Goal: Task Accomplishment & Management: Manage account settings

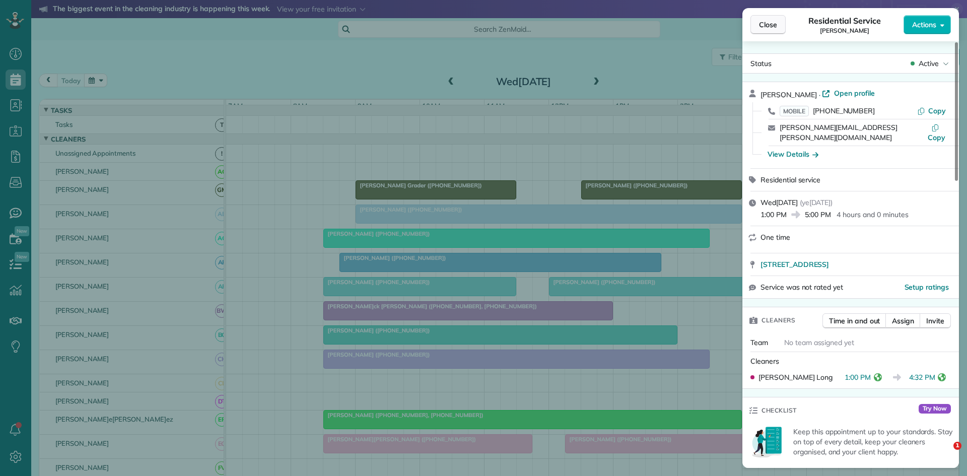
click at [760, 27] on span "Close" at bounding box center [768, 25] width 18 height 10
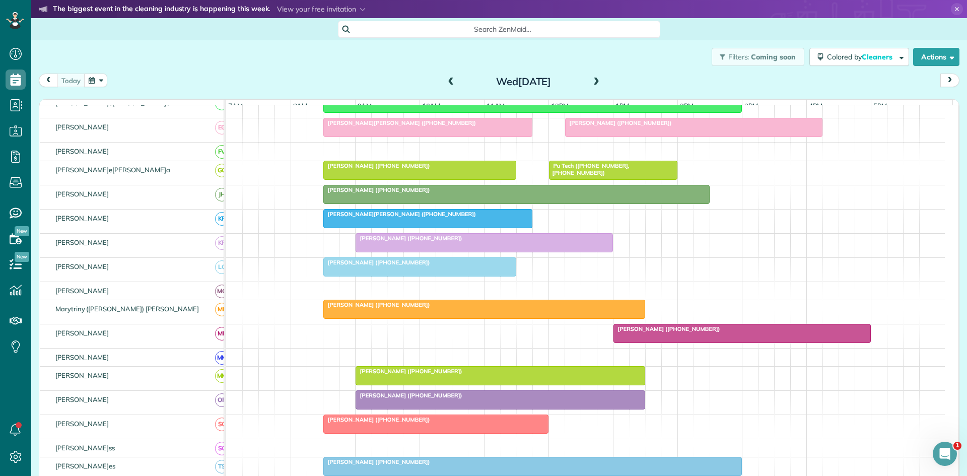
click at [597, 88] on span at bounding box center [596, 82] width 11 height 15
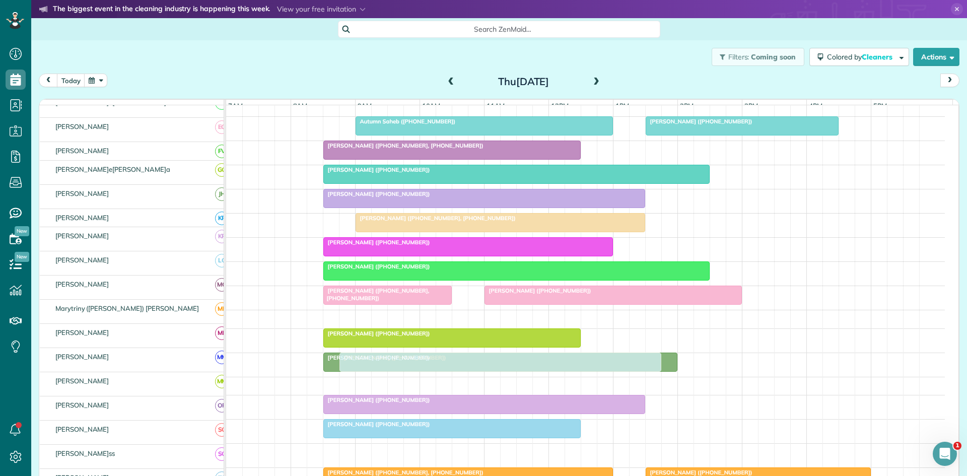
scroll to position [149, 0]
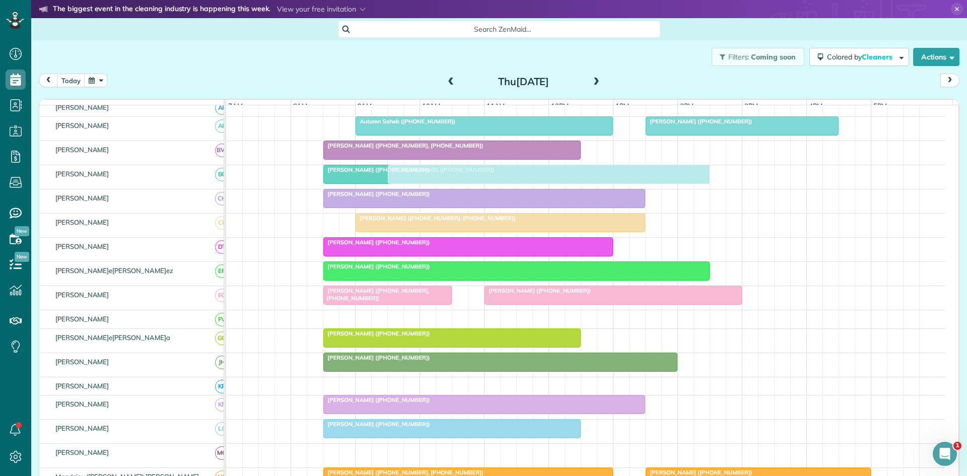
drag, startPoint x: 468, startPoint y: 297, endPoint x: 471, endPoint y: 188, distance: 108.3
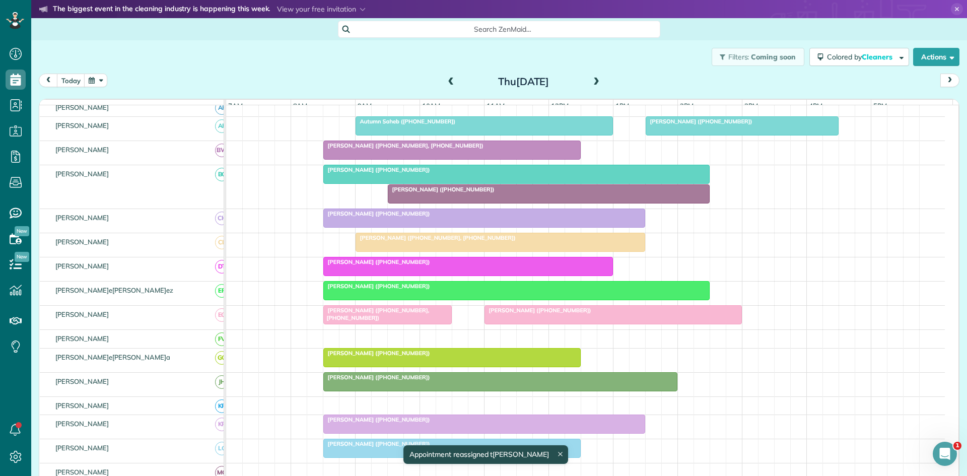
click at [403, 193] on span "[PERSON_NAME] ([PHONE_NUMBER])" at bounding box center [441, 189] width 108 height 7
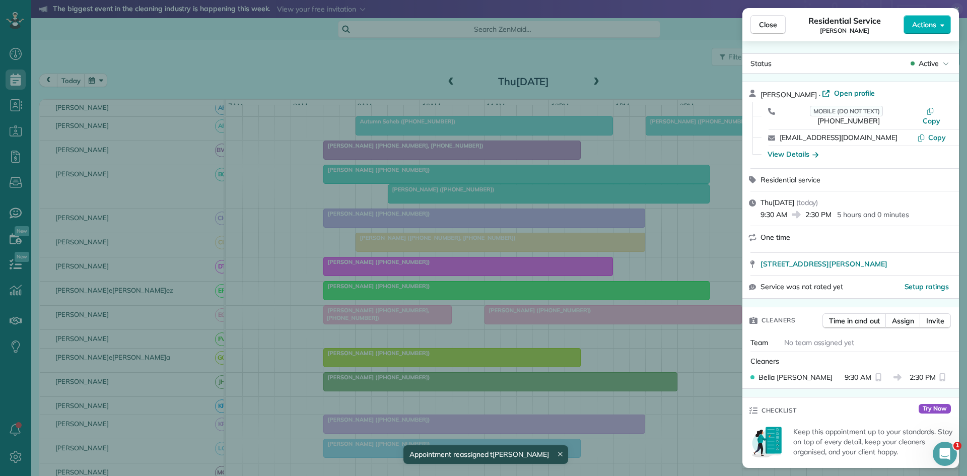
click at [468, 175] on div "Close Residential Service [PERSON_NAME] Actions Status Active [PERSON_NAME] · O…" at bounding box center [483, 238] width 967 height 476
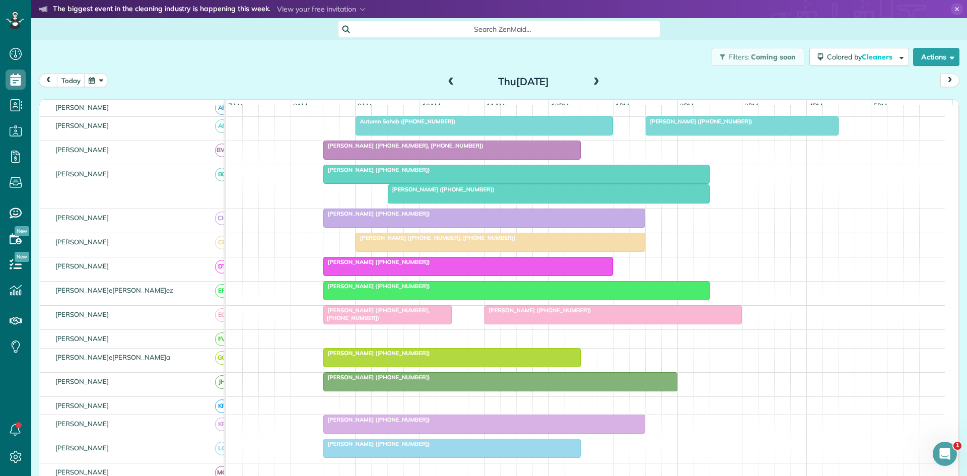
click at [375, 183] on div at bounding box center [516, 174] width 385 height 18
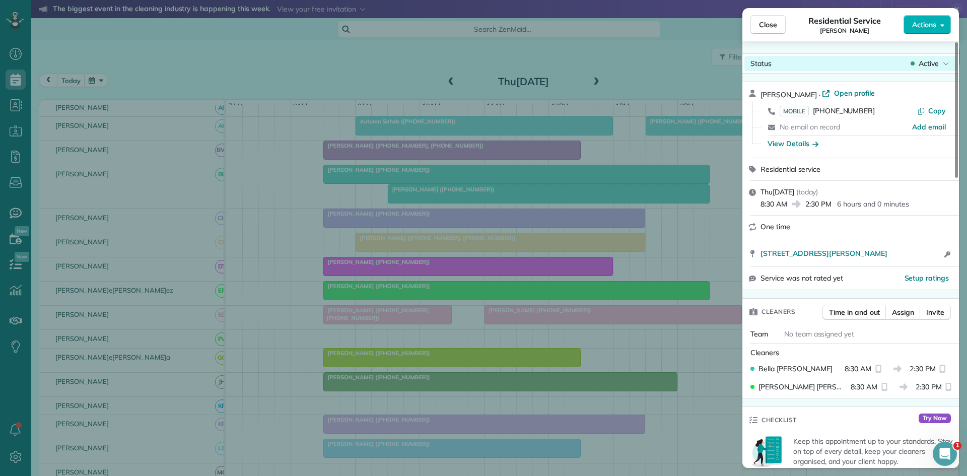
click at [932, 67] on span "Active" at bounding box center [928, 63] width 20 height 10
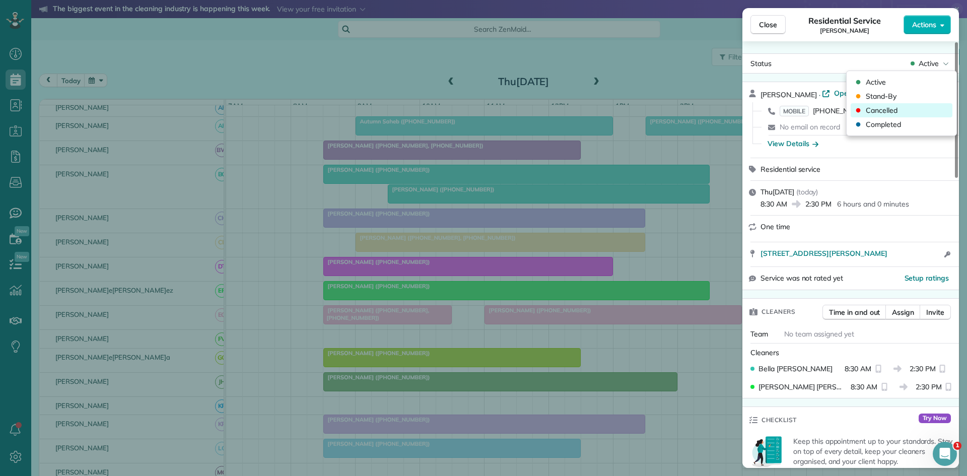
click at [884, 113] on span "Cancelled" at bounding box center [882, 110] width 32 height 10
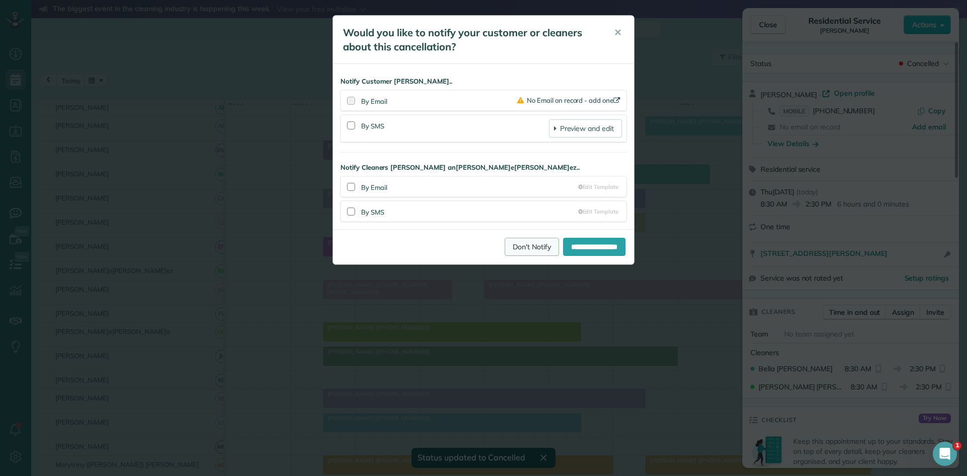
click at [505, 248] on link "Don't Notify" at bounding box center [532, 247] width 54 height 18
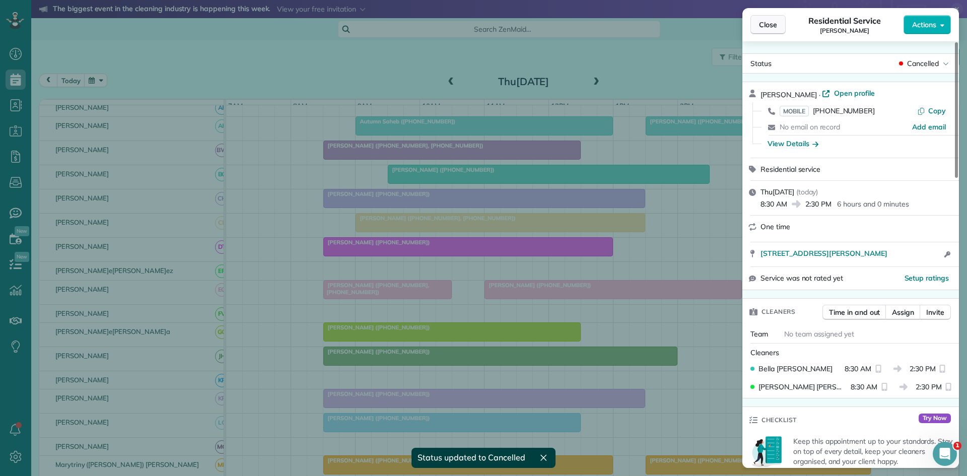
click at [771, 27] on span "Close" at bounding box center [768, 25] width 18 height 10
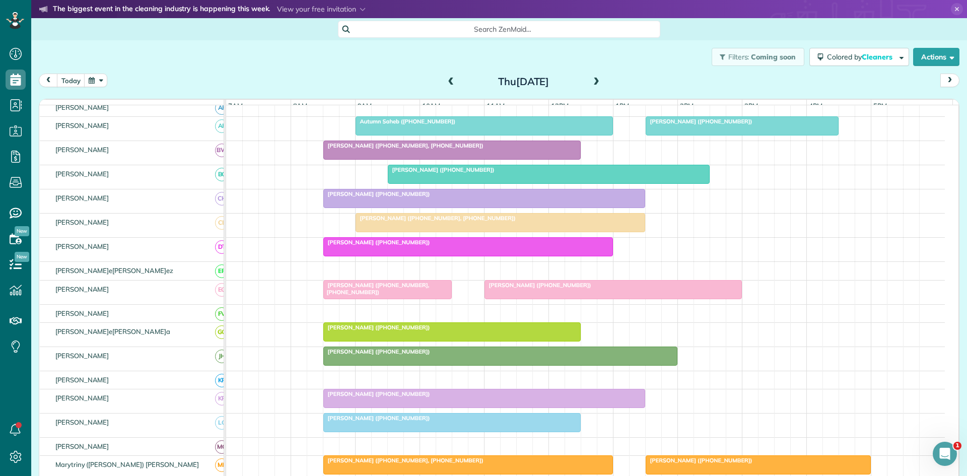
click at [438, 183] on div at bounding box center [548, 174] width 321 height 18
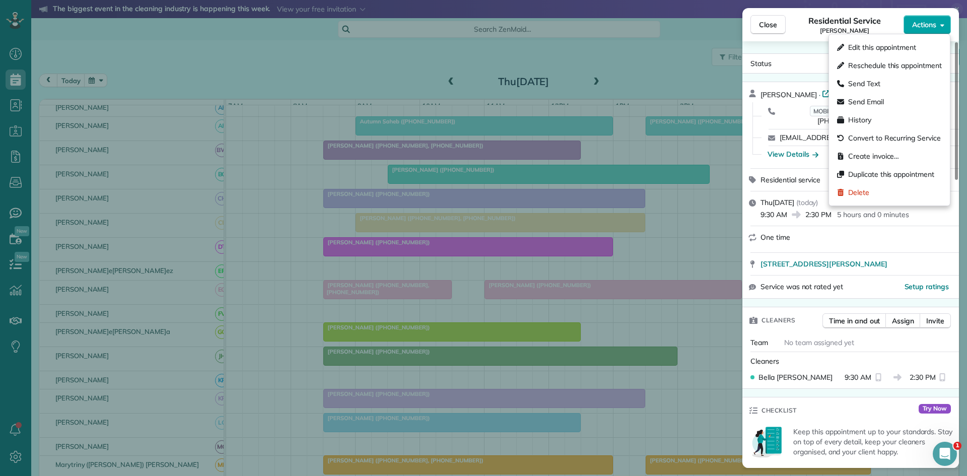
click at [923, 0] on div "Close Residential Service [PERSON_NAME] Actions Status Active [PERSON_NAME] · O…" at bounding box center [483, 0] width 967 height 0
click at [871, 86] on span "Send Text" at bounding box center [864, 84] width 32 height 10
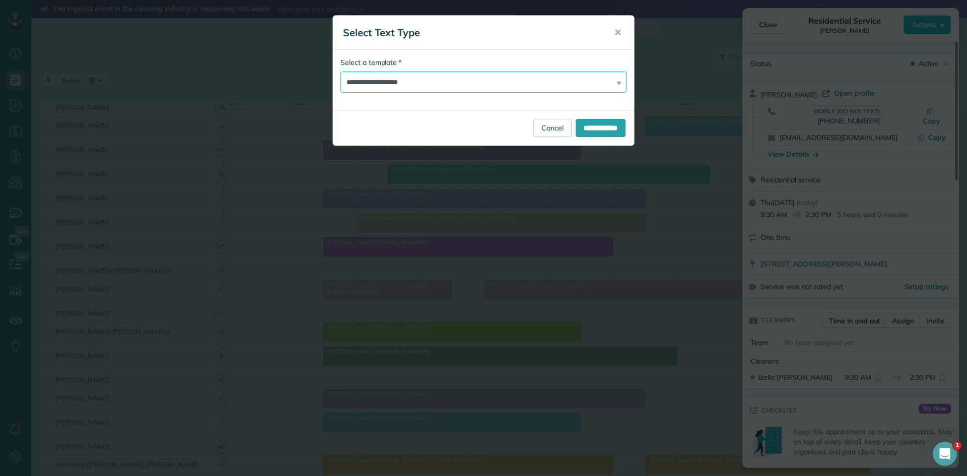
click at [411, 78] on select "**********" at bounding box center [483, 82] width 286 height 21
select select "****"
click at [340, 72] on select "**********" at bounding box center [483, 82] width 286 height 21
click at [602, 131] on input "**********" at bounding box center [601, 128] width 50 height 18
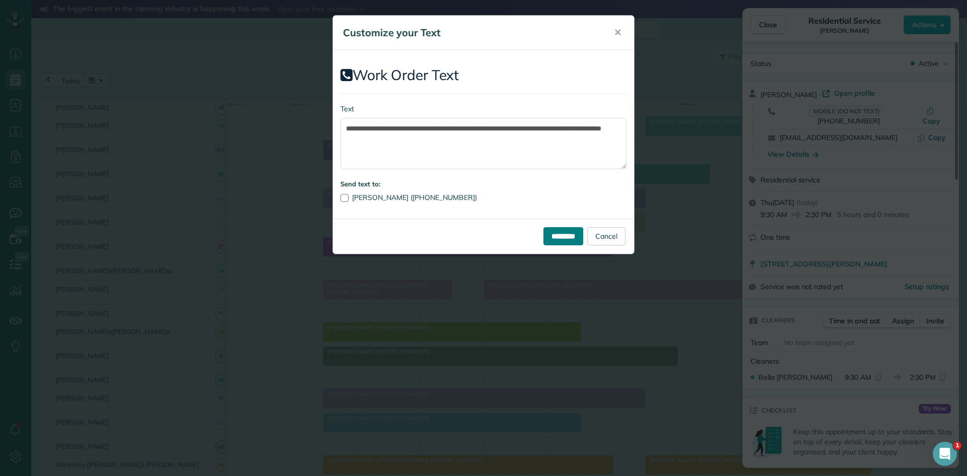
click at [563, 240] on input "*********" at bounding box center [563, 236] width 40 height 18
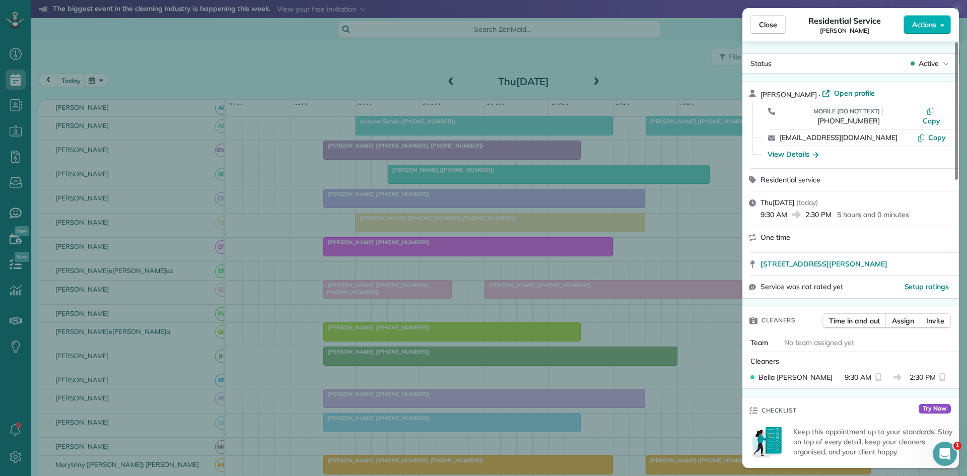
click at [403, 244] on div "Close Residential Service [PERSON_NAME] Actions Status Active [PERSON_NAME] · O…" at bounding box center [483, 238] width 967 height 476
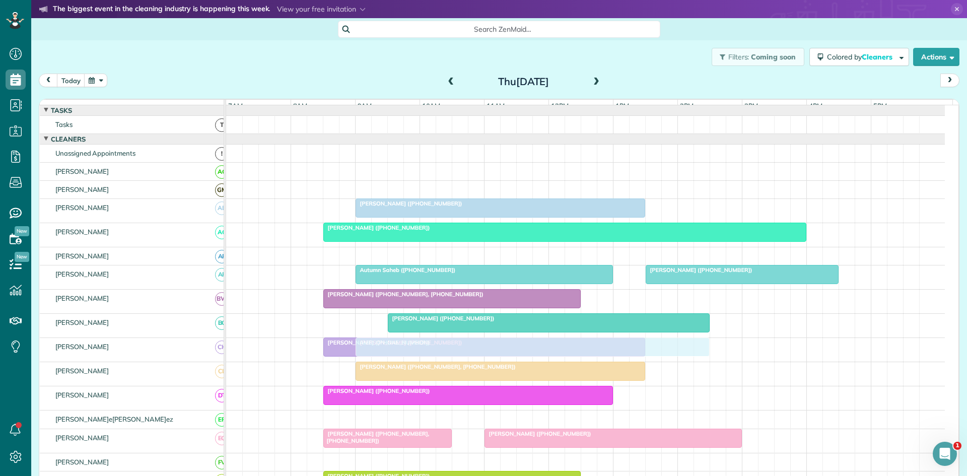
scroll to position [168, 0]
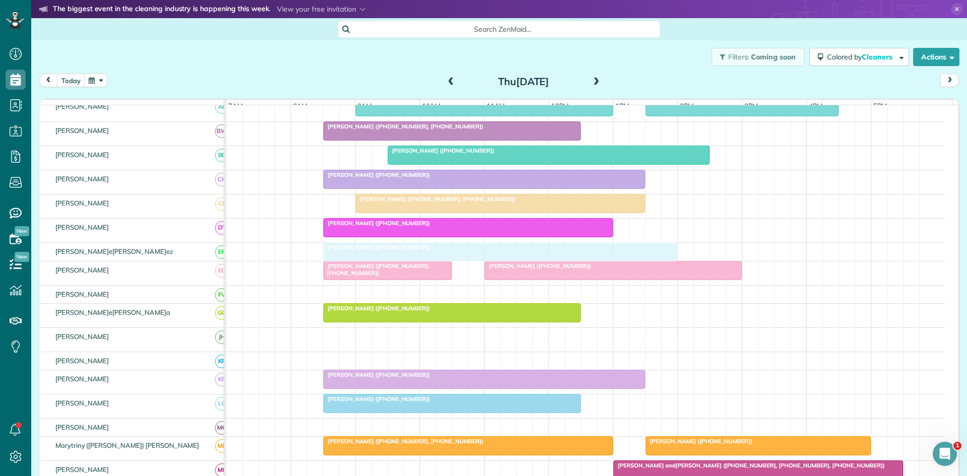
drag, startPoint x: 391, startPoint y: 366, endPoint x: 396, endPoint y: 254, distance: 112.4
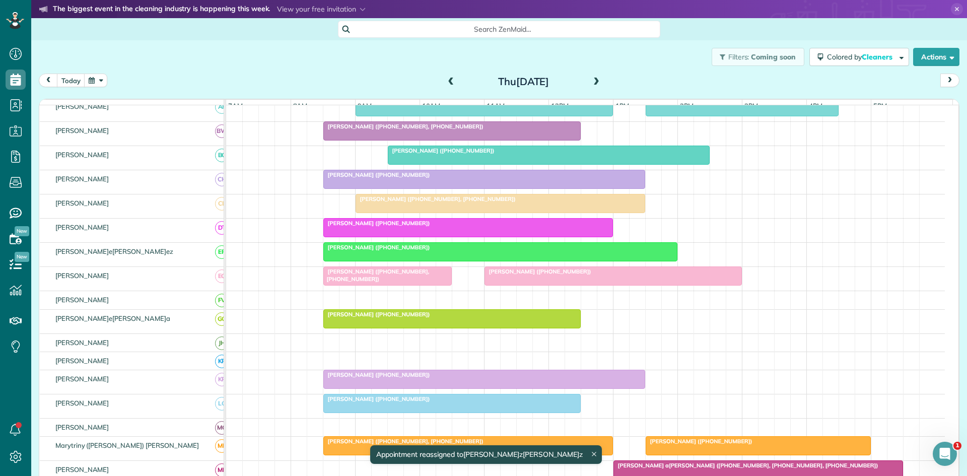
click at [389, 261] on div at bounding box center [500, 252] width 353 height 18
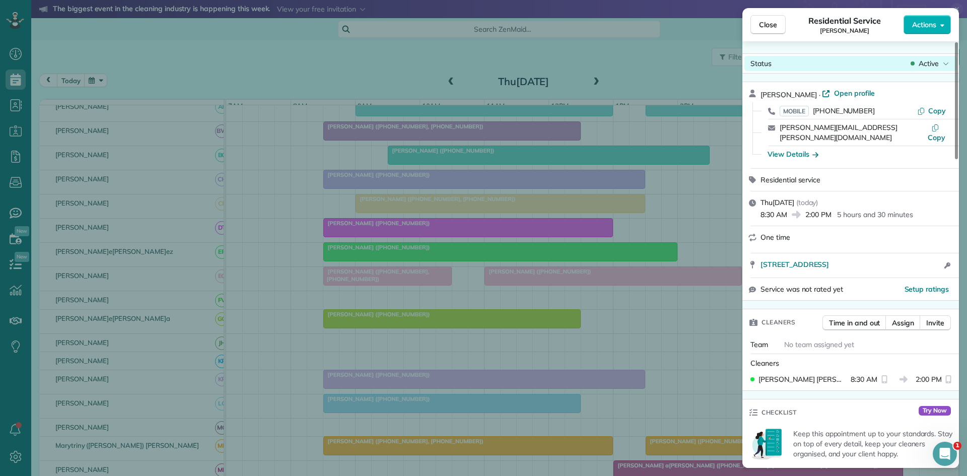
click at [924, 66] on span "Active" at bounding box center [928, 63] width 20 height 10
click at [921, 65] on span "Active" at bounding box center [928, 63] width 20 height 10
click at [924, 17] on button "Actions" at bounding box center [926, 24] width 47 height 19
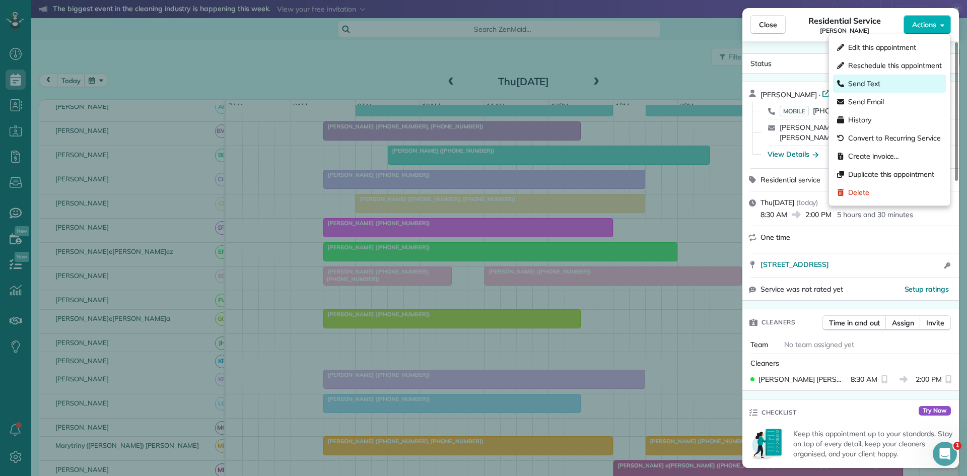
click at [870, 79] on span "Send Text" at bounding box center [864, 84] width 32 height 10
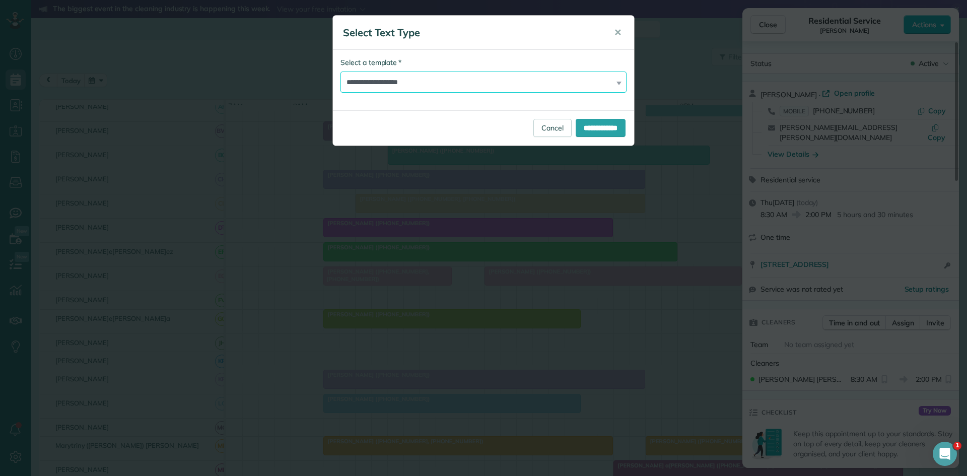
click at [415, 86] on select "**********" at bounding box center [483, 82] width 286 height 21
select select "****"
click at [340, 72] on select "**********" at bounding box center [483, 82] width 286 height 21
click at [605, 129] on input "**********" at bounding box center [601, 128] width 50 height 18
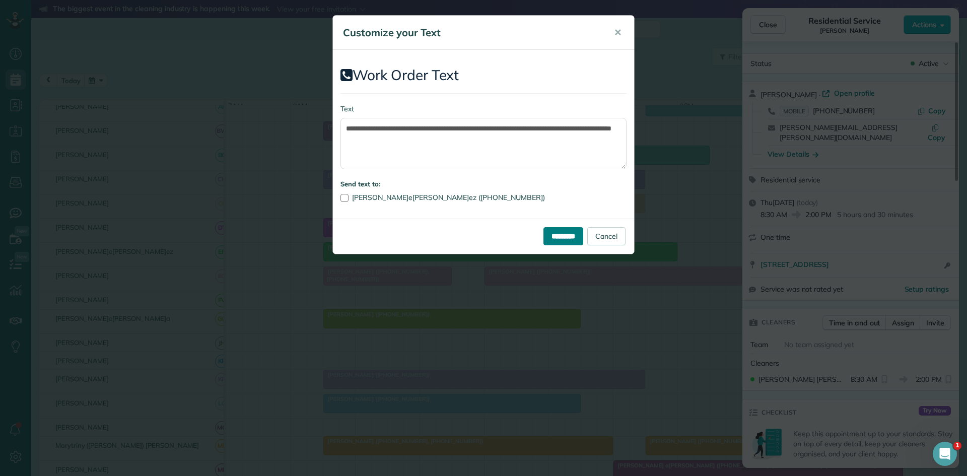
click at [560, 230] on input "*********" at bounding box center [563, 236] width 40 height 18
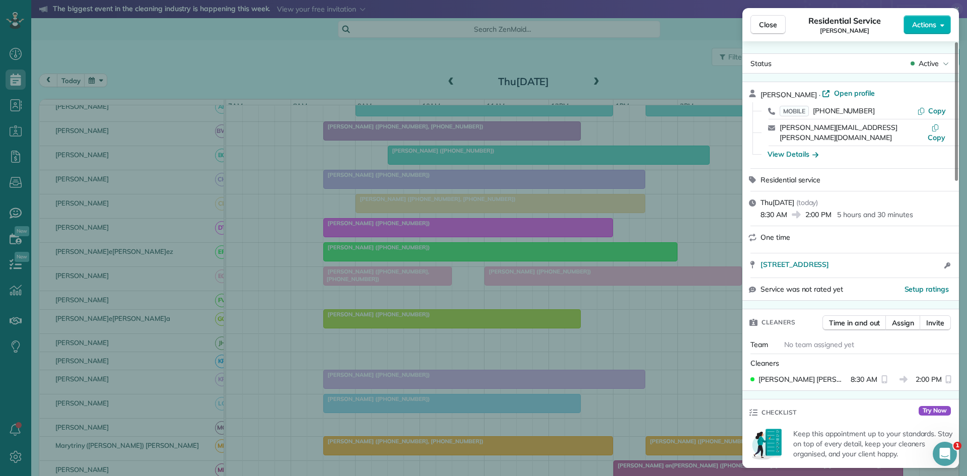
drag, startPoint x: 460, startPoint y: 246, endPoint x: 491, endPoint y: 248, distance: 31.8
click at [461, 246] on div "Close Residential Service Becky Jabri Actions Status Active Becky Jabri · Open …" at bounding box center [483, 238] width 967 height 476
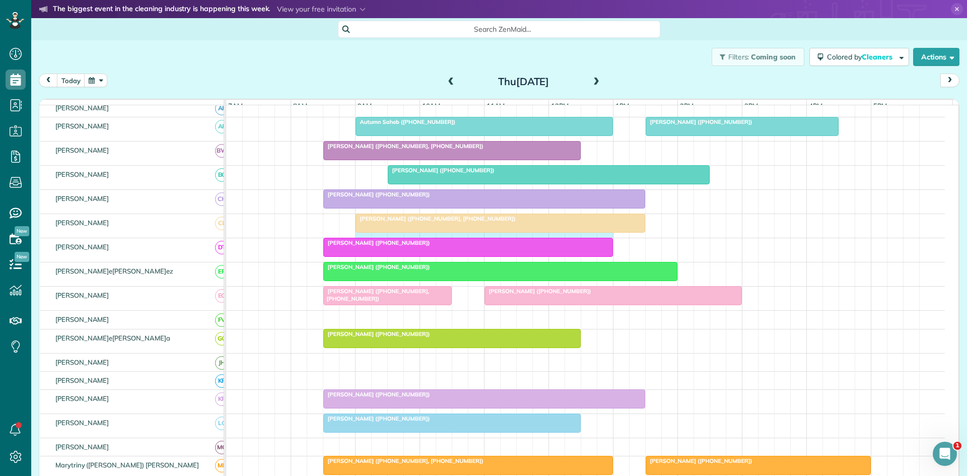
drag, startPoint x: 358, startPoint y: 242, endPoint x: 607, endPoint y: 239, distance: 249.3
click at [607, 238] on div "Pamela Graham (+18173201211, +18174287440)" at bounding box center [585, 226] width 719 height 24
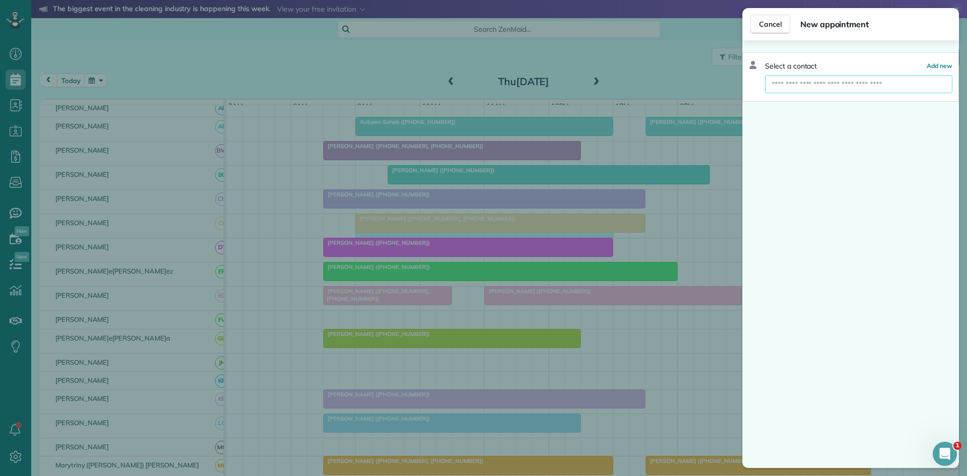
click at [883, 81] on input "text" at bounding box center [858, 84] width 187 height 18
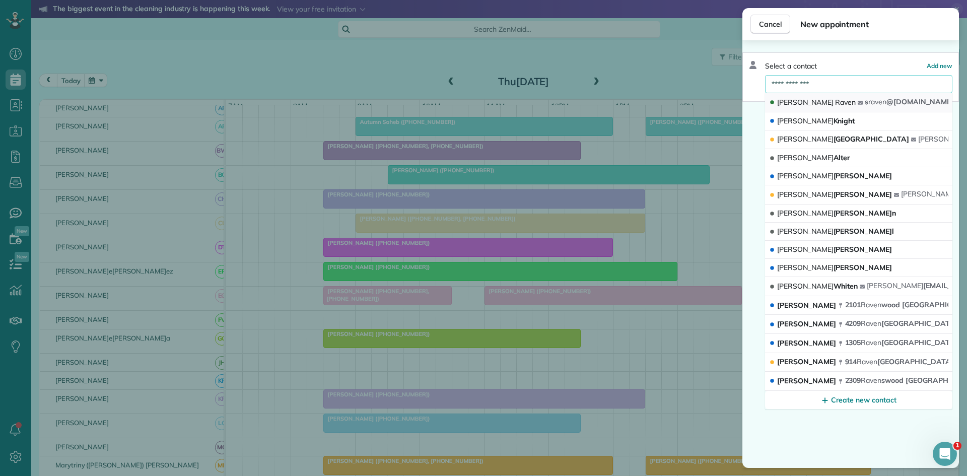
type input "**********"
click at [858, 98] on button "Shirley Raven s raven @me.com" at bounding box center [858, 102] width 187 height 19
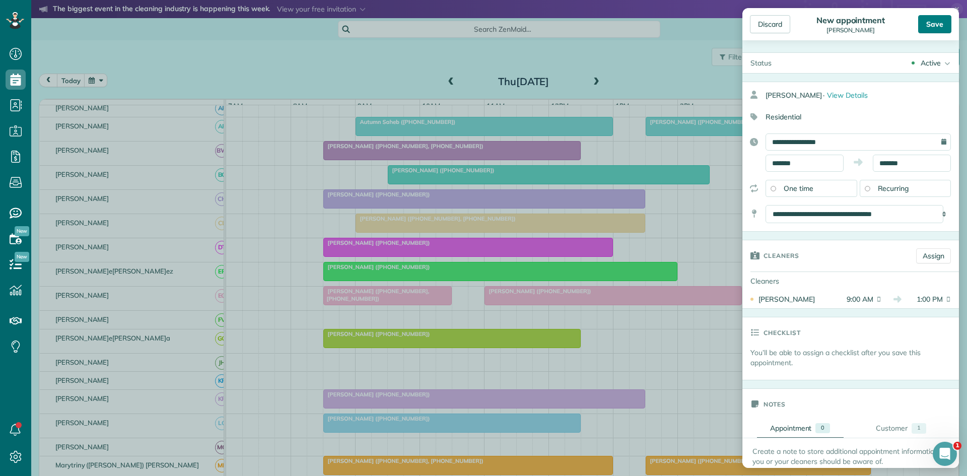
click at [940, 23] on div "Save" at bounding box center [934, 24] width 33 height 18
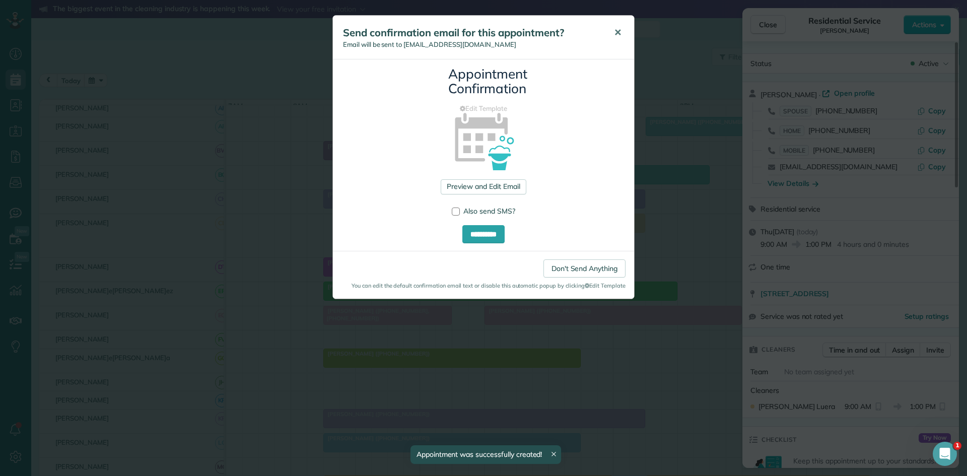
click at [612, 38] on button "✕" at bounding box center [617, 33] width 23 height 24
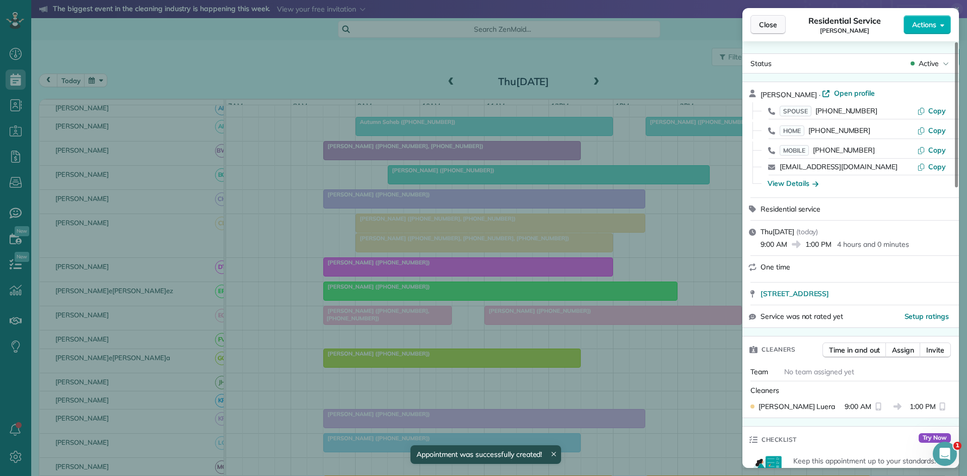
click at [780, 20] on button "Close" at bounding box center [767, 24] width 35 height 19
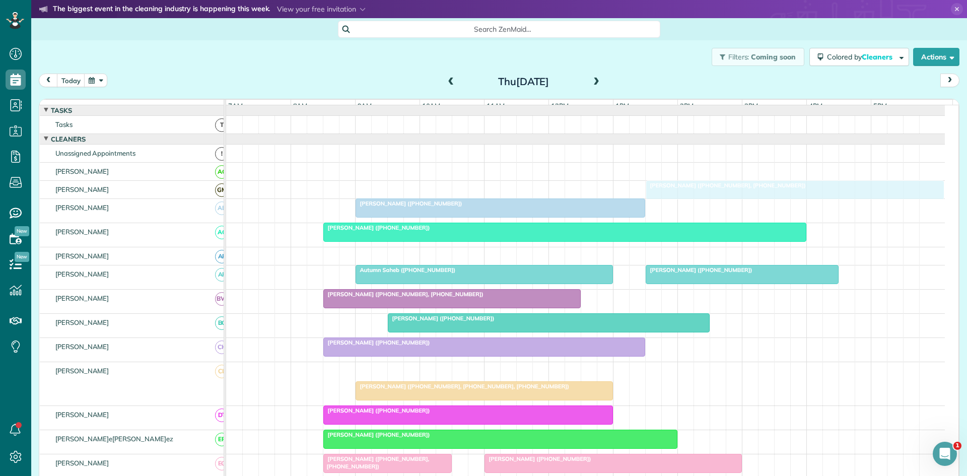
drag, startPoint x: 513, startPoint y: 209, endPoint x: 795, endPoint y: 193, distance: 282.5
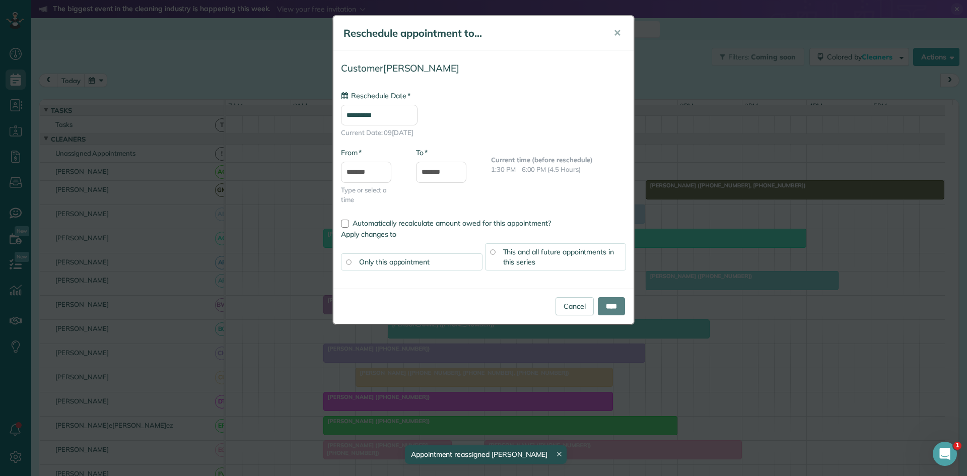
drag, startPoint x: 942, startPoint y: 194, endPoint x: 753, endPoint y: 188, distance: 188.4
type input "**********"
click at [620, 30] on span "✕" at bounding box center [617, 33] width 8 height 12
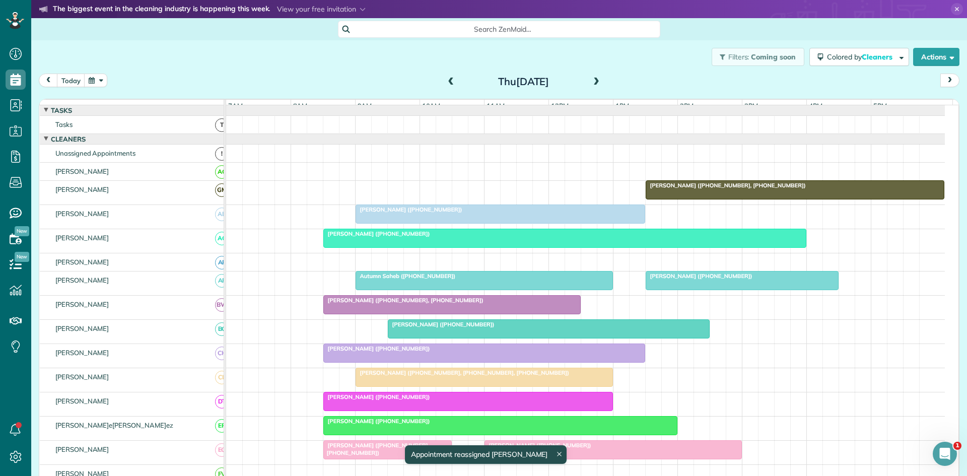
click at [943, 194] on div "Pamela Graham (+18173201211, +18174287440)" at bounding box center [585, 193] width 719 height 24
click at [943, 195] on div "Pamela Graham (+18173201211, +18174287440)" at bounding box center [585, 193] width 719 height 24
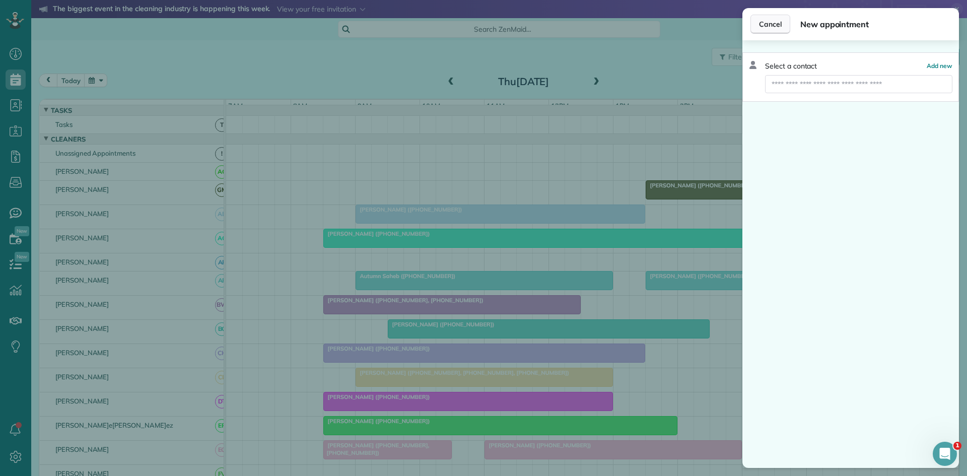
click at [764, 28] on span "Cancel" at bounding box center [770, 24] width 23 height 10
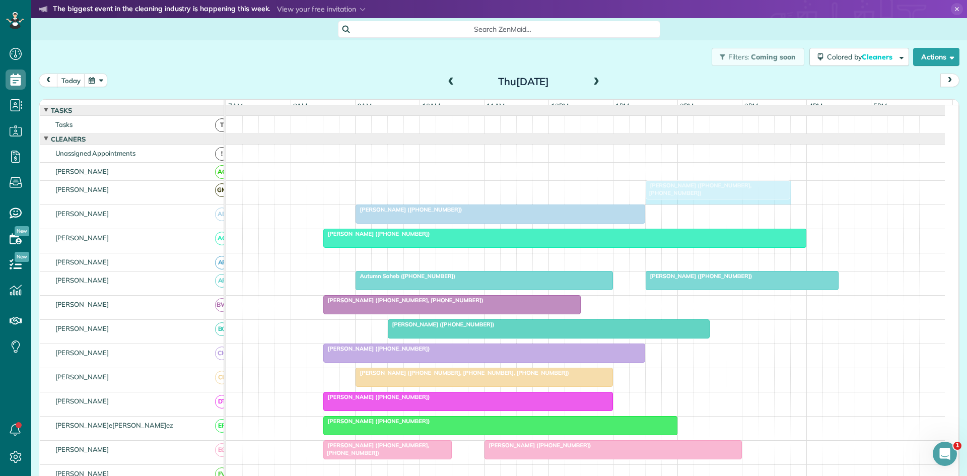
drag, startPoint x: 941, startPoint y: 197, endPoint x: 777, endPoint y: 182, distance: 164.4
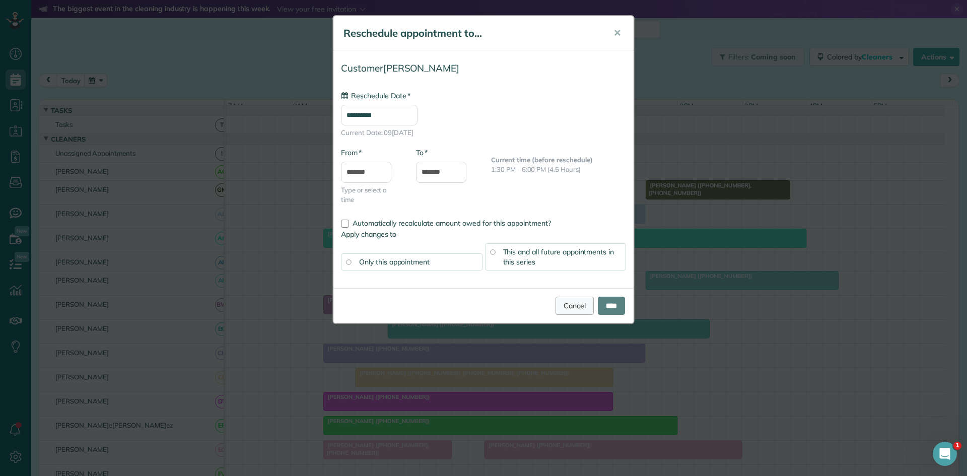
type input "**********"
click at [602, 305] on input "****" at bounding box center [611, 306] width 27 height 18
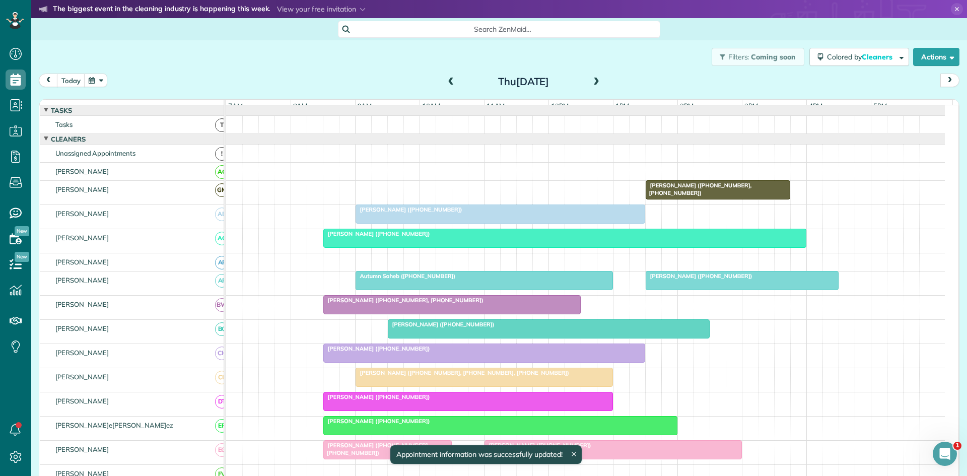
click at [699, 189] on div at bounding box center [718, 190] width 144 height 18
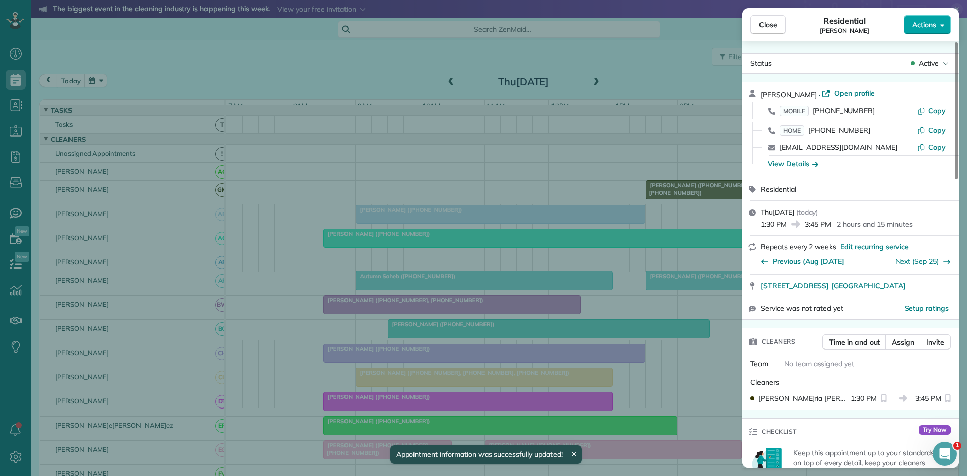
click at [939, 28] on button "Actions" at bounding box center [926, 24] width 47 height 19
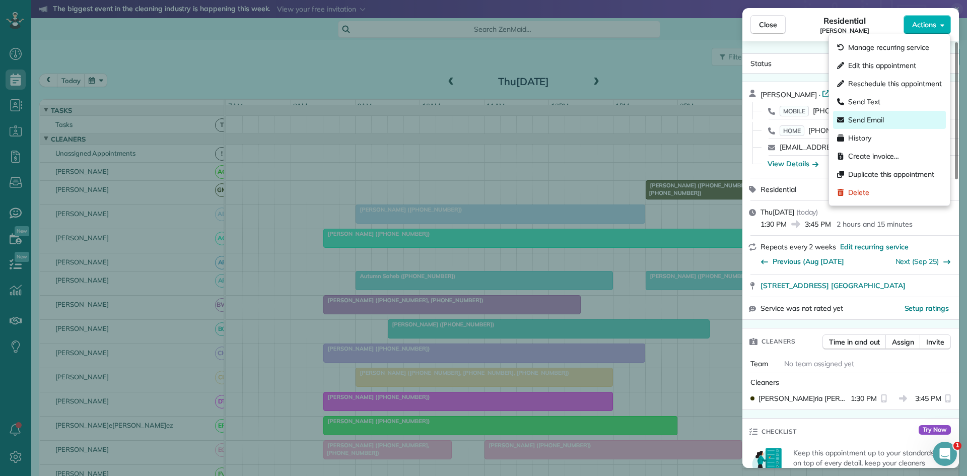
click at [870, 125] on div "Send Email" at bounding box center [889, 120] width 113 height 18
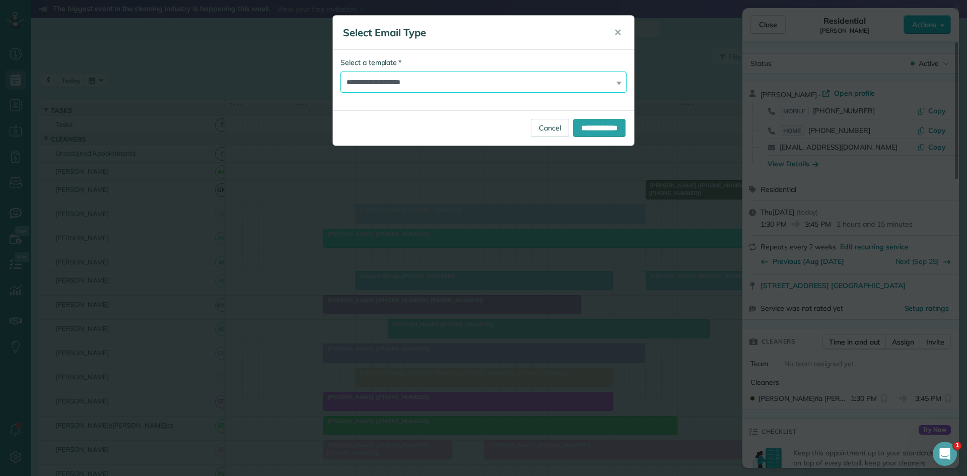
drag, startPoint x: 485, startPoint y: 85, endPoint x: 482, endPoint y: 90, distance: 5.9
click at [485, 85] on select "**********" at bounding box center [483, 82] width 286 height 21
select select "****"
click at [340, 72] on select "**********" at bounding box center [483, 82] width 286 height 21
click at [604, 136] on div "**********" at bounding box center [483, 127] width 301 height 35
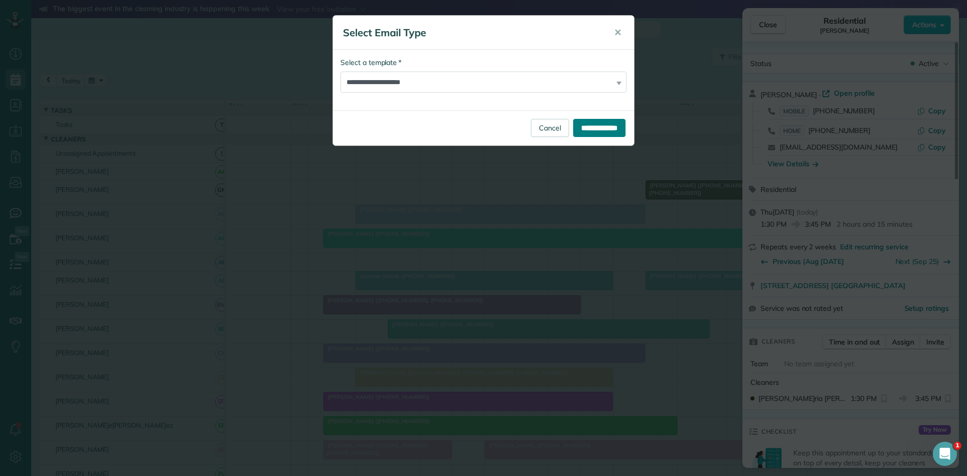
click at [603, 135] on input "**********" at bounding box center [599, 128] width 52 height 18
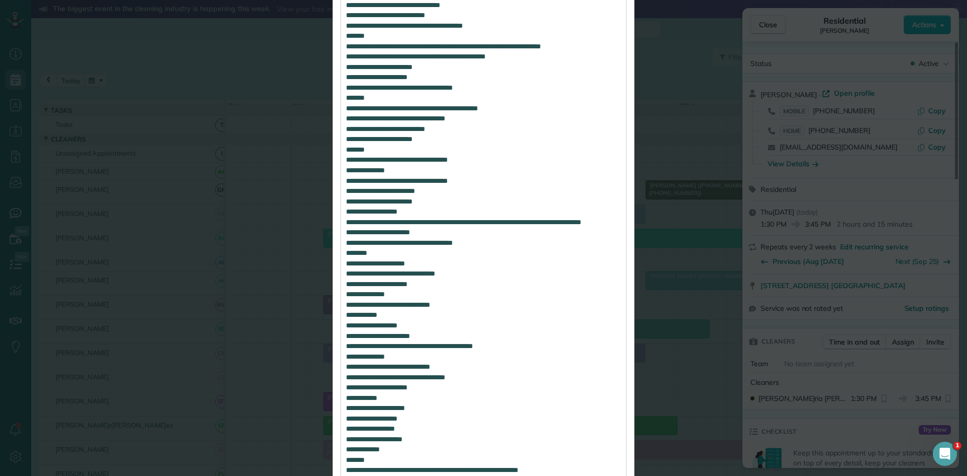
scroll to position [909, 0]
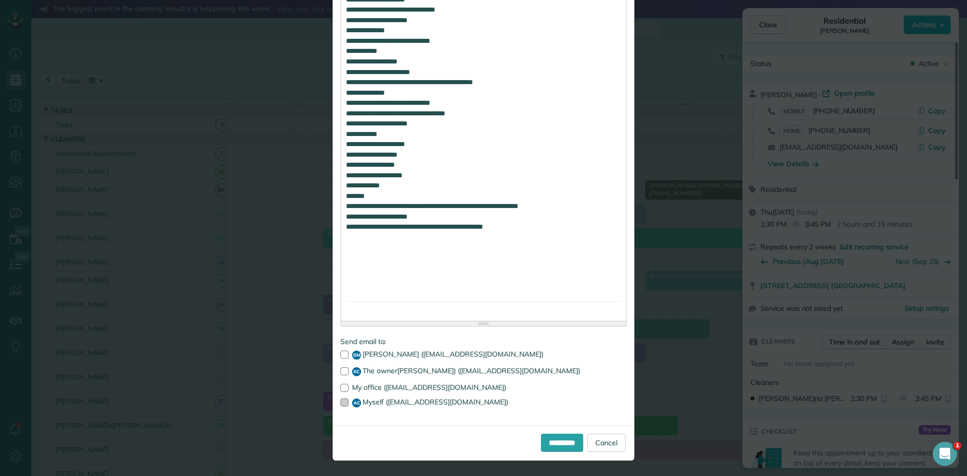
click at [343, 400] on div at bounding box center [344, 402] width 8 height 8
click at [356, 368] on span "KC" at bounding box center [356, 371] width 9 height 9
click at [558, 442] on input "**********" at bounding box center [562, 443] width 42 height 18
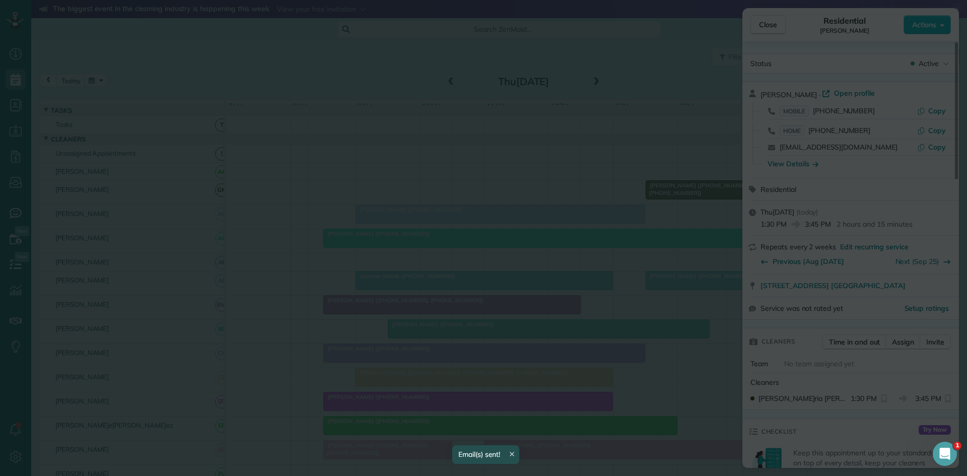
scroll to position [0, 0]
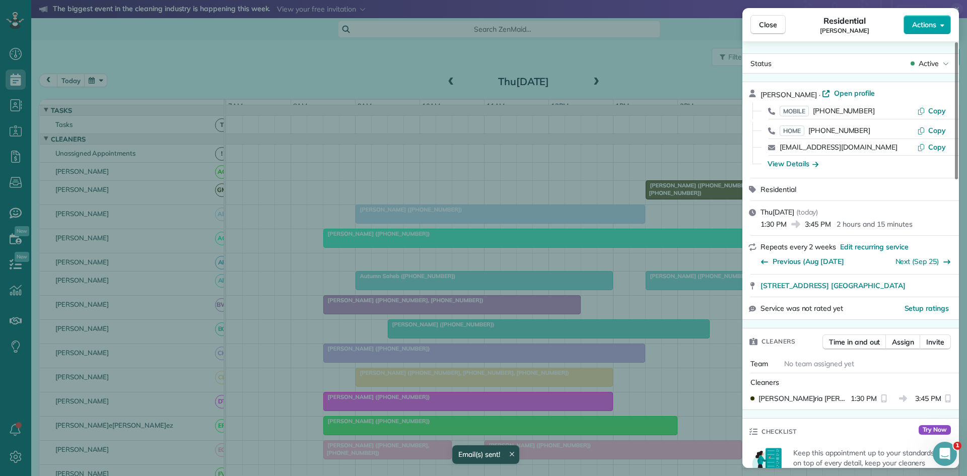
click at [936, 25] on button "Actions" at bounding box center [926, 24] width 47 height 19
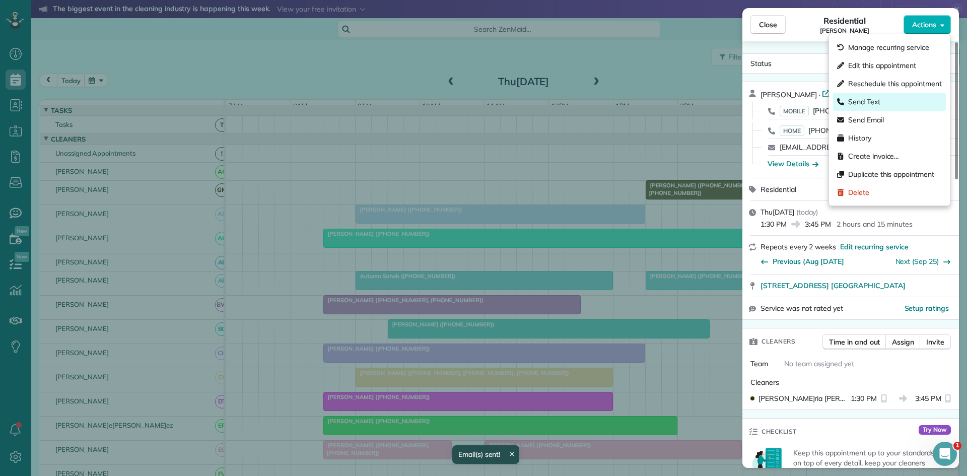
click at [862, 101] on span "Send Text" at bounding box center [864, 102] width 32 height 10
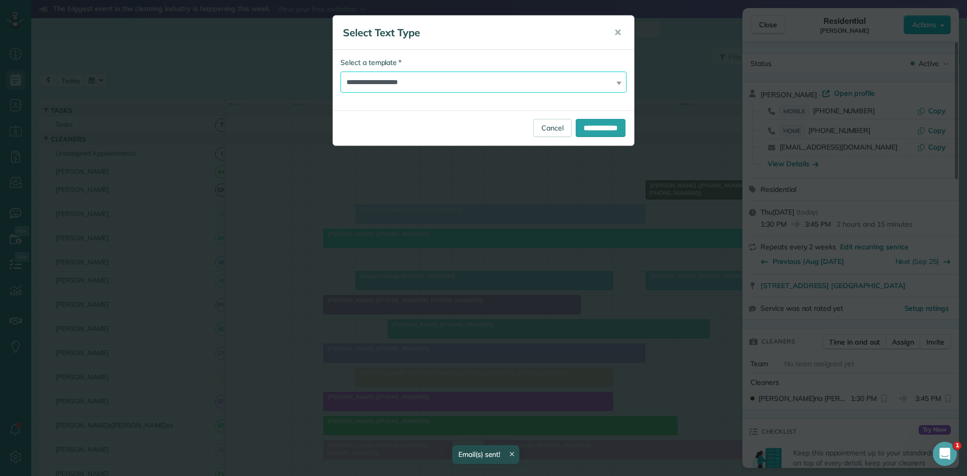
drag, startPoint x: 408, startPoint y: 81, endPoint x: 410, endPoint y: 92, distance: 11.2
click at [410, 82] on select "**********" at bounding box center [483, 82] width 286 height 21
select select "****"
click at [340, 72] on select "**********" at bounding box center [483, 82] width 286 height 21
click at [600, 132] on input "**********" at bounding box center [601, 128] width 50 height 18
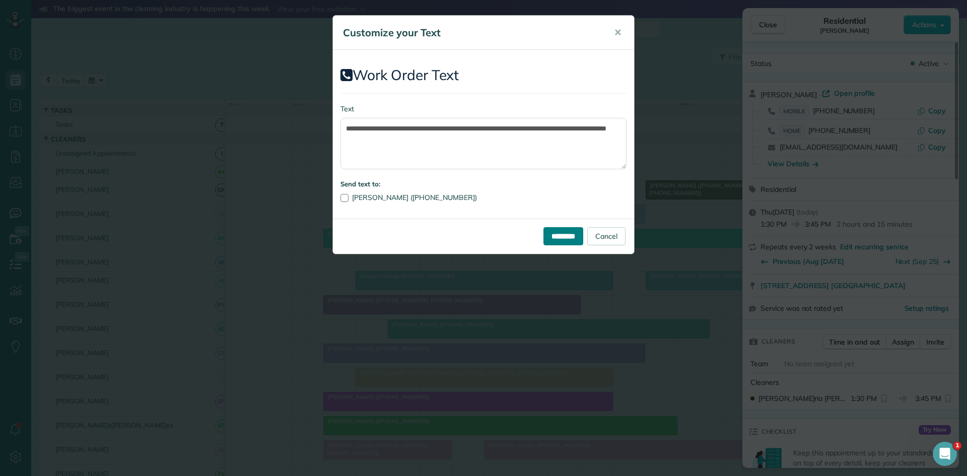
click at [545, 243] on input "*********" at bounding box center [563, 236] width 40 height 18
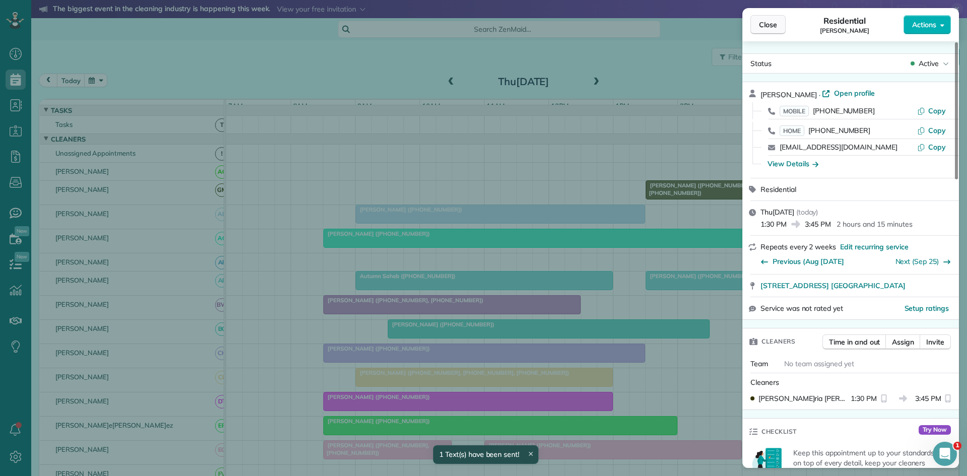
click at [778, 31] on button "Close" at bounding box center [767, 24] width 35 height 19
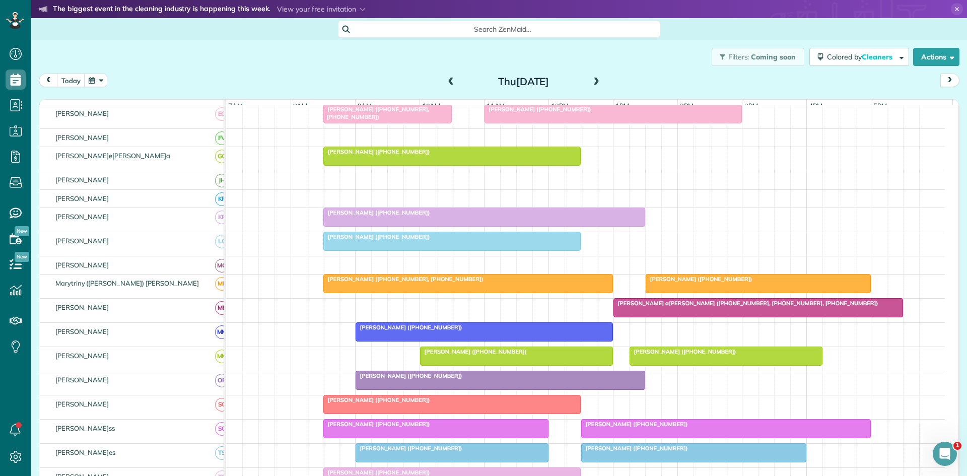
scroll to position [168, 0]
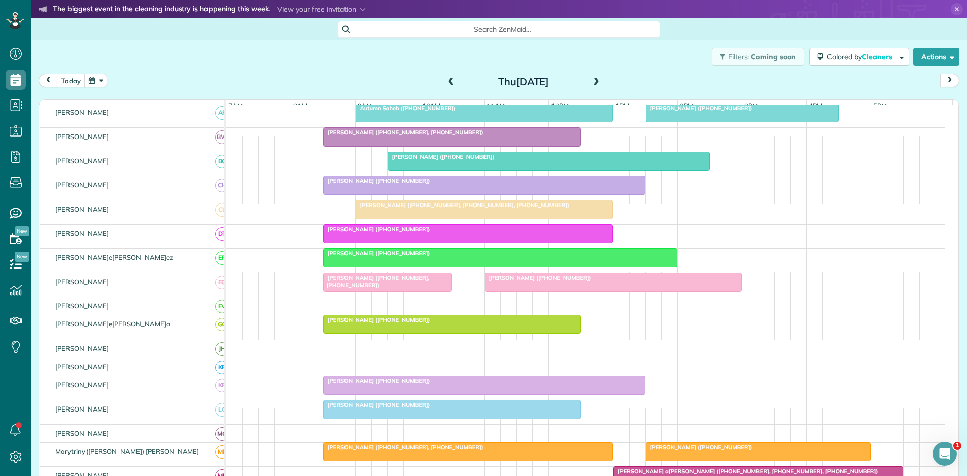
click at [412, 217] on div at bounding box center [484, 209] width 256 height 18
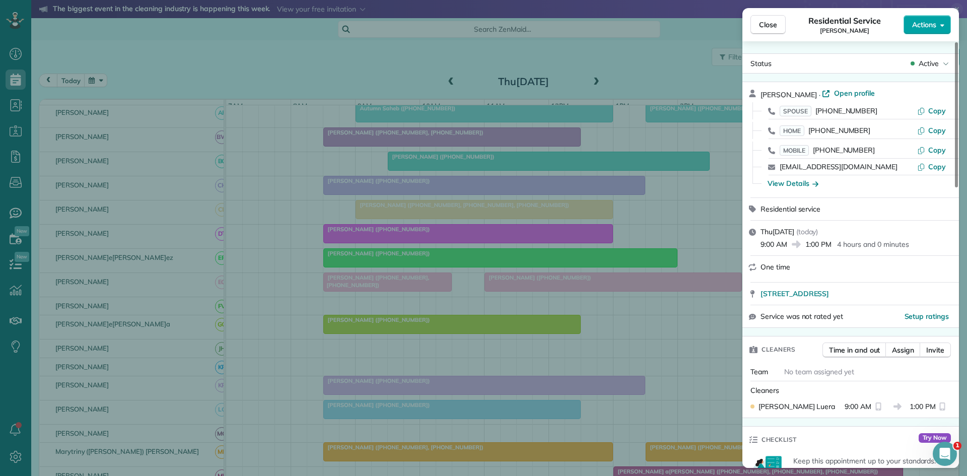
click at [942, 25] on icon "button" at bounding box center [942, 25] width 4 height 3
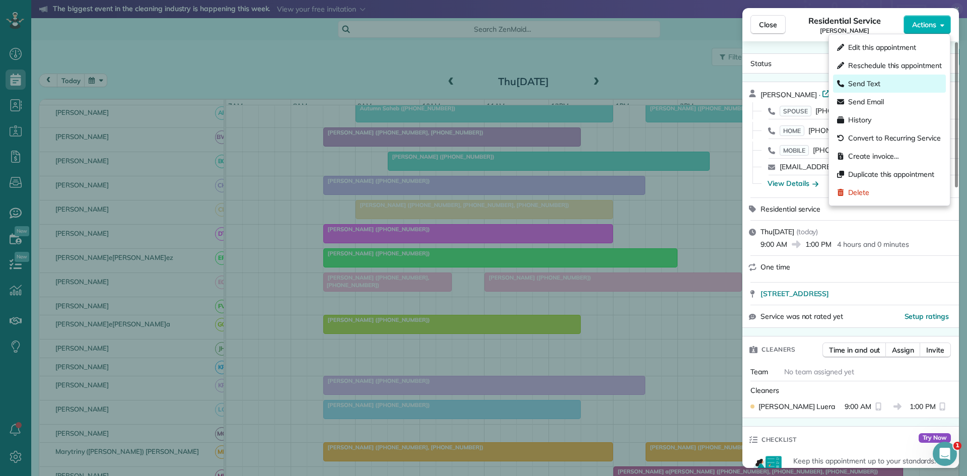
click at [840, 76] on div "Send Text" at bounding box center [889, 84] width 113 height 18
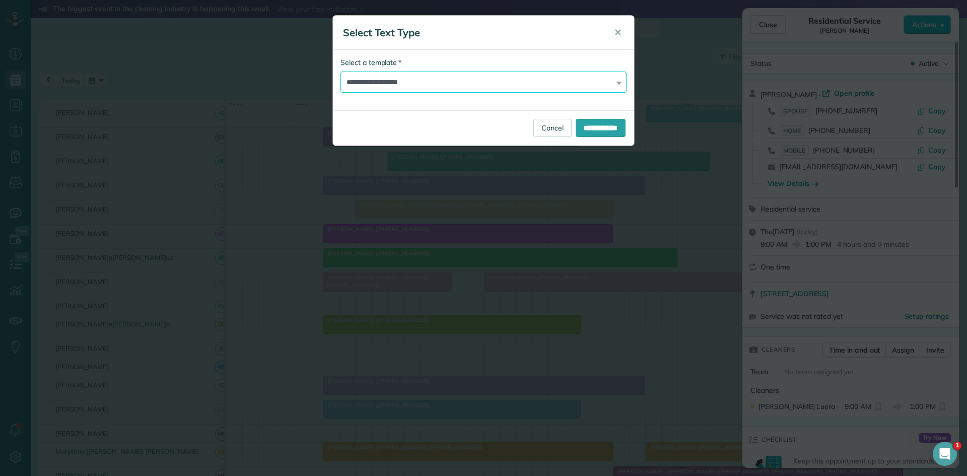
click at [411, 81] on select "**********" at bounding box center [483, 82] width 286 height 21
select select "****"
click at [340, 72] on select "**********" at bounding box center [483, 82] width 286 height 21
click at [583, 122] on input "**********" at bounding box center [601, 128] width 50 height 18
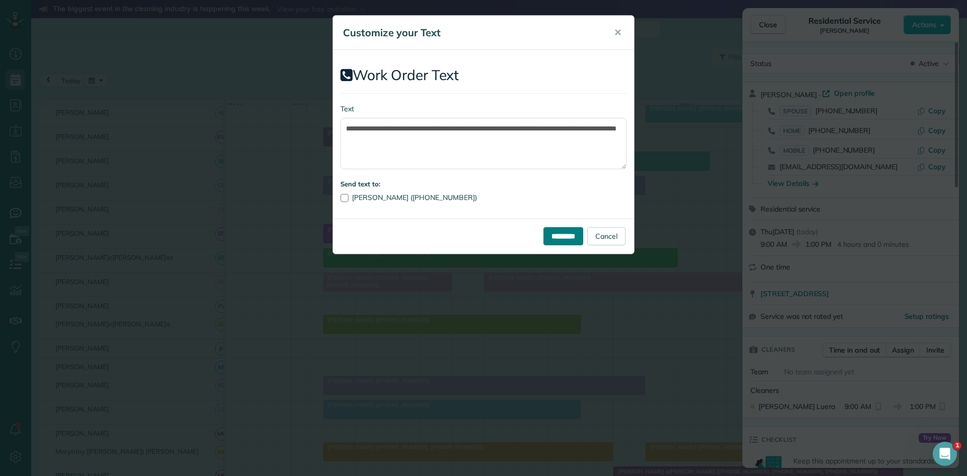
click at [543, 241] on input "*********" at bounding box center [563, 236] width 40 height 18
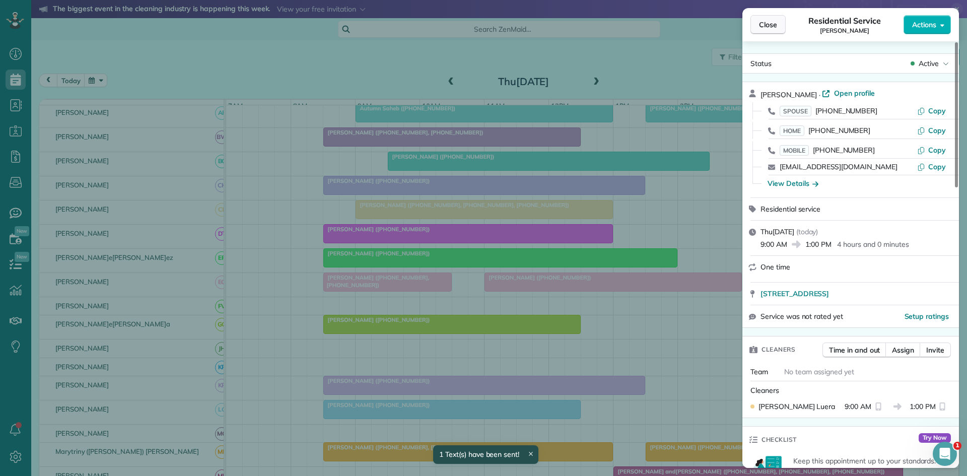
click at [760, 30] on button "Close" at bounding box center [767, 24] width 35 height 19
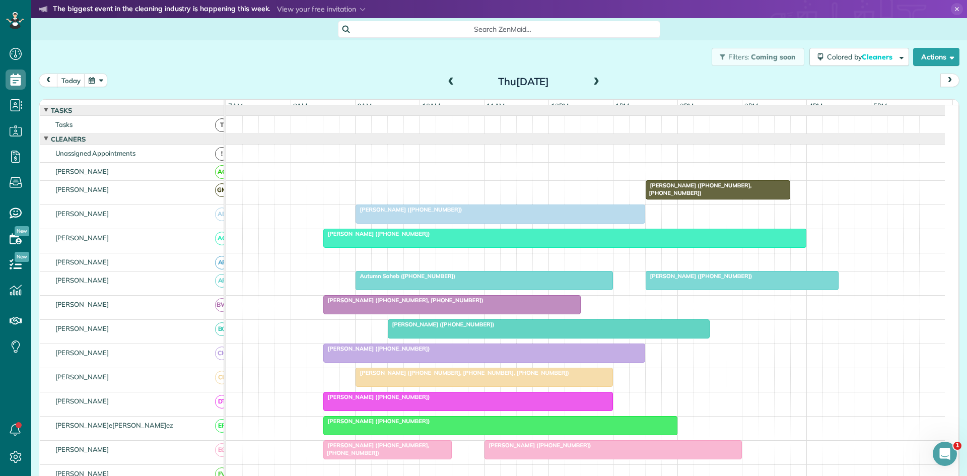
click at [592, 80] on span at bounding box center [596, 82] width 11 height 9
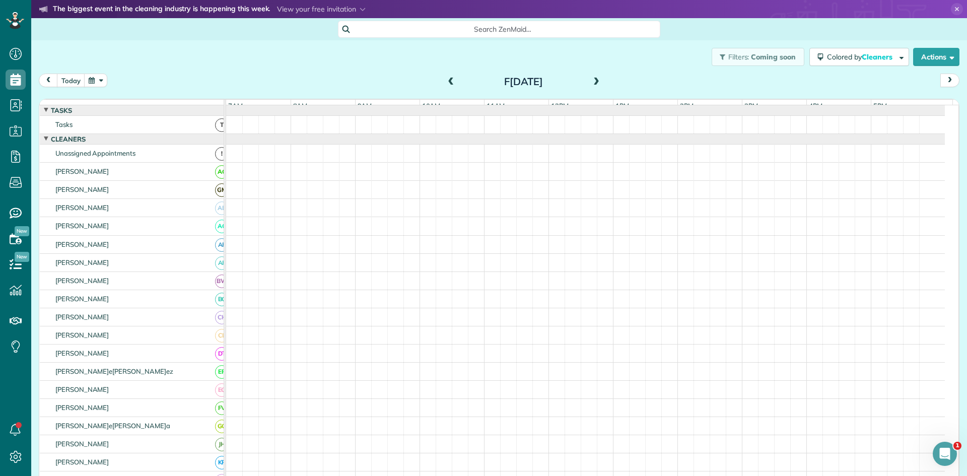
click at [592, 80] on span at bounding box center [596, 82] width 11 height 9
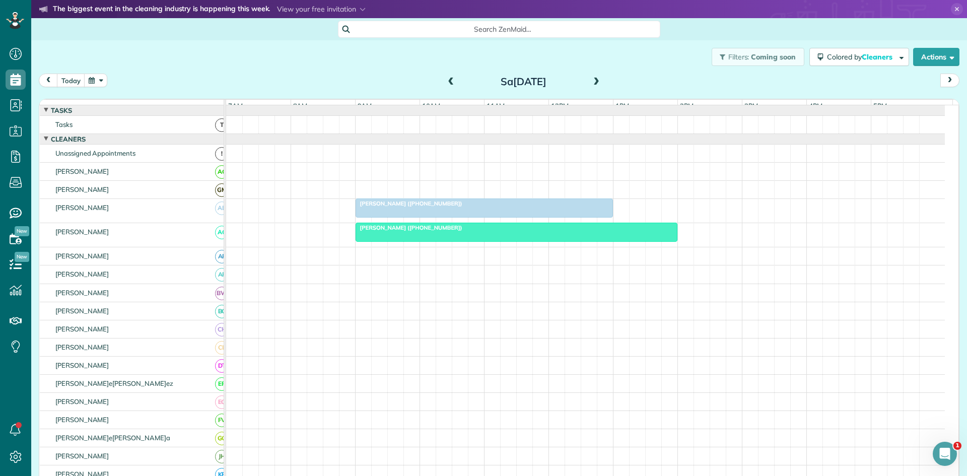
click at [592, 80] on span at bounding box center [596, 82] width 11 height 9
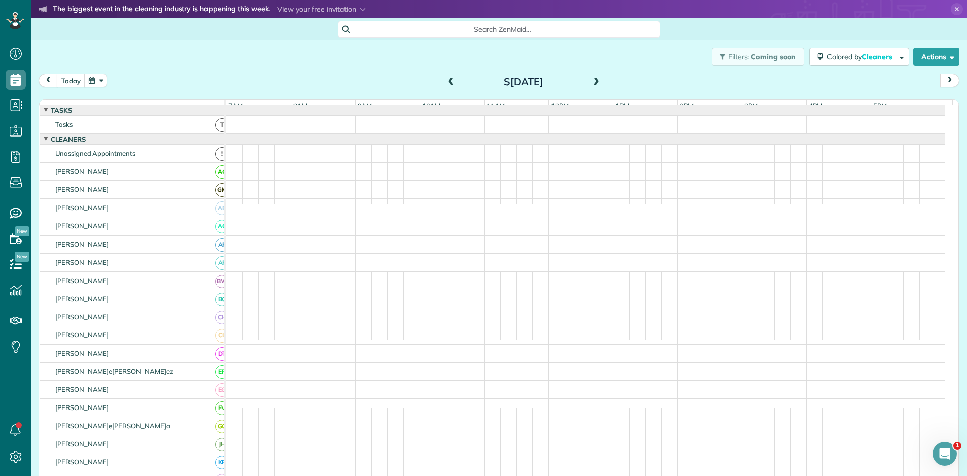
click at [592, 80] on span at bounding box center [596, 82] width 11 height 9
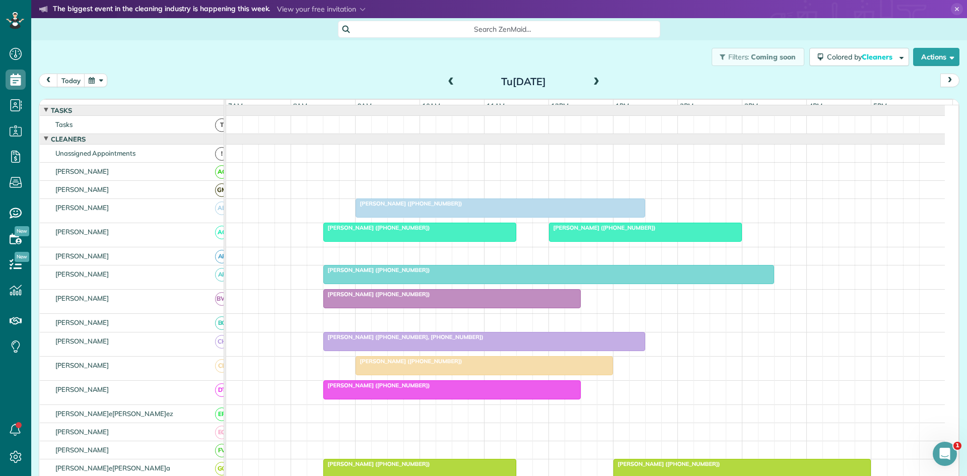
click at [592, 80] on span at bounding box center [596, 82] width 11 height 9
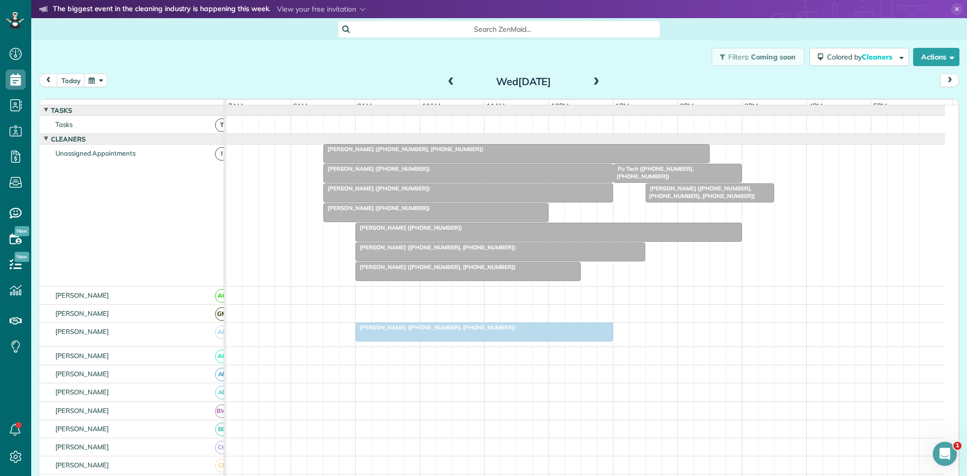
click at [466, 331] on span "Patricia Carroll (+18179801618, +18179914107)" at bounding box center [435, 327] width 161 height 7
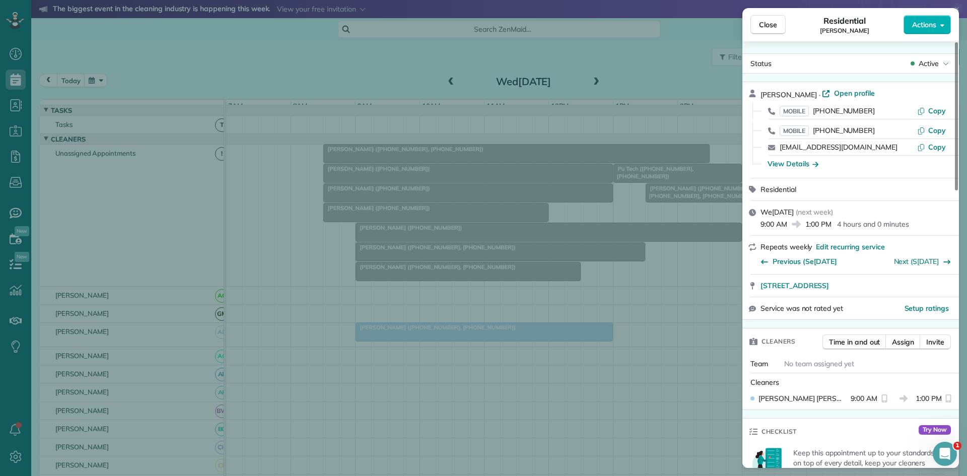
click at [938, 54] on div "Status Active" at bounding box center [850, 63] width 217 height 20
click at [935, 60] on span "Active" at bounding box center [928, 63] width 20 height 10
click at [906, 109] on div "Cancelled" at bounding box center [902, 110] width 102 height 14
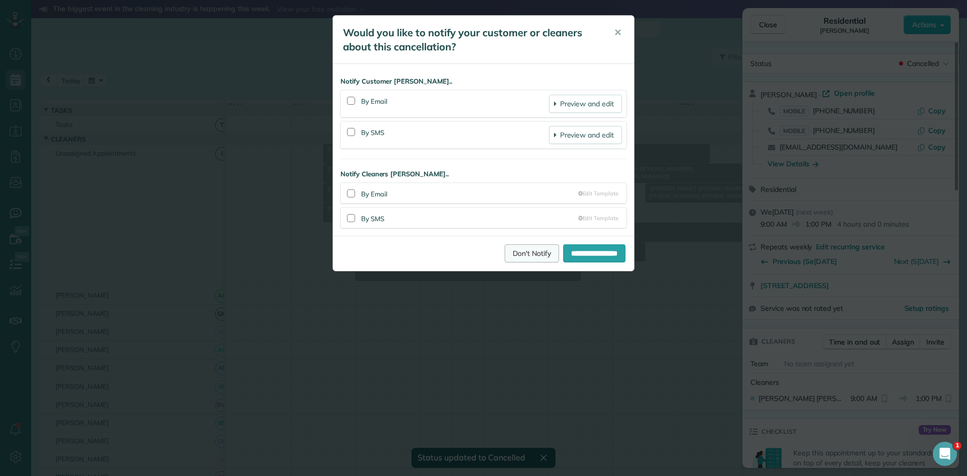
click at [520, 256] on link "Don't Notify" at bounding box center [532, 253] width 54 height 18
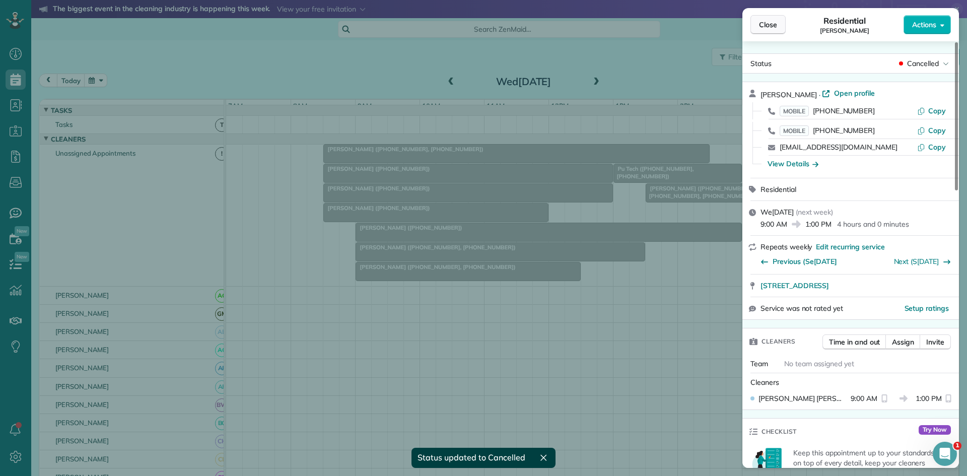
click at [773, 18] on button "Close" at bounding box center [767, 24] width 35 height 19
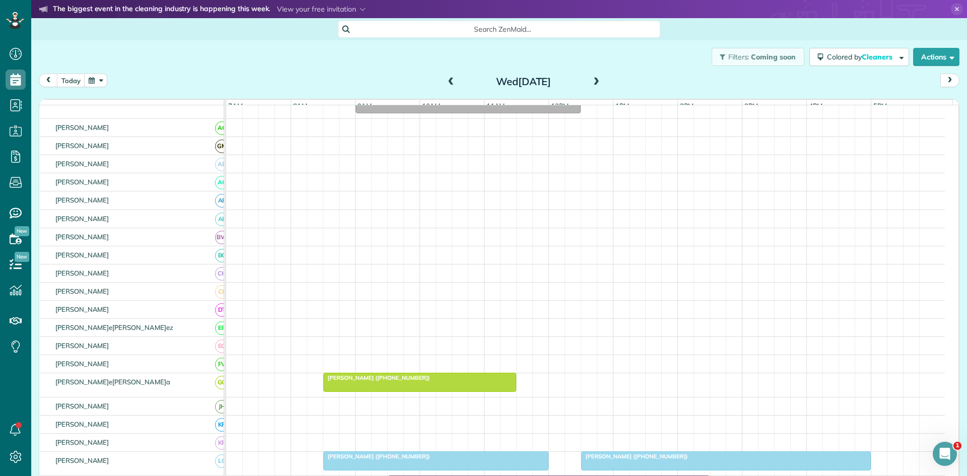
scroll to position [336, 0]
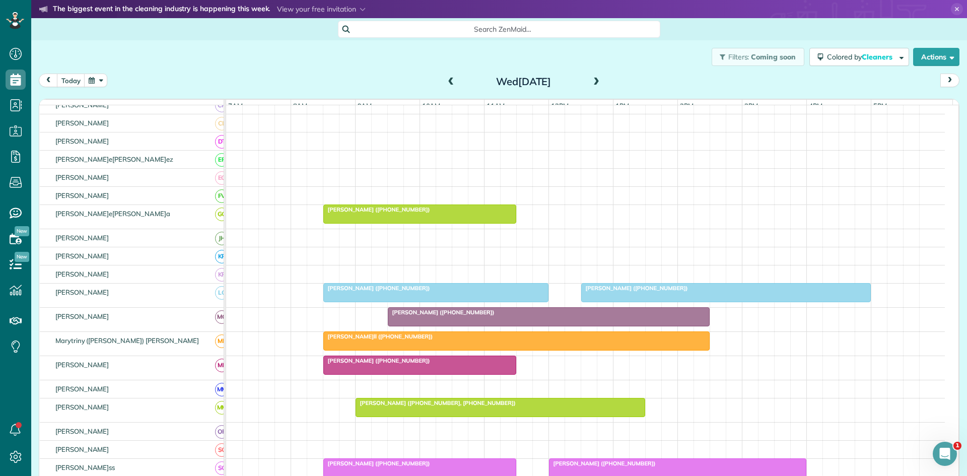
click at [427, 316] on div at bounding box center [548, 317] width 321 height 18
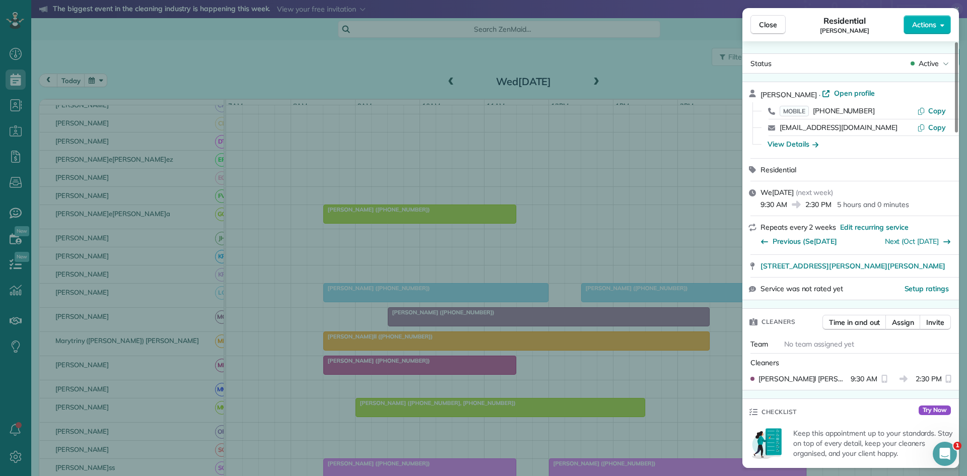
click at [941, 67] on div "Active" at bounding box center [929, 63] width 42 height 10
click at [909, 110] on div "Cancelled" at bounding box center [902, 110] width 102 height 14
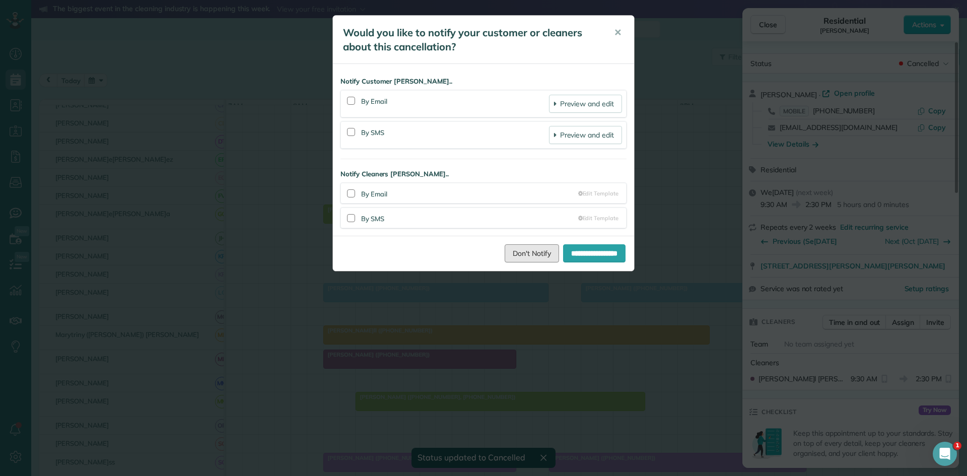
drag, startPoint x: 503, startPoint y: 253, endPoint x: 513, endPoint y: 250, distance: 9.9
click at [505, 253] on link "Don't Notify" at bounding box center [532, 253] width 54 height 18
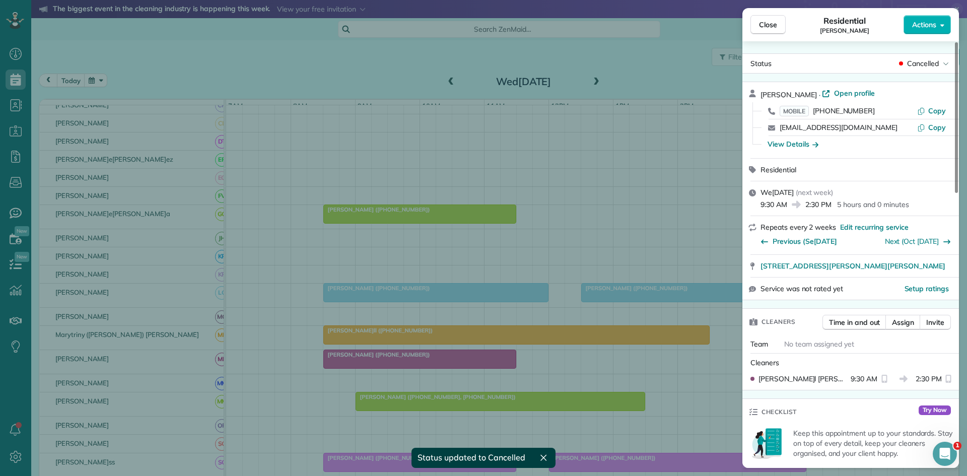
click at [760, 34] on div "Close Residential Taylor Buczek Actions" at bounding box center [850, 24] width 217 height 33
click at [771, 23] on span "Close" at bounding box center [768, 25] width 18 height 10
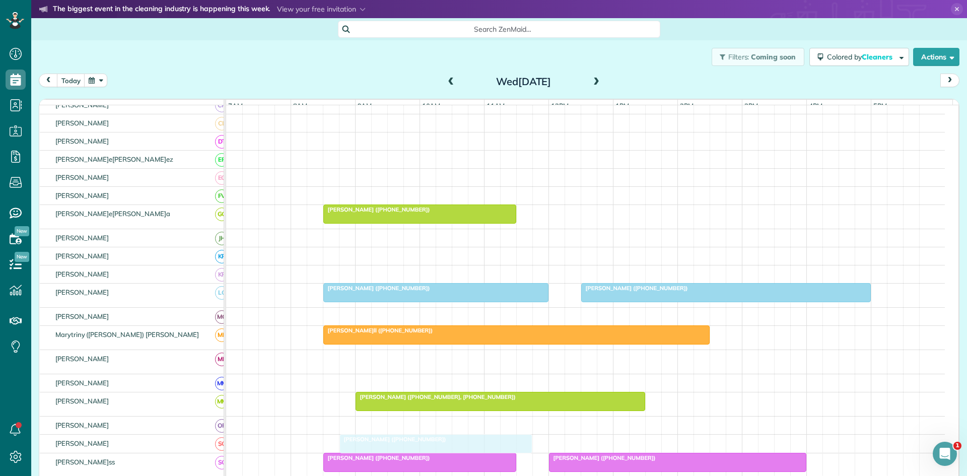
scroll to position [504, 0]
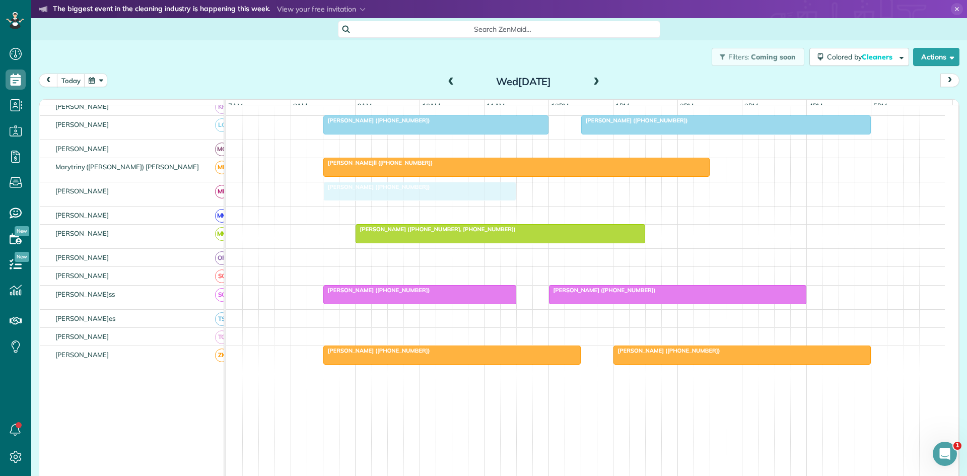
drag, startPoint x: 355, startPoint y: 370, endPoint x: 360, endPoint y: 193, distance: 176.3
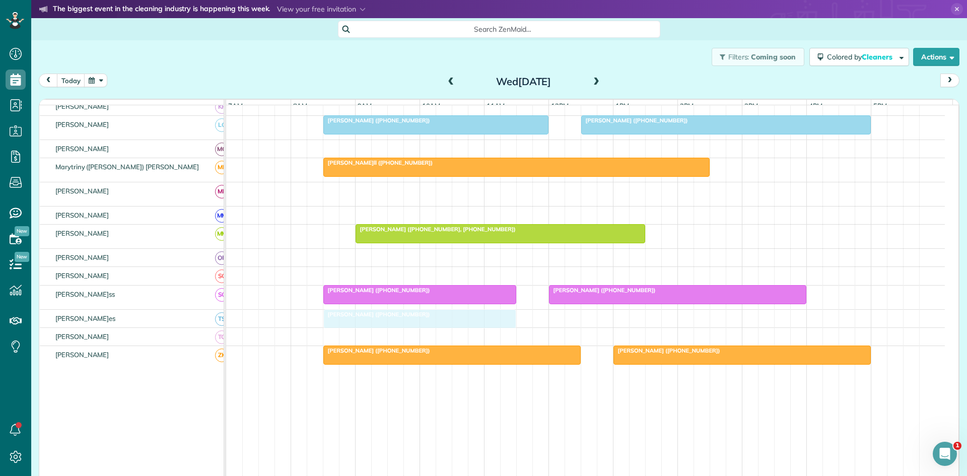
drag, startPoint x: 384, startPoint y: 190, endPoint x: 379, endPoint y: 322, distance: 132.0
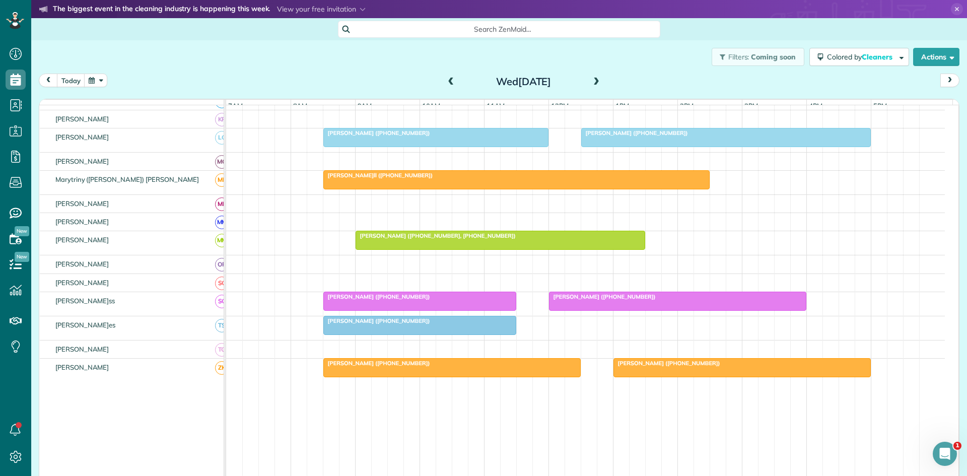
scroll to position [518, 0]
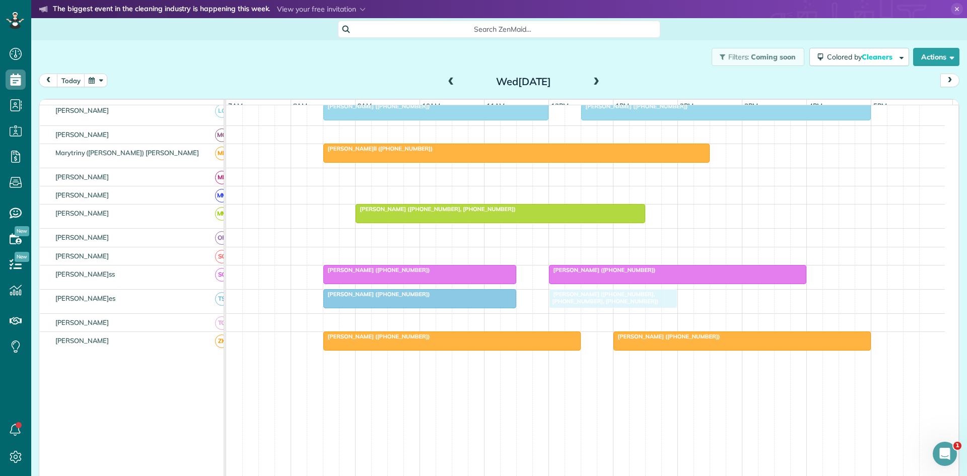
drag, startPoint x: 681, startPoint y: 199, endPoint x: 589, endPoint y: 309, distance: 143.3
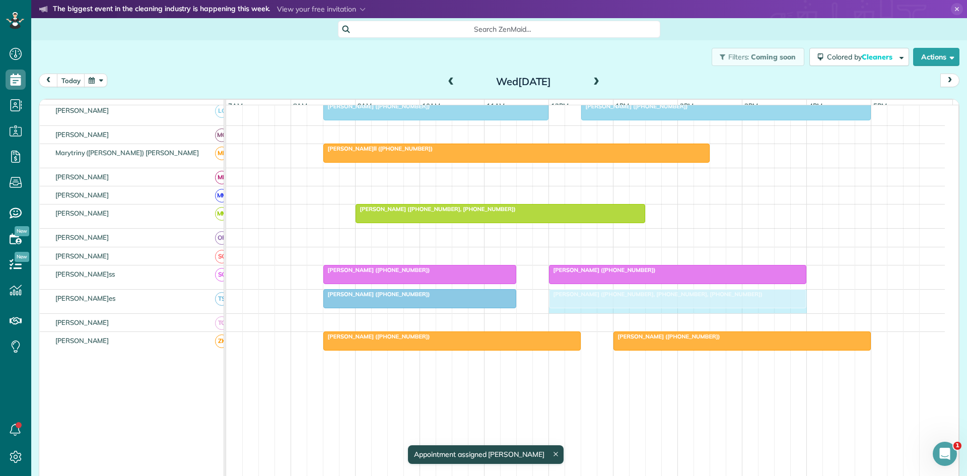
drag, startPoint x: 675, startPoint y: 306, endPoint x: 791, endPoint y: 315, distance: 116.7
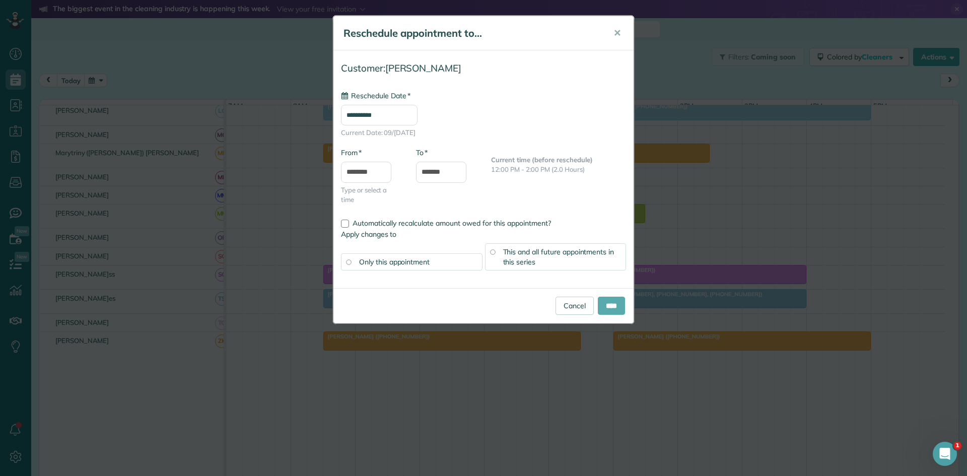
type input "**********"
click at [614, 306] on input "****" at bounding box center [611, 306] width 27 height 18
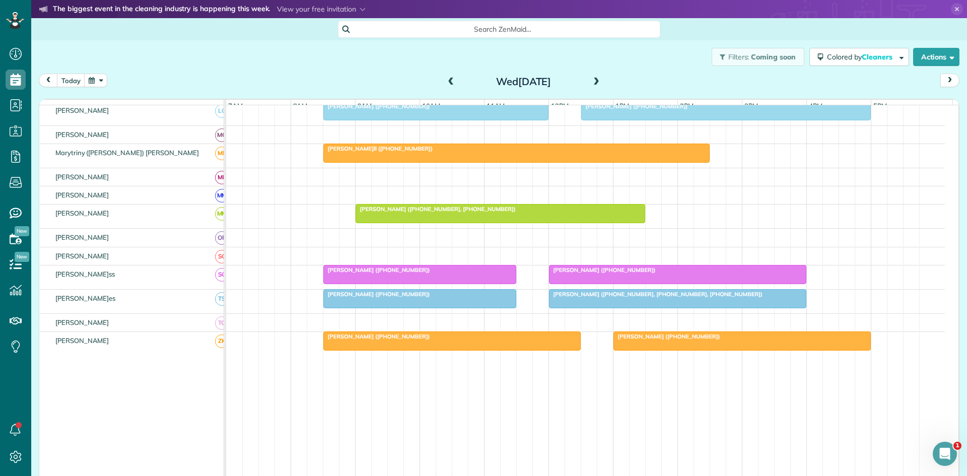
click at [375, 162] on div at bounding box center [516, 153] width 385 height 18
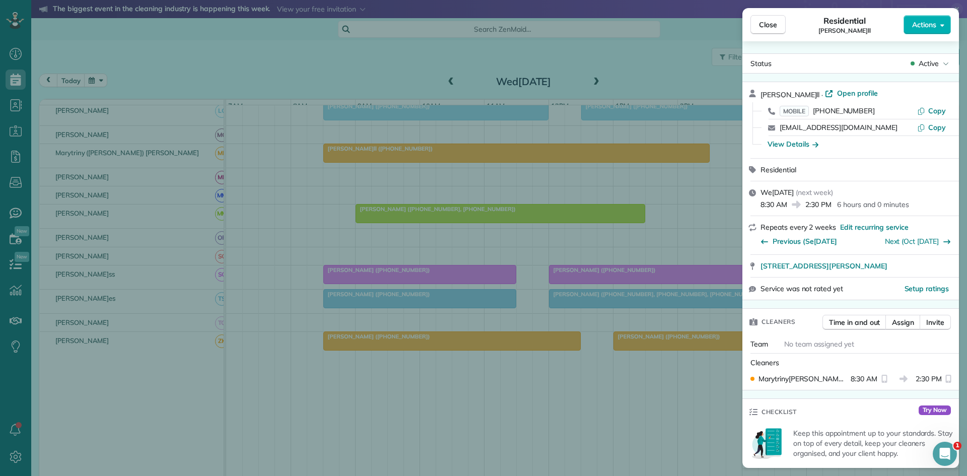
click at [925, 62] on span "Active" at bounding box center [928, 63] width 20 height 10
click at [870, 109] on span "Cancelled" at bounding box center [882, 110] width 32 height 10
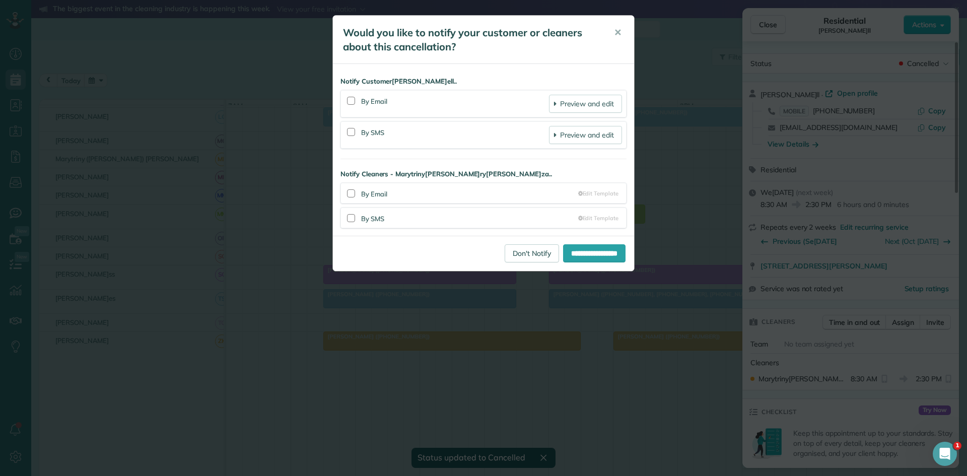
scroll to position [512, 0]
click at [508, 257] on link "Don't Notify" at bounding box center [532, 253] width 54 height 18
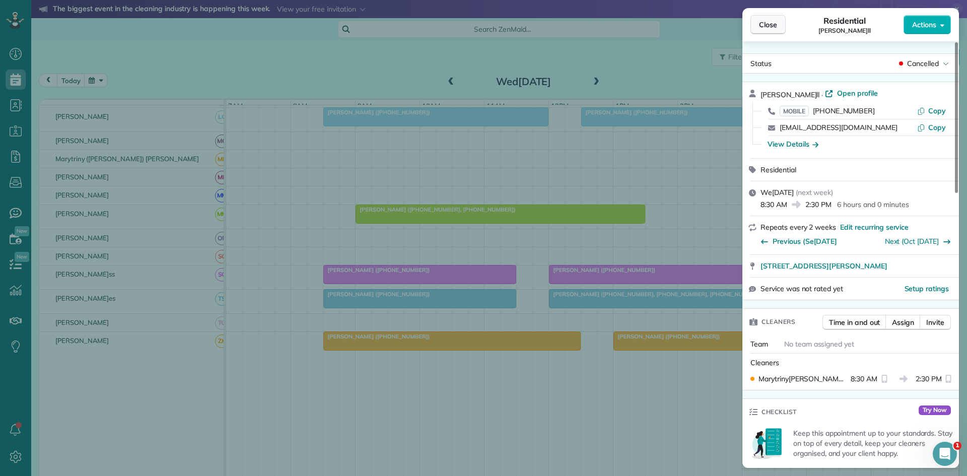
click at [774, 29] on span "Close" at bounding box center [768, 25] width 18 height 10
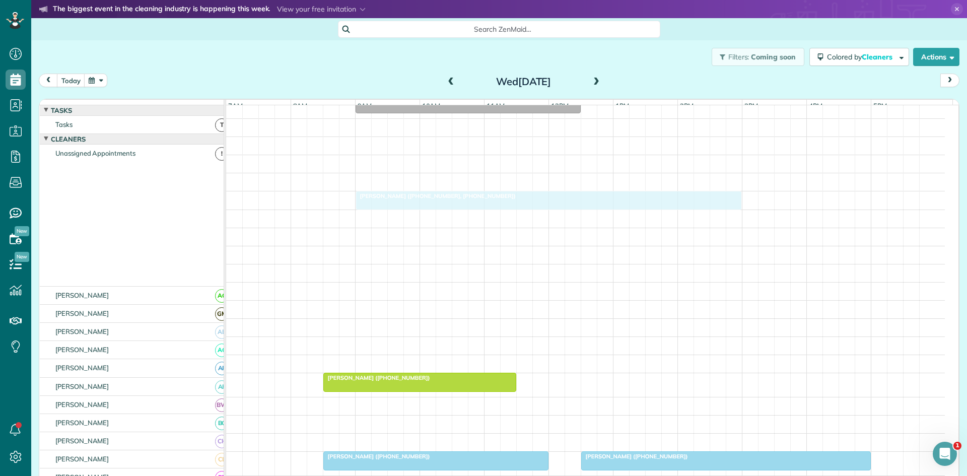
scroll to position [168, 0]
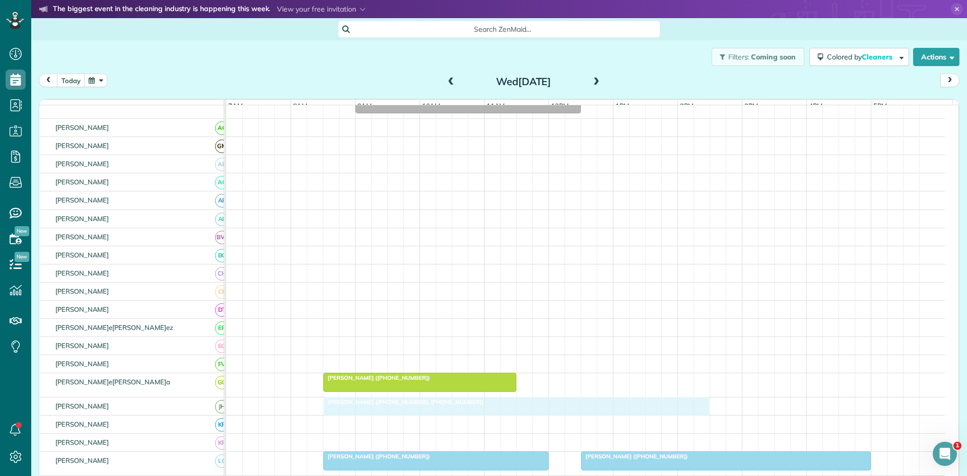
drag, startPoint x: 407, startPoint y: 157, endPoint x: 400, endPoint y: 411, distance: 253.9
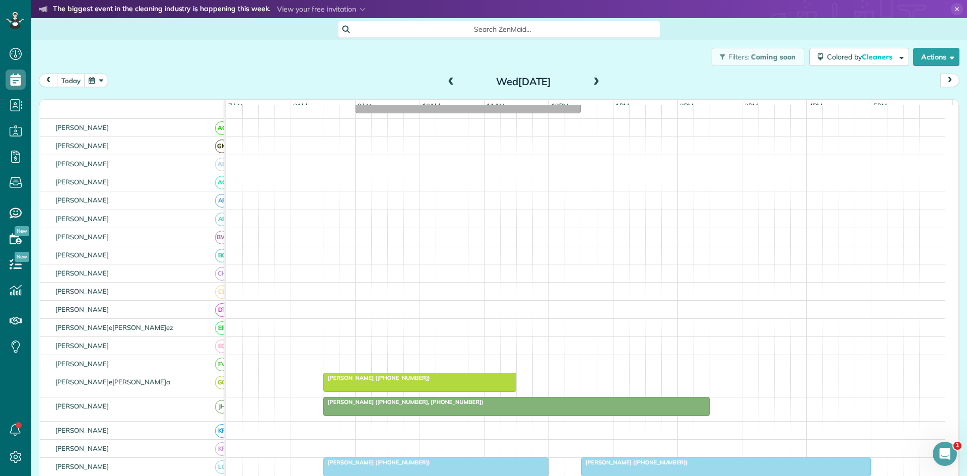
scroll to position [0, 0]
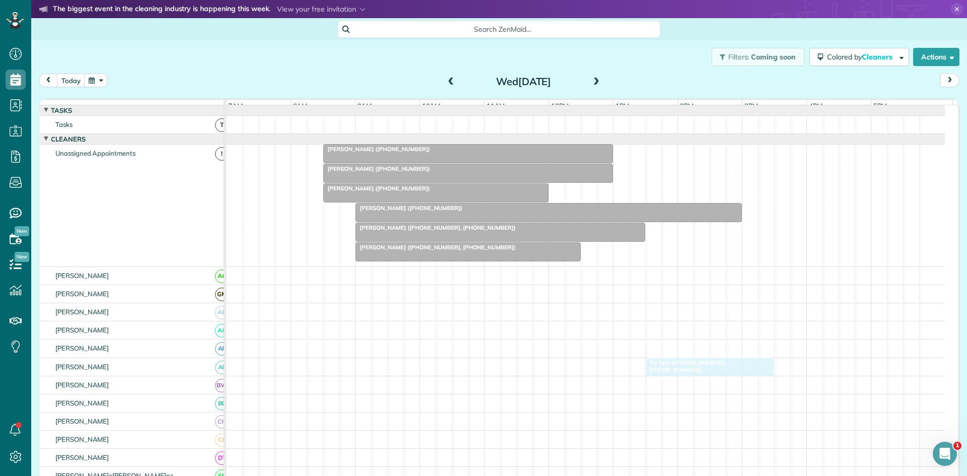
drag, startPoint x: 687, startPoint y: 155, endPoint x: 716, endPoint y: 370, distance: 216.4
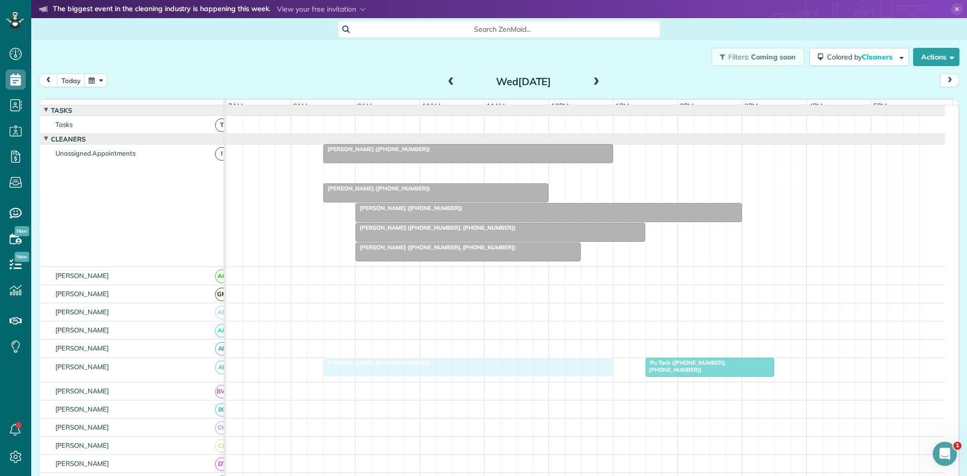
drag, startPoint x: 378, startPoint y: 175, endPoint x: 372, endPoint y: 369, distance: 194.0
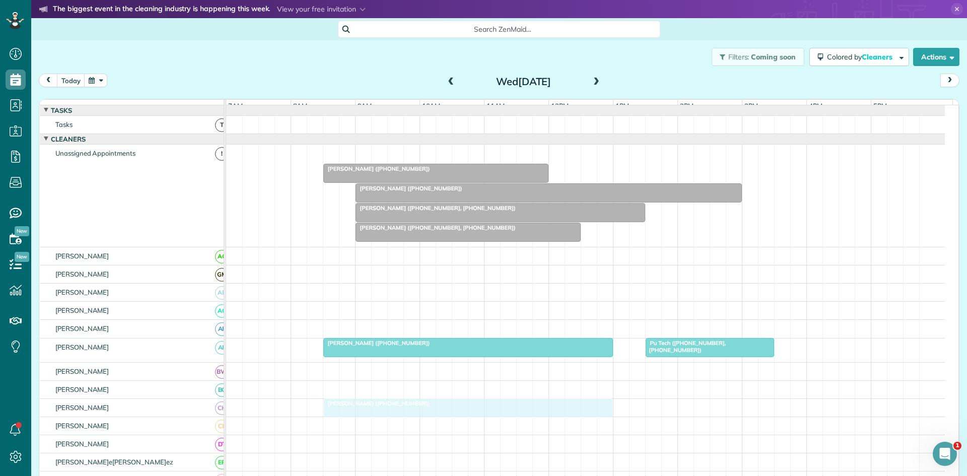
drag, startPoint x: 388, startPoint y: 162, endPoint x: 382, endPoint y: 422, distance: 260.4
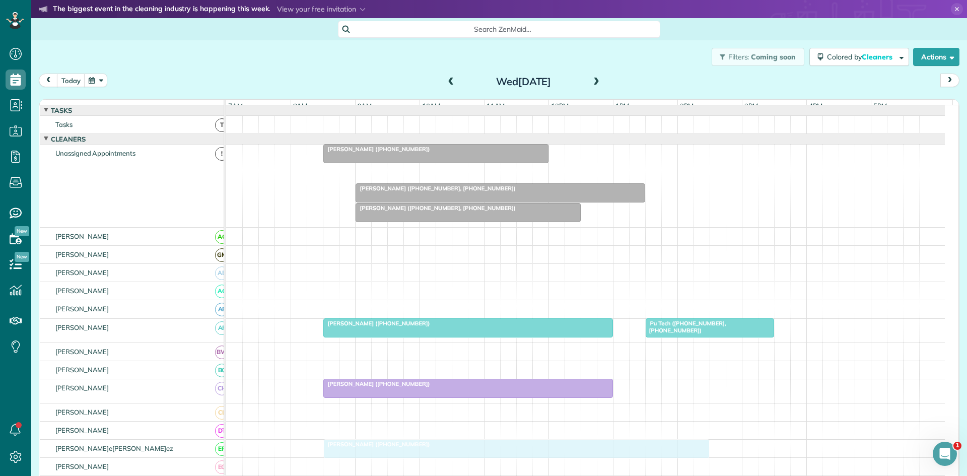
drag, startPoint x: 408, startPoint y: 181, endPoint x: 368, endPoint y: 458, distance: 280.3
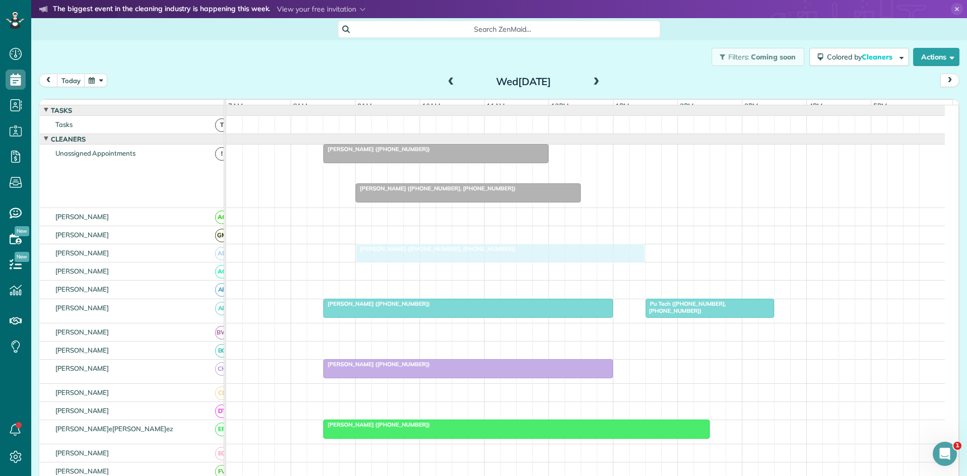
drag, startPoint x: 387, startPoint y: 179, endPoint x: 385, endPoint y: 251, distance: 72.1
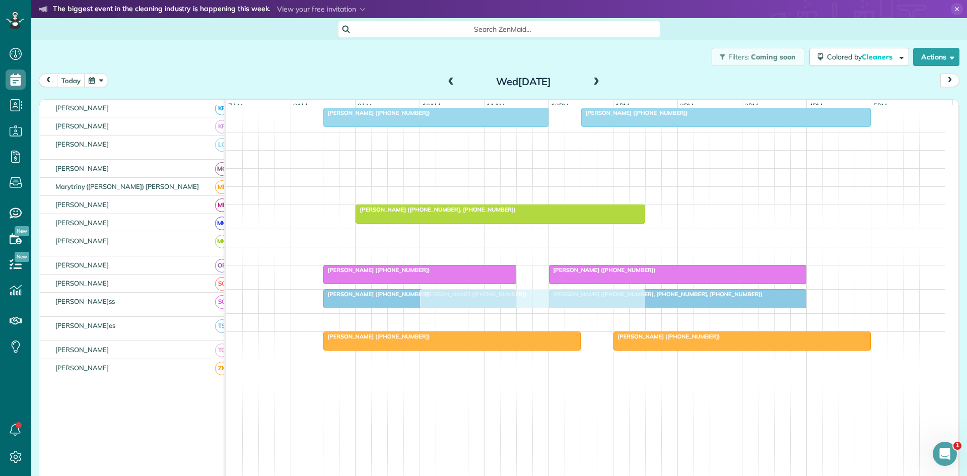
scroll to position [443, 0]
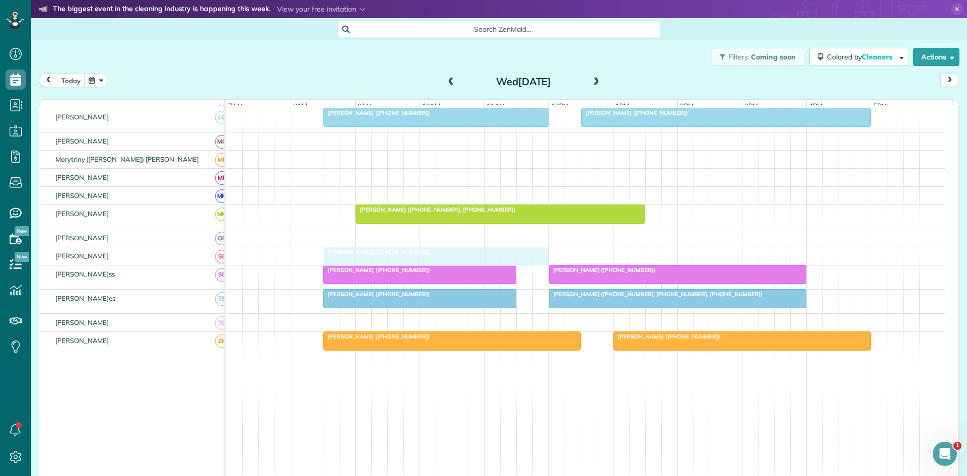
drag, startPoint x: 408, startPoint y: 179, endPoint x: 412, endPoint y: 254, distance: 75.2
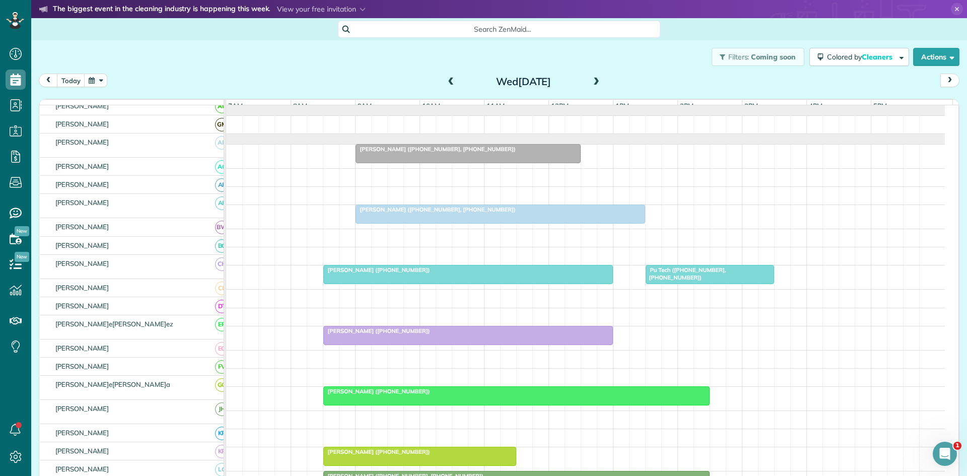
scroll to position [0, 0]
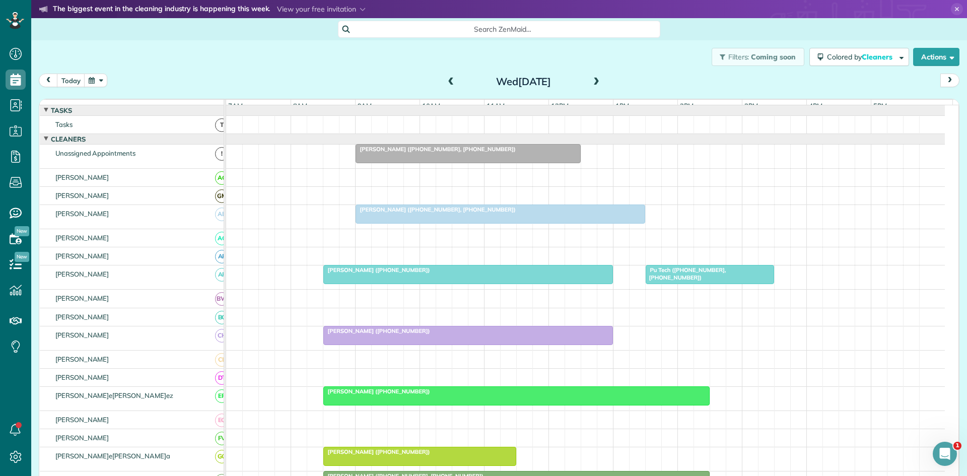
click at [414, 161] on div at bounding box center [468, 154] width 224 height 18
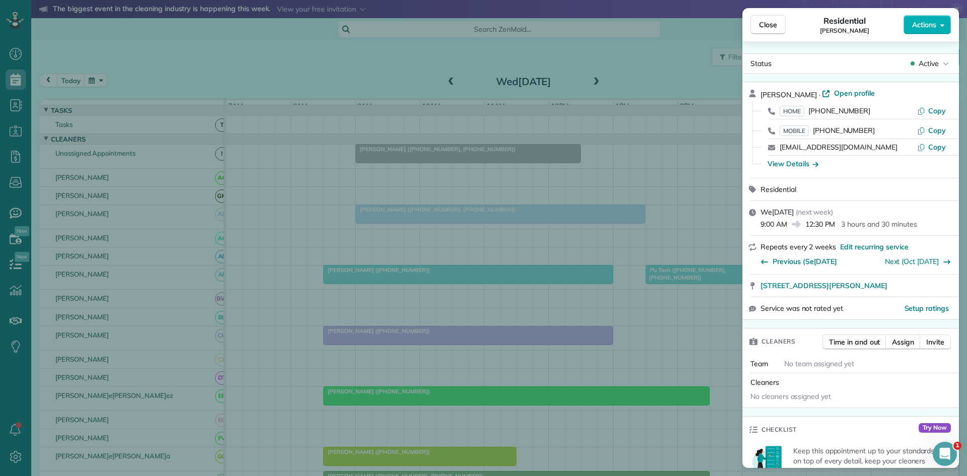
click at [925, 62] on span "Active" at bounding box center [928, 63] width 20 height 10
click at [910, 110] on div "Cancelled" at bounding box center [902, 110] width 102 height 14
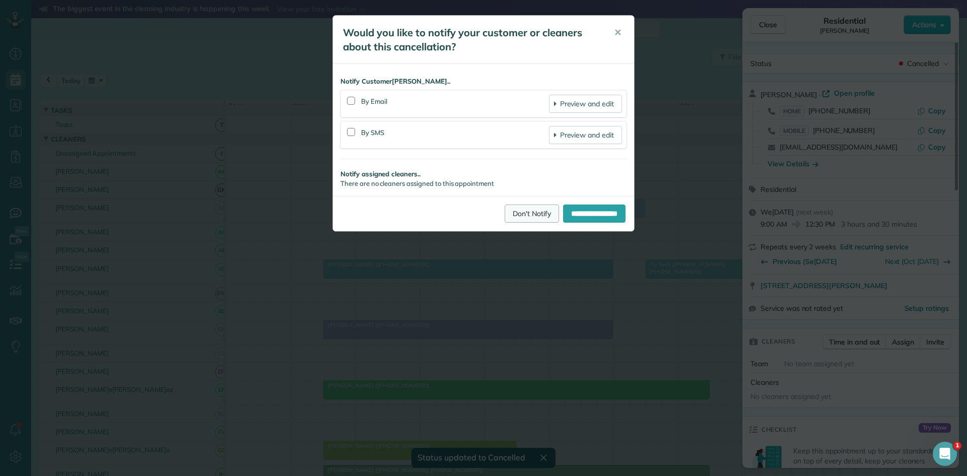
click at [518, 210] on link "Don't Notify" at bounding box center [532, 213] width 54 height 18
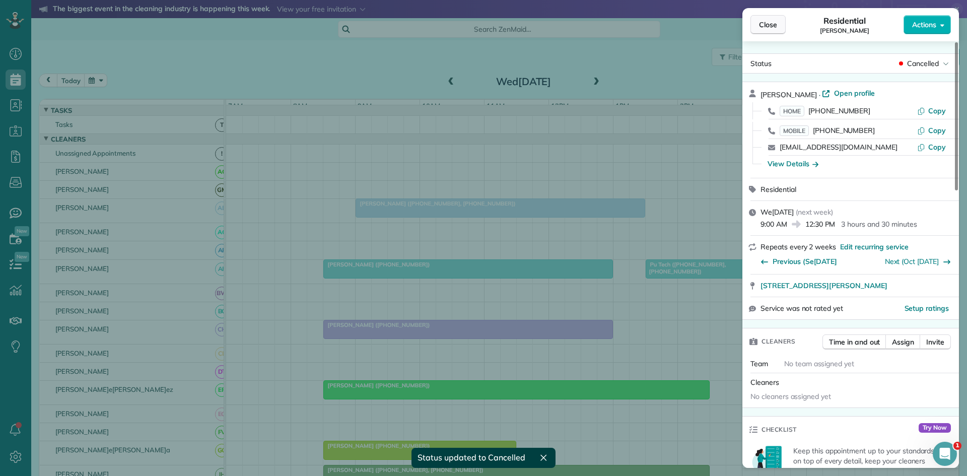
click at [781, 28] on button "Close" at bounding box center [767, 24] width 35 height 19
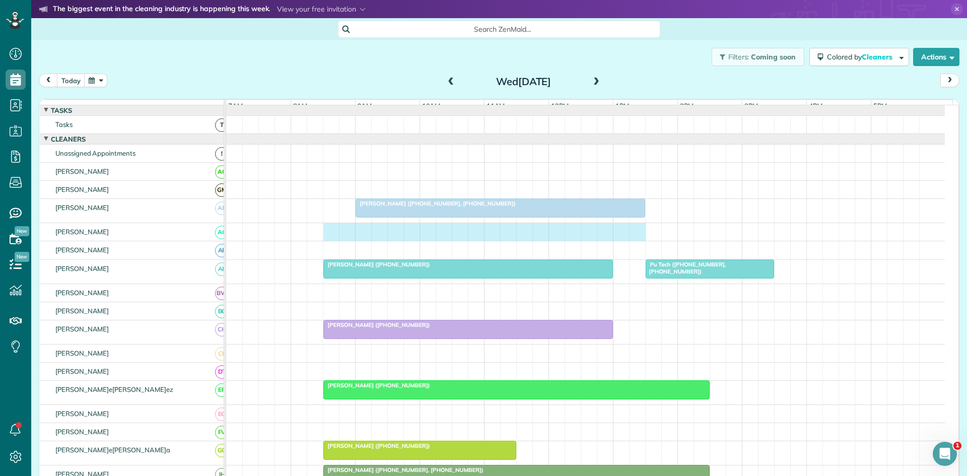
drag, startPoint x: 331, startPoint y: 242, endPoint x: 635, endPoint y: 234, distance: 304.3
click at [635, 234] on div at bounding box center [585, 232] width 719 height 18
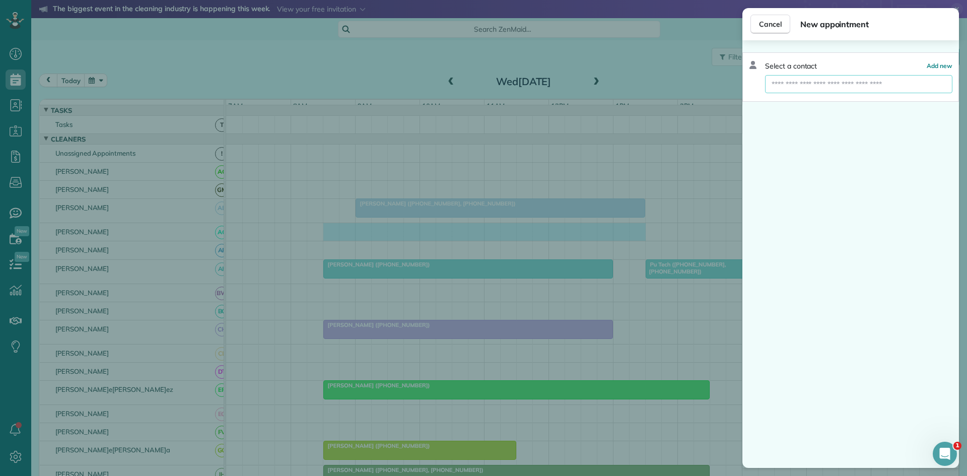
click at [861, 86] on input "text" at bounding box center [858, 84] width 187 height 18
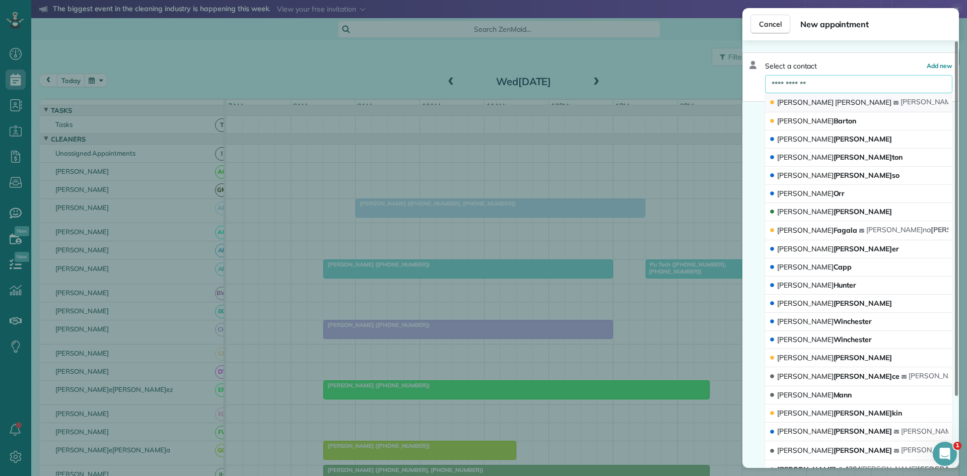
type input "**********"
click at [840, 106] on button "Donna Nodson donna . nodson @gmail.com" at bounding box center [858, 102] width 187 height 19
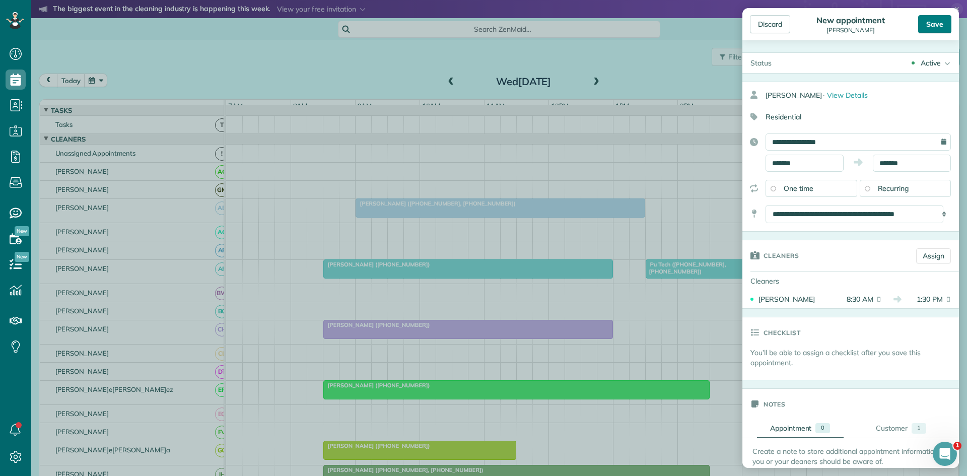
click at [933, 22] on div "Save" at bounding box center [934, 24] width 33 height 18
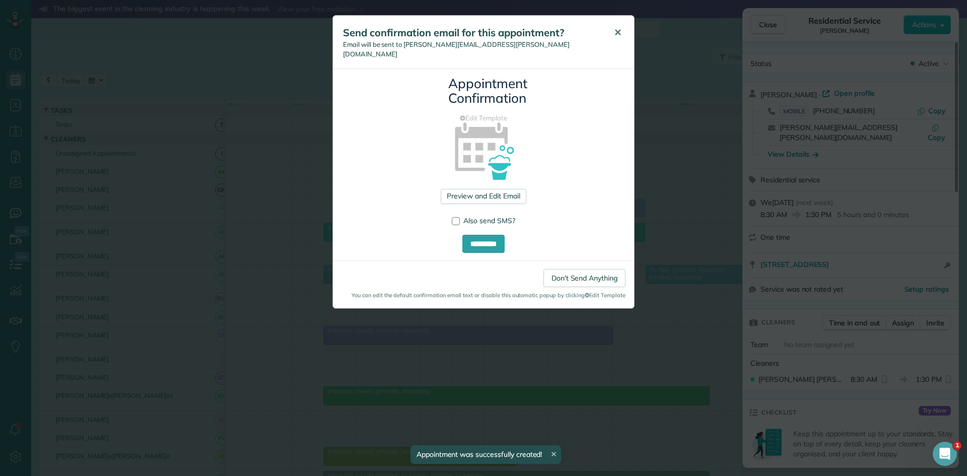
click at [622, 39] on button "✕" at bounding box center [617, 33] width 23 height 24
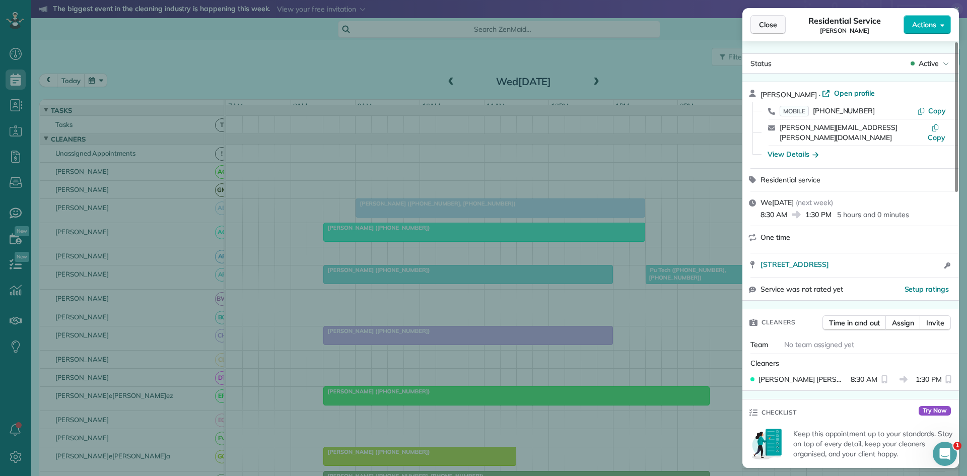
click at [768, 22] on span "Close" at bounding box center [768, 25] width 18 height 10
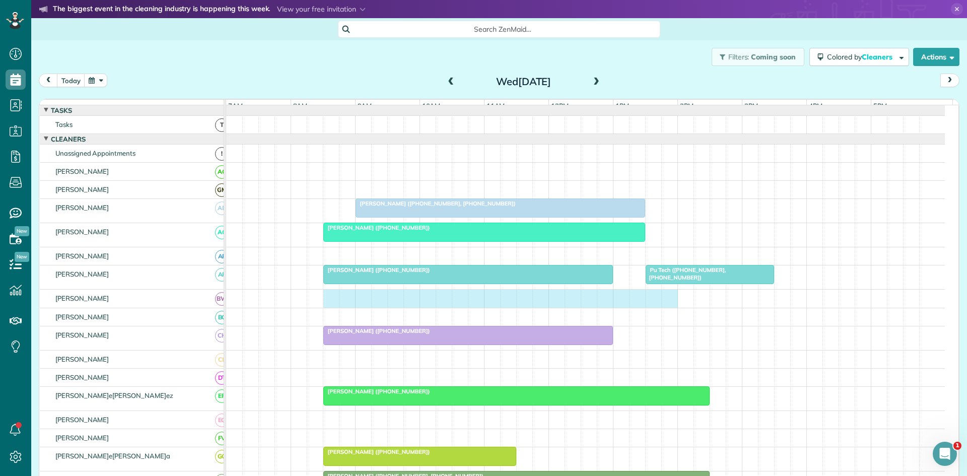
drag, startPoint x: 328, startPoint y: 306, endPoint x: 670, endPoint y: 305, distance: 341.9
click at [670, 305] on div at bounding box center [585, 299] width 719 height 18
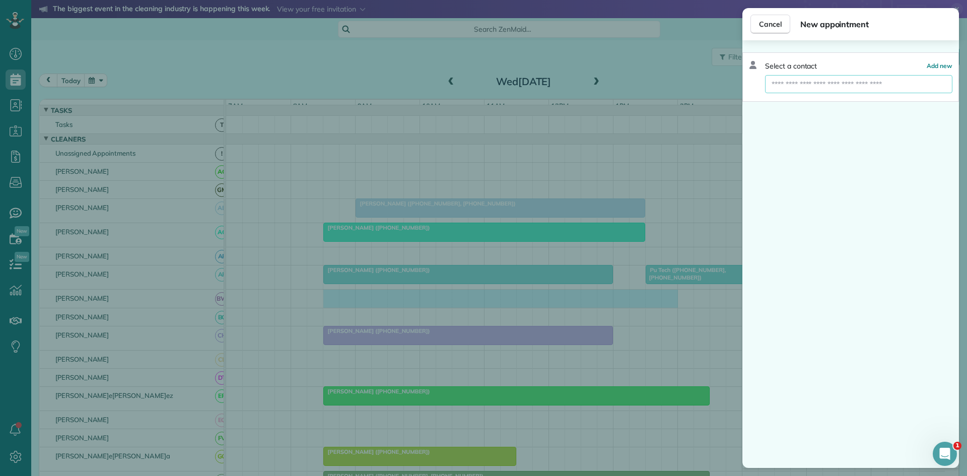
click at [868, 86] on input "text" at bounding box center [858, 84] width 187 height 18
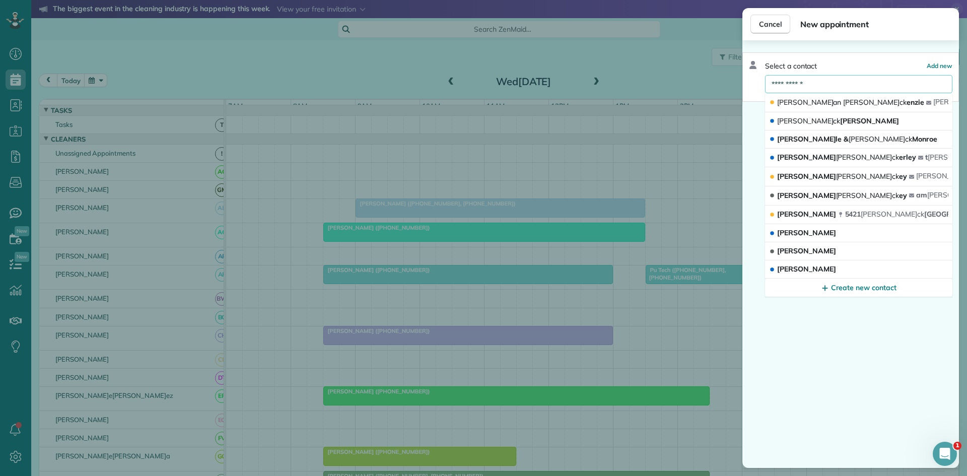
type input "**********"
click at [850, 94] on button "Meghan Mack enzie meghan klewis@gmail.com" at bounding box center [858, 102] width 187 height 19
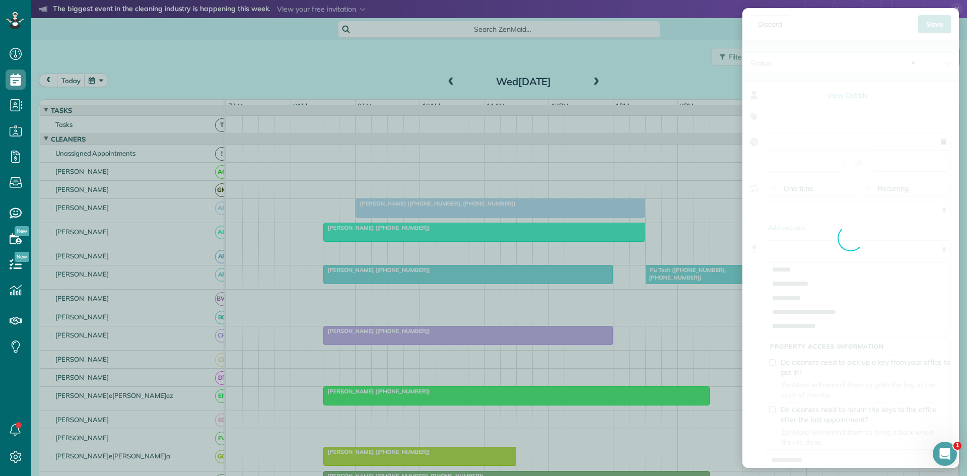
type input "**********"
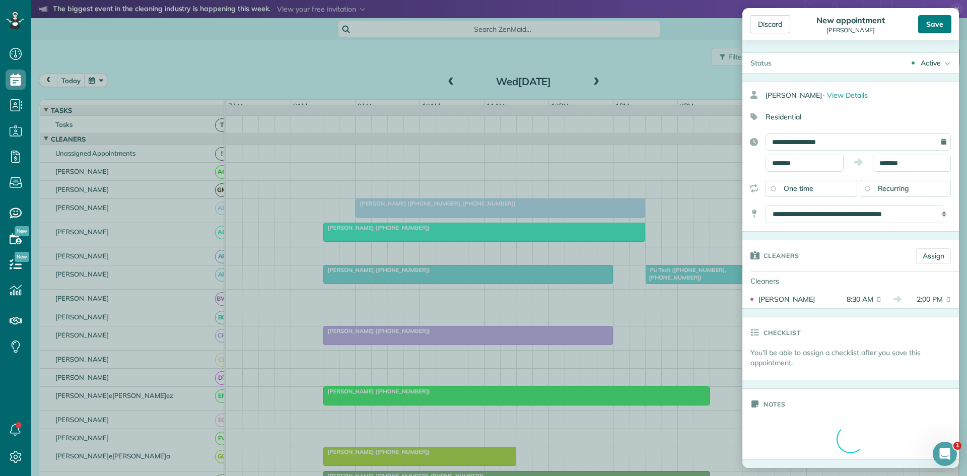
click at [945, 22] on div "Save" at bounding box center [934, 24] width 33 height 18
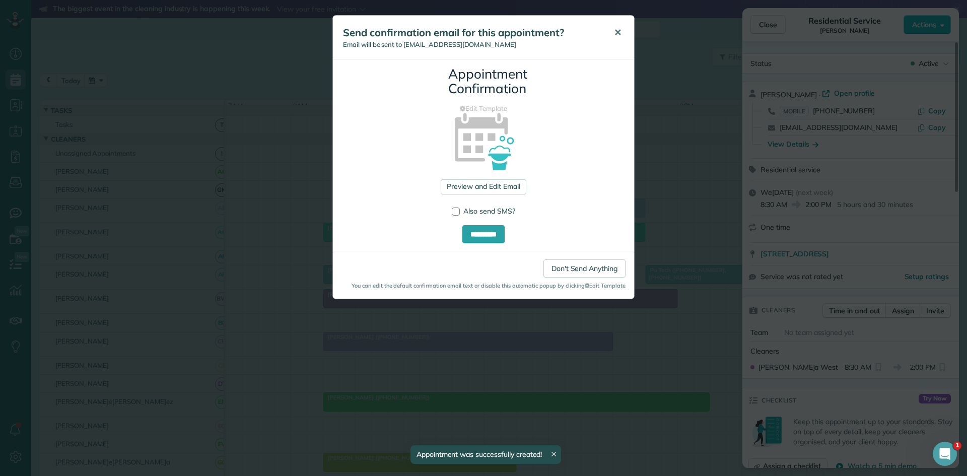
click at [615, 30] on span "✕" at bounding box center [618, 33] width 8 height 12
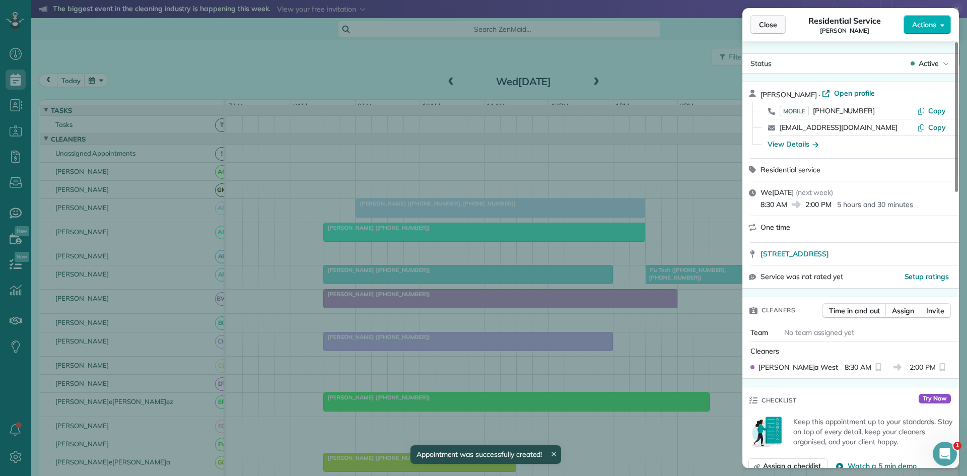
click at [775, 20] on span "Close" at bounding box center [768, 25] width 18 height 10
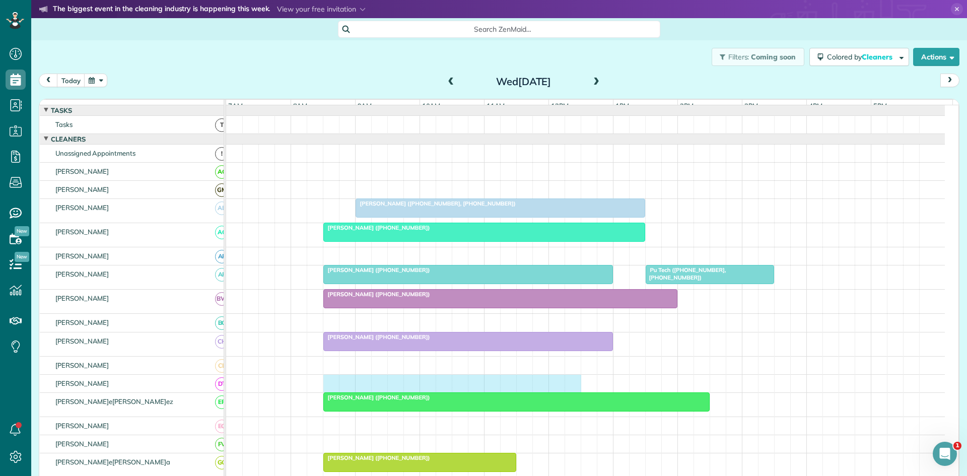
drag, startPoint x: 330, startPoint y: 396, endPoint x: 569, endPoint y: 389, distance: 238.3
click at [569, 389] on div at bounding box center [585, 384] width 719 height 18
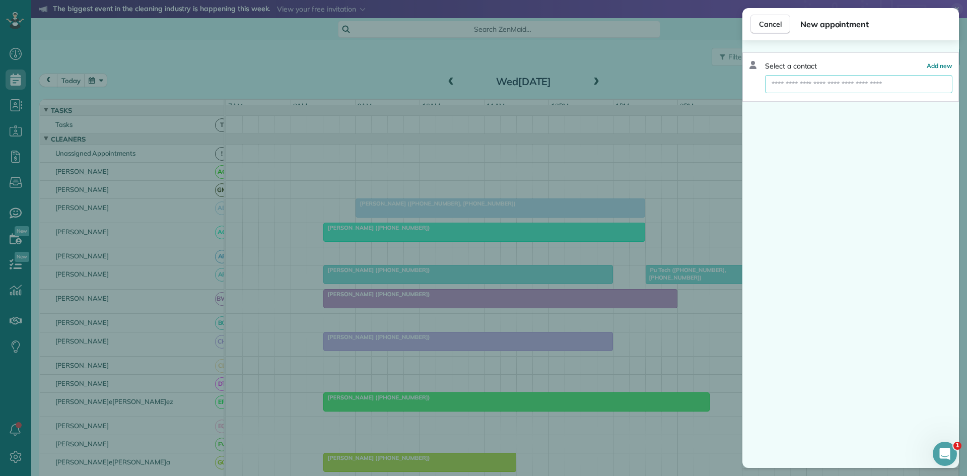
click at [852, 87] on input "text" at bounding box center [858, 84] width 187 height 18
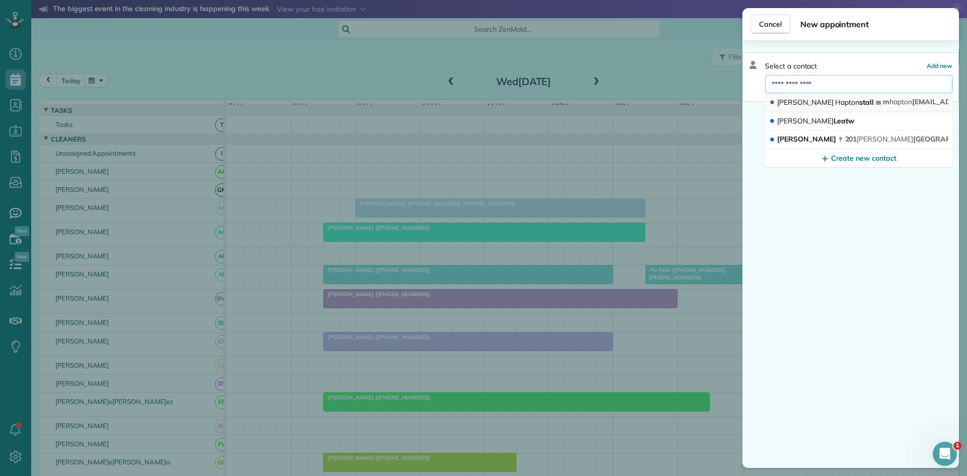
type input "**********"
click at [835, 102] on span "Hapton" at bounding box center [847, 102] width 24 height 9
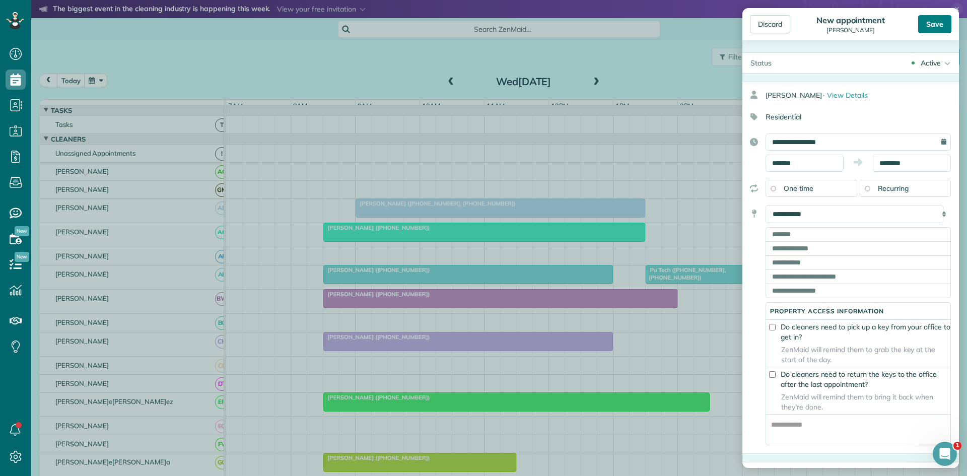
click at [935, 30] on div "Save" at bounding box center [934, 24] width 33 height 18
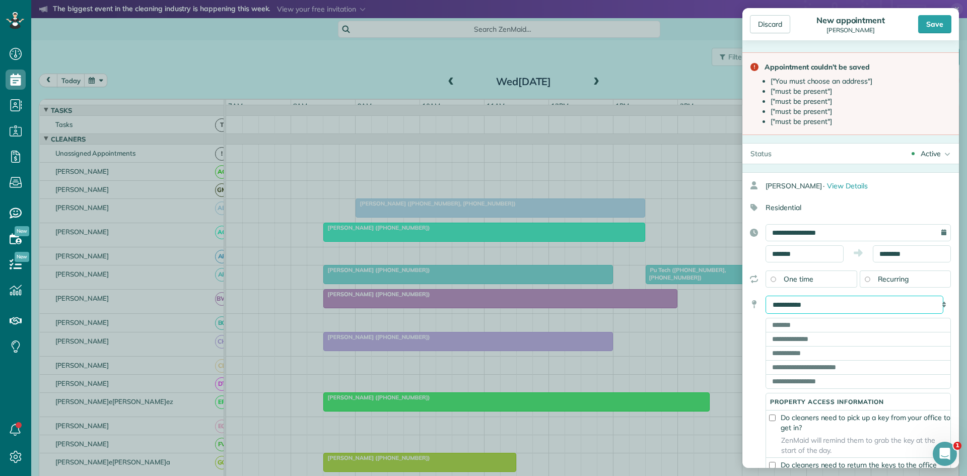
click at [814, 311] on select "**********" at bounding box center [854, 305] width 178 height 18
select select "******"
click at [765, 296] on select "**********" at bounding box center [854, 305] width 178 height 18
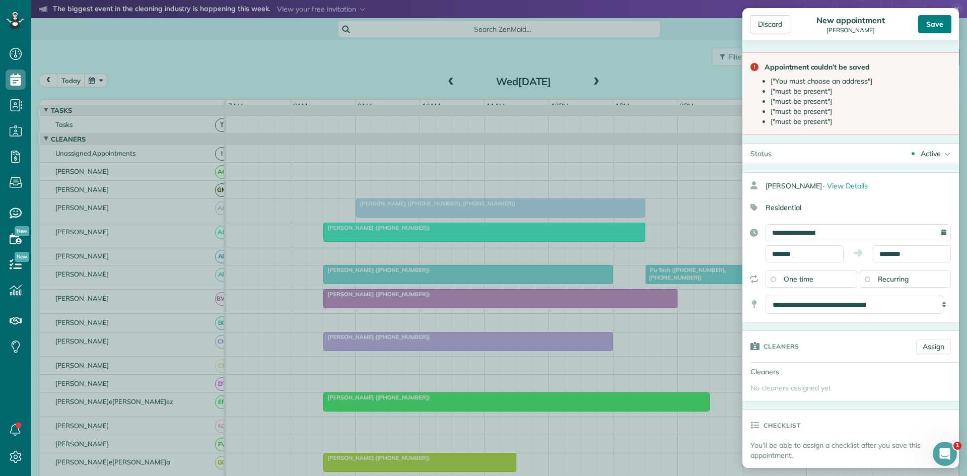
click at [929, 26] on div "Save" at bounding box center [934, 24] width 33 height 18
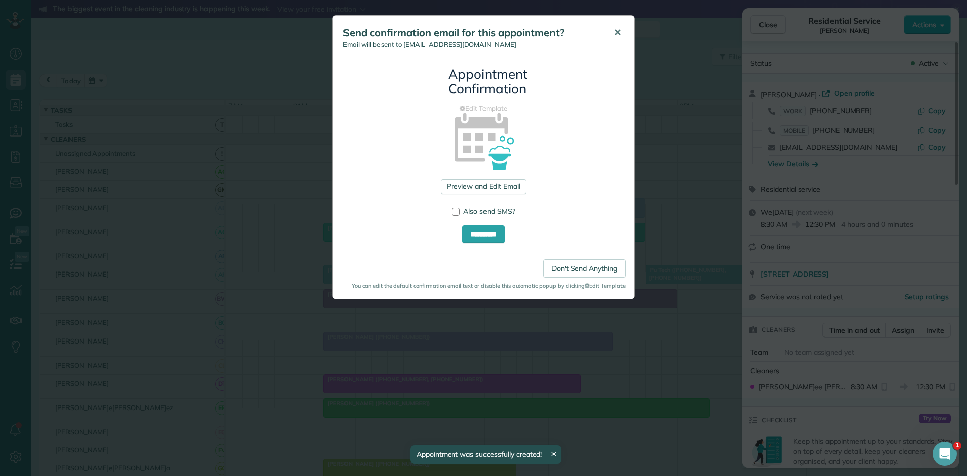
click at [614, 42] on button "✕" at bounding box center [617, 33] width 23 height 24
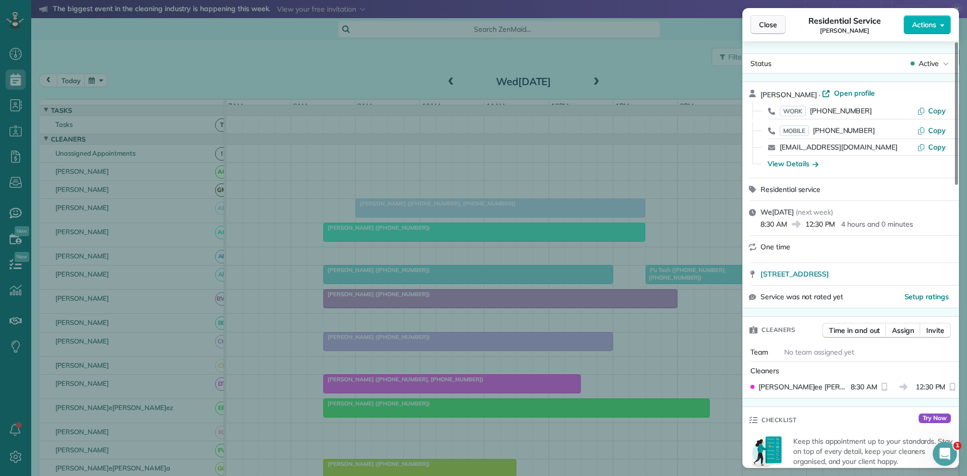
click at [772, 19] on button "Close" at bounding box center [767, 24] width 35 height 19
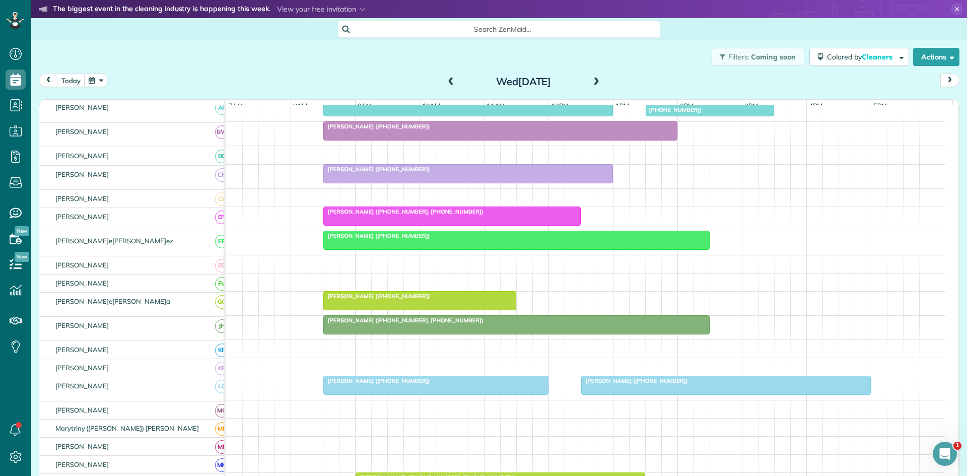
scroll to position [168, 0]
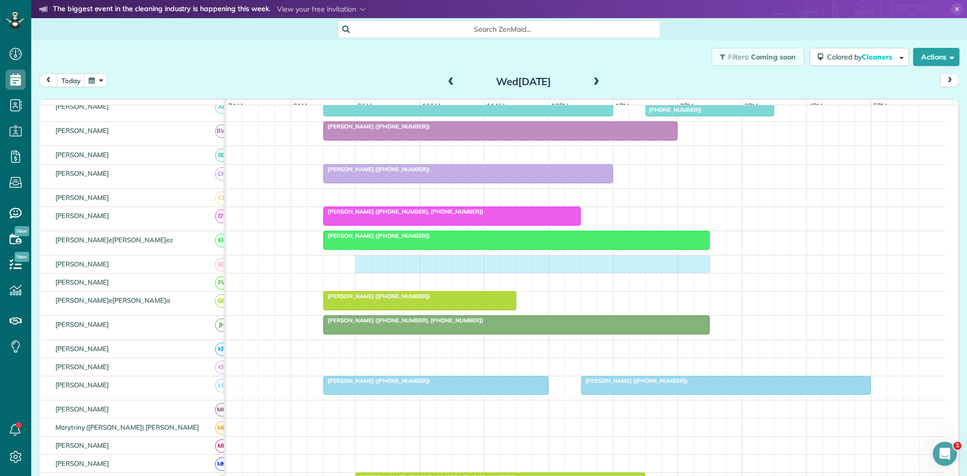
drag, startPoint x: 360, startPoint y: 269, endPoint x: 697, endPoint y: 274, distance: 337.9
click at [697, 273] on div at bounding box center [585, 264] width 719 height 18
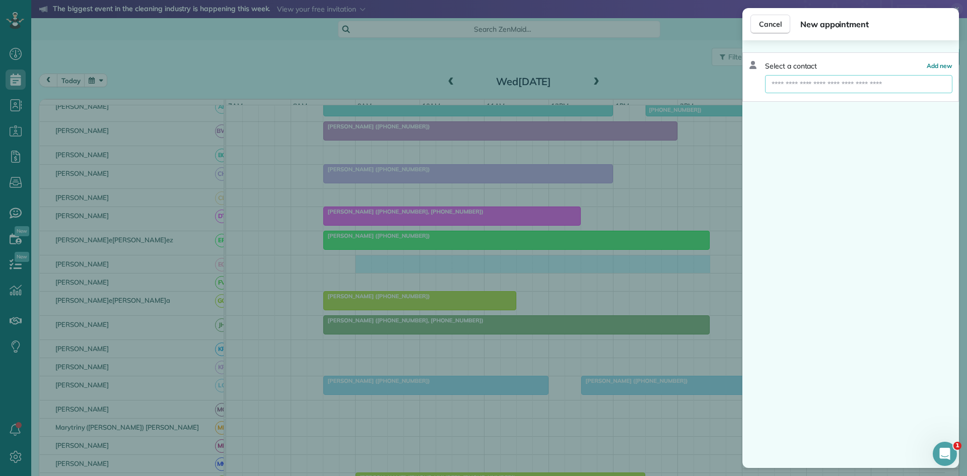
click at [864, 75] on input "text" at bounding box center [858, 84] width 187 height 18
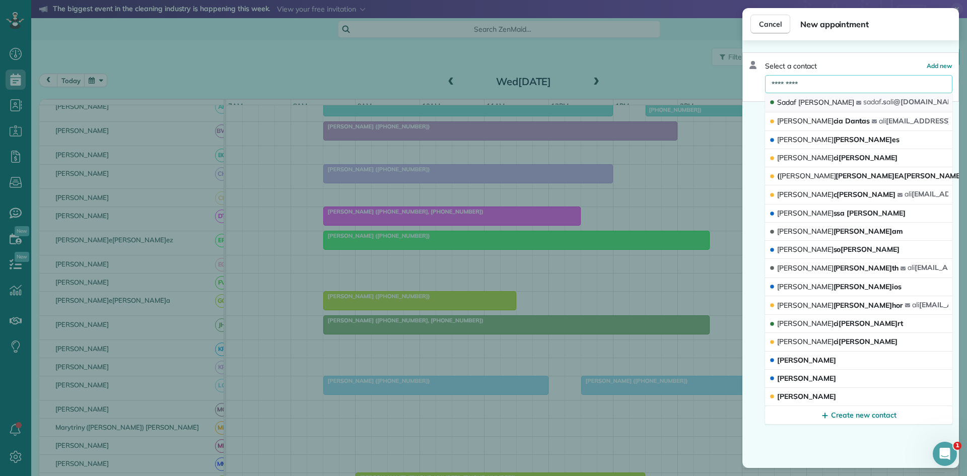
type input "*********"
click at [818, 107] on button "Sadaf Ali sadaf .s ali @yahoo.com" at bounding box center [858, 102] width 187 height 19
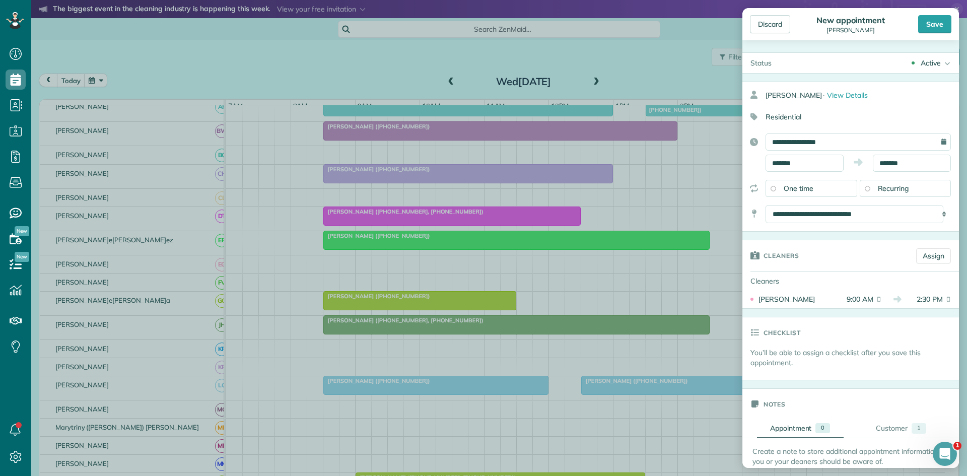
click at [932, 35] on div "Discard New appointment Sadaf Ali Save" at bounding box center [850, 24] width 217 height 32
click at [933, 32] on div "Save" at bounding box center [934, 24] width 33 height 18
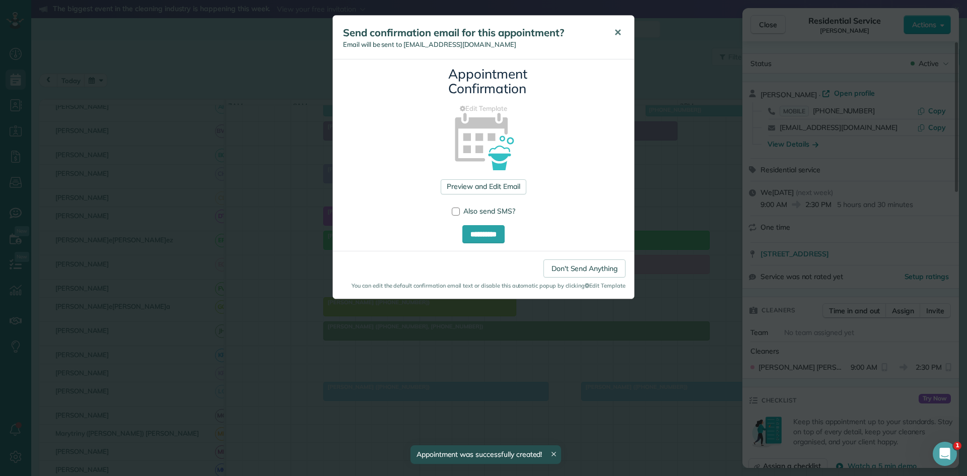
click at [613, 36] on button "✕" at bounding box center [617, 33] width 23 height 24
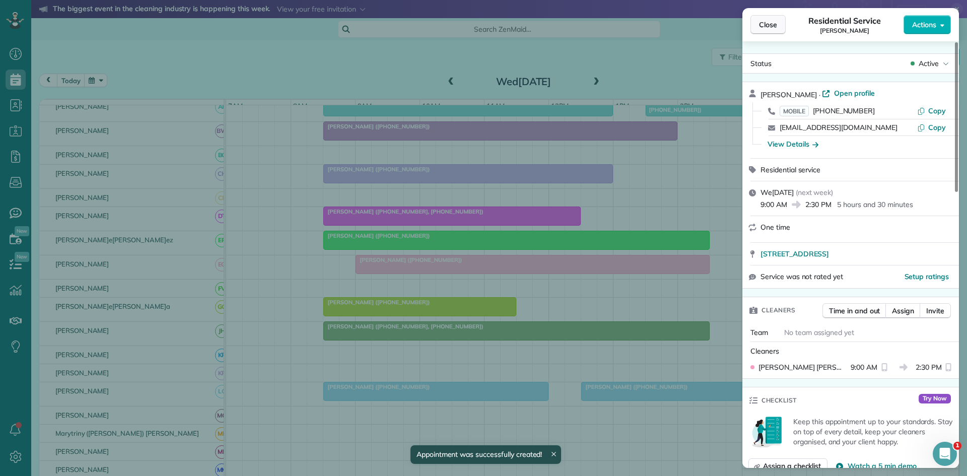
click at [783, 31] on button "Close" at bounding box center [767, 24] width 35 height 19
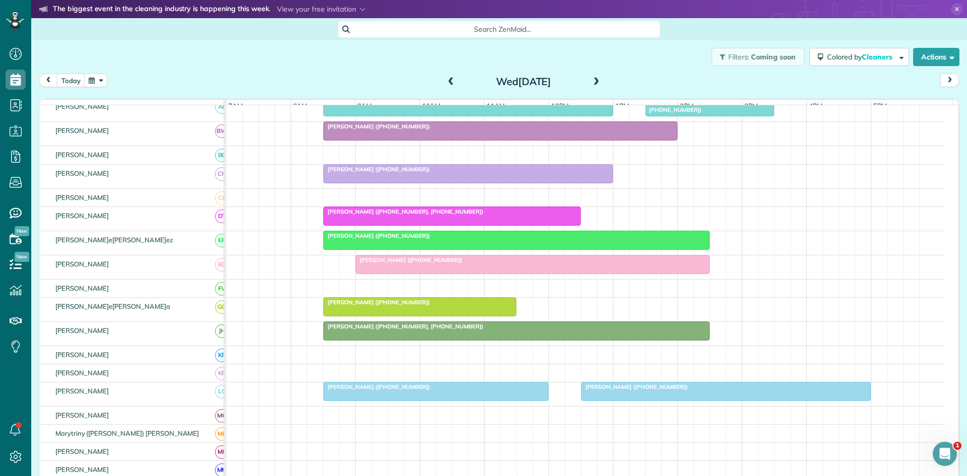
scroll to position [336, 0]
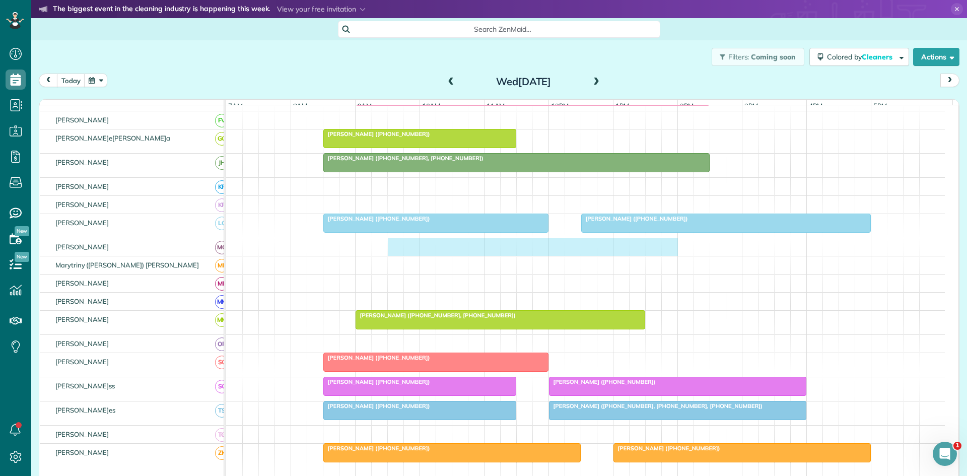
drag, startPoint x: 389, startPoint y: 256, endPoint x: 663, endPoint y: 259, distance: 274.5
click at [663, 256] on div at bounding box center [585, 247] width 719 height 18
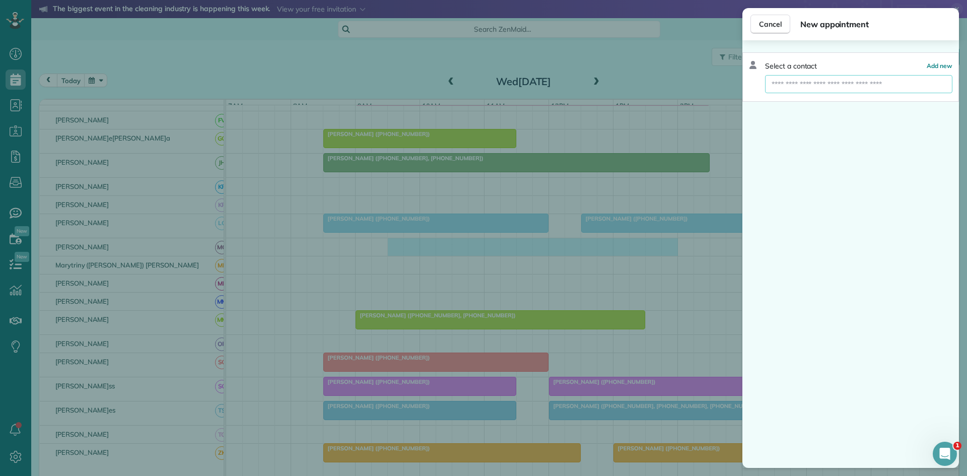
click at [889, 86] on input "text" at bounding box center [858, 84] width 187 height 18
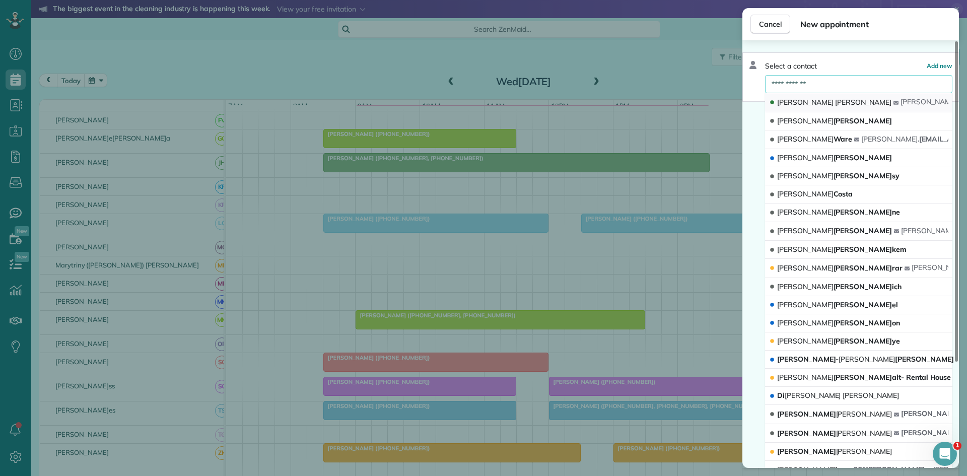
type input "**********"
click at [900, 100] on span "anne" at bounding box center [928, 101] width 56 height 9
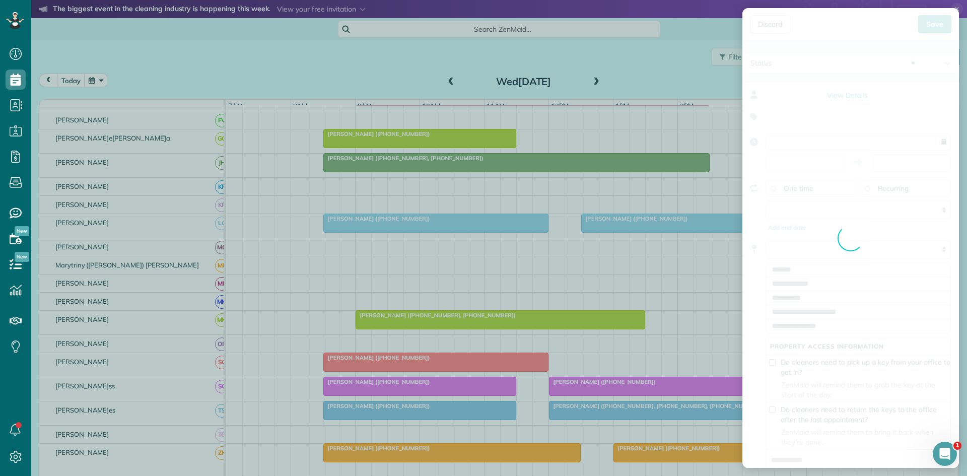
type input "**********"
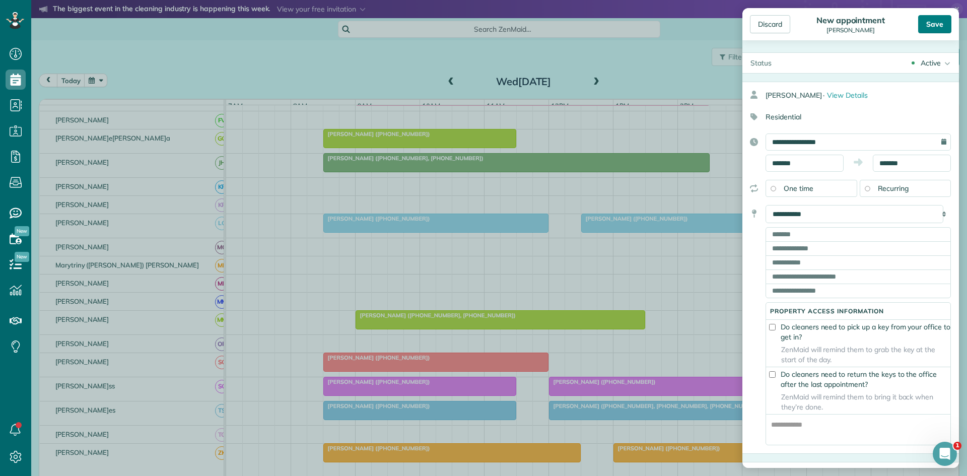
click at [932, 18] on div "Save" at bounding box center [934, 24] width 33 height 18
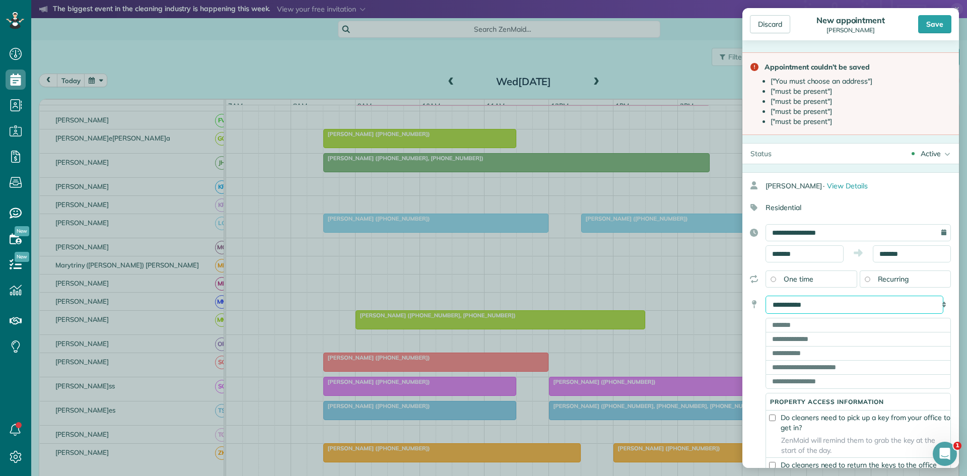
click at [850, 301] on select "**********" at bounding box center [854, 305] width 178 height 18
select select "*******"
click at [765, 296] on select "**********" at bounding box center [854, 305] width 178 height 18
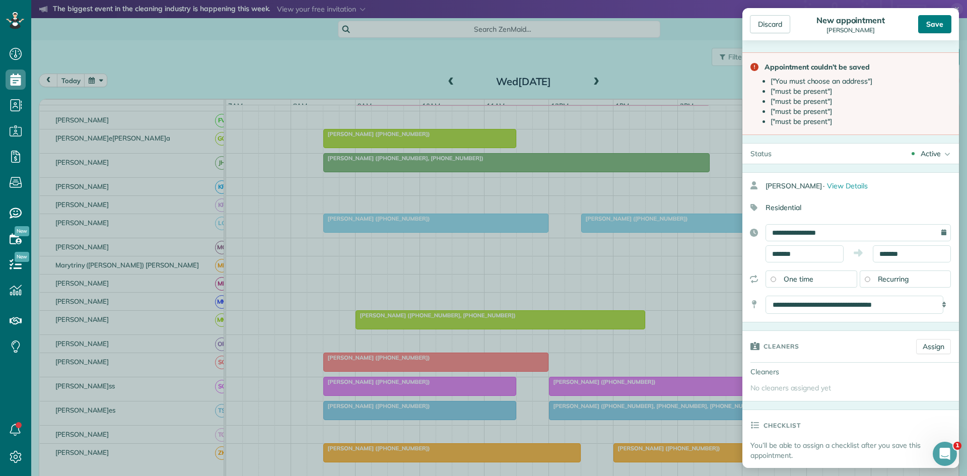
click at [939, 25] on div "Save" at bounding box center [934, 24] width 33 height 18
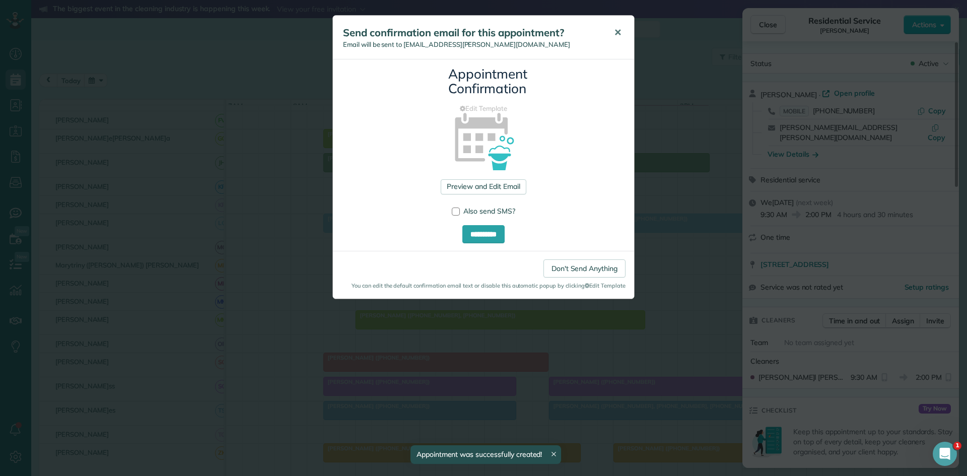
click at [610, 36] on button "✕" at bounding box center [617, 33] width 23 height 24
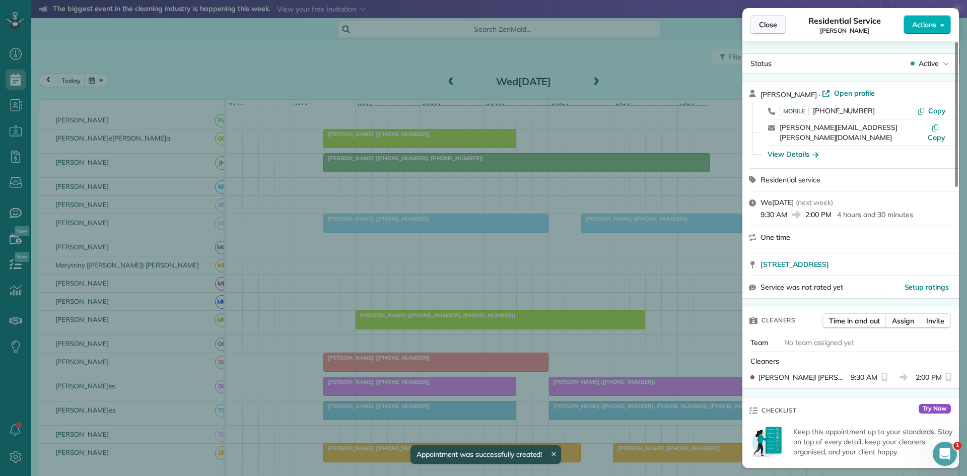
click at [762, 24] on span "Close" at bounding box center [768, 25] width 18 height 10
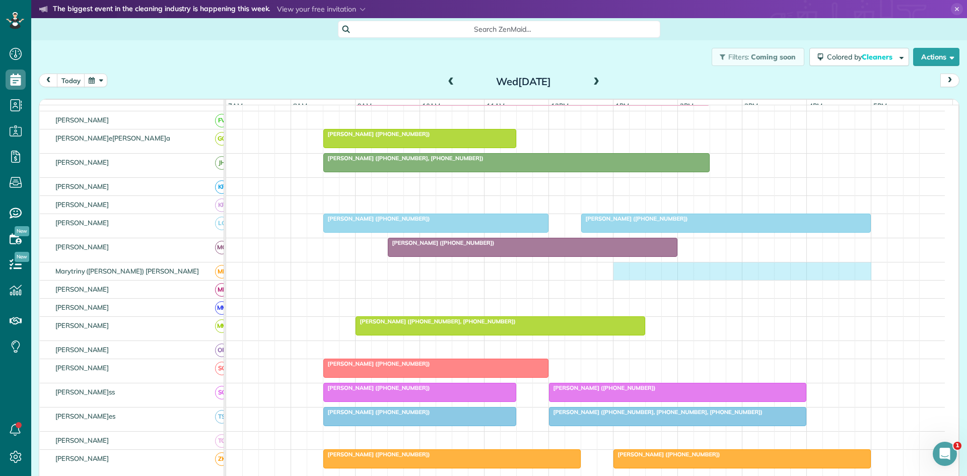
drag, startPoint x: 617, startPoint y: 278, endPoint x: 861, endPoint y: 270, distance: 243.9
click at [861, 270] on div at bounding box center [585, 271] width 719 height 18
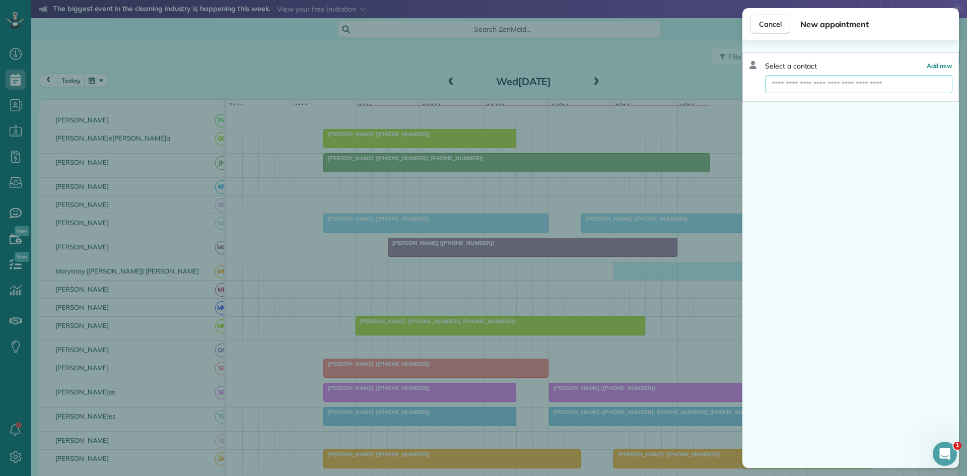
click at [832, 78] on input "text" at bounding box center [858, 84] width 187 height 18
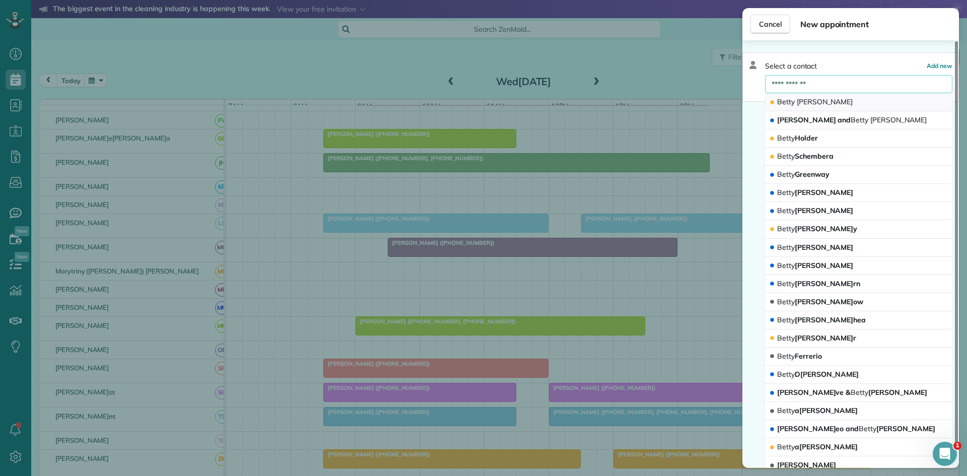
type input "**********"
click at [839, 97] on button "Betty Miller" at bounding box center [858, 102] width 187 height 18
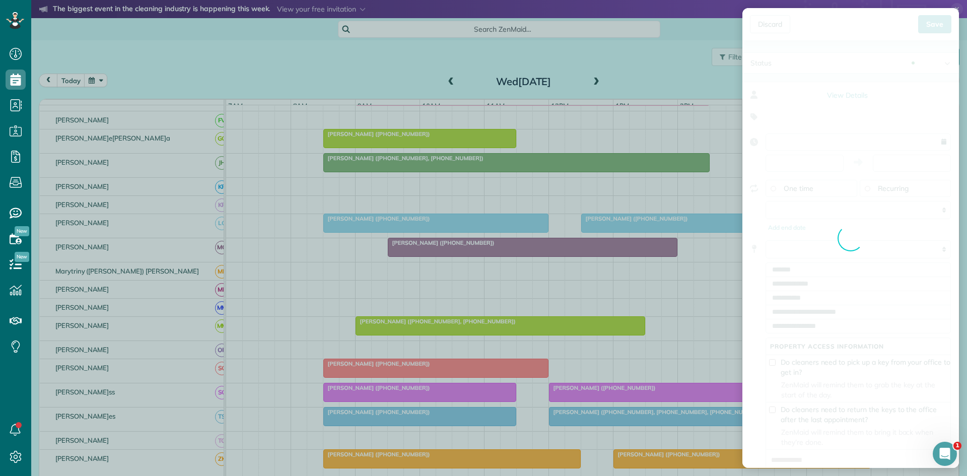
type input "**********"
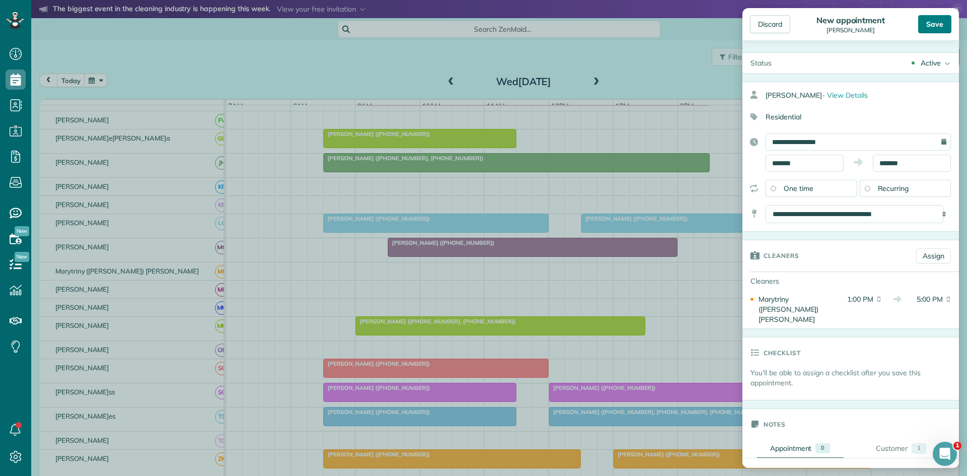
click at [922, 25] on div "Save" at bounding box center [934, 24] width 33 height 18
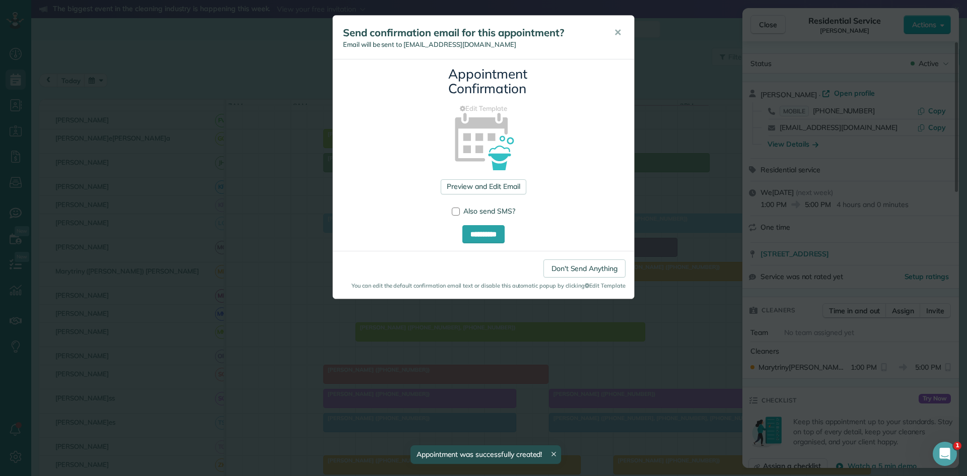
drag, startPoint x: 616, startPoint y: 40, endPoint x: 631, endPoint y: 36, distance: 15.6
click at [616, 40] on button "✕" at bounding box center [617, 33] width 23 height 24
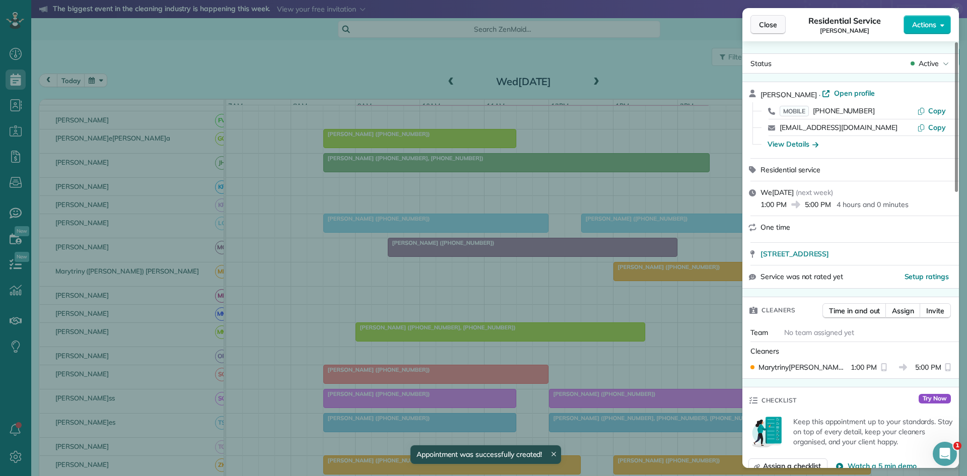
click at [760, 20] on span "Close" at bounding box center [768, 25] width 18 height 10
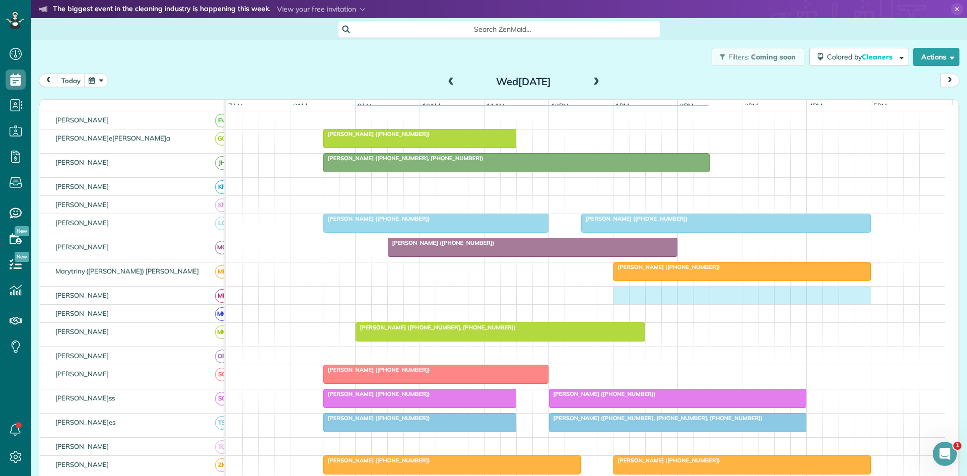
drag, startPoint x: 621, startPoint y: 305, endPoint x: 869, endPoint y: 302, distance: 247.8
click at [858, 302] on div at bounding box center [585, 296] width 719 height 18
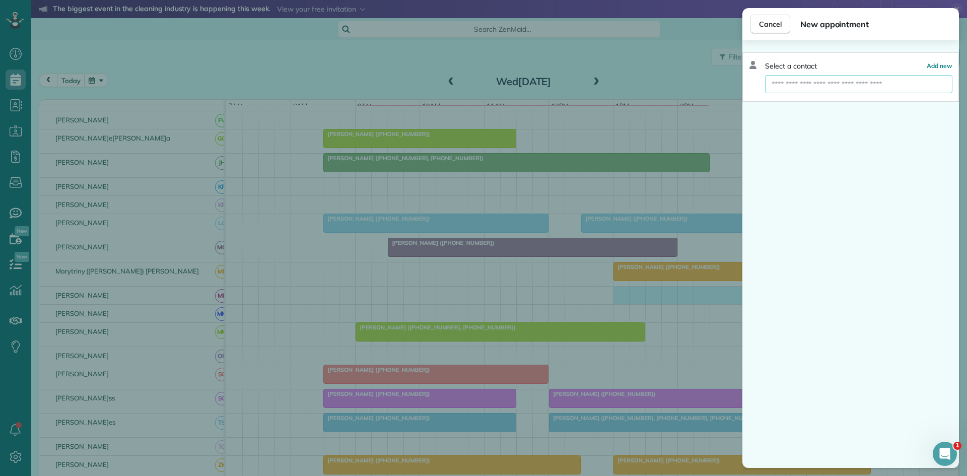
click at [839, 90] on input "text" at bounding box center [858, 84] width 187 height 18
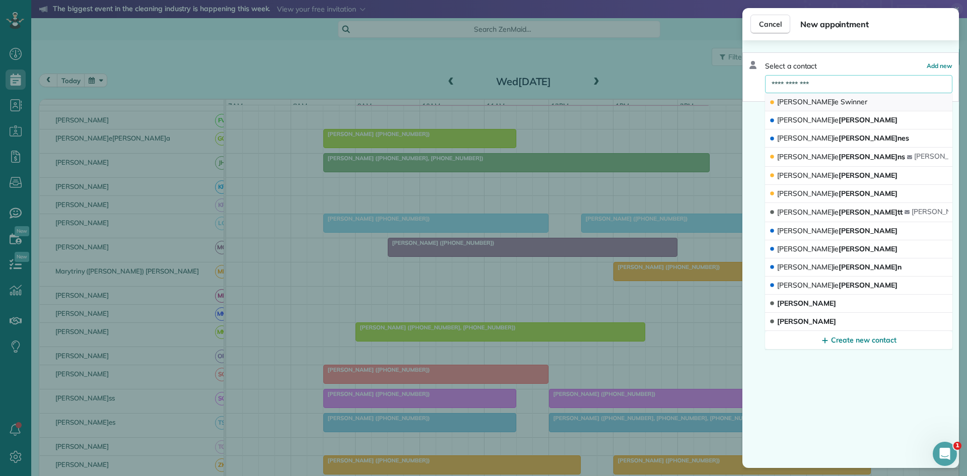
type input "**********"
click at [840, 100] on span "Swinner" at bounding box center [853, 101] width 27 height 9
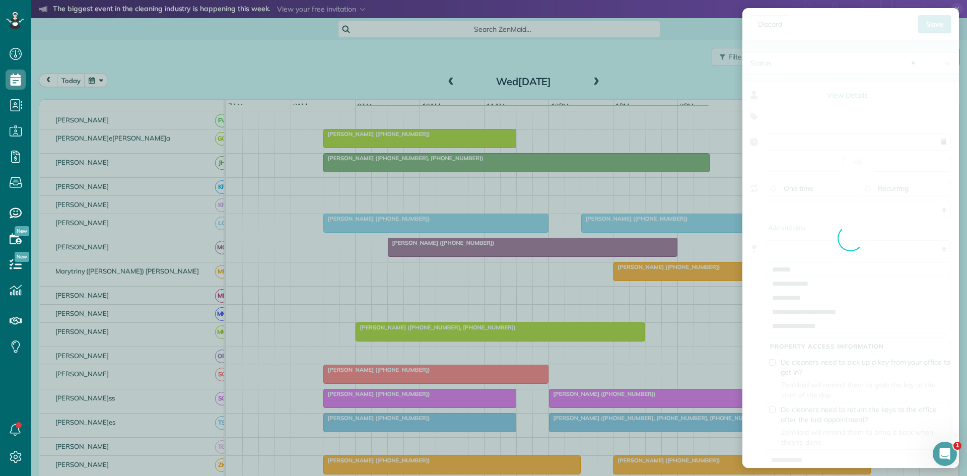
type input "**********"
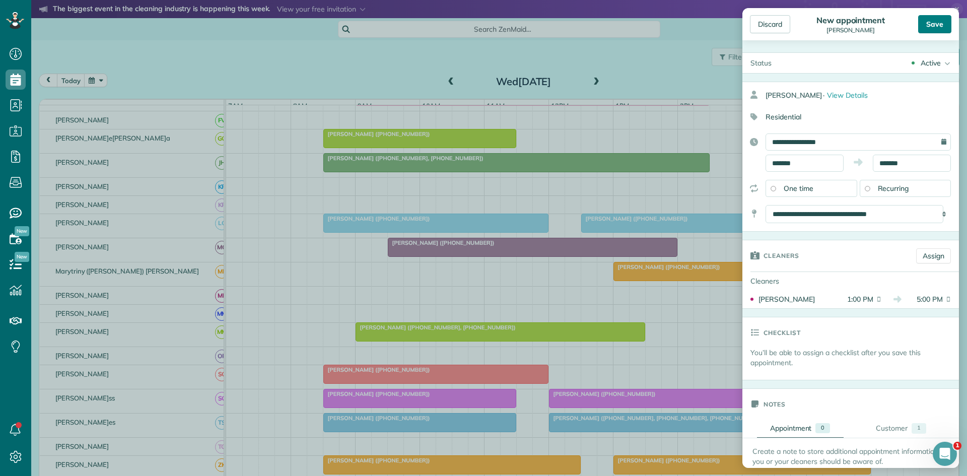
click at [949, 21] on div "Save" at bounding box center [934, 24] width 33 height 18
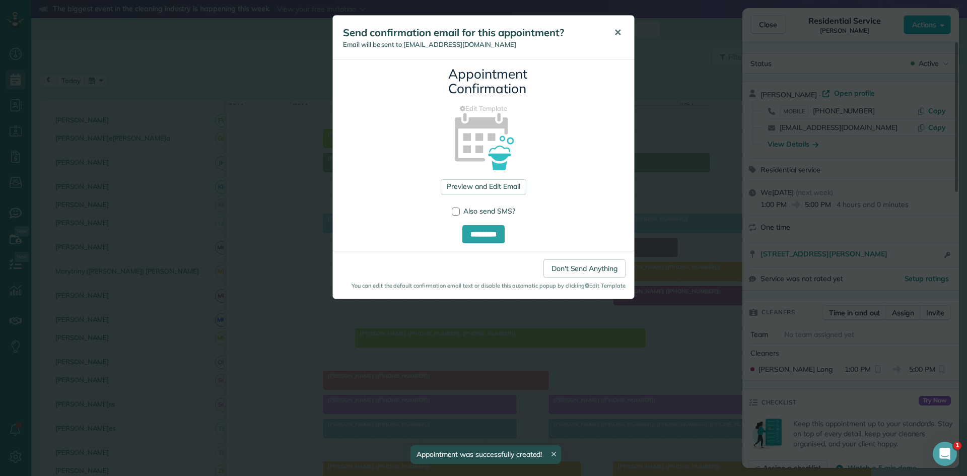
click at [617, 42] on button "✕" at bounding box center [617, 33] width 23 height 24
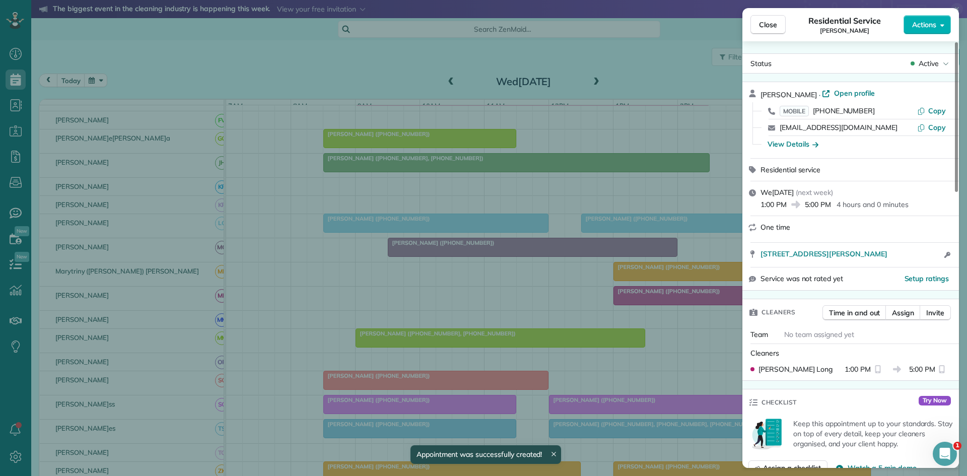
click at [776, 20] on span "Close" at bounding box center [768, 25] width 18 height 10
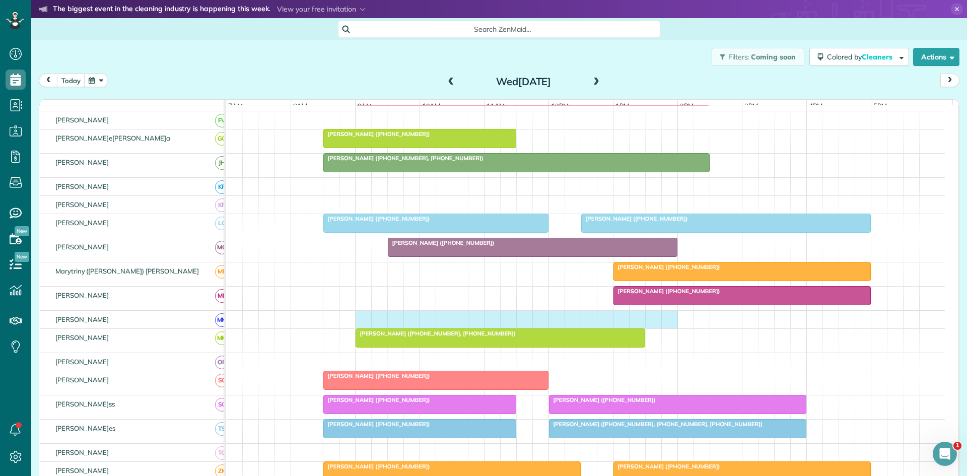
drag, startPoint x: 362, startPoint y: 325, endPoint x: 667, endPoint y: 331, distance: 305.7
click at [667, 328] on div at bounding box center [585, 320] width 719 height 18
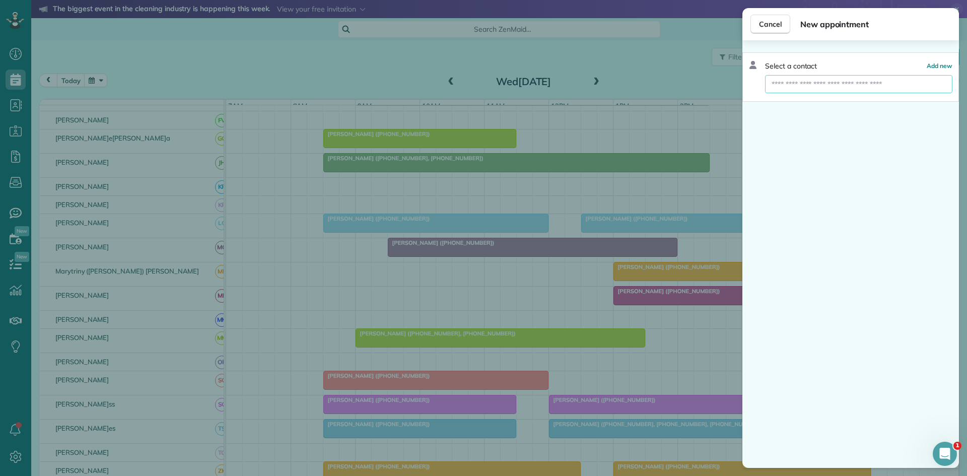
click at [900, 80] on input "text" at bounding box center [858, 84] width 187 height 18
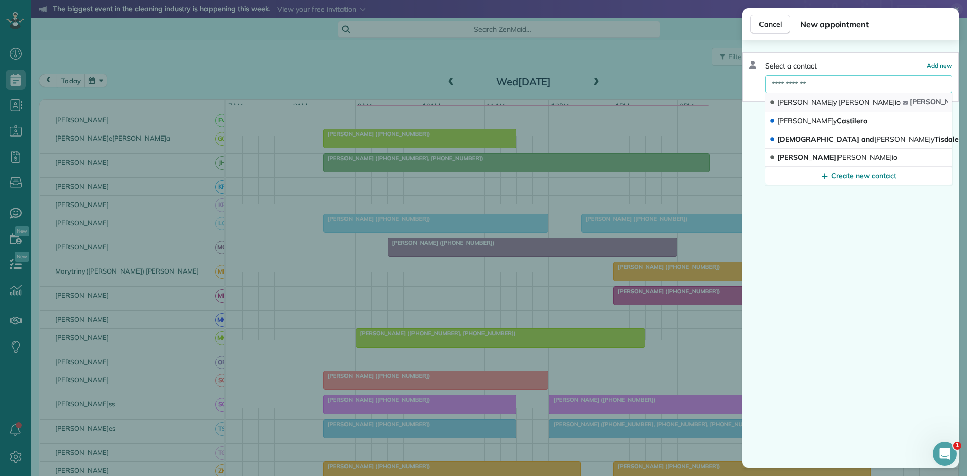
type input "**********"
click at [825, 106] on button "Trudy Stasio andrew. stasio @ stasio lawfirm.com" at bounding box center [858, 102] width 187 height 19
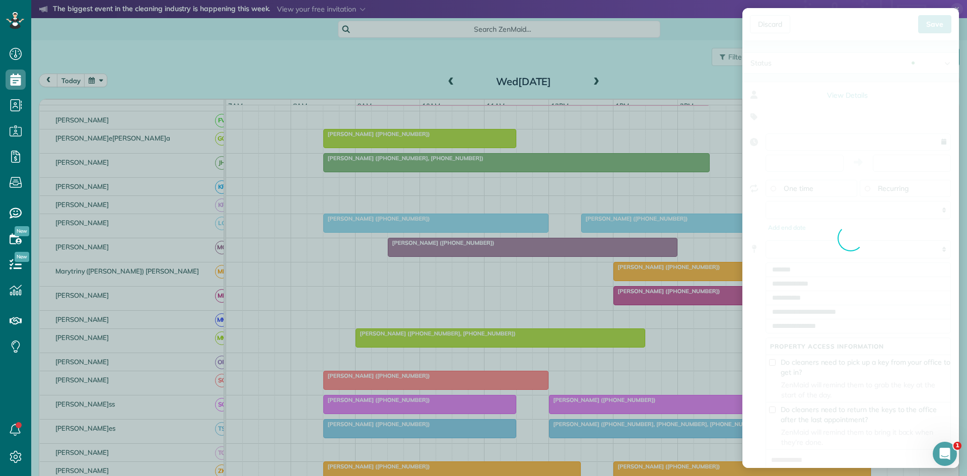
type input "**********"
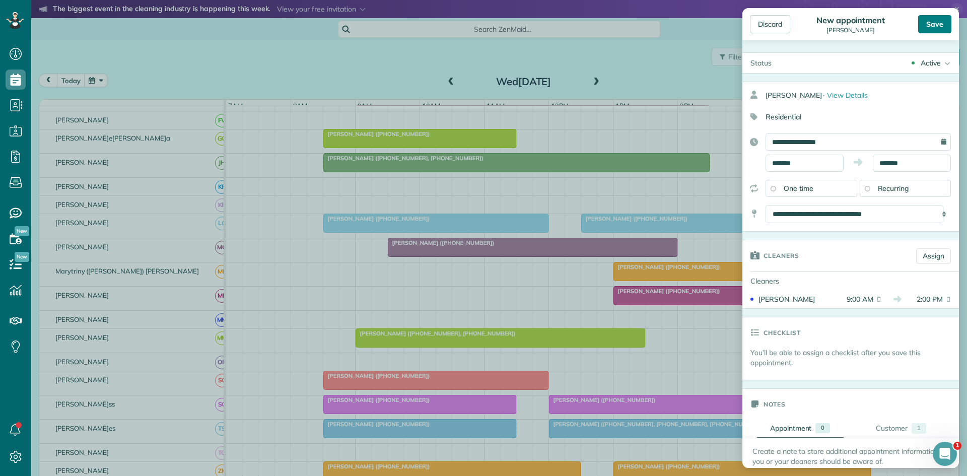
click at [938, 24] on div "Save" at bounding box center [934, 24] width 33 height 18
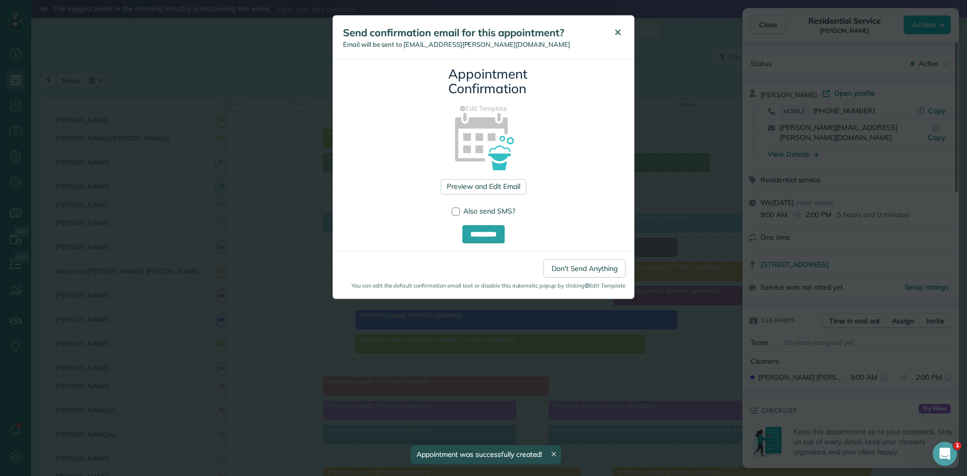
click at [615, 32] on span "✕" at bounding box center [618, 33] width 8 height 12
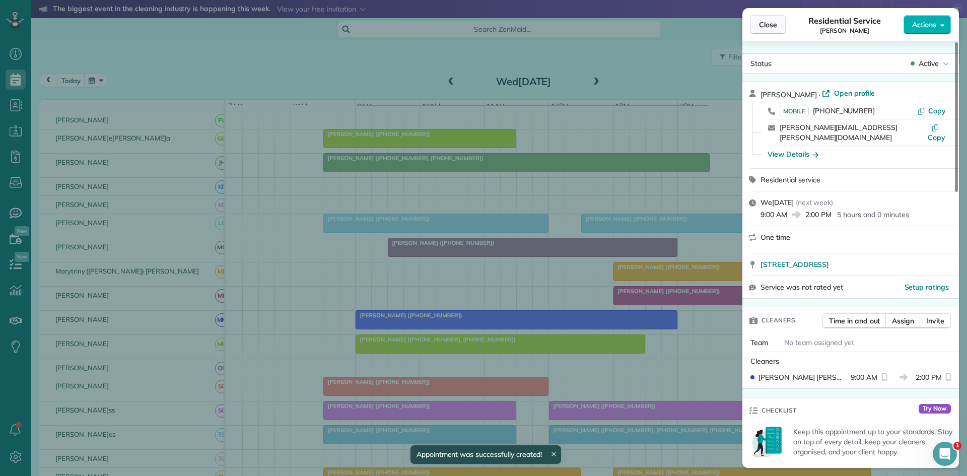
click at [771, 21] on span "Close" at bounding box center [768, 25] width 18 height 10
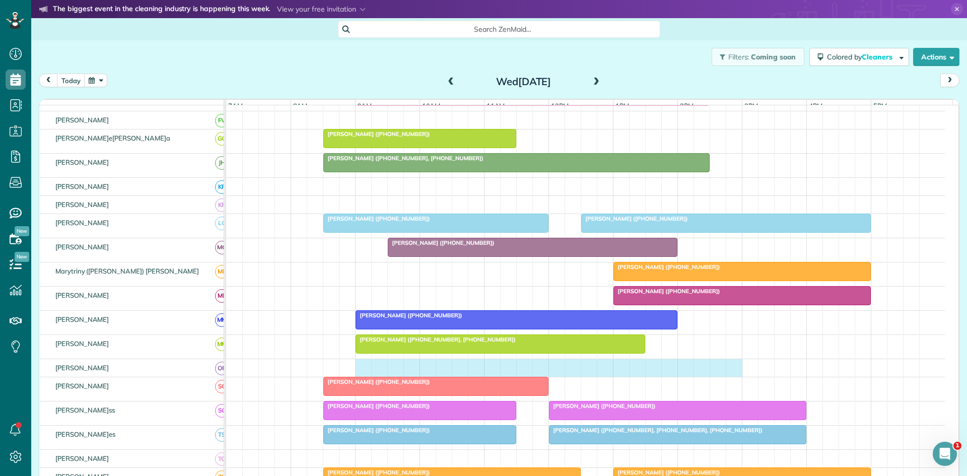
drag, startPoint x: 359, startPoint y: 377, endPoint x: 715, endPoint y: 374, distance: 355.5
click at [727, 375] on div at bounding box center [585, 368] width 719 height 18
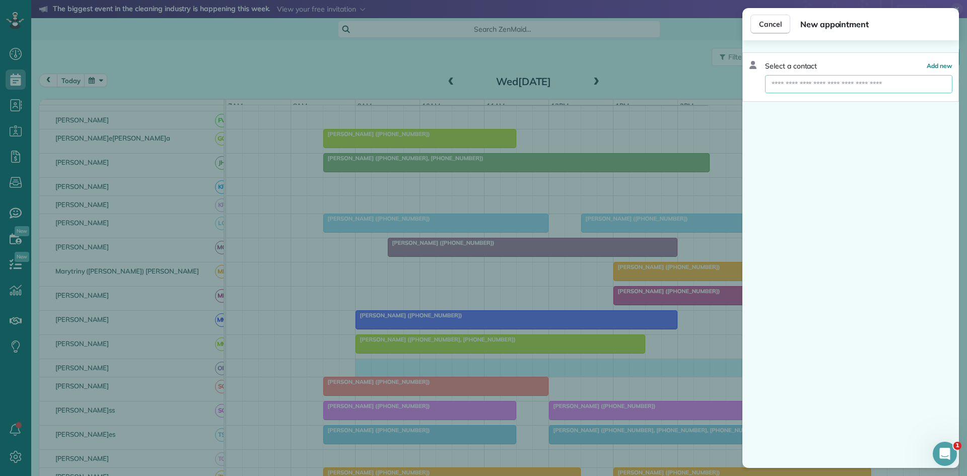
click at [854, 90] on input "text" at bounding box center [858, 84] width 187 height 18
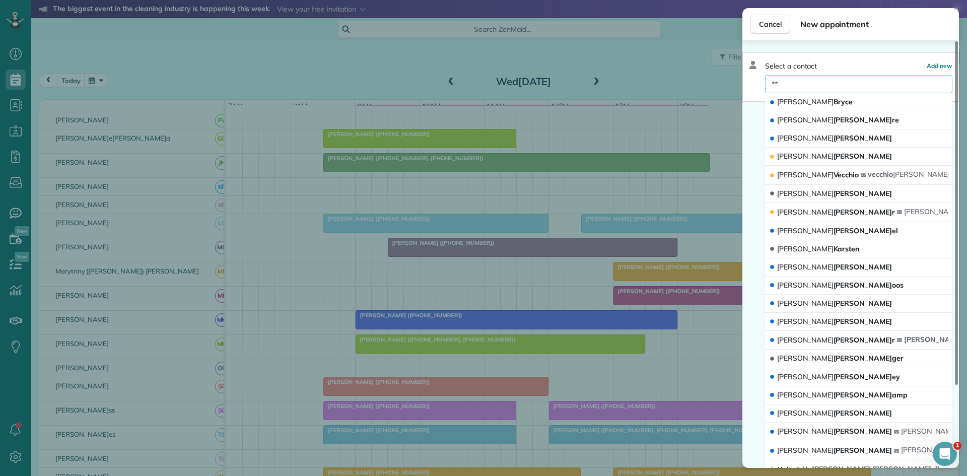
type input "*"
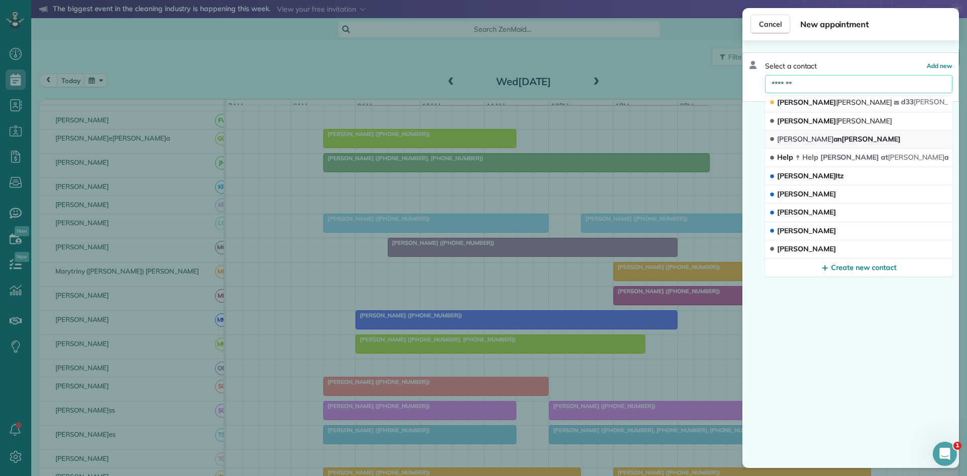
type input "*******"
click at [826, 144] on button "Russell and Kim Patten" at bounding box center [858, 139] width 187 height 18
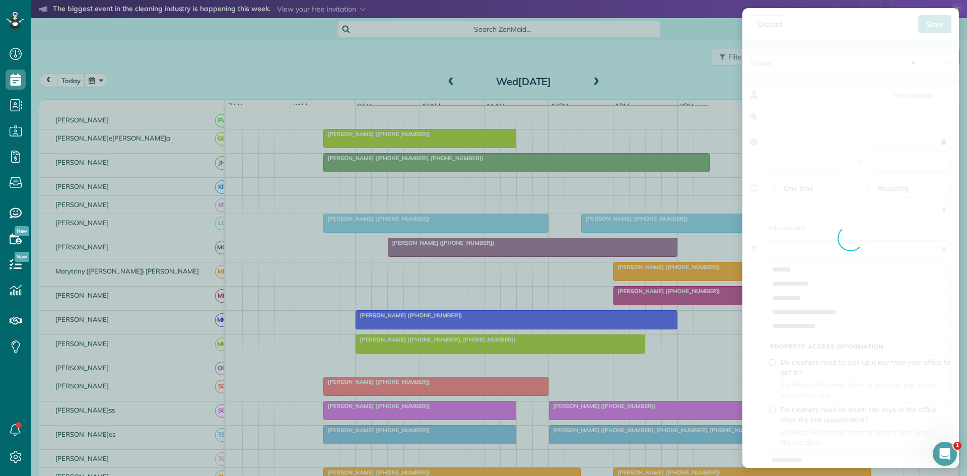
type input "**********"
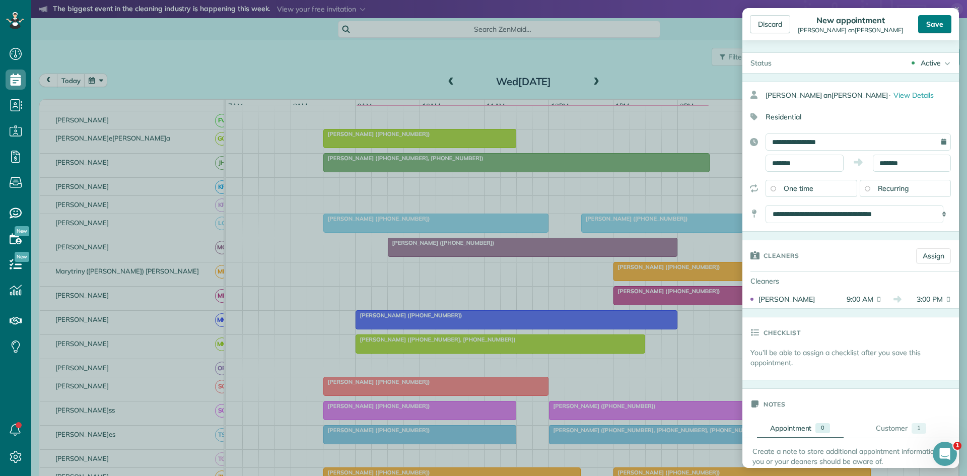
click at [941, 25] on div "Save" at bounding box center [934, 24] width 33 height 18
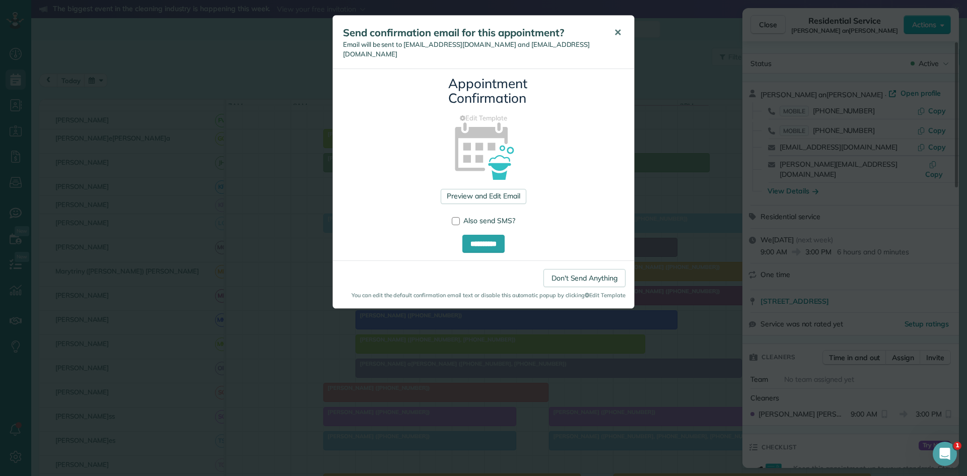
click at [609, 29] on button "✕" at bounding box center [617, 33] width 23 height 24
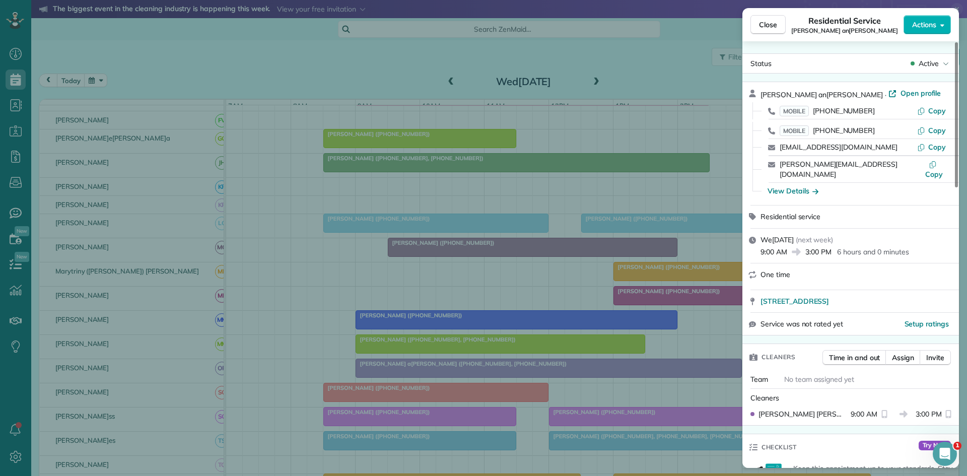
drag, startPoint x: 767, startPoint y: 30, endPoint x: 868, endPoint y: 24, distance: 101.4
click at [868, 24] on span "Residential Service" at bounding box center [844, 21] width 72 height 12
click at [758, 31] on button "Close" at bounding box center [767, 24] width 35 height 19
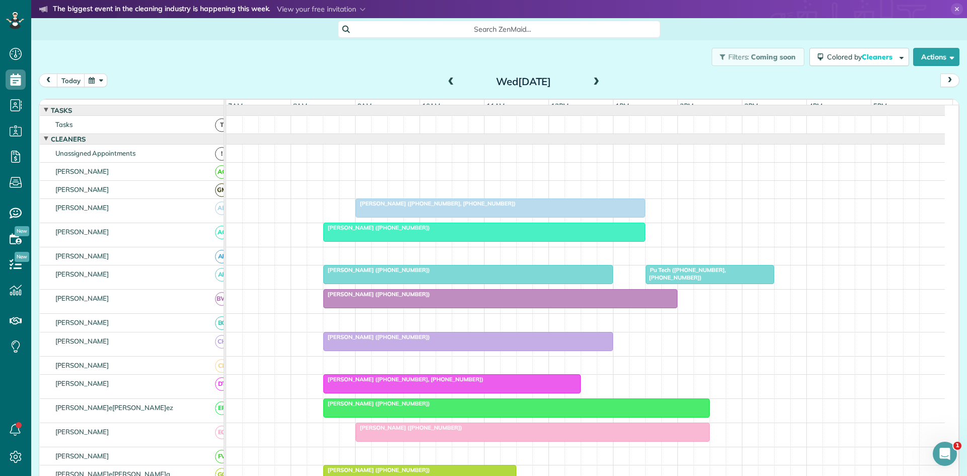
click at [593, 85] on span at bounding box center [596, 82] width 11 height 9
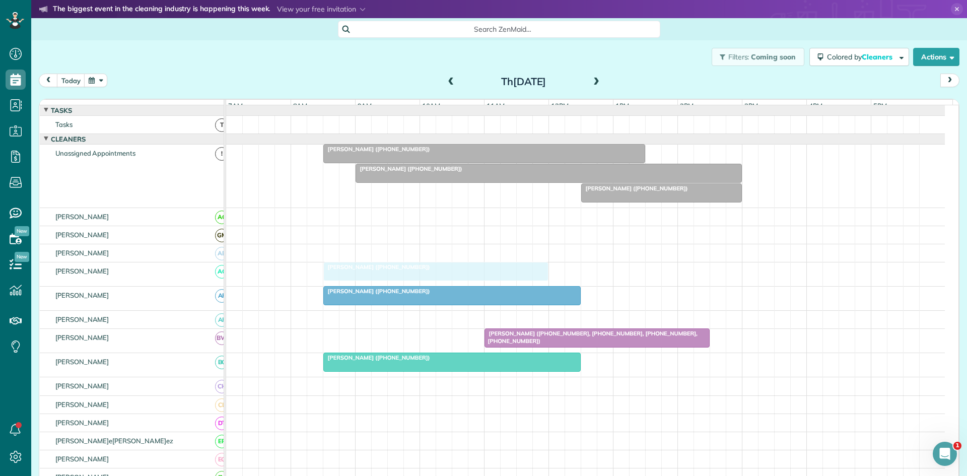
drag, startPoint x: 651, startPoint y: 277, endPoint x: 342, endPoint y: 279, distance: 309.2
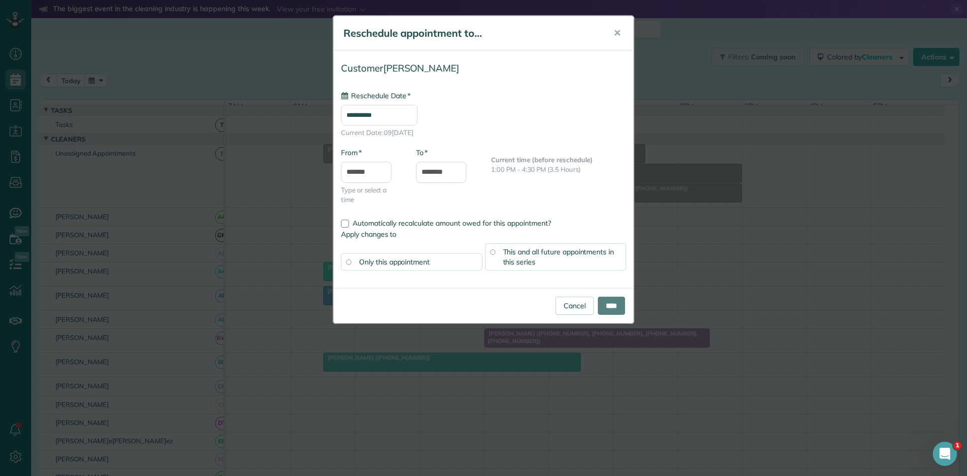
type input "**********"
click at [621, 301] on input "****" at bounding box center [611, 306] width 27 height 18
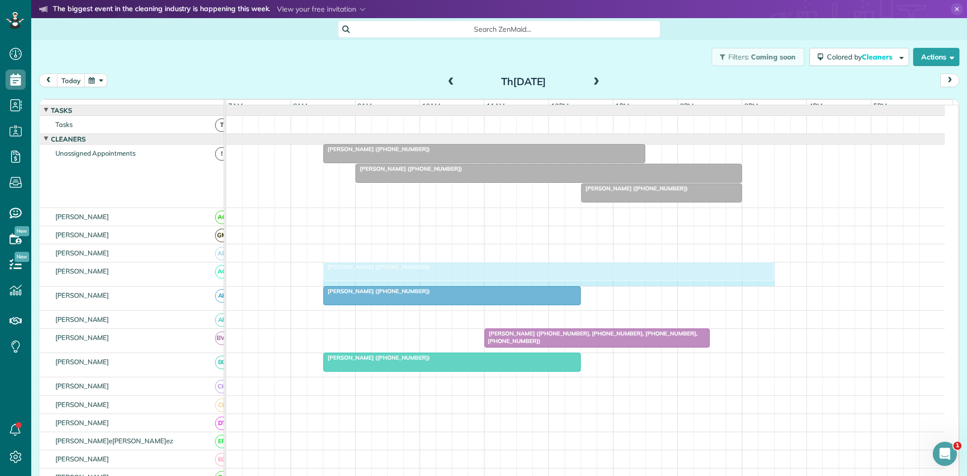
drag, startPoint x: 544, startPoint y: 276, endPoint x: 757, endPoint y: 272, distance: 213.5
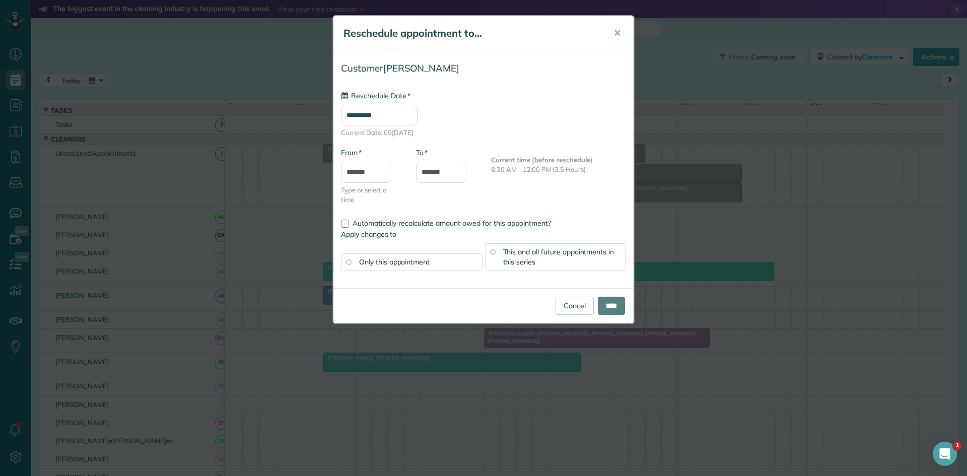
type input "**********"
click at [619, 309] on input "****" at bounding box center [611, 306] width 27 height 18
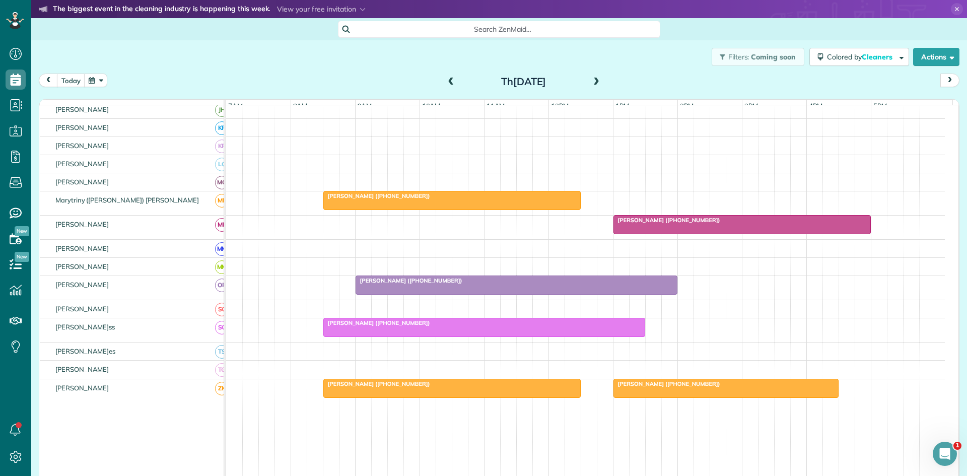
scroll to position [451, 0]
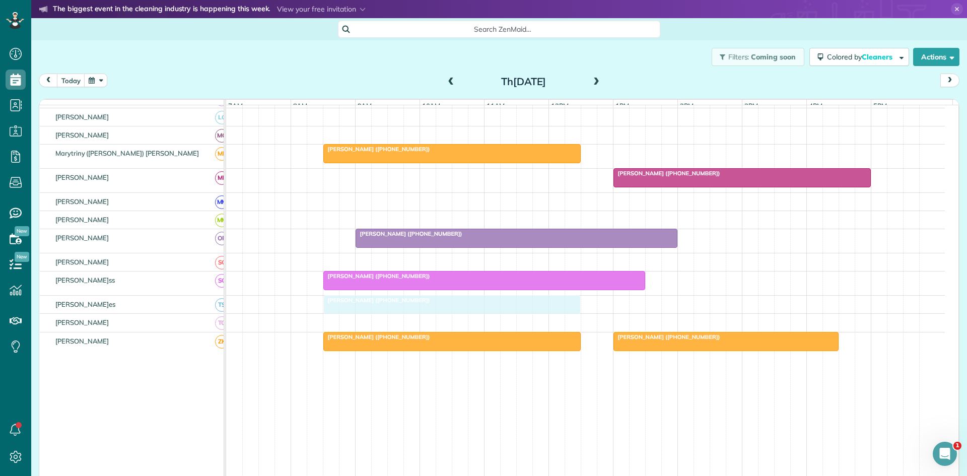
drag, startPoint x: 415, startPoint y: 295, endPoint x: 417, endPoint y: 306, distance: 11.2
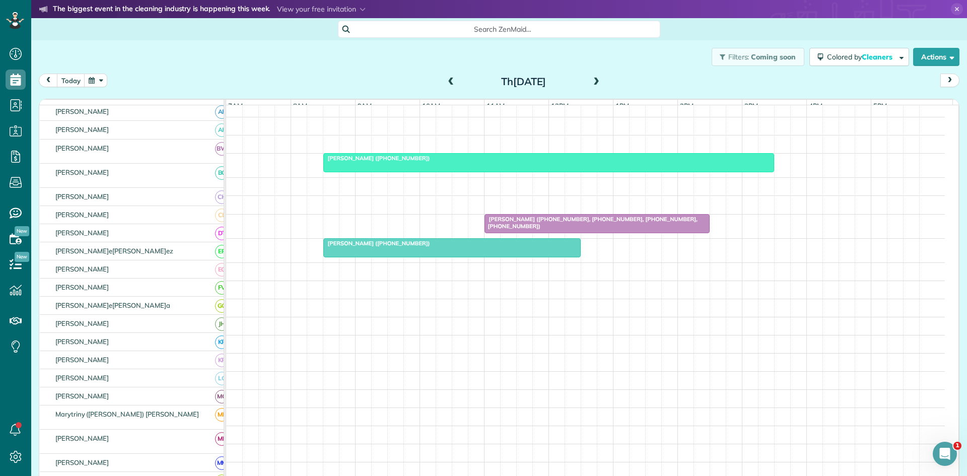
scroll to position [109, 0]
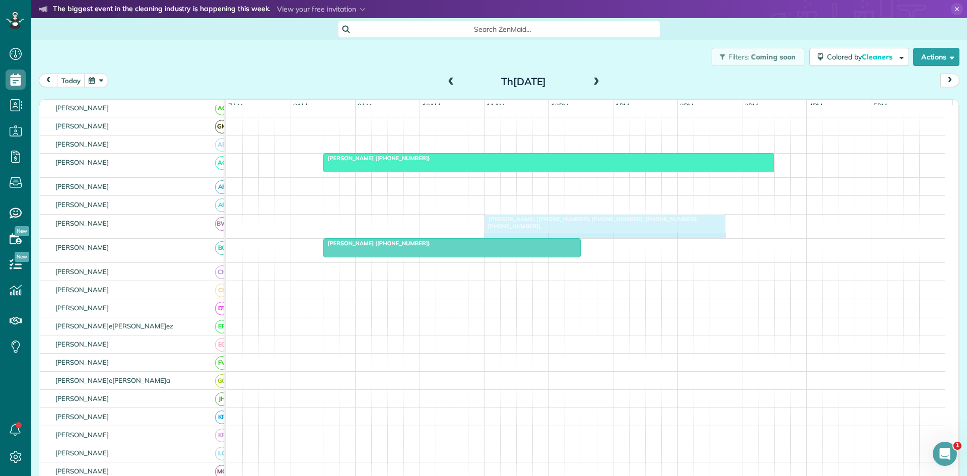
drag, startPoint x: 706, startPoint y: 233, endPoint x: 719, endPoint y: 233, distance: 12.6
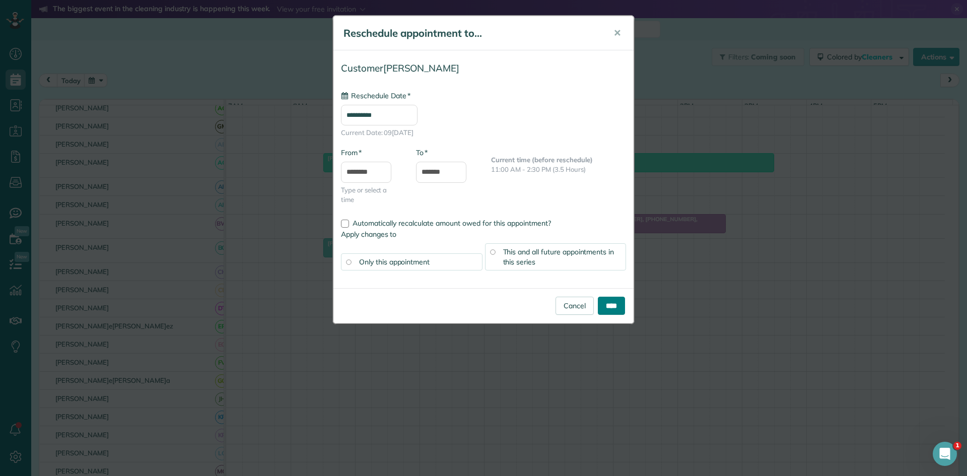
type input "**********"
click at [603, 308] on input "****" at bounding box center [611, 306] width 27 height 18
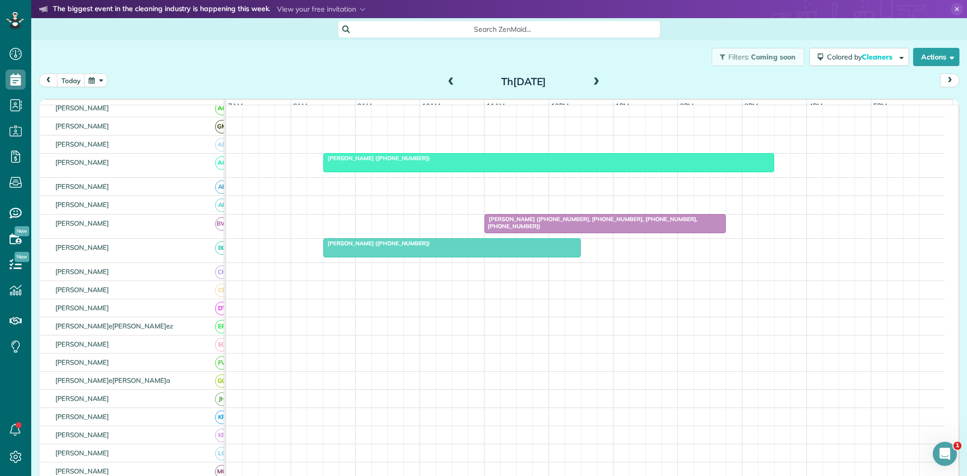
scroll to position [277, 0]
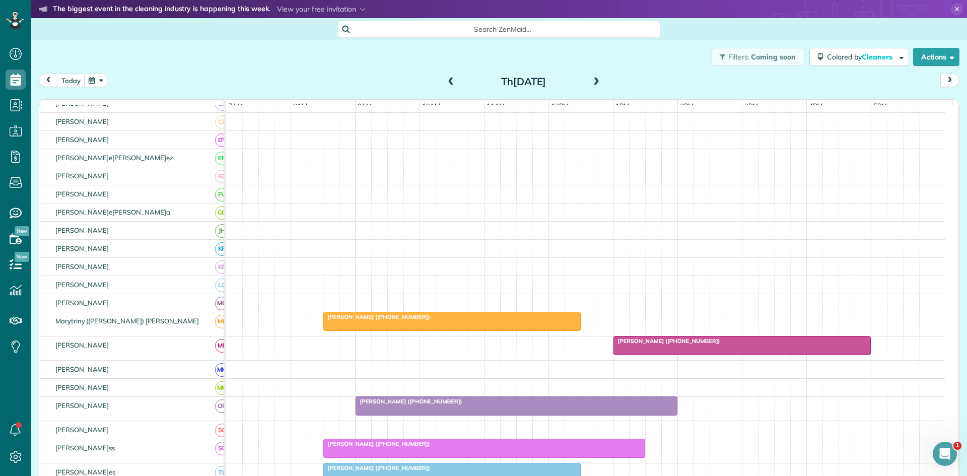
click at [412, 320] on div "Cheryl Onorato (+18173505480)" at bounding box center [451, 316] width 251 height 7
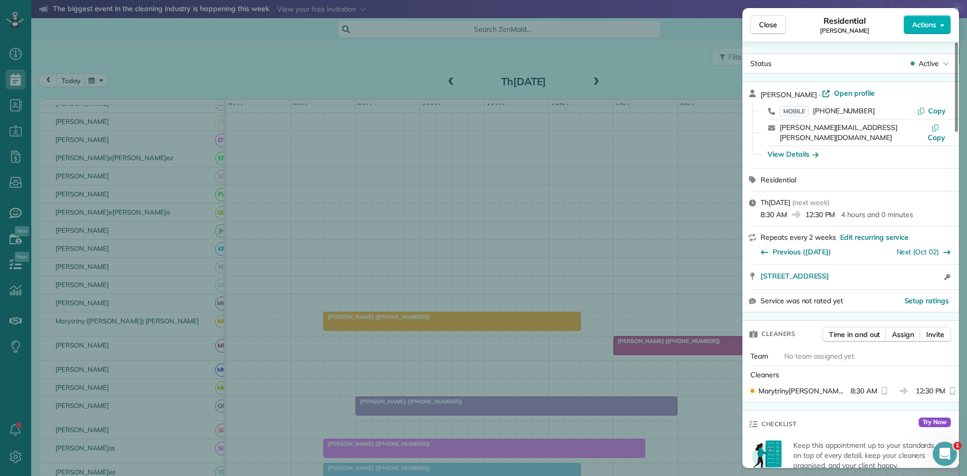
click at [942, 62] on div "Active" at bounding box center [929, 63] width 42 height 10
click at [904, 115] on div "Cancelled" at bounding box center [902, 110] width 102 height 14
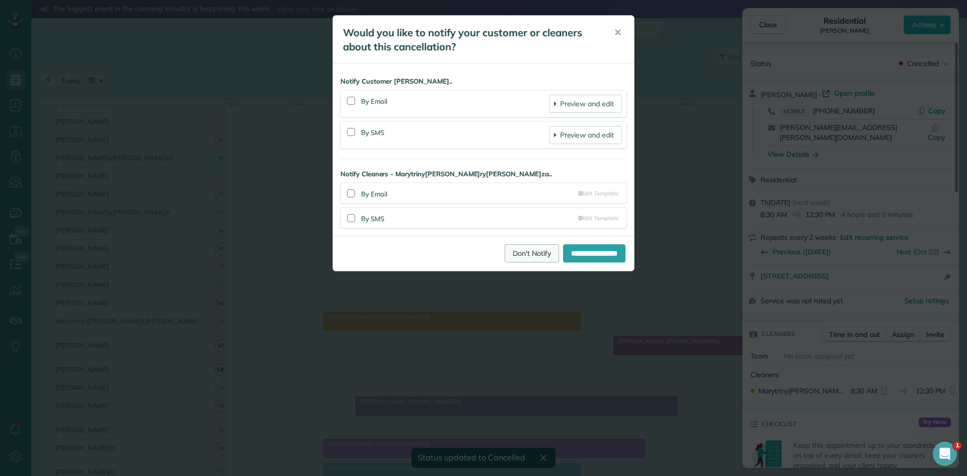
click at [525, 258] on link "Don't Notify" at bounding box center [532, 253] width 54 height 18
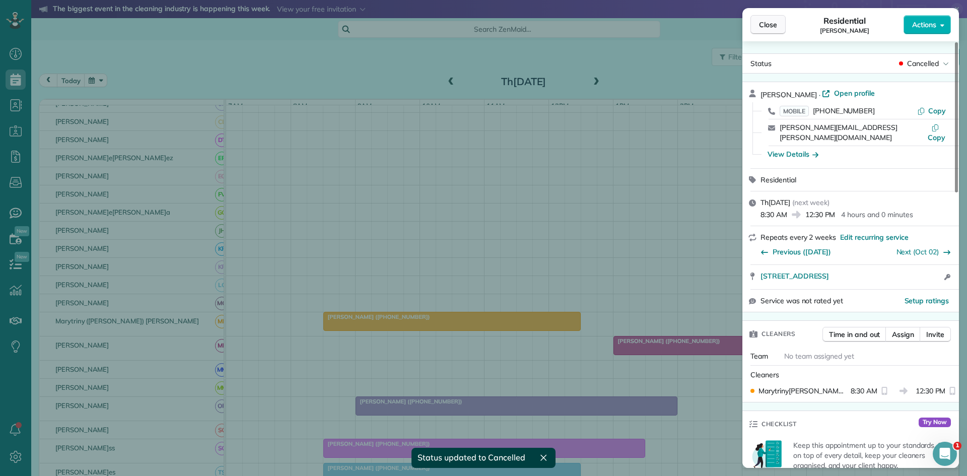
click at [759, 24] on span "Close" at bounding box center [768, 25] width 18 height 10
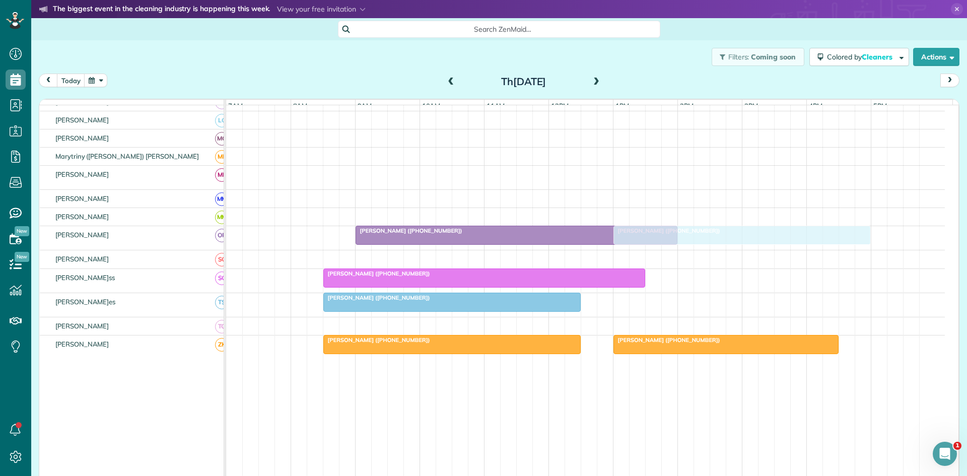
scroll to position [445, 0]
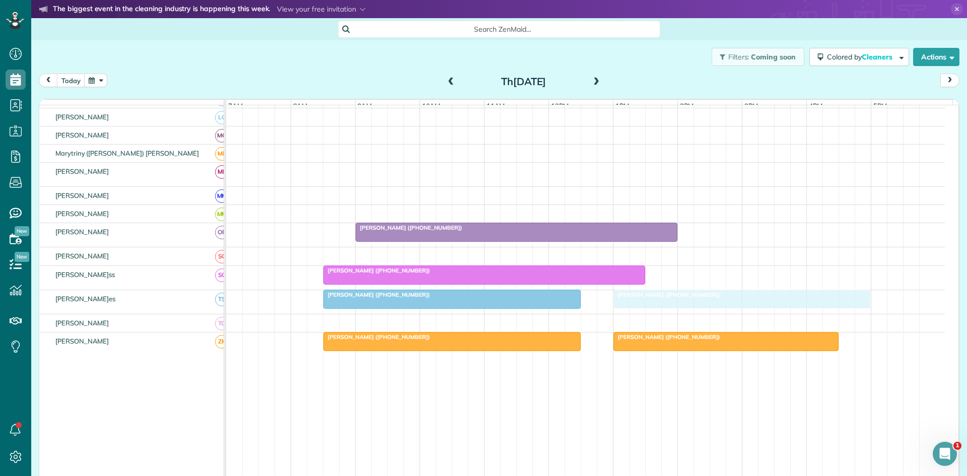
drag, startPoint x: 684, startPoint y: 345, endPoint x: 678, endPoint y: 304, distance: 41.7
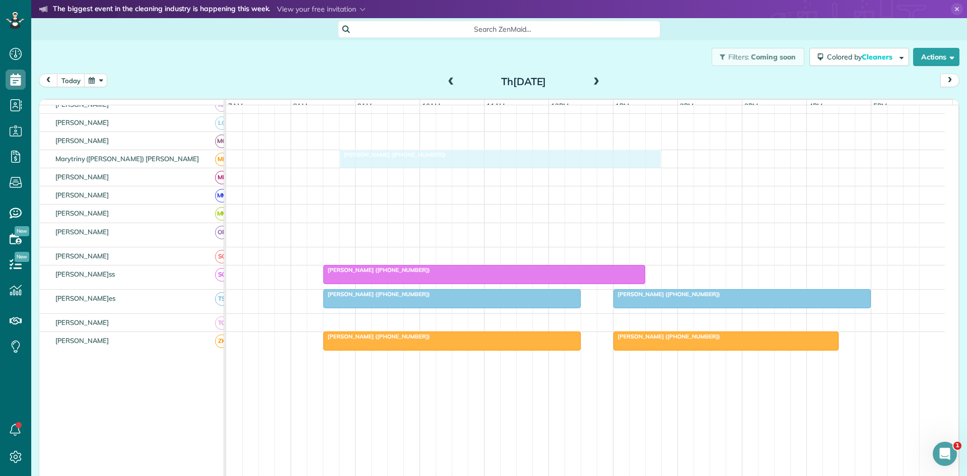
scroll to position [271, 0]
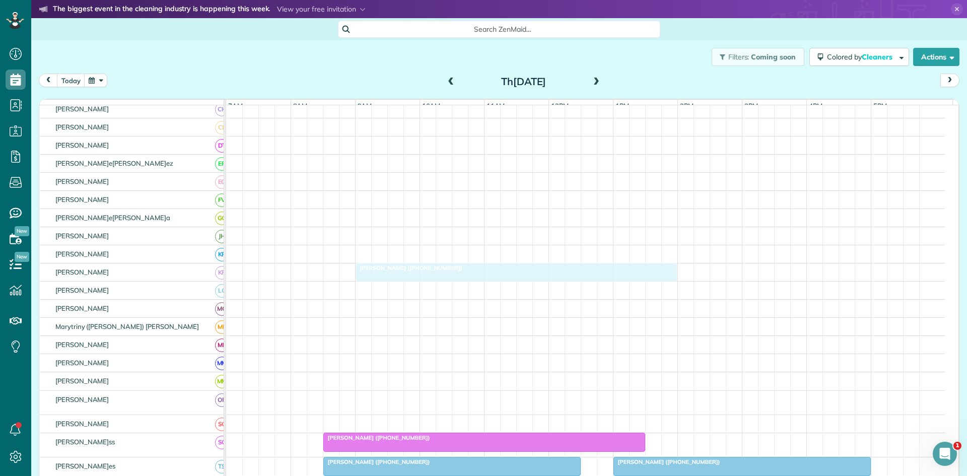
drag, startPoint x: 467, startPoint y: 240, endPoint x: 468, endPoint y: 277, distance: 37.3
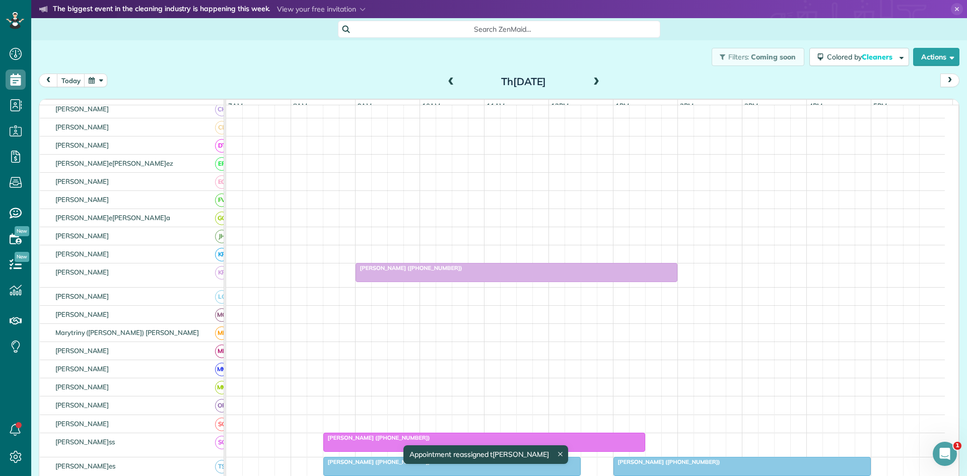
scroll to position [439, 0]
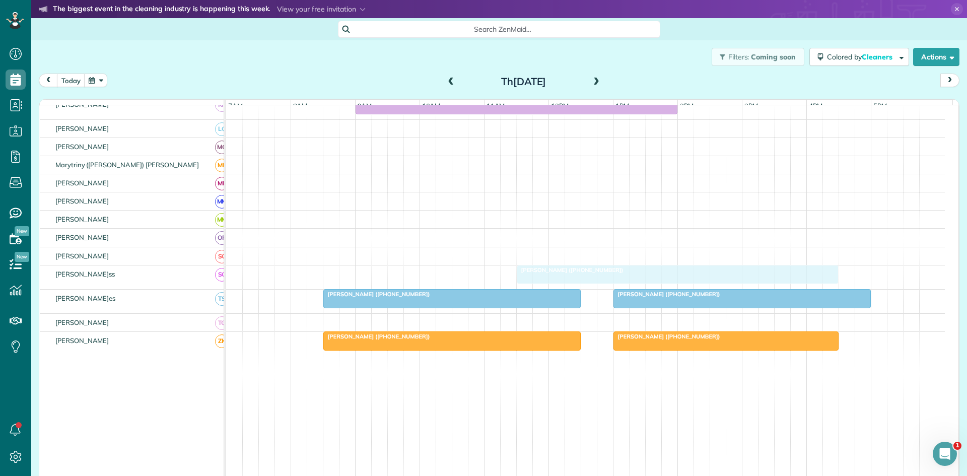
drag, startPoint x: 449, startPoint y: 286, endPoint x: 650, endPoint y: 284, distance: 200.4
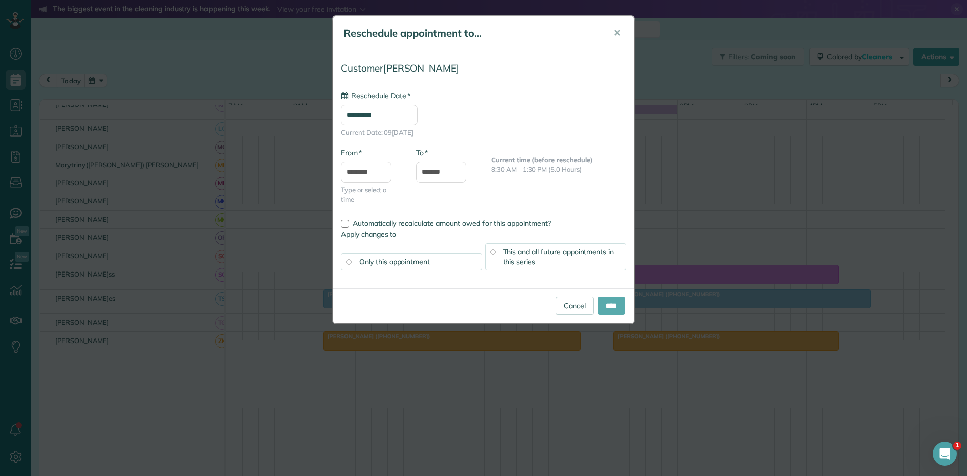
type input "**********"
click at [606, 305] on input "****" at bounding box center [611, 306] width 27 height 18
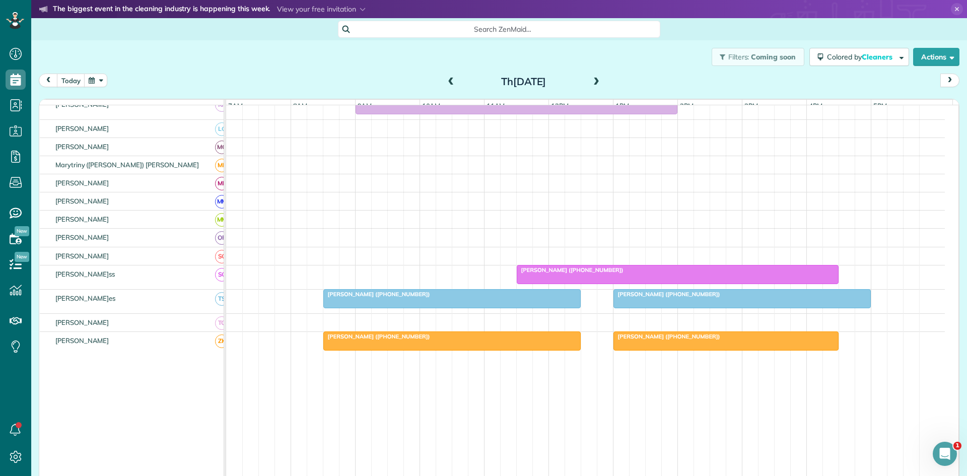
scroll to position [0, 0]
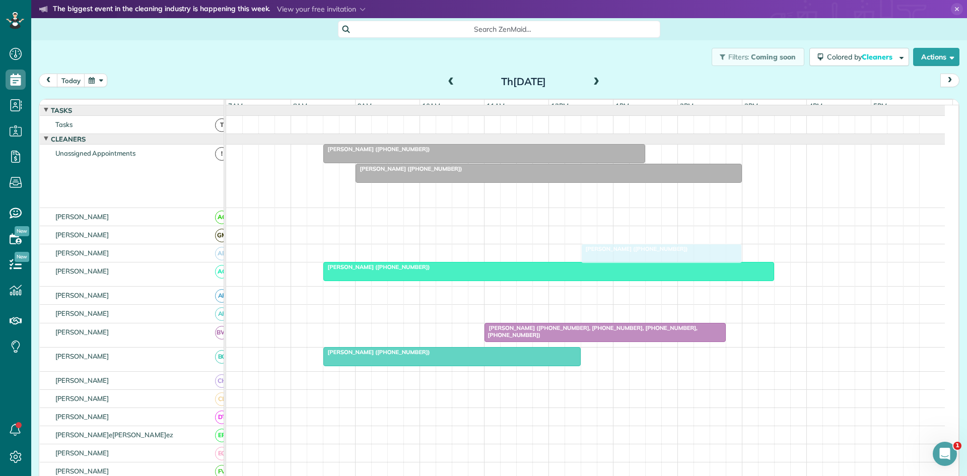
drag, startPoint x: 615, startPoint y: 198, endPoint x: 613, endPoint y: 264, distance: 66.0
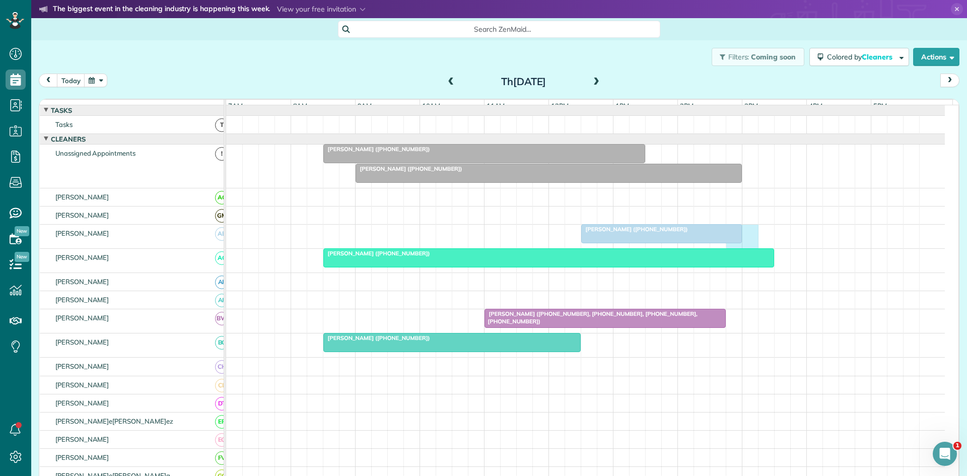
click at [739, 240] on div "Jana Vaughn (+18176831730)" at bounding box center [585, 237] width 719 height 24
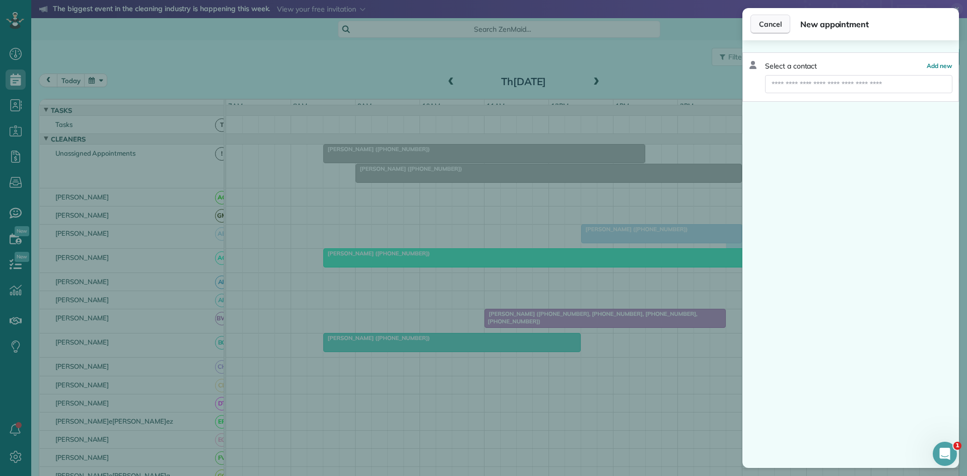
click at [771, 25] on span "Cancel" at bounding box center [770, 24] width 23 height 10
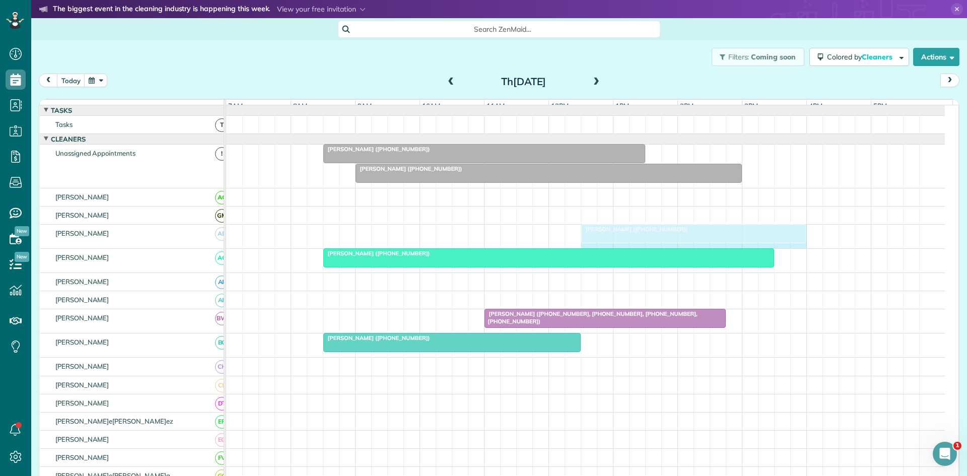
drag, startPoint x: 738, startPoint y: 243, endPoint x: 792, endPoint y: 249, distance: 54.3
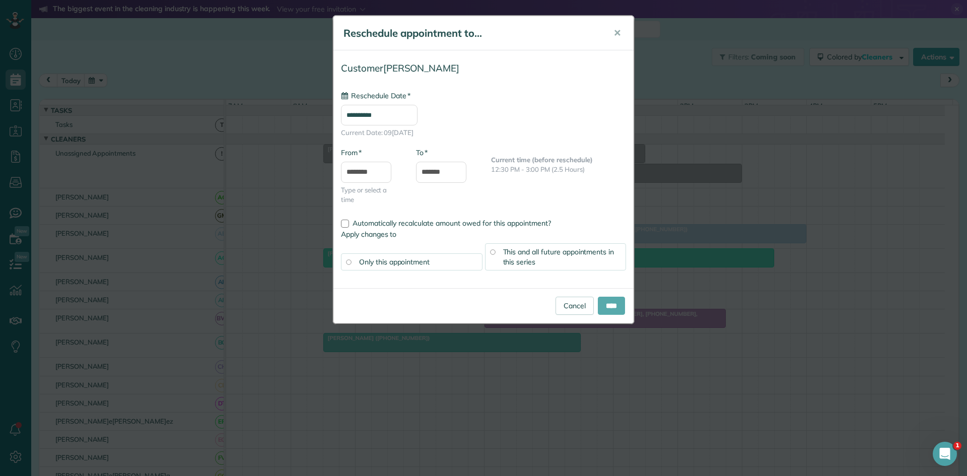
type input "**********"
drag, startPoint x: 600, startPoint y: 302, endPoint x: 605, endPoint y: 303, distance: 5.6
click at [601, 303] on input "****" at bounding box center [611, 306] width 27 height 18
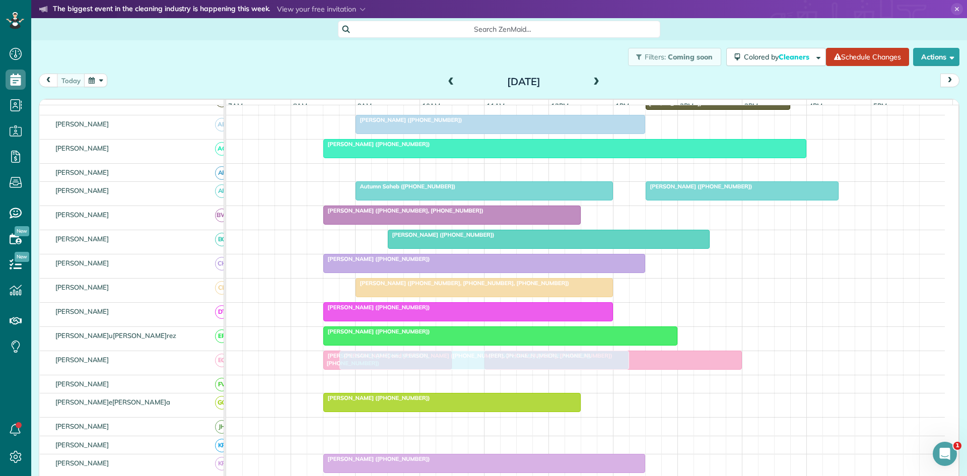
scroll to position [88, 0]
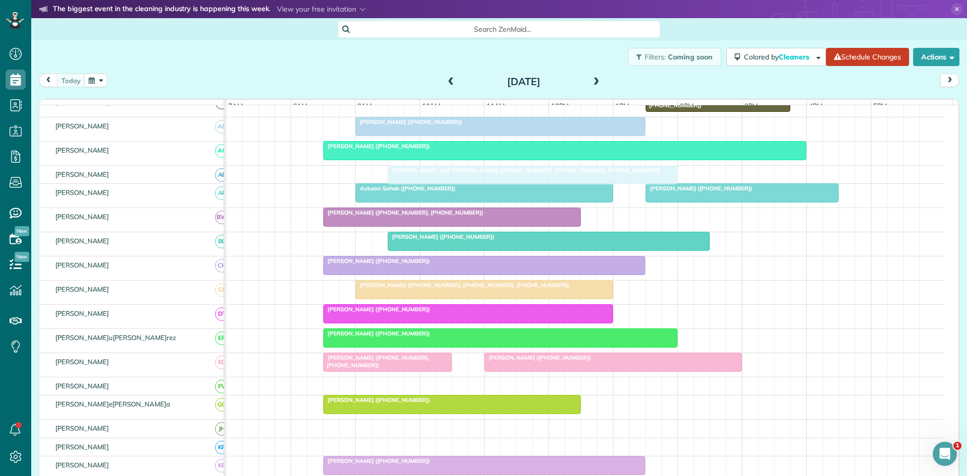
drag, startPoint x: 668, startPoint y: 228, endPoint x: 446, endPoint y: 186, distance: 225.9
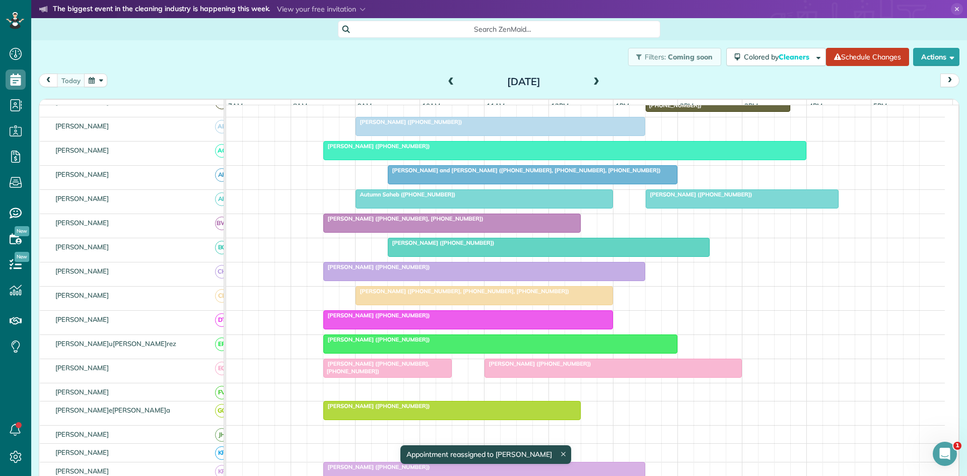
click at [478, 174] on span "[PERSON_NAME] and [PERSON_NAME] ([PHONE_NUMBER], [PHONE_NUMBER], [PHONE_NUMBER])" at bounding box center [518, 170] width 262 height 7
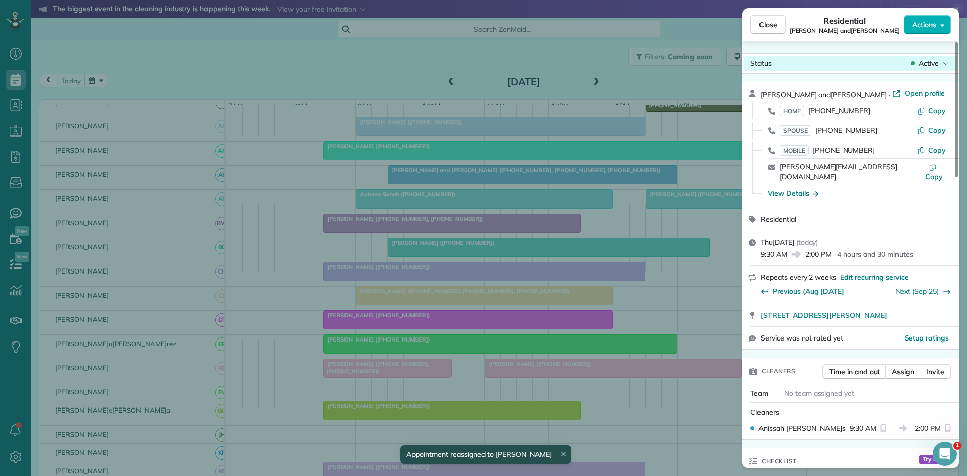
click at [934, 64] on span "Active" at bounding box center [928, 63] width 20 height 10
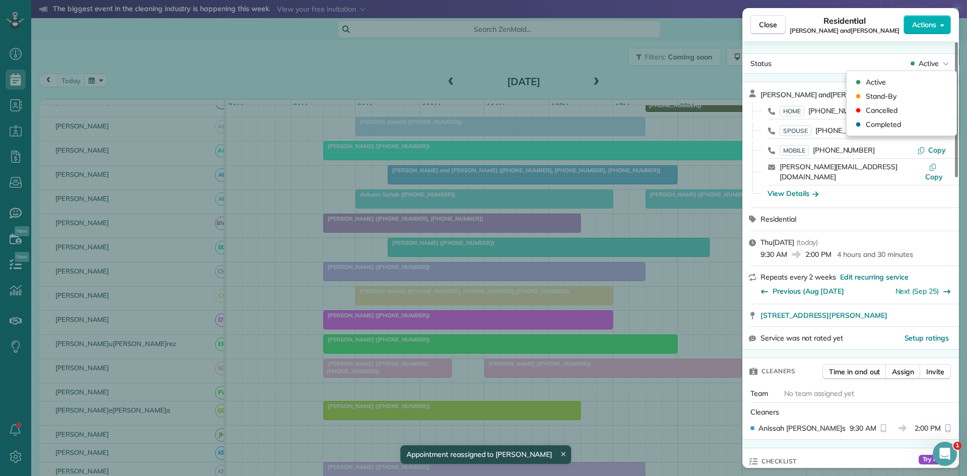
click at [926, 37] on div "Close Residential Eric and Norma Hedin Actions" at bounding box center [850, 24] width 217 height 33
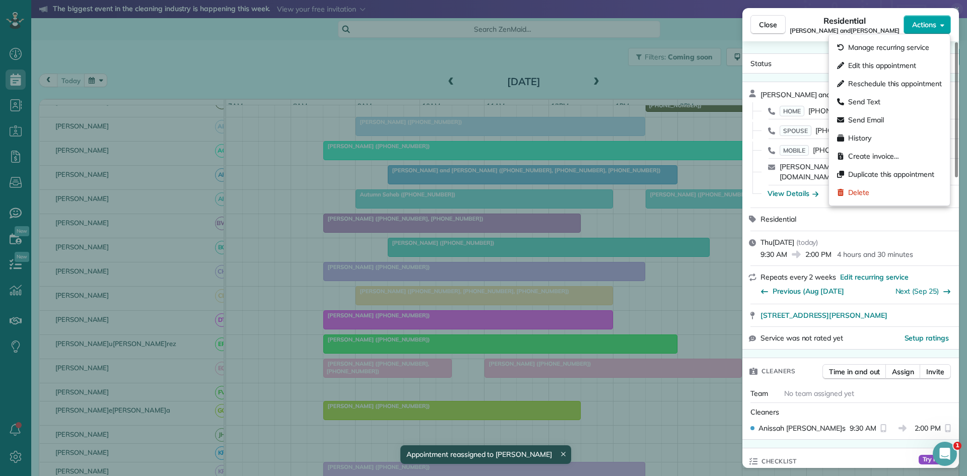
click at [929, 26] on span "Actions" at bounding box center [924, 25] width 24 height 10
click at [888, 99] on div "Send Text" at bounding box center [889, 102] width 113 height 18
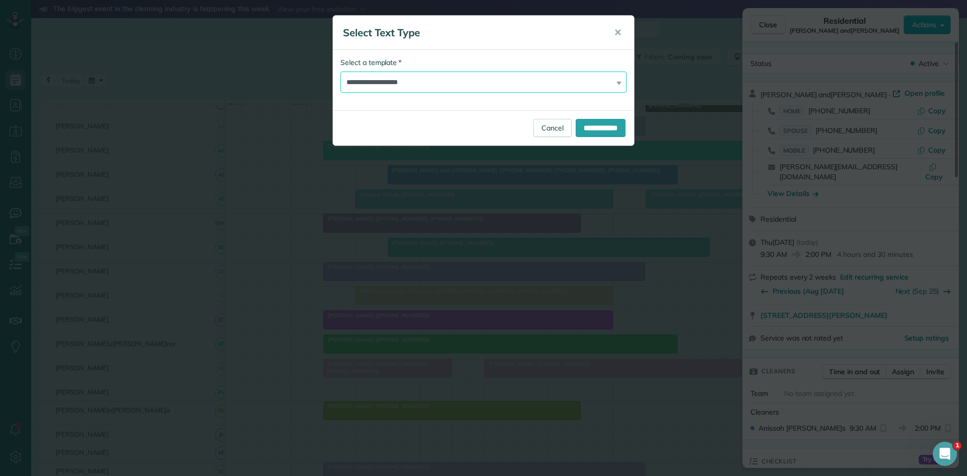
click at [387, 89] on select "**********" at bounding box center [483, 82] width 286 height 21
select select "****"
click at [340, 72] on select "**********" at bounding box center [483, 82] width 286 height 21
click at [586, 122] on input "**********" at bounding box center [601, 128] width 50 height 18
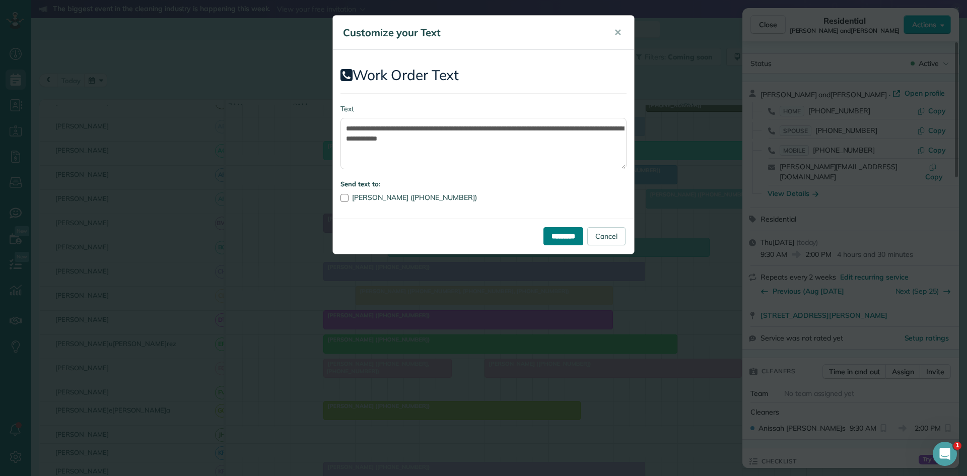
click at [551, 241] on input "*********" at bounding box center [563, 236] width 40 height 18
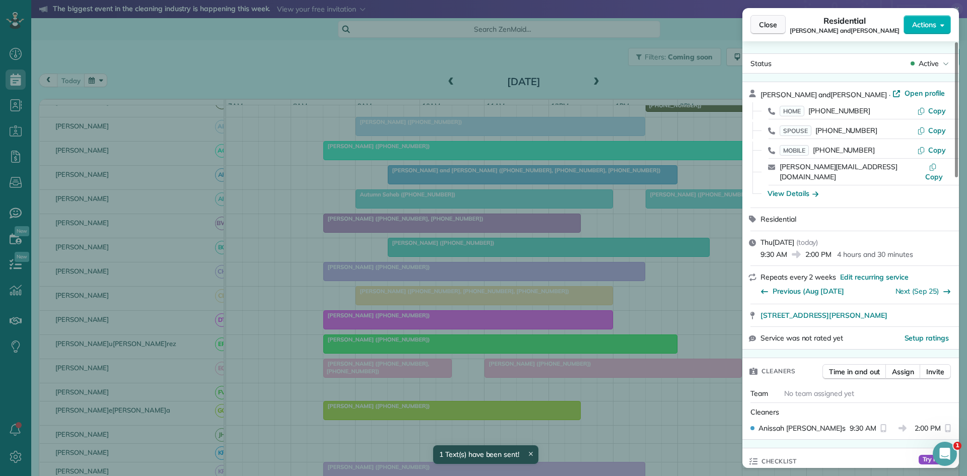
click at [768, 31] on button "Close" at bounding box center [767, 24] width 35 height 19
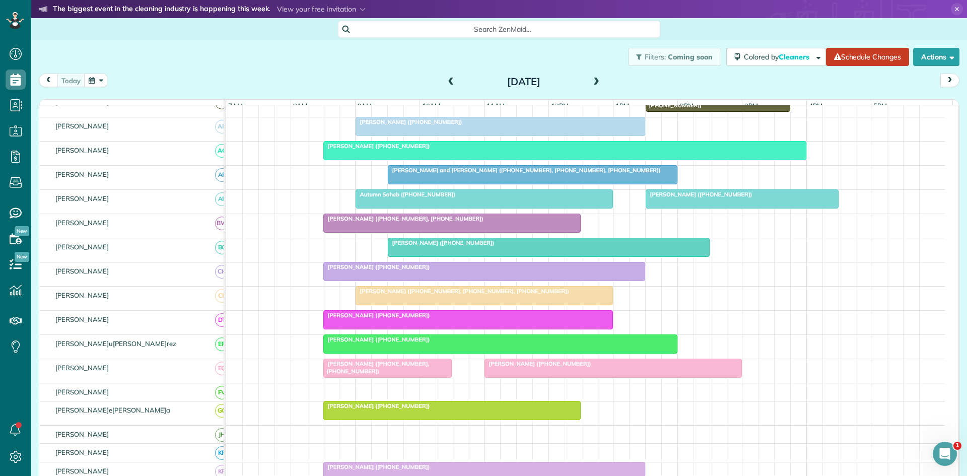
click at [591, 86] on span at bounding box center [596, 82] width 11 height 9
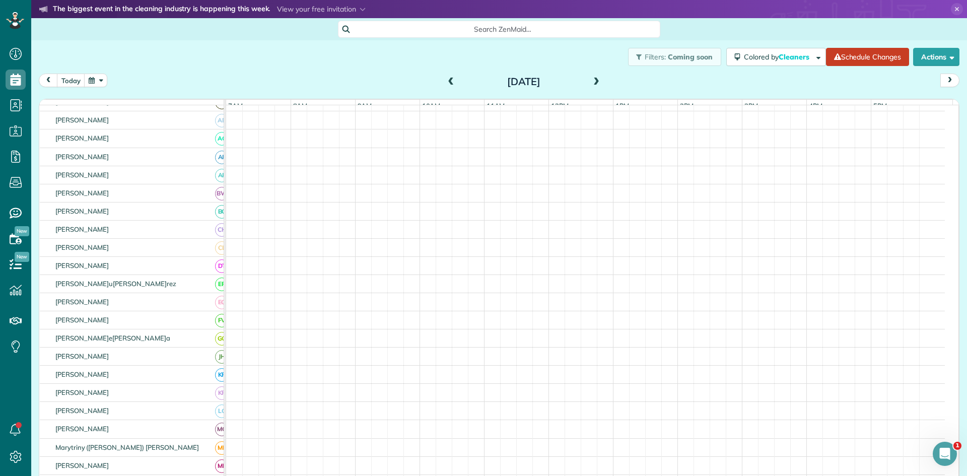
scroll to position [82, 0]
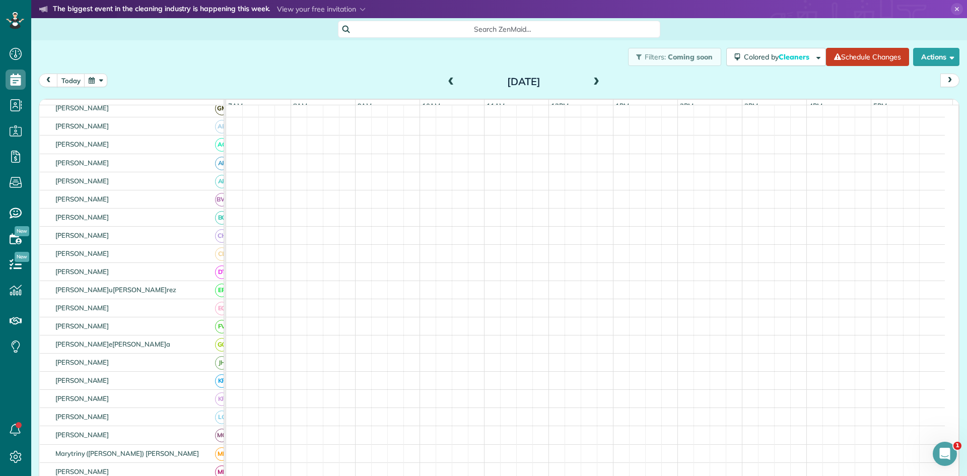
click at [591, 86] on span at bounding box center [596, 82] width 11 height 9
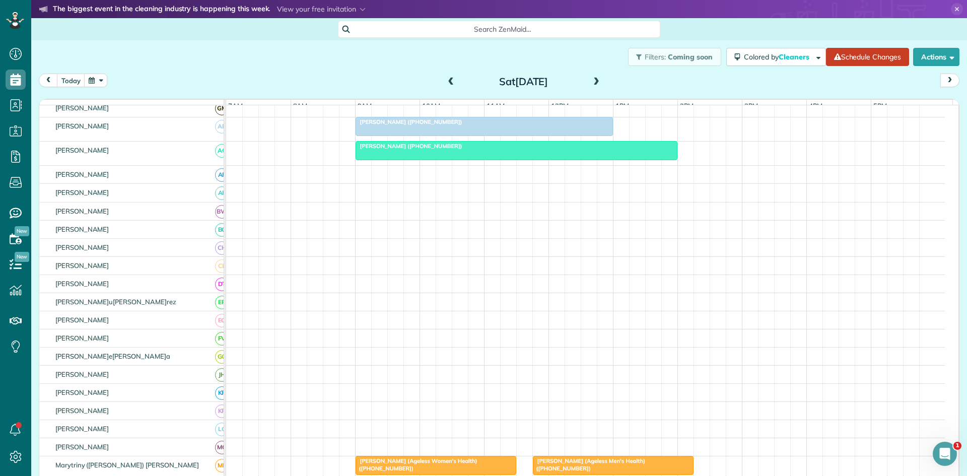
click at [591, 86] on span at bounding box center [596, 82] width 11 height 9
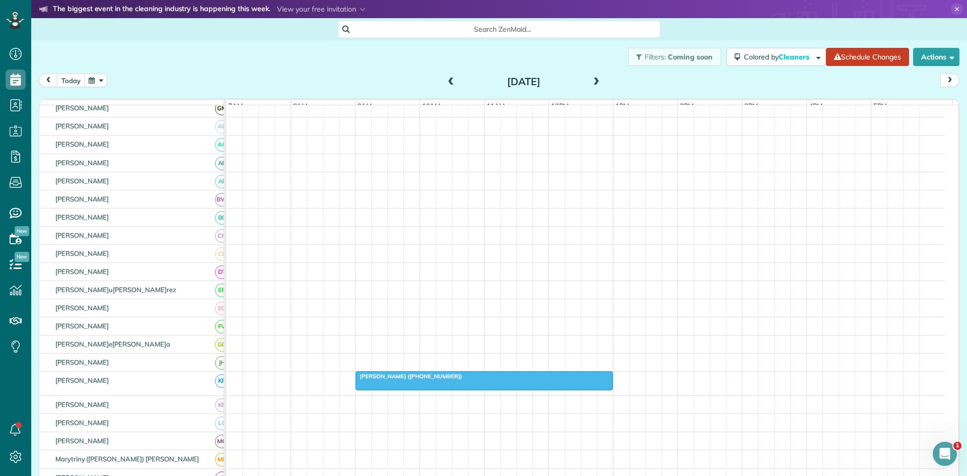
click at [591, 86] on span at bounding box center [596, 82] width 11 height 9
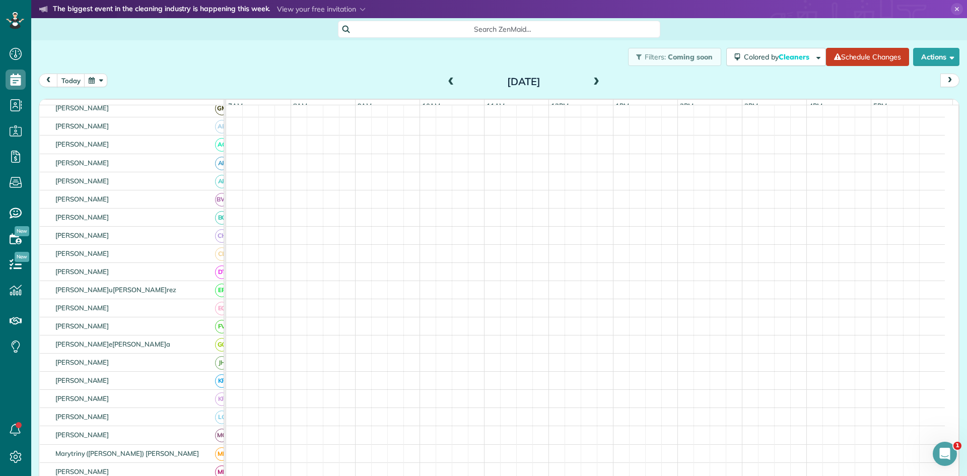
click at [591, 86] on span at bounding box center [596, 82] width 11 height 9
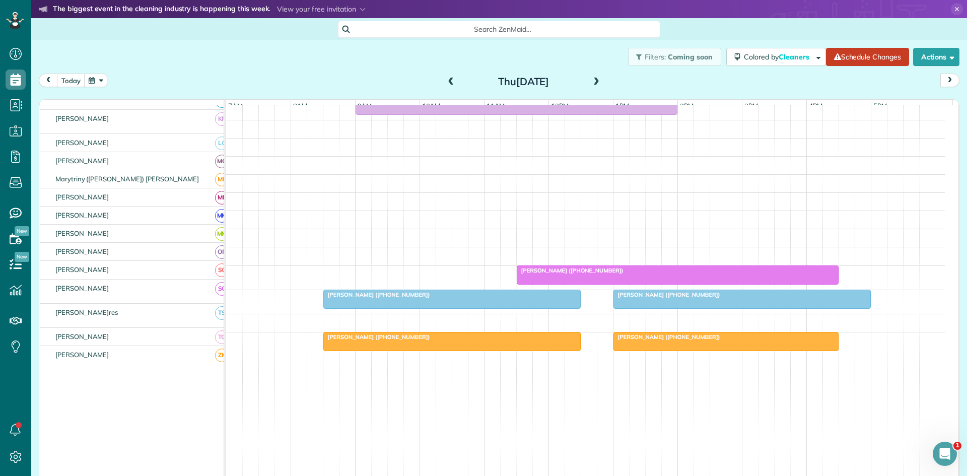
scroll to position [425, 0]
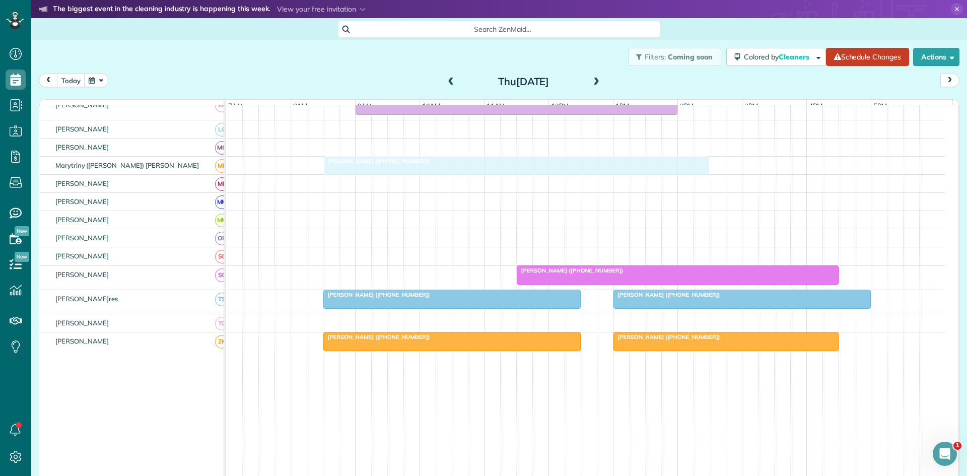
drag, startPoint x: 394, startPoint y: 186, endPoint x: 362, endPoint y: 173, distance: 35.1
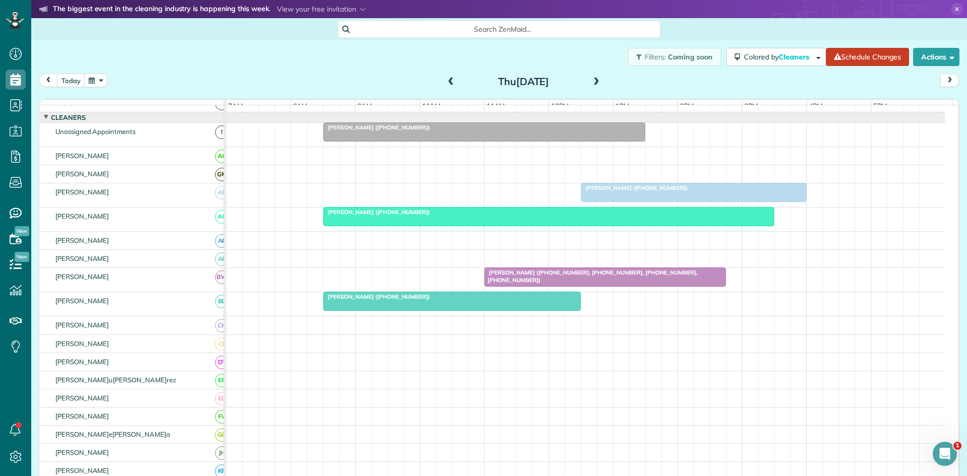
scroll to position [0, 0]
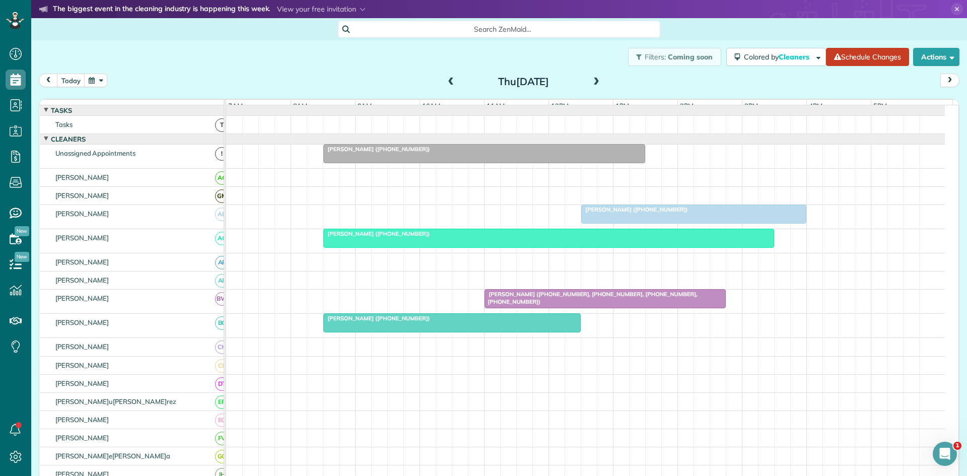
click at [364, 163] on div at bounding box center [484, 154] width 321 height 18
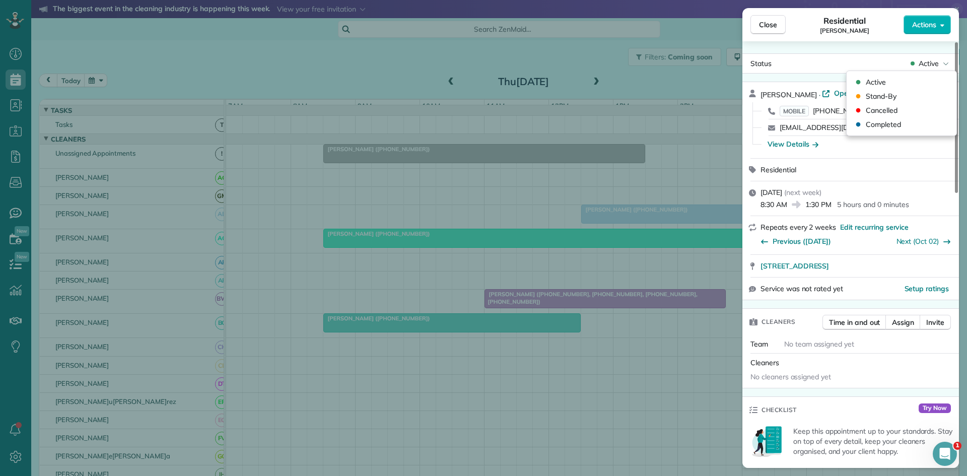
click at [947, 61] on icon at bounding box center [946, 63] width 6 height 10
click at [903, 108] on div "Cancelled" at bounding box center [902, 110] width 102 height 14
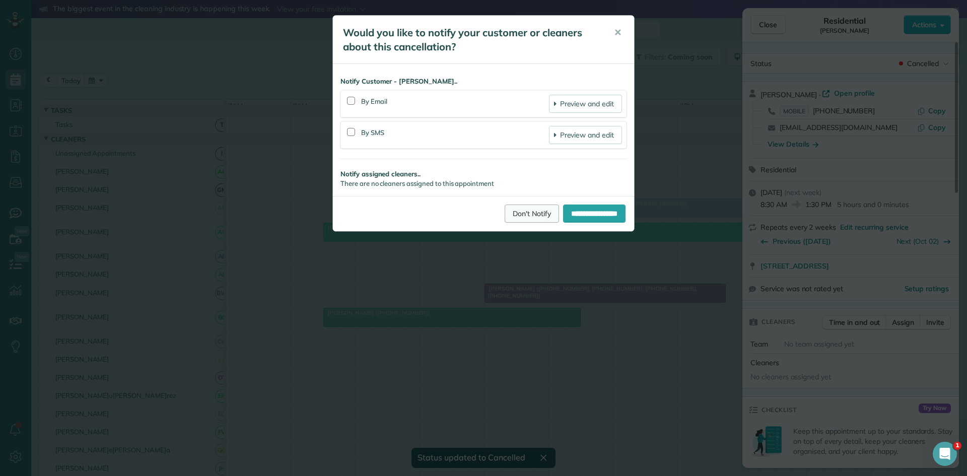
click at [505, 210] on link "Don't Notify" at bounding box center [532, 213] width 54 height 18
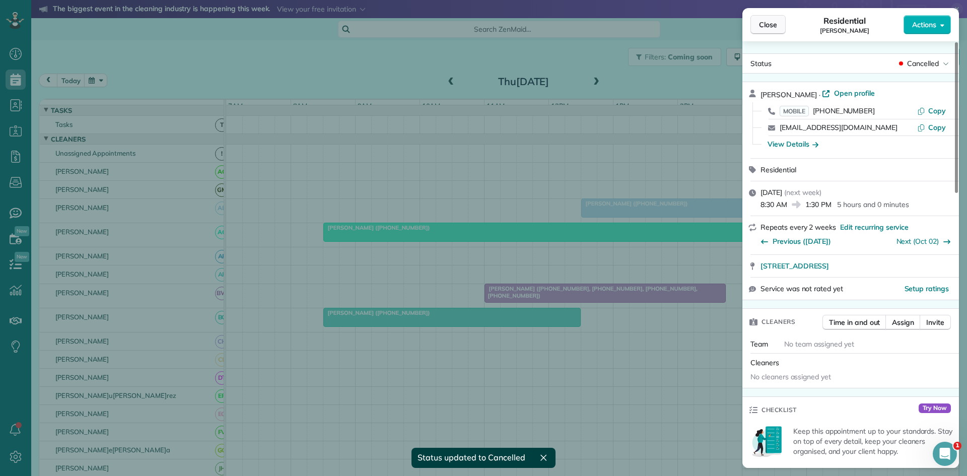
click at [760, 32] on button "Close" at bounding box center [767, 24] width 35 height 19
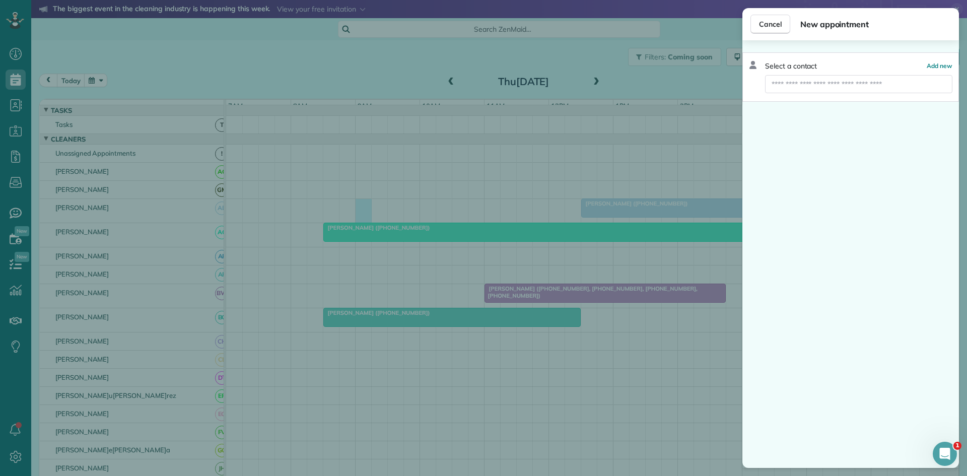
drag, startPoint x: 359, startPoint y: 218, endPoint x: 403, endPoint y: 181, distance: 57.3
click at [403, 181] on div "Cancel New appointment Select a contact Add new" at bounding box center [483, 238] width 967 height 476
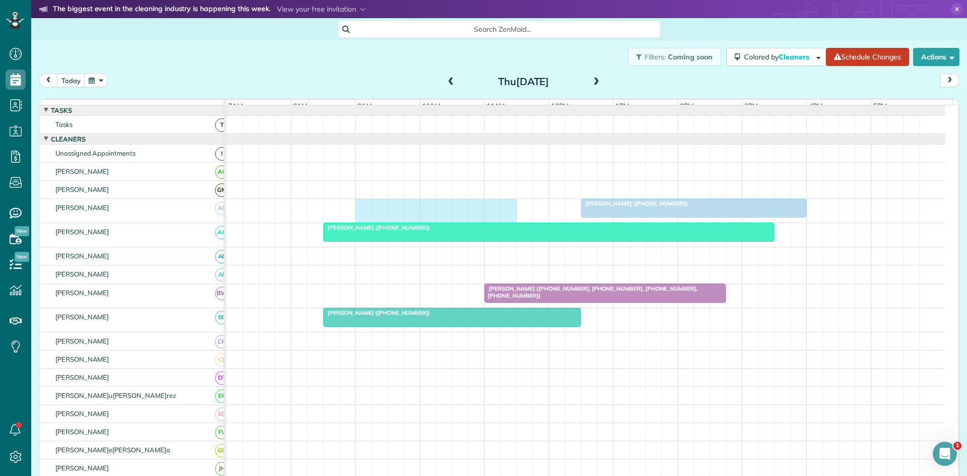
drag, startPoint x: 358, startPoint y: 213, endPoint x: 499, endPoint y: 219, distance: 141.1
click at [507, 218] on div "Jana Vaughn (+18176831730)" at bounding box center [585, 211] width 719 height 24
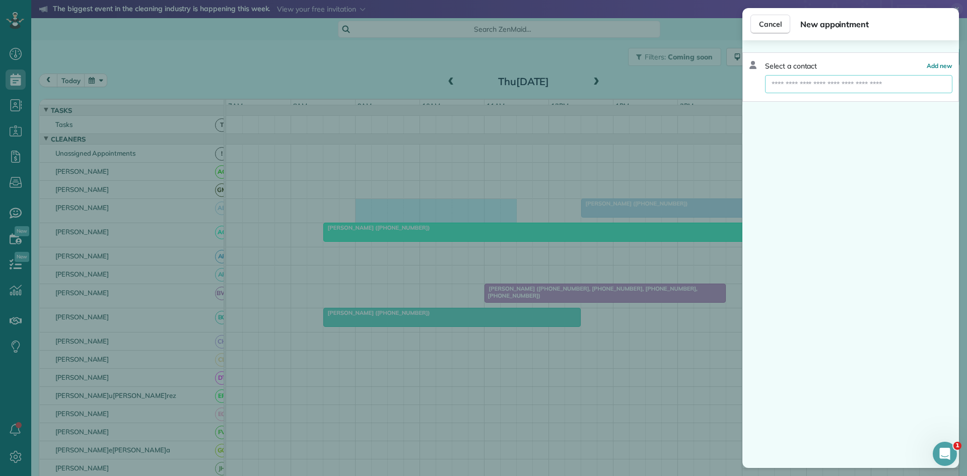
click at [869, 89] on input "text" at bounding box center [858, 84] width 187 height 18
type input "**********"
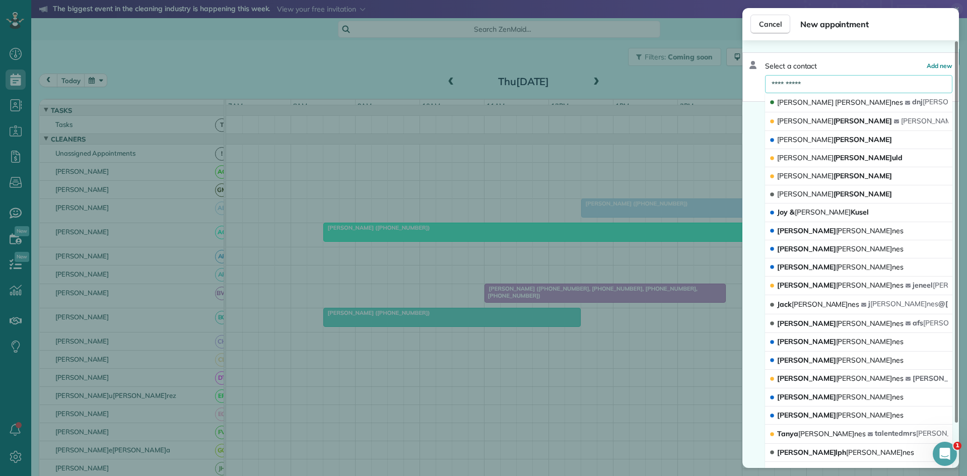
click at [826, 95] on button "Doug Jones dnj jones @sbcglobal.net" at bounding box center [858, 102] width 187 height 19
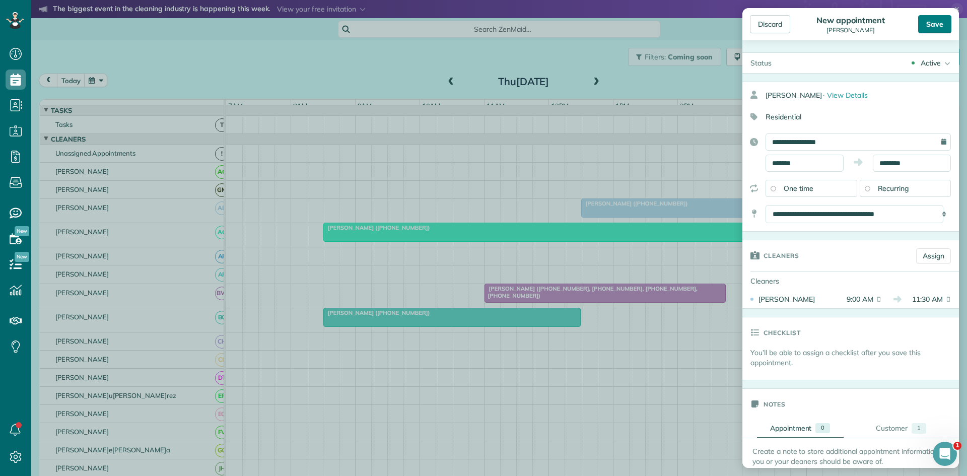
click at [942, 20] on div "Save" at bounding box center [934, 24] width 33 height 18
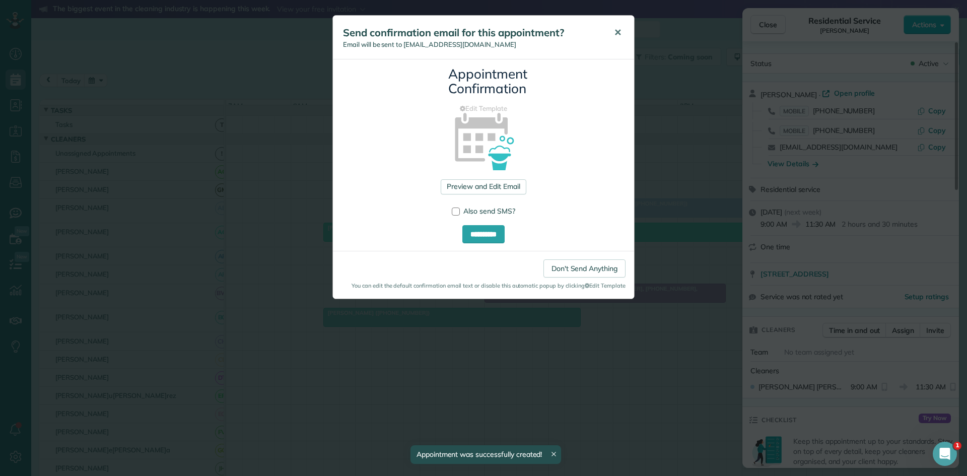
click at [617, 36] on span "✕" at bounding box center [618, 33] width 8 height 12
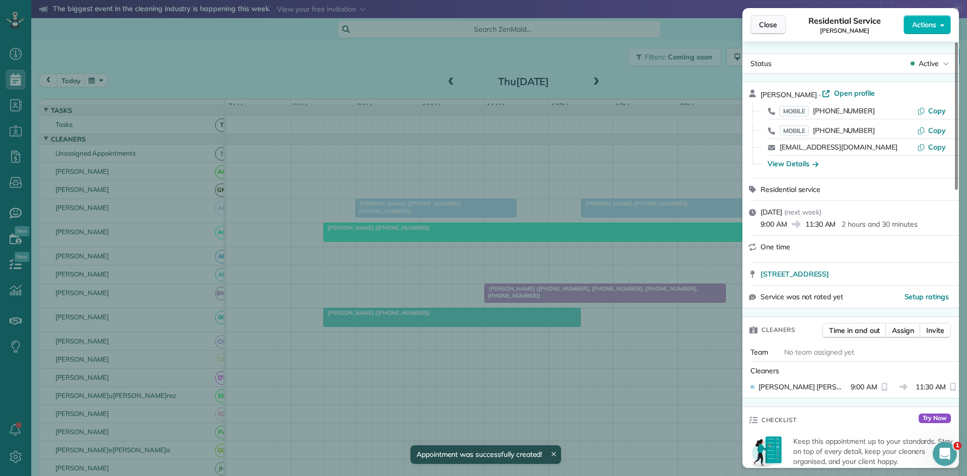
click at [781, 20] on button "Close" at bounding box center [767, 24] width 35 height 19
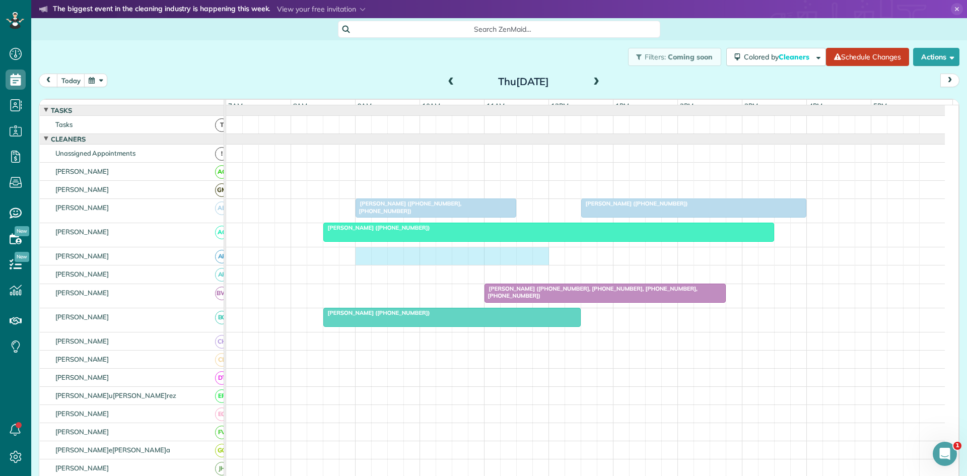
drag, startPoint x: 367, startPoint y: 263, endPoint x: 543, endPoint y: 267, distance: 176.3
click at [543, 265] on div at bounding box center [585, 256] width 719 height 18
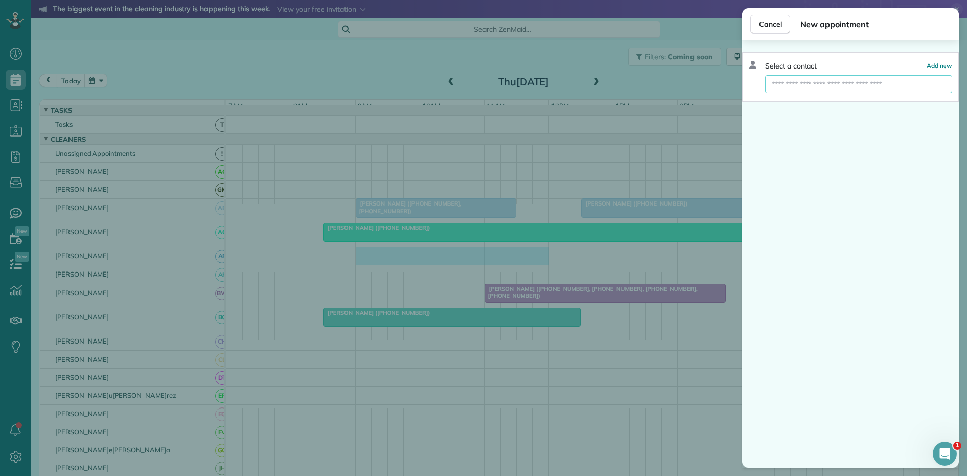
click at [884, 81] on input "text" at bounding box center [858, 84] width 187 height 18
type input "**********"
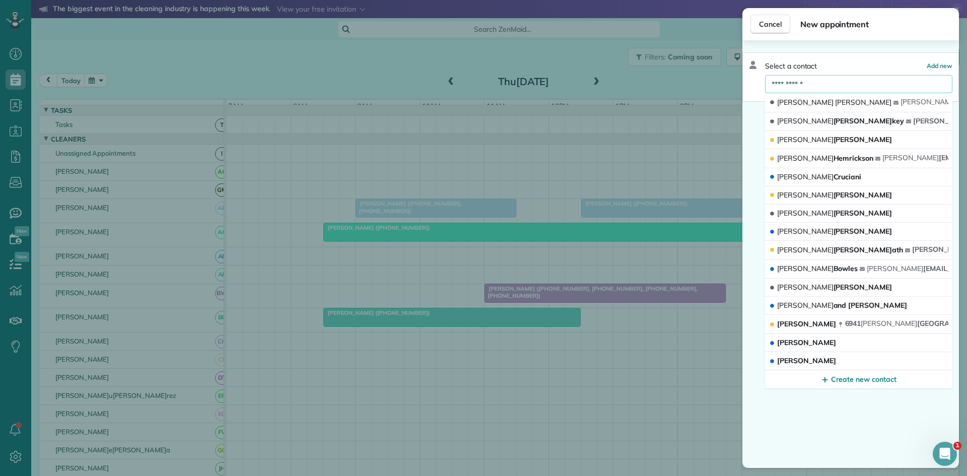
click at [820, 99] on div "Gary Hopper" at bounding box center [834, 102] width 131 height 11
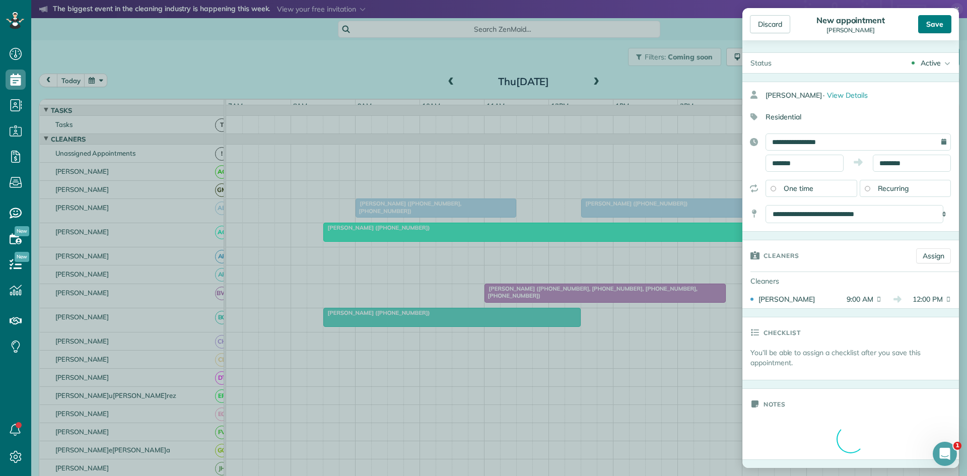
click at [931, 24] on div "Save" at bounding box center [934, 24] width 33 height 18
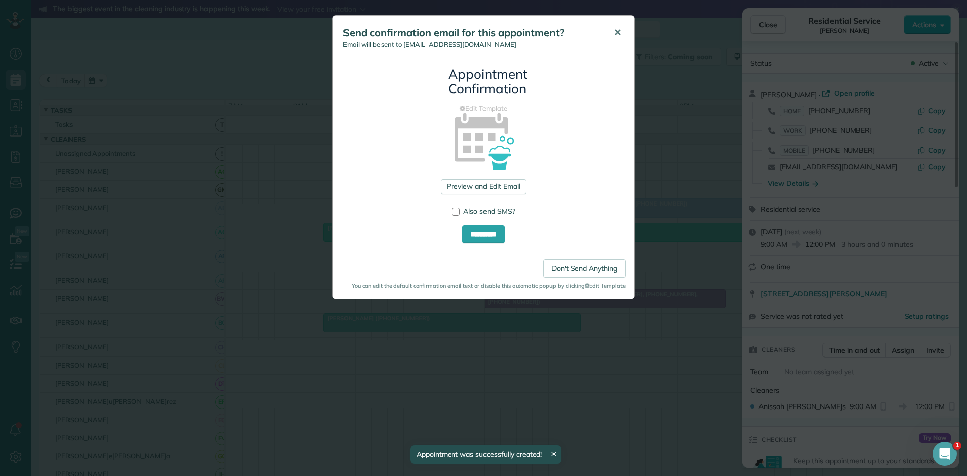
click at [615, 32] on span "✕" at bounding box center [618, 33] width 8 height 12
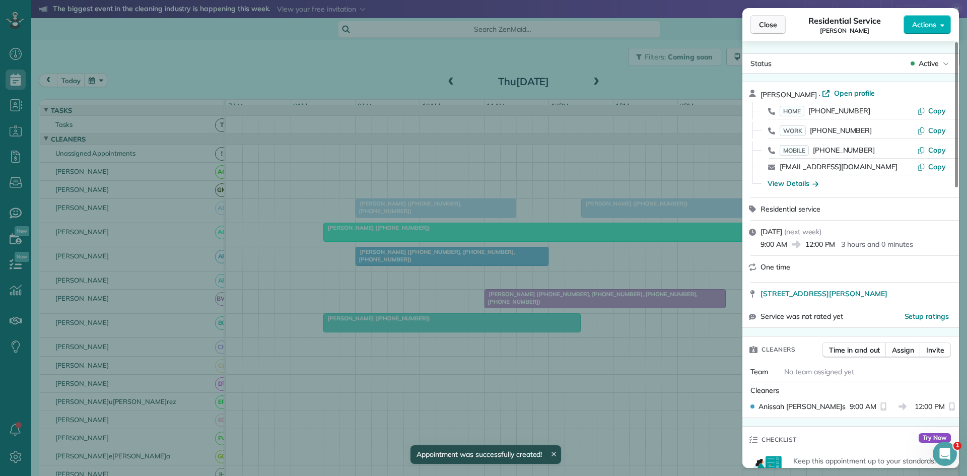
click at [771, 27] on span "Close" at bounding box center [768, 25] width 18 height 10
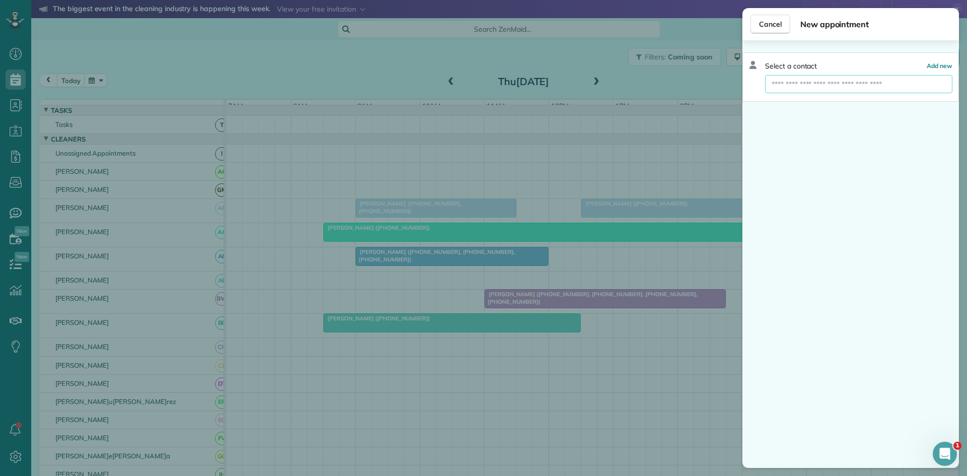
drag, startPoint x: 796, startPoint y: 266, endPoint x: 784, endPoint y: 76, distance: 190.7
click at [784, 76] on input "text" at bounding box center [858, 84] width 187 height 18
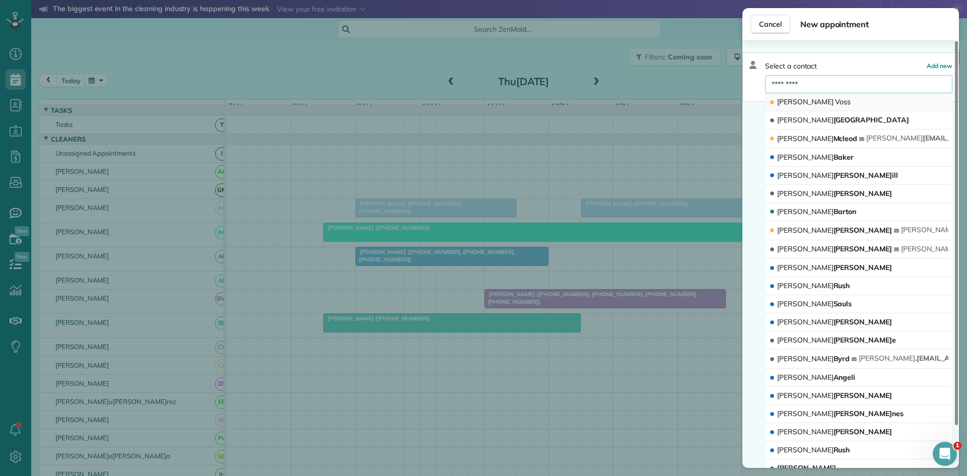
type input "*********"
click at [835, 104] on span "Voss" at bounding box center [843, 101] width 16 height 9
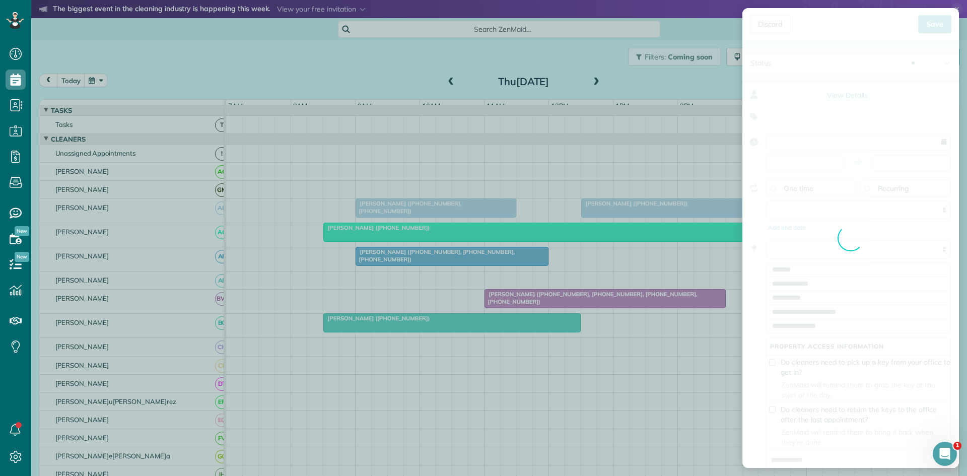
type input "**********"
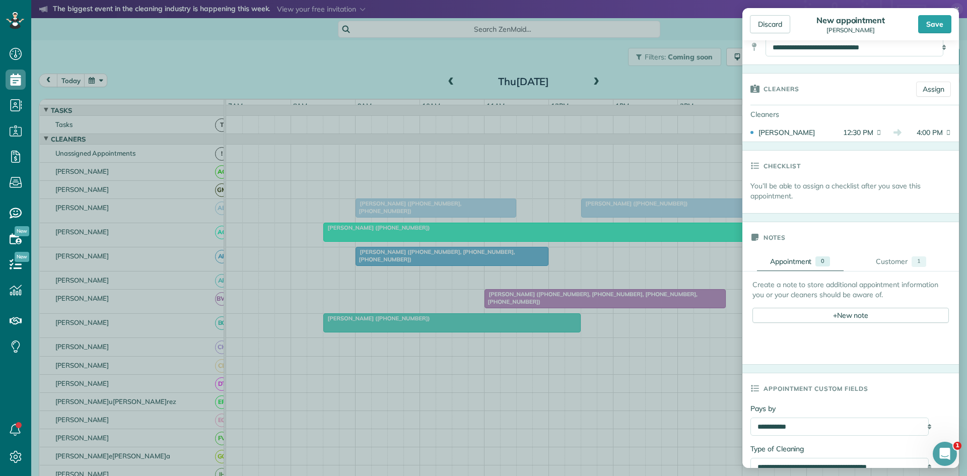
scroll to position [168, 0]
click at [882, 256] on div "Customer" at bounding box center [892, 260] width 32 height 11
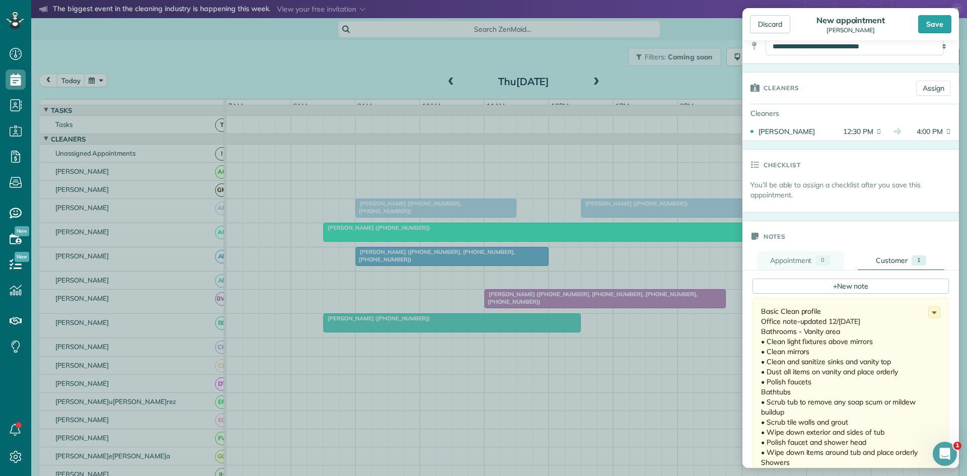
click at [791, 259] on div "Appointment" at bounding box center [791, 260] width 42 height 11
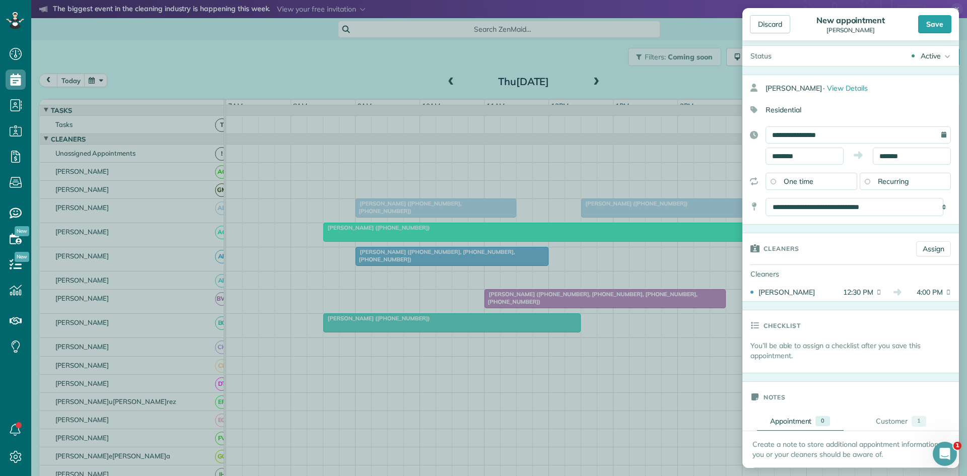
scroll to position [0, 0]
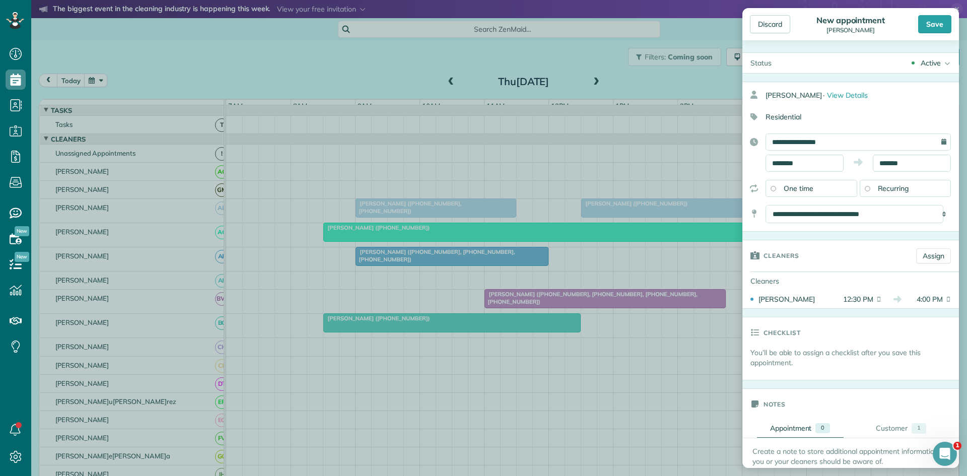
click at [943, 29] on div "Save" at bounding box center [934, 24] width 33 height 18
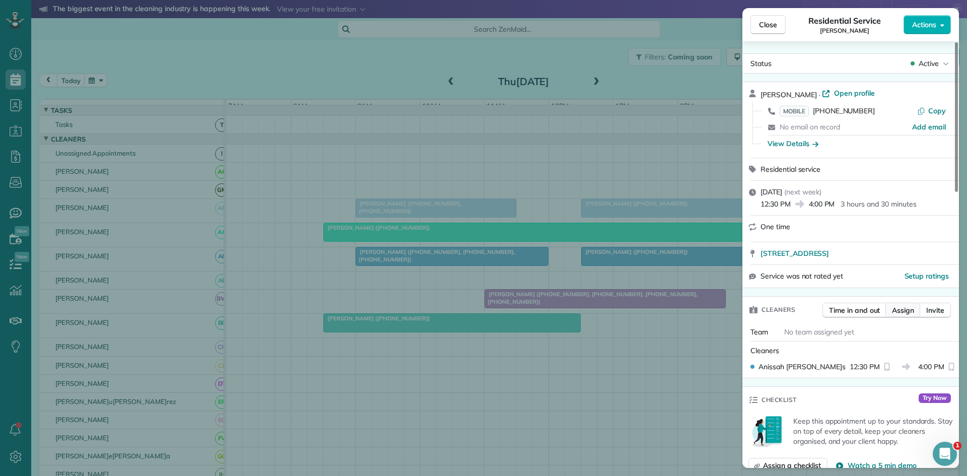
click at [896, 307] on span "Assign" at bounding box center [903, 310] width 22 height 10
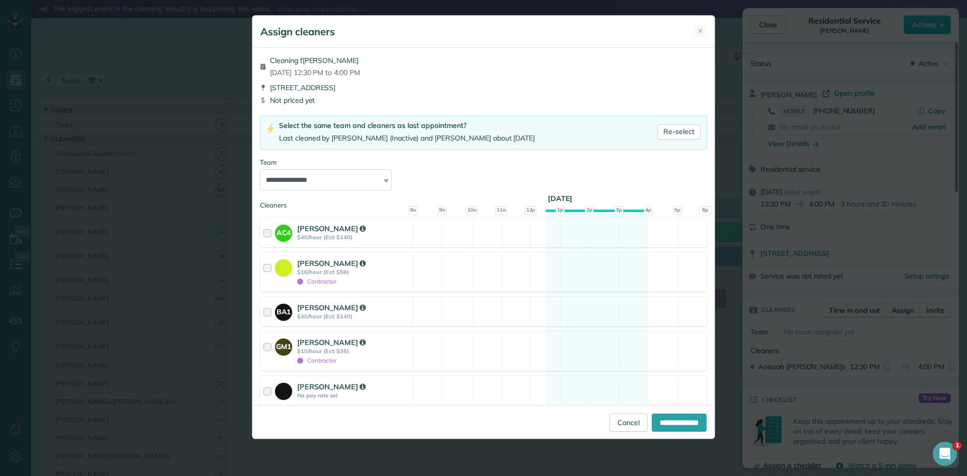
scroll to position [336, 0]
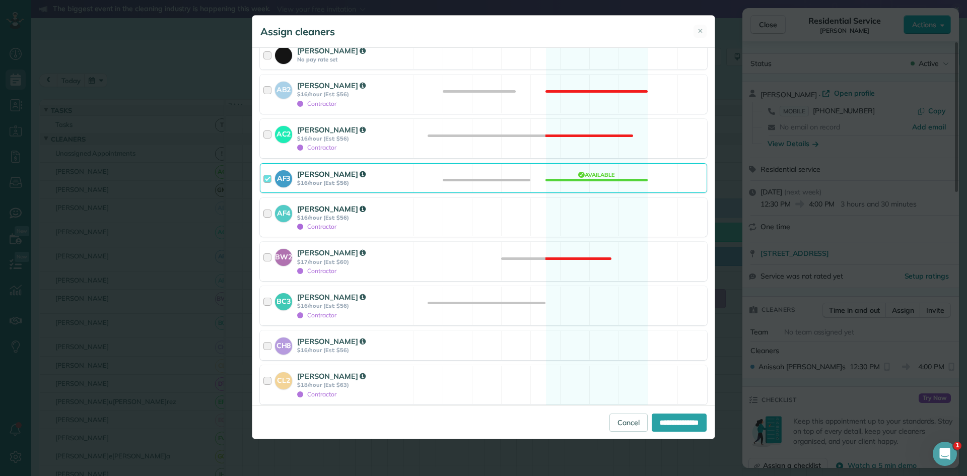
click at [459, 217] on div "AF4 Ashley Finley $16/hour (Est: $56) Contractor Available" at bounding box center [483, 217] width 447 height 39
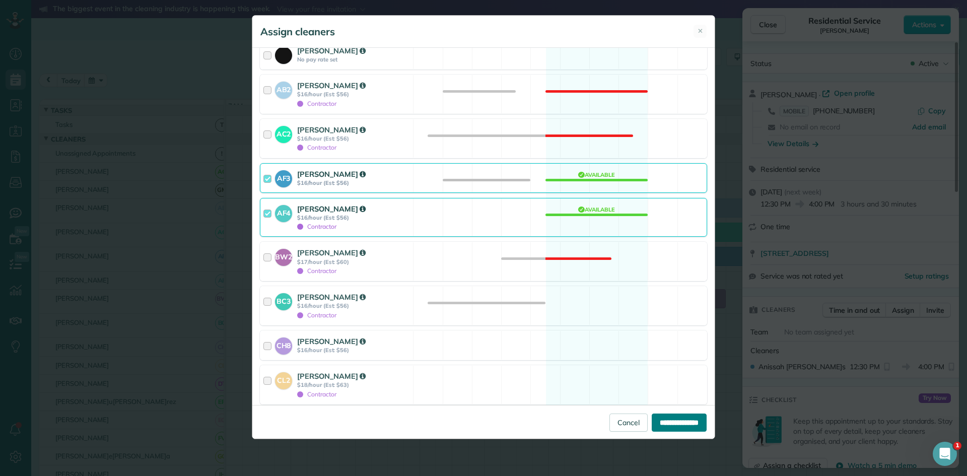
click at [679, 417] on input "**********" at bounding box center [679, 422] width 55 height 18
type input "**********"
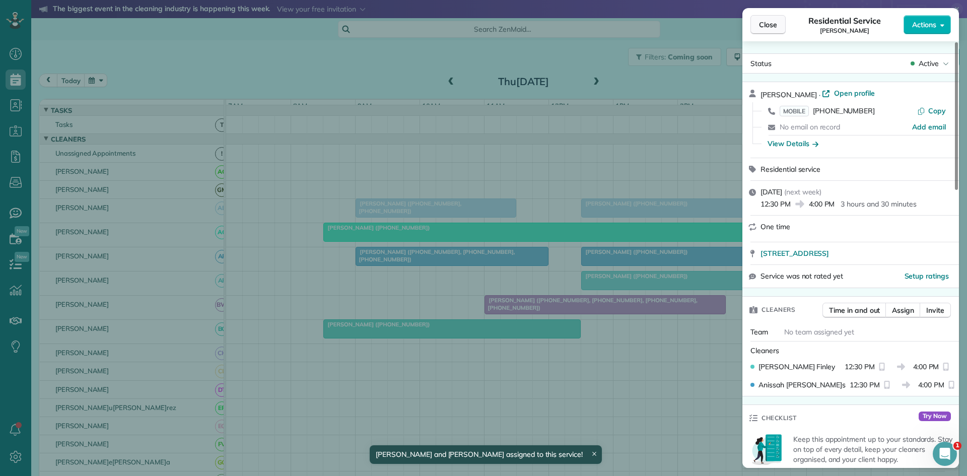
click at [779, 32] on button "Close" at bounding box center [767, 24] width 35 height 19
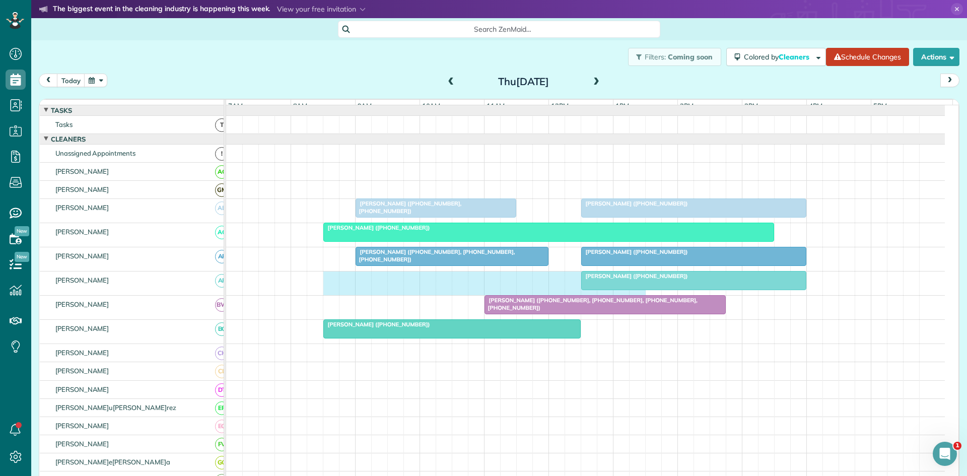
drag, startPoint x: 329, startPoint y: 288, endPoint x: 632, endPoint y: 294, distance: 303.2
click at [632, 294] on div "Lisa Voss (+18174878216)" at bounding box center [585, 283] width 719 height 24
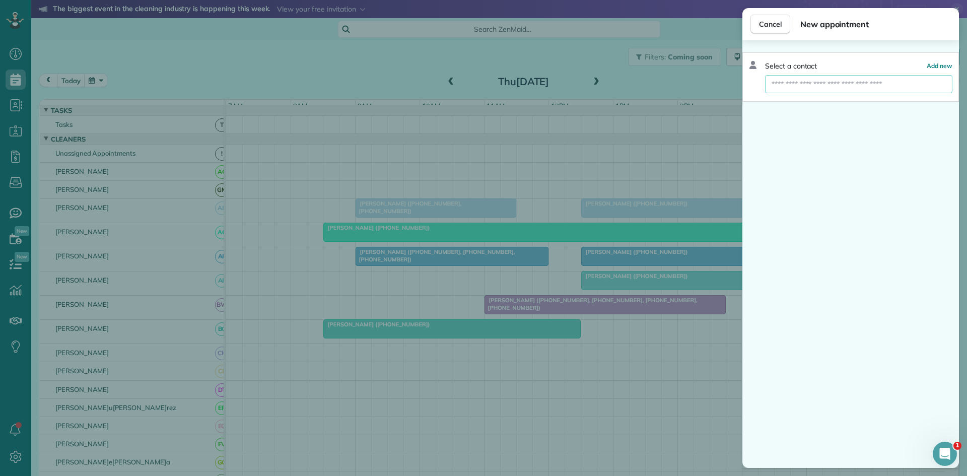
click at [852, 86] on input "text" at bounding box center [858, 84] width 187 height 18
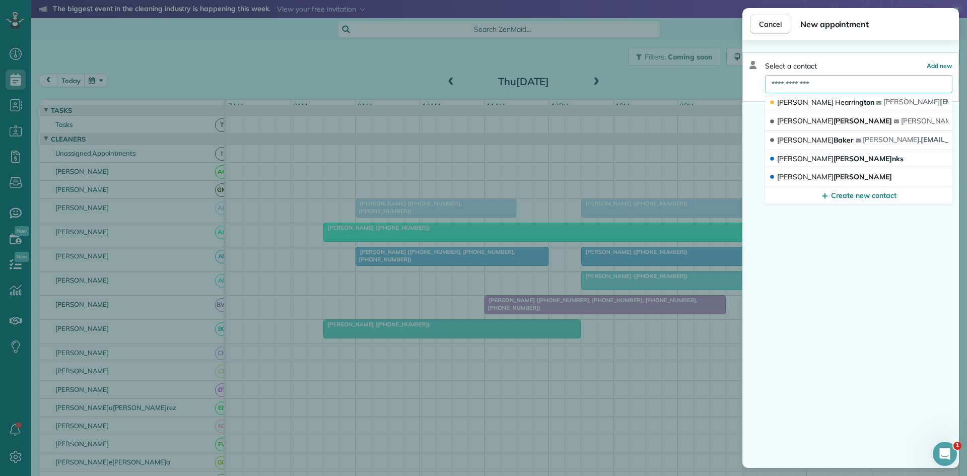
type input "**********"
click at [838, 102] on button "Carla Hearrin gton carla 22@me.com" at bounding box center [858, 102] width 187 height 19
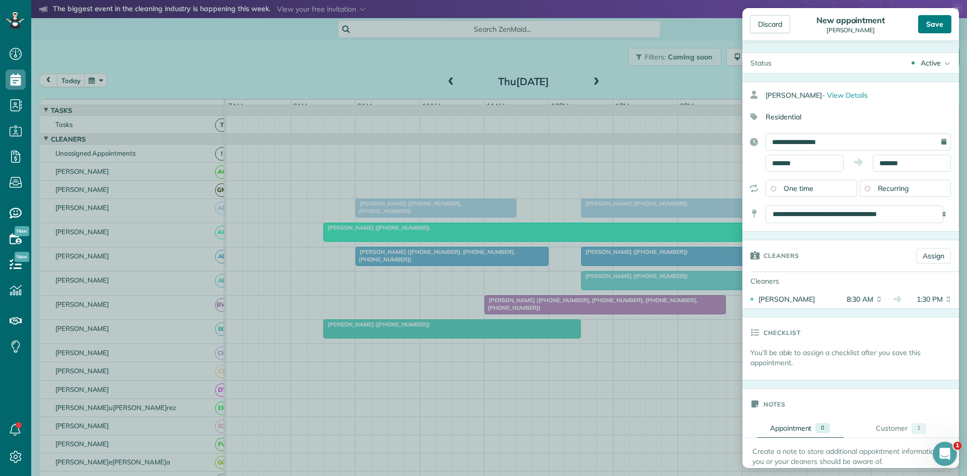
click at [925, 24] on div "Save" at bounding box center [934, 24] width 33 height 18
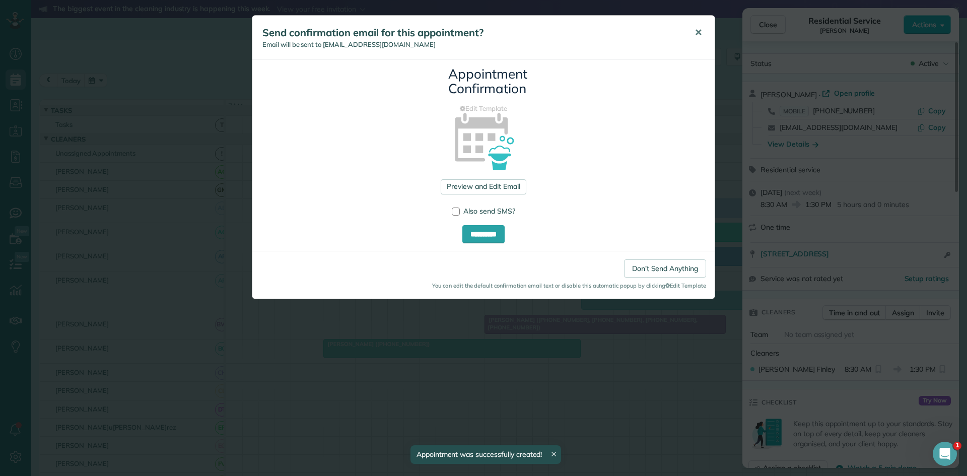
click at [699, 28] on span "✕" at bounding box center [698, 33] width 8 height 12
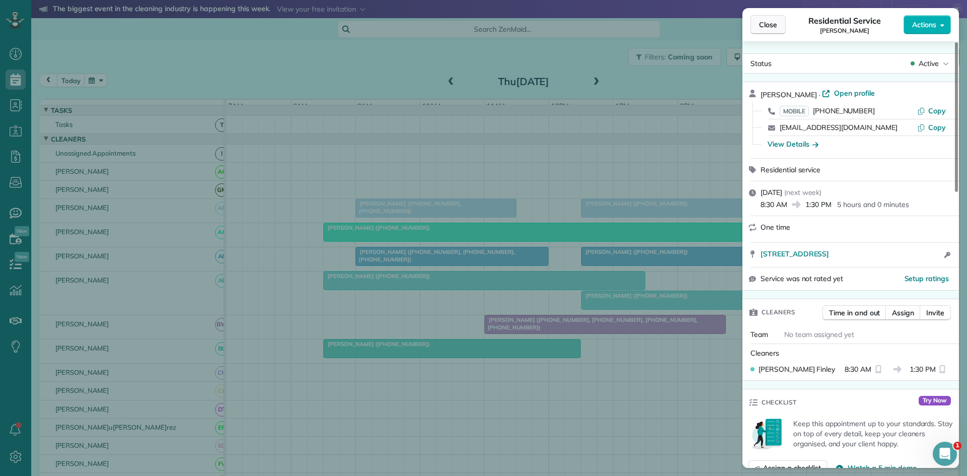
click at [768, 21] on span "Close" at bounding box center [768, 25] width 18 height 10
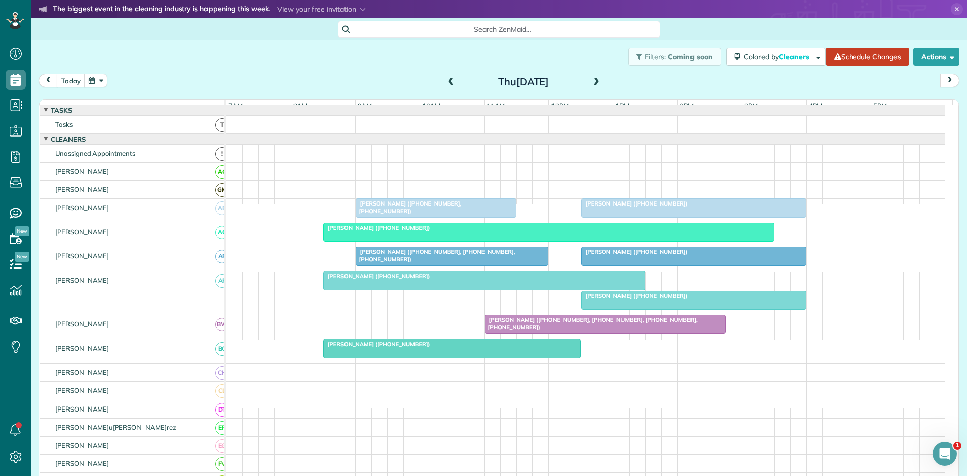
scroll to position [168, 0]
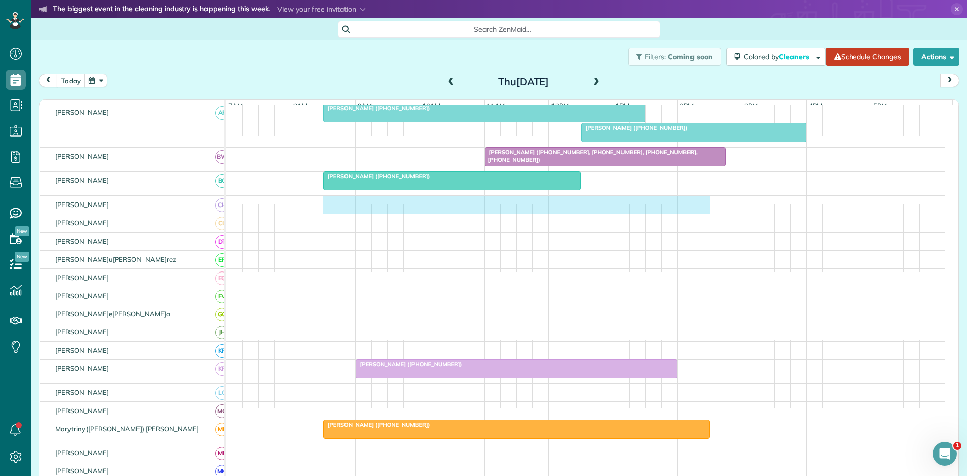
drag, startPoint x: 333, startPoint y: 213, endPoint x: 694, endPoint y: 215, distance: 361.1
click at [708, 214] on div at bounding box center [585, 205] width 719 height 18
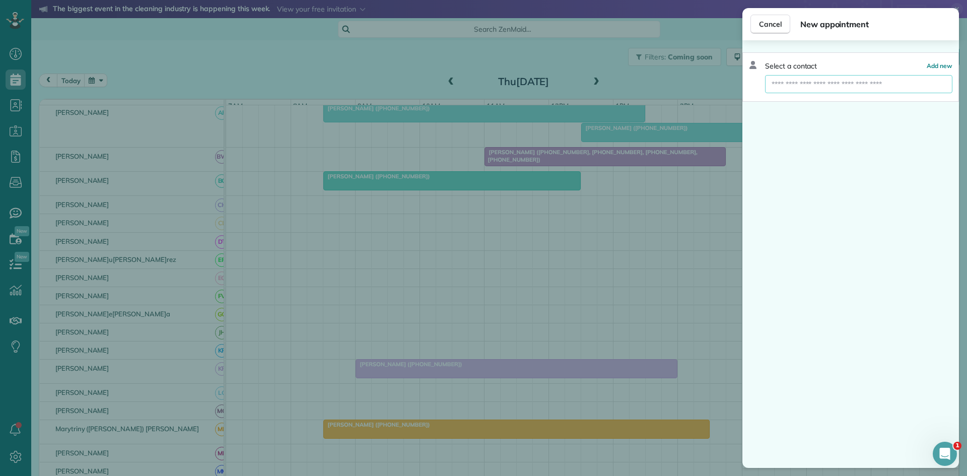
click at [855, 82] on input "text" at bounding box center [858, 84] width 187 height 18
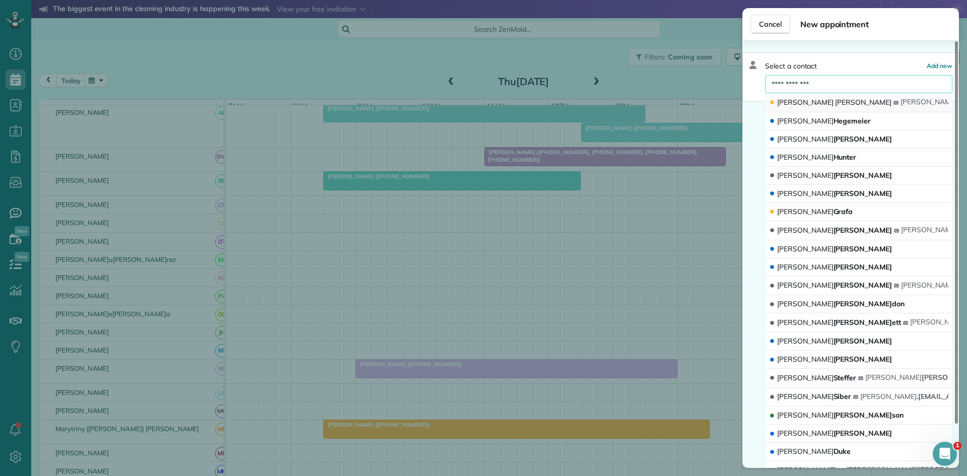
type input "**********"
click at [835, 103] on span "Hayford" at bounding box center [863, 102] width 56 height 9
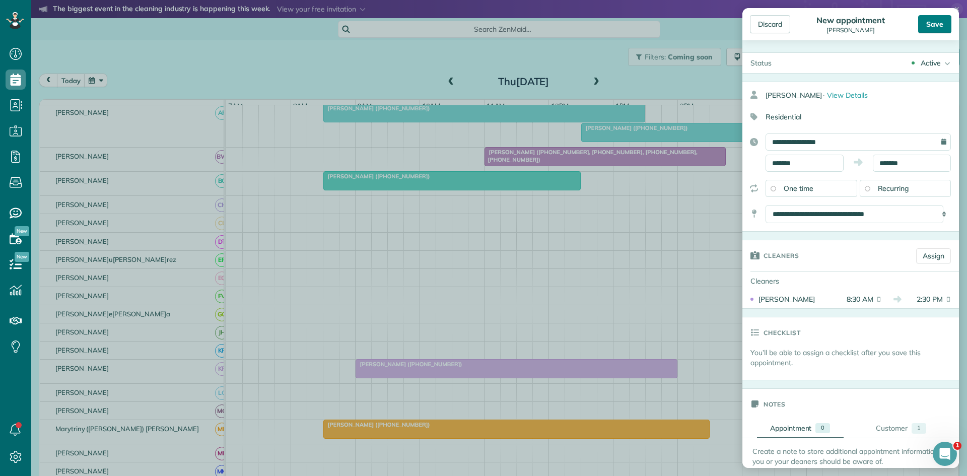
click at [931, 25] on div "Save" at bounding box center [934, 24] width 33 height 18
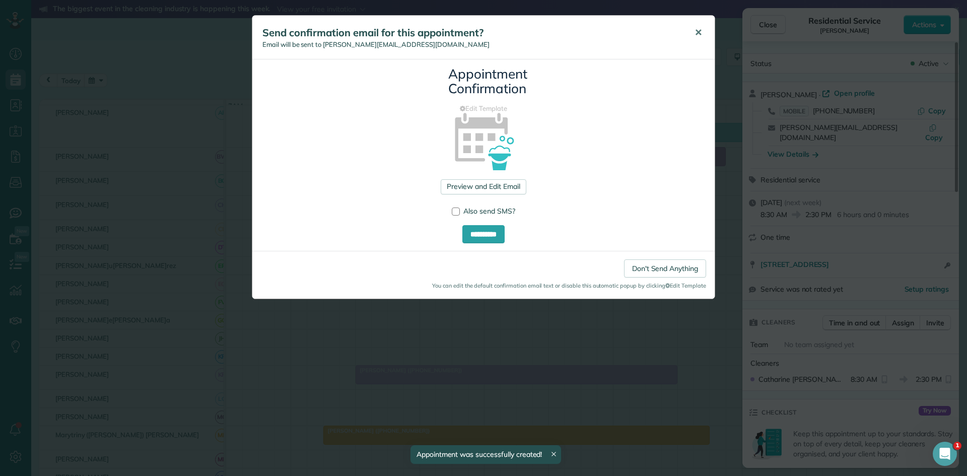
click at [699, 30] on button "✕" at bounding box center [698, 33] width 23 height 24
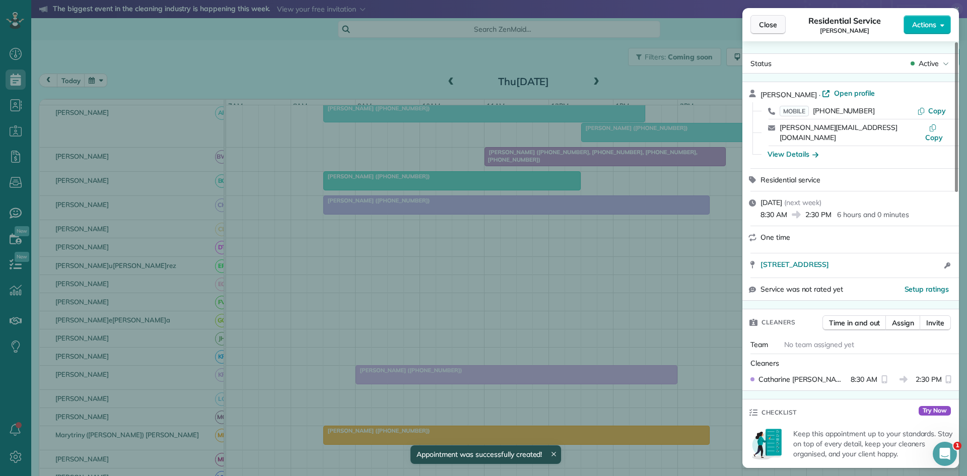
click at [763, 19] on button "Close" at bounding box center [767, 24] width 35 height 19
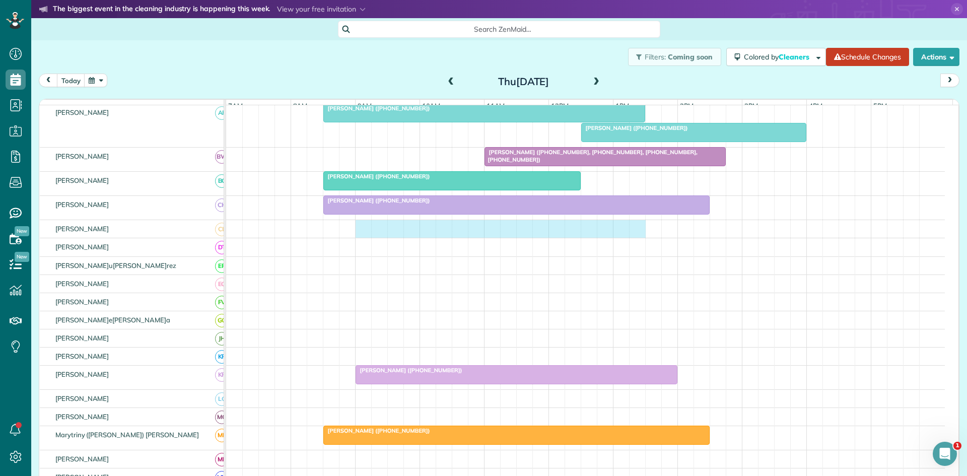
drag, startPoint x: 362, startPoint y: 234, endPoint x: 634, endPoint y: 234, distance: 272.4
click at [634, 234] on div at bounding box center [585, 229] width 719 height 18
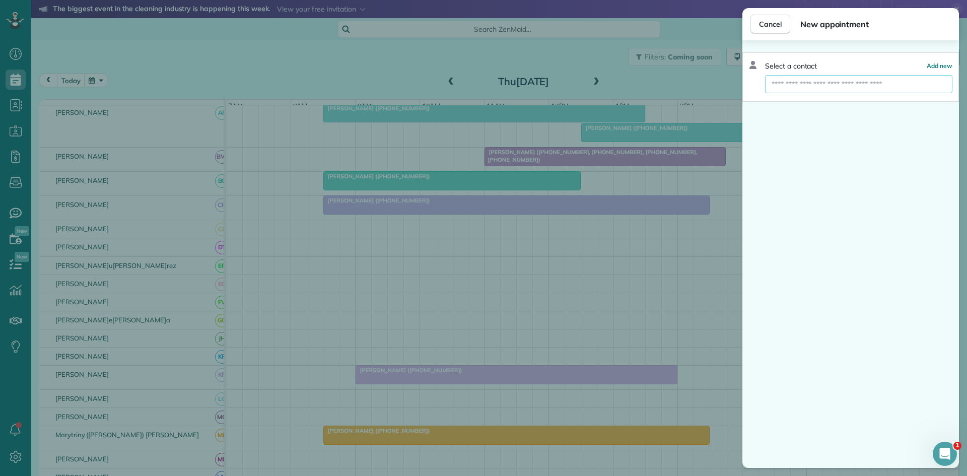
click at [870, 81] on input "text" at bounding box center [858, 84] width 187 height 18
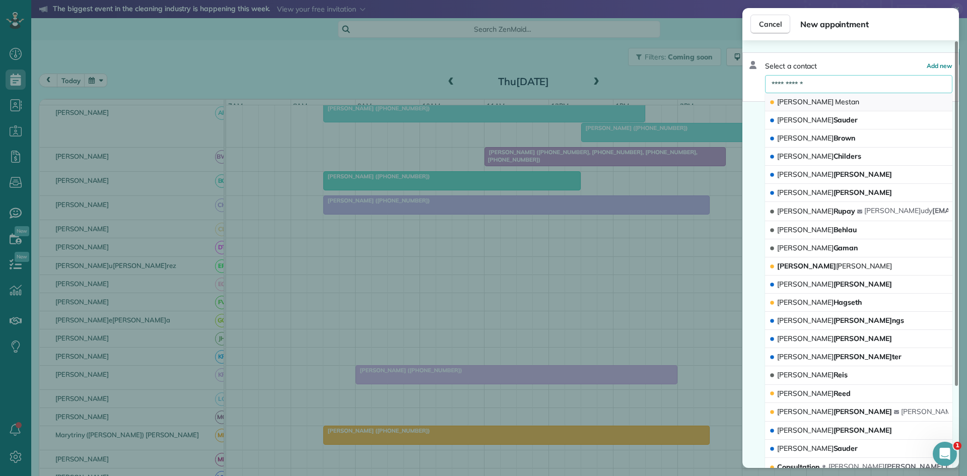
type input "**********"
click at [810, 109] on button "Judy Mestan" at bounding box center [858, 102] width 187 height 18
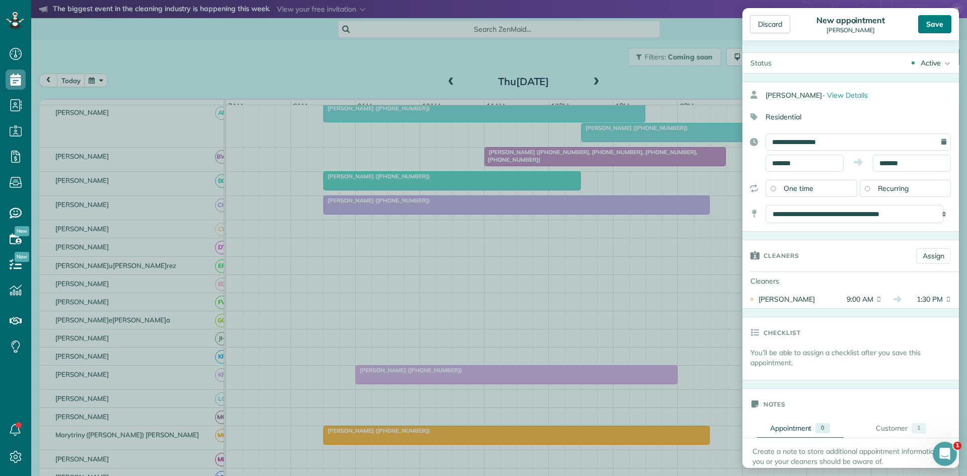
click at [932, 29] on div "Save" at bounding box center [934, 24] width 33 height 18
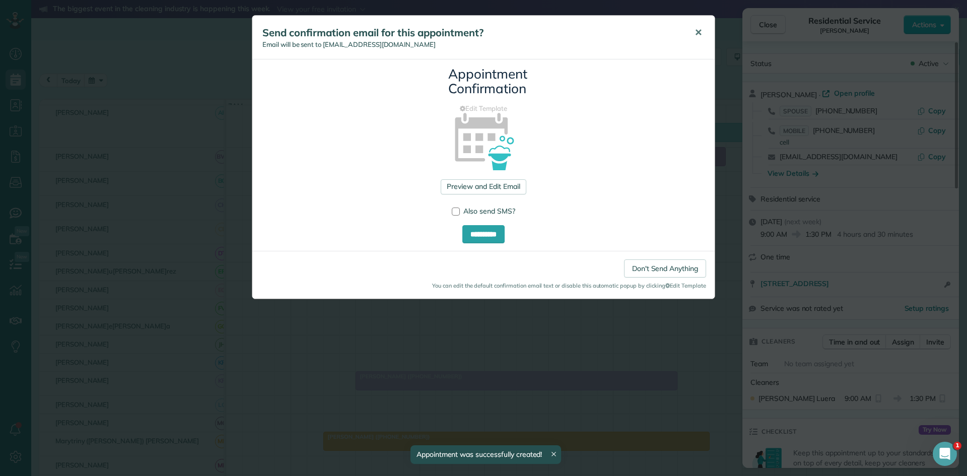
click at [689, 40] on button "✕" at bounding box center [698, 33] width 23 height 24
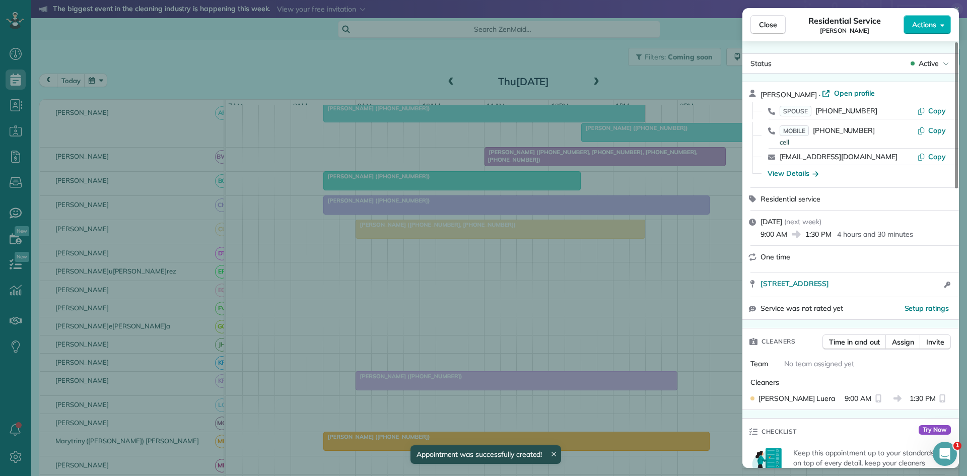
click at [773, 22] on span "Close" at bounding box center [768, 25] width 18 height 10
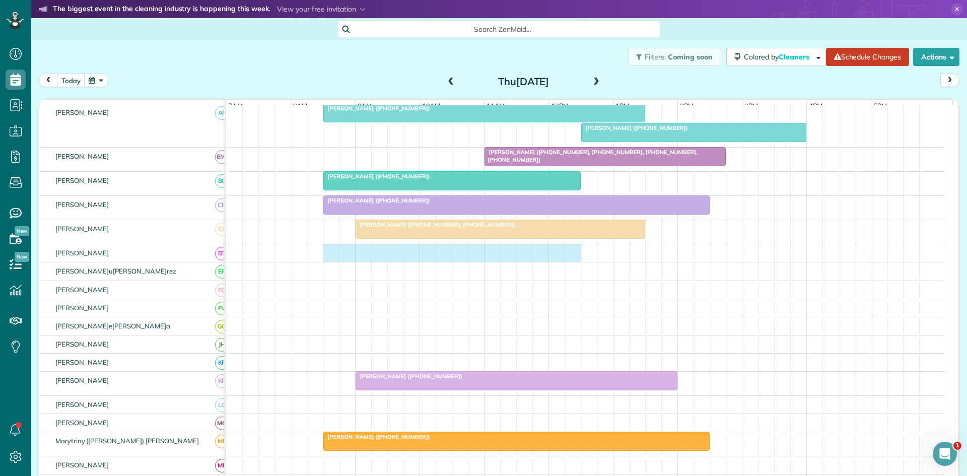
drag, startPoint x: 333, startPoint y: 262, endPoint x: 564, endPoint y: 249, distance: 231.5
click at [564, 249] on tbody "Jana Vaughn (+18176831730) Doug Jones (+18174223154, +18174750979) Patricia Bur…" at bounding box center [585, 361] width 719 height 847
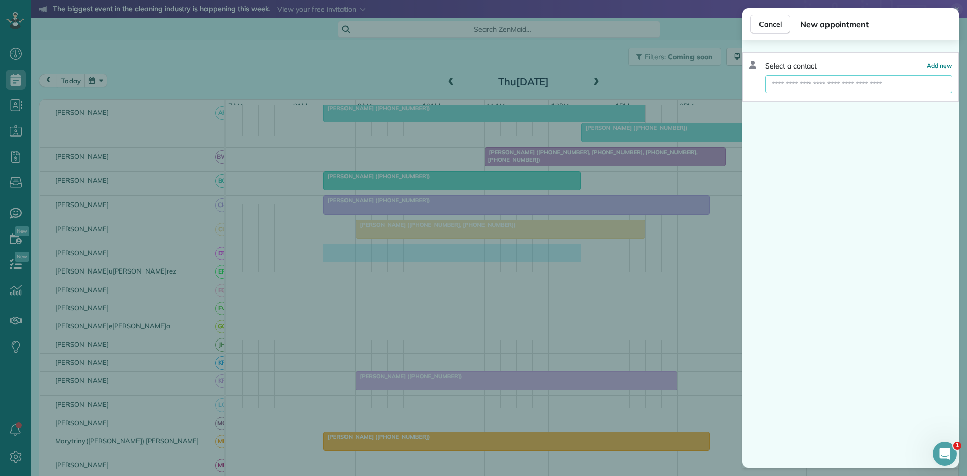
click at [822, 80] on input "text" at bounding box center [858, 84] width 187 height 18
click at [810, 81] on input "**********" at bounding box center [858, 84] width 187 height 18
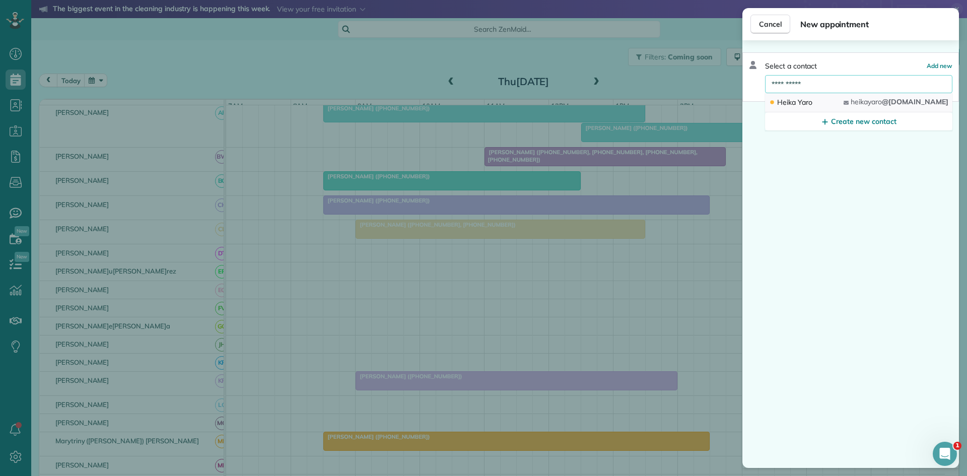
type input "**********"
click at [813, 102] on div "Heika Yaro" at bounding box center [791, 102] width 45 height 11
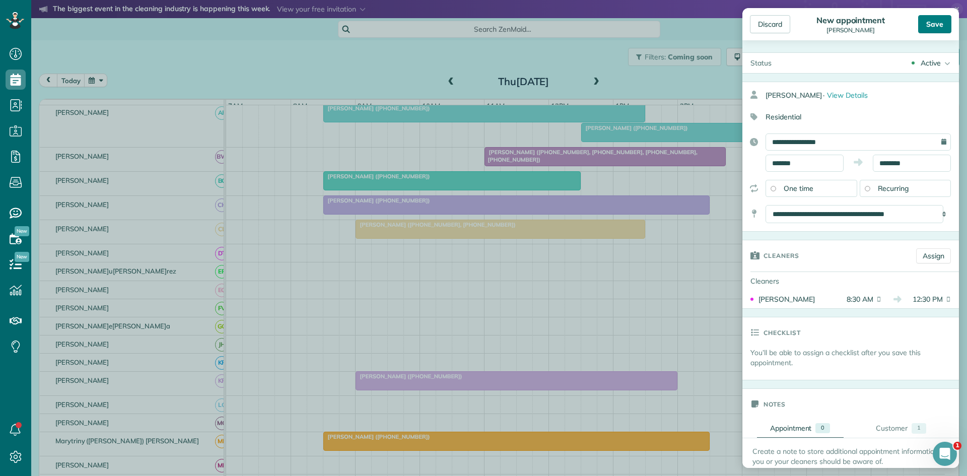
click at [939, 32] on div "Save" at bounding box center [934, 24] width 33 height 18
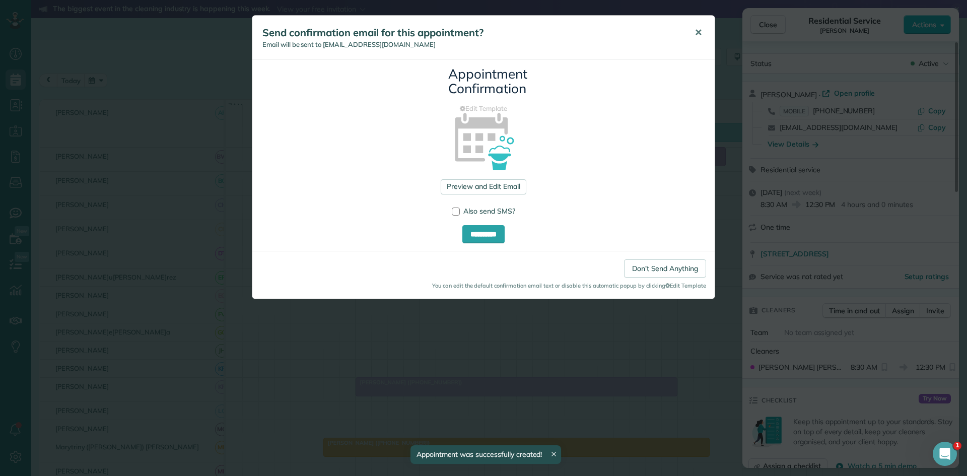
click at [693, 33] on button "✕" at bounding box center [698, 33] width 23 height 24
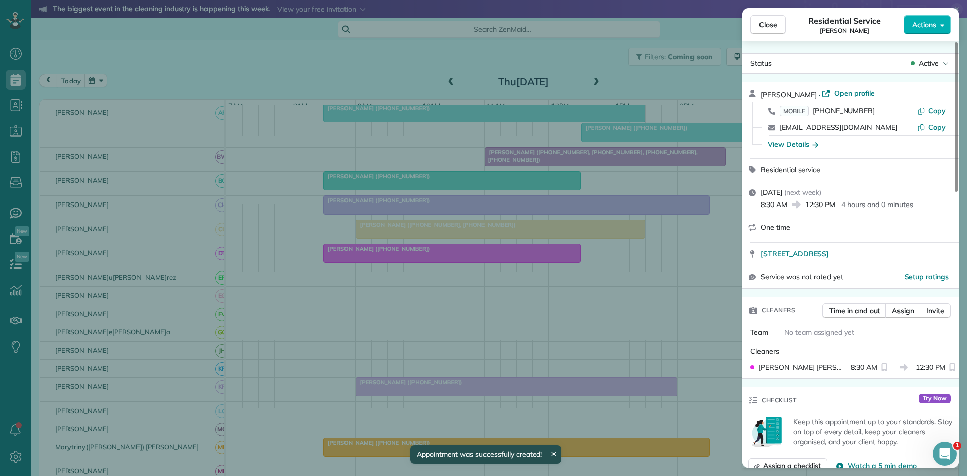
click at [790, 12] on div "Close Residential Service Heika Yaro Actions" at bounding box center [850, 24] width 217 height 33
click at [768, 26] on span "Close" at bounding box center [768, 25] width 18 height 10
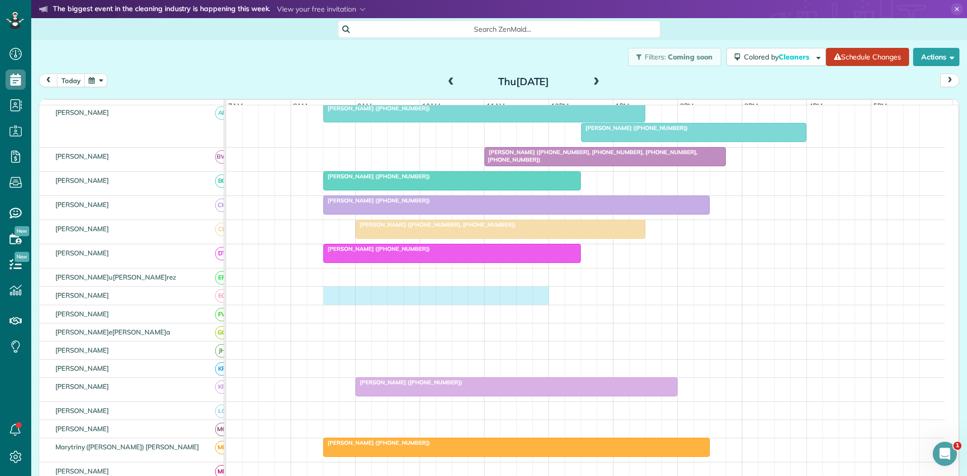
drag, startPoint x: 327, startPoint y: 304, endPoint x: 531, endPoint y: 300, distance: 204.5
click at [537, 299] on div at bounding box center [585, 296] width 719 height 18
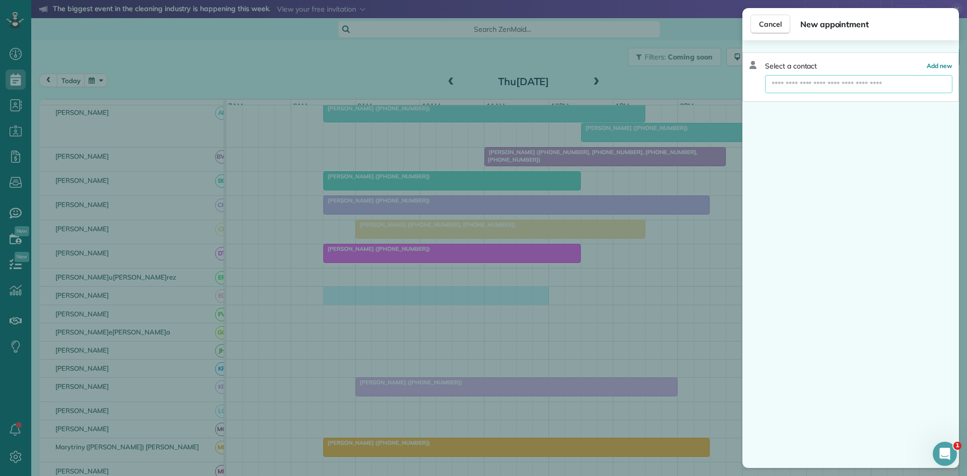
click at [869, 87] on input "text" at bounding box center [858, 84] width 187 height 18
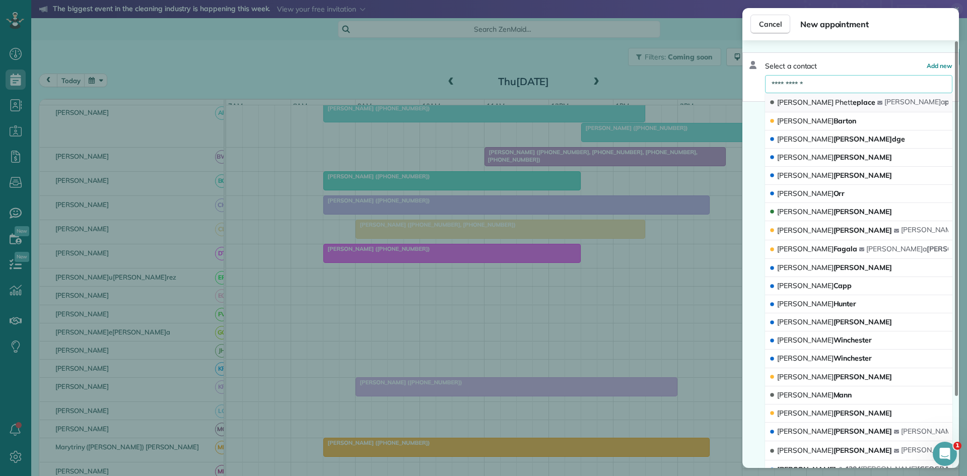
type input "**********"
click at [835, 106] on span "Phett" at bounding box center [844, 102] width 18 height 9
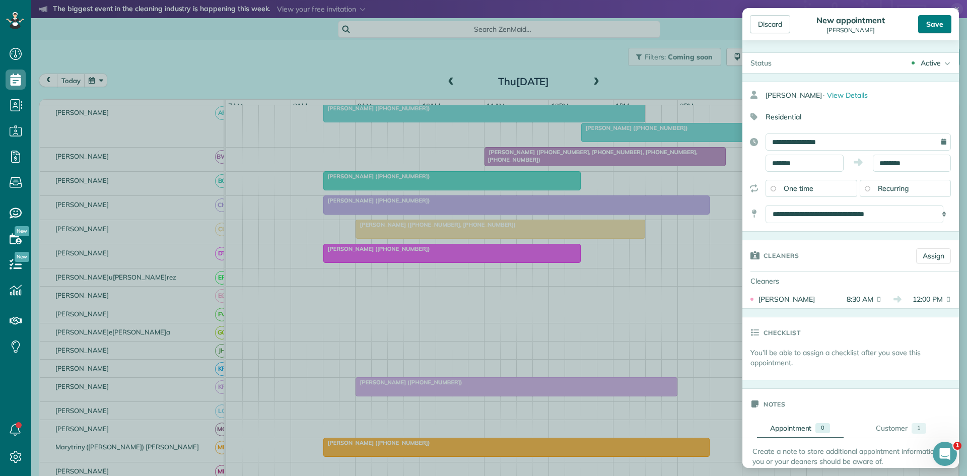
click at [930, 21] on div "Save" at bounding box center [934, 24] width 33 height 18
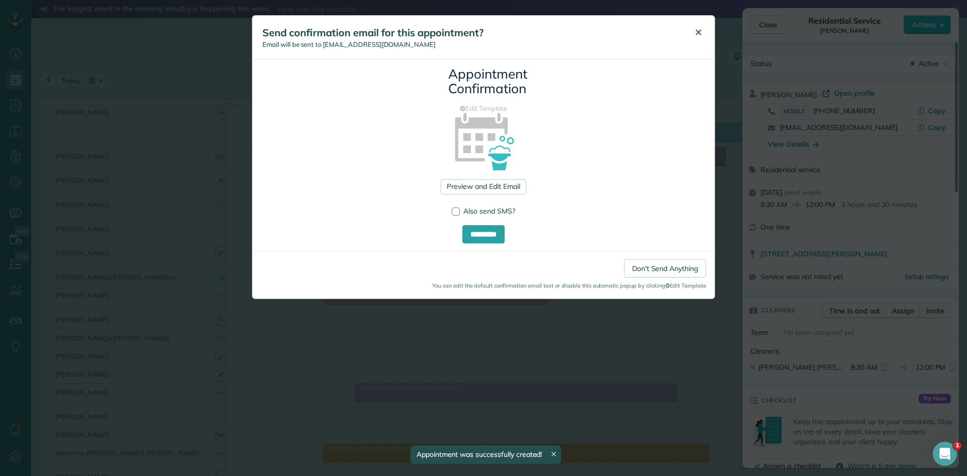
click at [695, 37] on span "✕" at bounding box center [698, 33] width 8 height 12
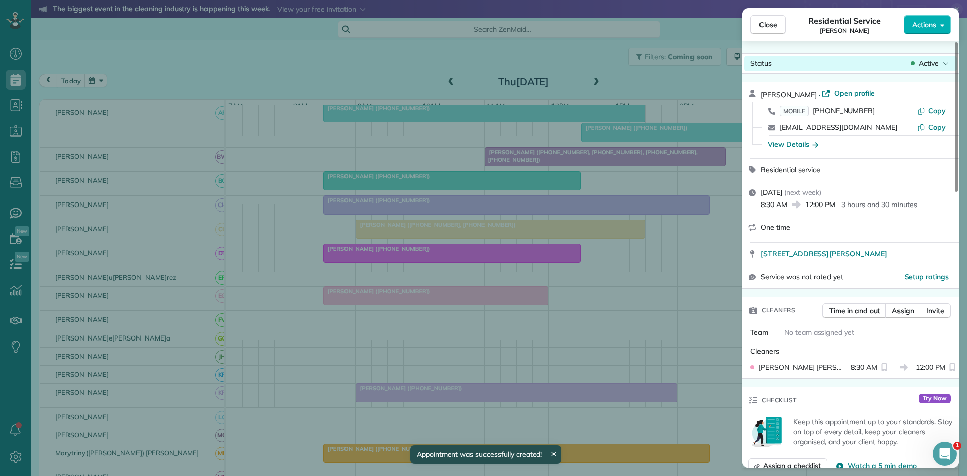
click at [761, 23] on span "Close" at bounding box center [768, 25] width 18 height 10
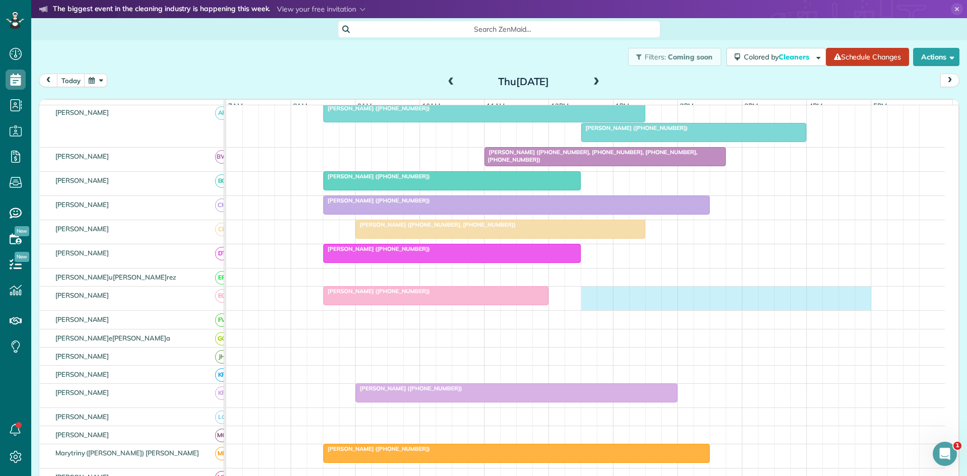
drag, startPoint x: 589, startPoint y: 303, endPoint x: 856, endPoint y: 285, distance: 267.5
click at [856, 285] on tbody "Jana Vaughn (+18176831730) Doug Jones (+18174223154, +18174750979) Patricia Bur…" at bounding box center [585, 367] width 719 height 859
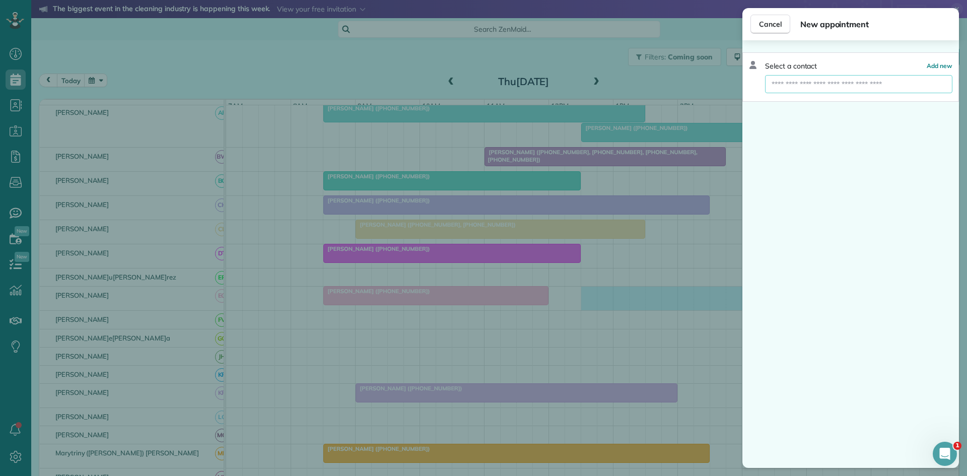
click at [818, 90] on input "text" at bounding box center [858, 84] width 187 height 18
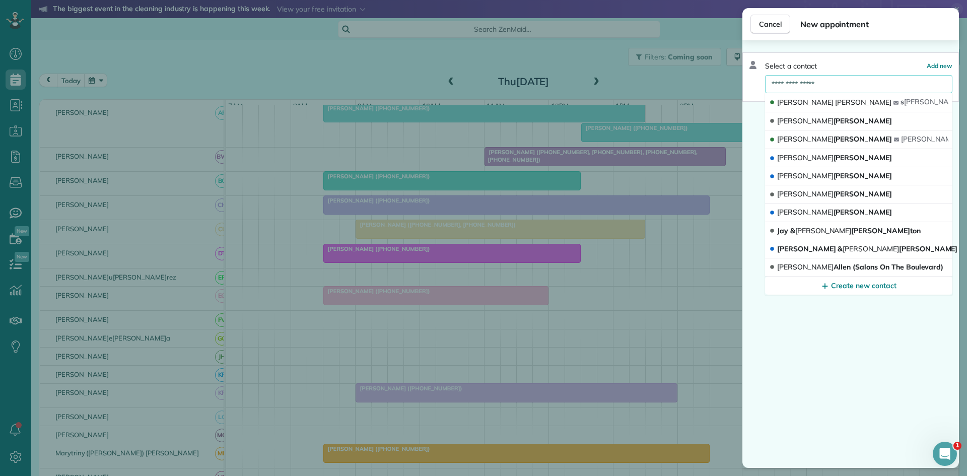
type input "**********"
click at [795, 105] on span "Shannon" at bounding box center [805, 102] width 56 height 9
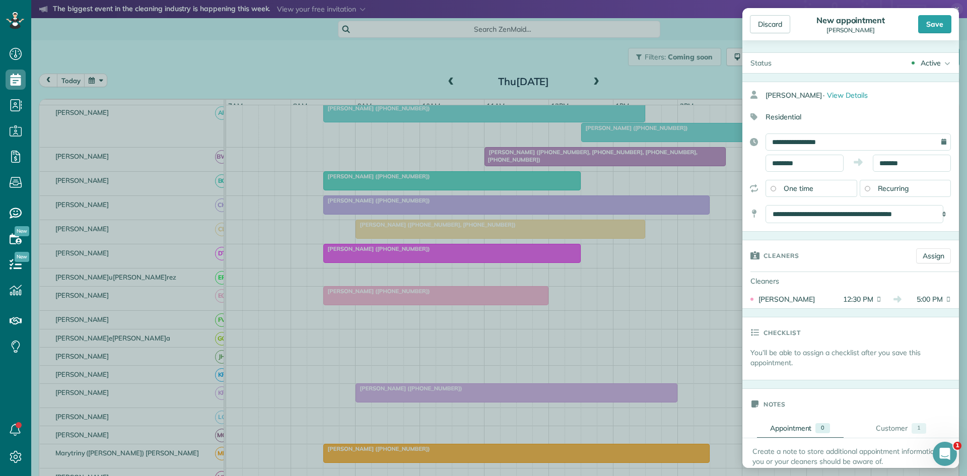
click at [929, 33] on div "Discard New appointment Shannon Cassady Save" at bounding box center [850, 24] width 217 height 32
click at [933, 28] on div "Save" at bounding box center [934, 24] width 33 height 18
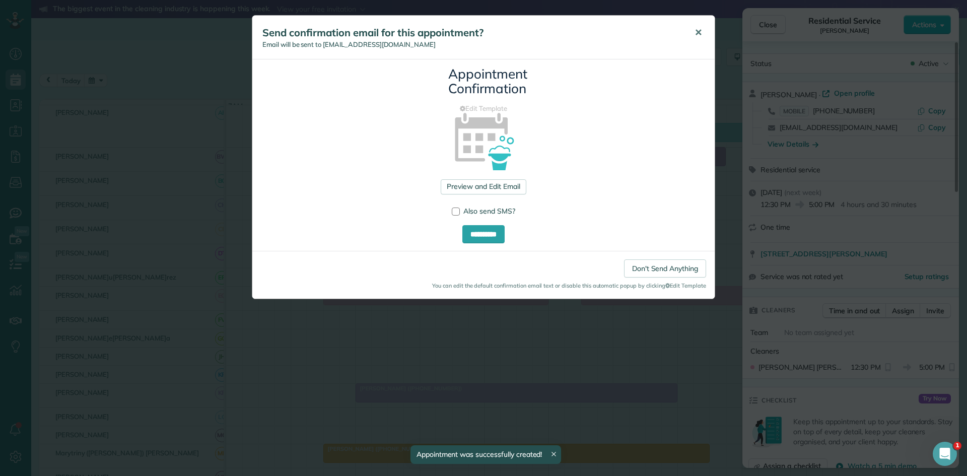
click at [693, 26] on button "✕" at bounding box center [698, 33] width 23 height 24
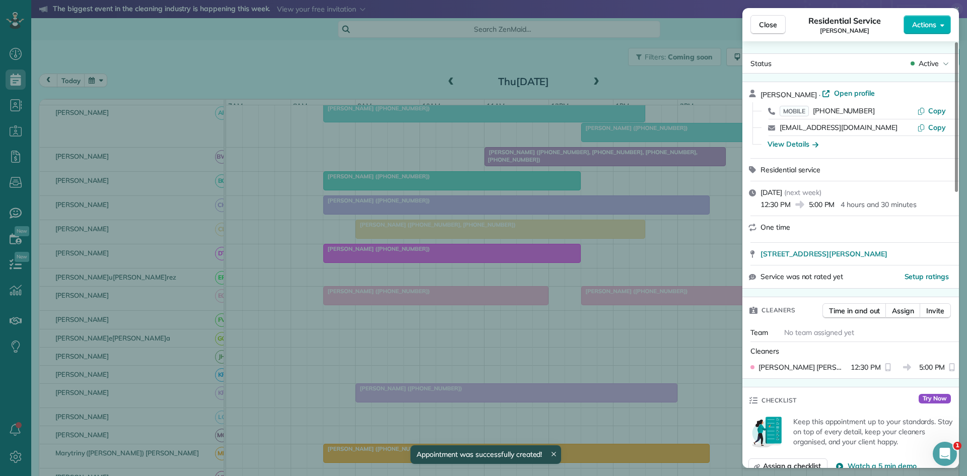
click at [760, 17] on button "Close" at bounding box center [767, 24] width 35 height 19
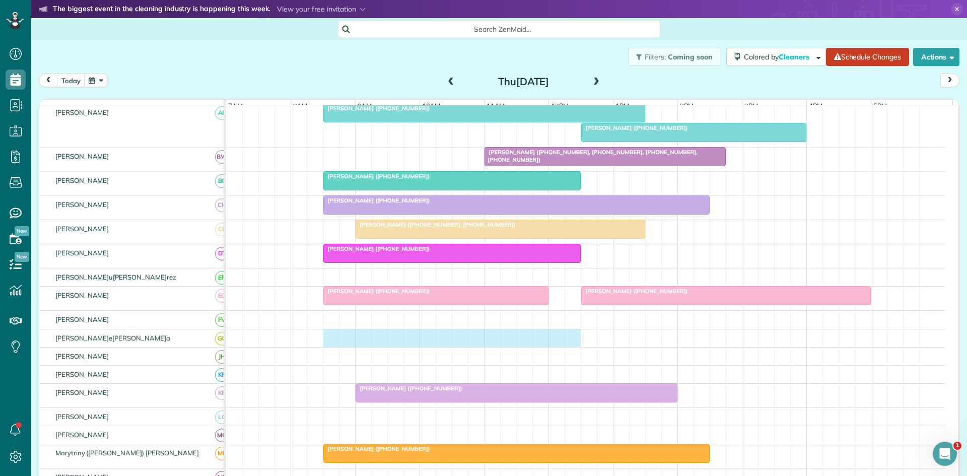
drag, startPoint x: 332, startPoint y: 348, endPoint x: 572, endPoint y: 333, distance: 239.7
click at [572, 333] on tbody "Jana Vaughn (+18176831730) Doug Jones (+18174223154, +18174750979) Patricia Bur…" at bounding box center [585, 367] width 719 height 859
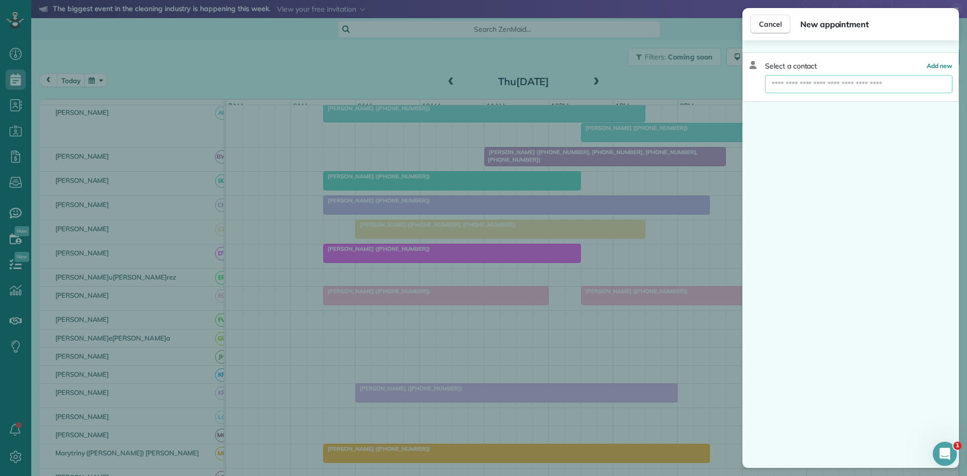
click at [788, 89] on input "text" at bounding box center [858, 84] width 187 height 18
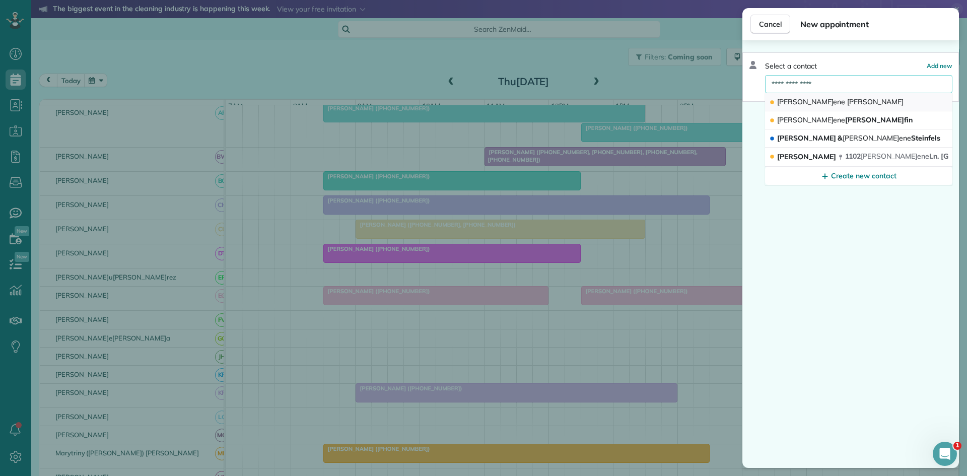
type input "**********"
click at [817, 96] on button "Darlene Sledge" at bounding box center [858, 102] width 187 height 18
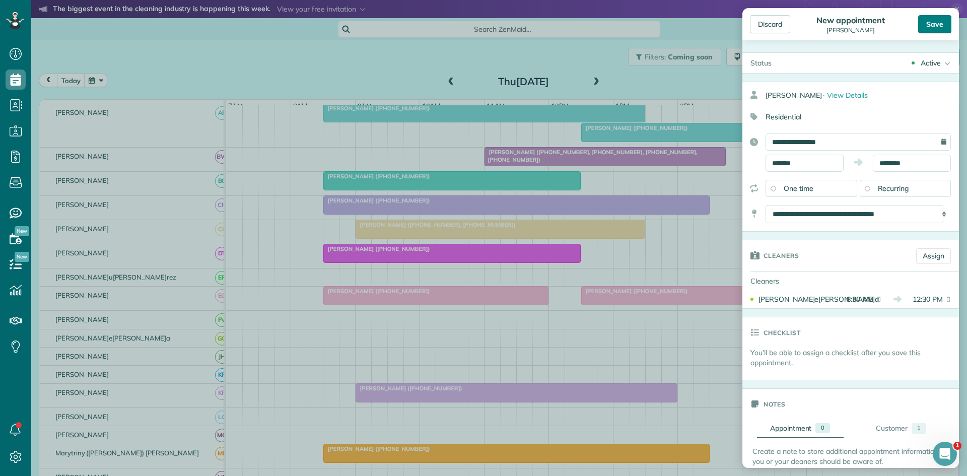
click at [946, 18] on div "Save" at bounding box center [934, 24] width 33 height 18
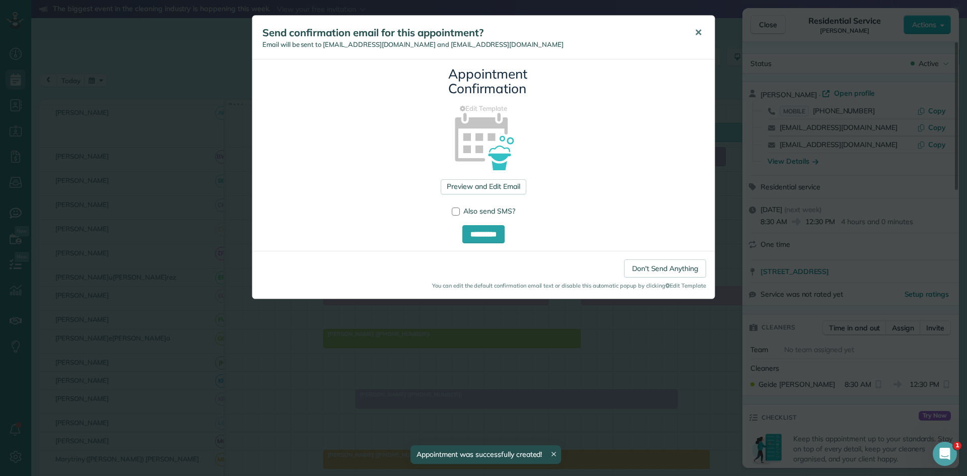
click at [696, 32] on span "✕" at bounding box center [698, 33] width 8 height 12
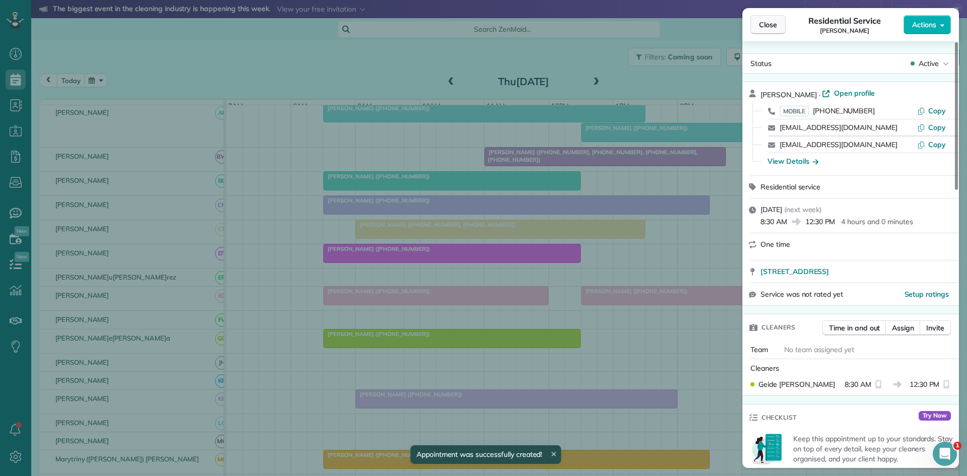
click at [774, 22] on span "Close" at bounding box center [768, 25] width 18 height 10
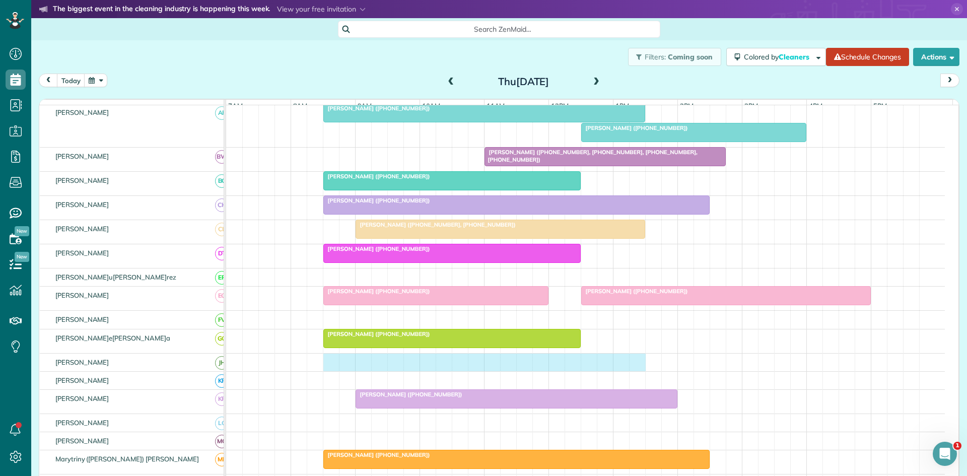
drag, startPoint x: 334, startPoint y: 377, endPoint x: 632, endPoint y: 364, distance: 298.9
click at [632, 364] on div at bounding box center [585, 363] width 719 height 18
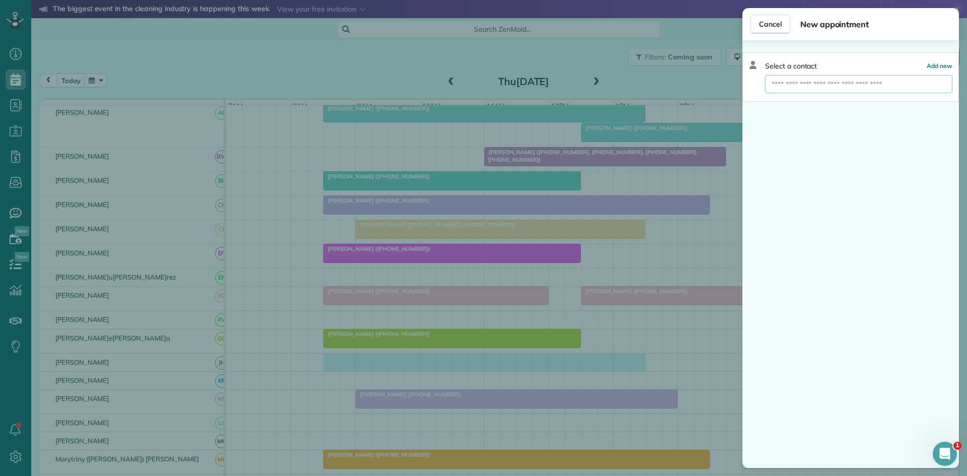
click at [804, 86] on input "text" at bounding box center [858, 84] width 187 height 18
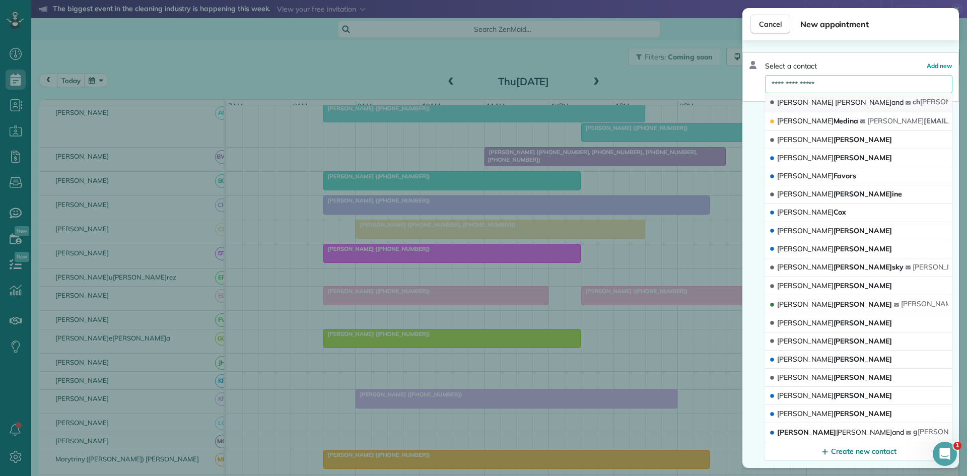
type input "**********"
click at [835, 101] on span "Moreland" at bounding box center [863, 102] width 56 height 9
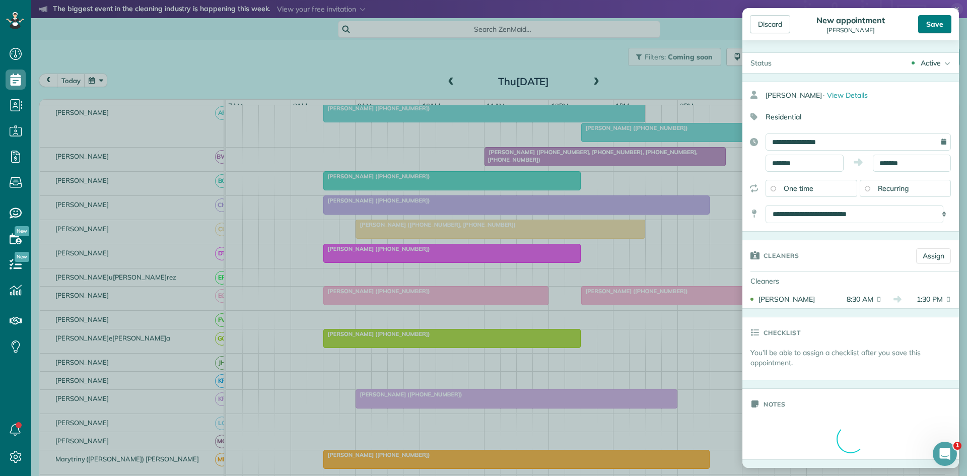
click at [930, 28] on div "Save" at bounding box center [934, 24] width 33 height 18
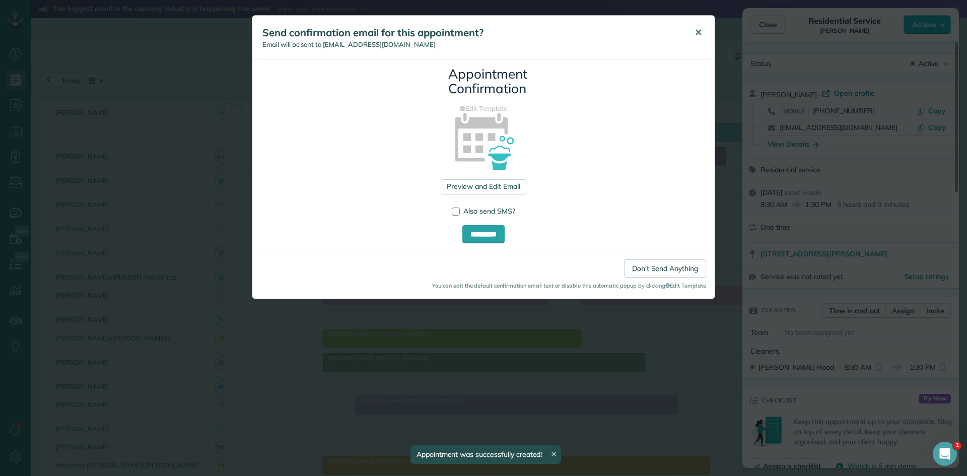
click at [697, 26] on button "✕" at bounding box center [698, 33] width 23 height 24
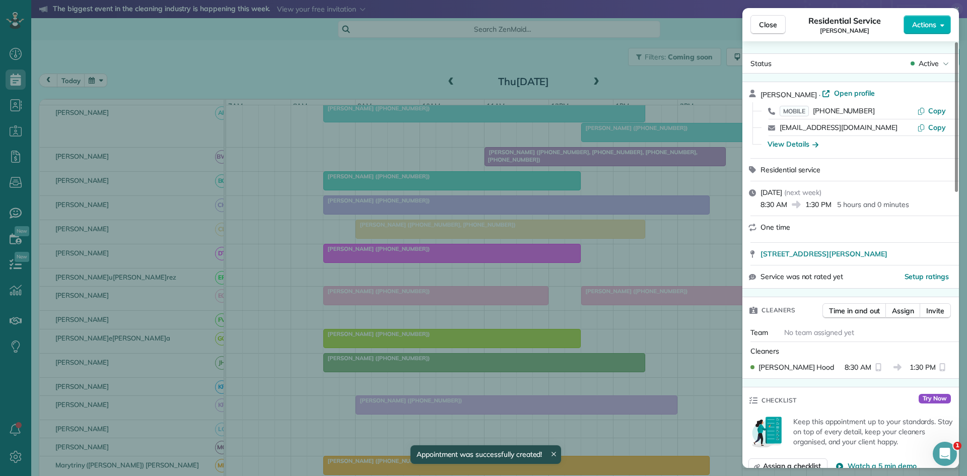
click at [772, 25] on span "Close" at bounding box center [768, 25] width 18 height 10
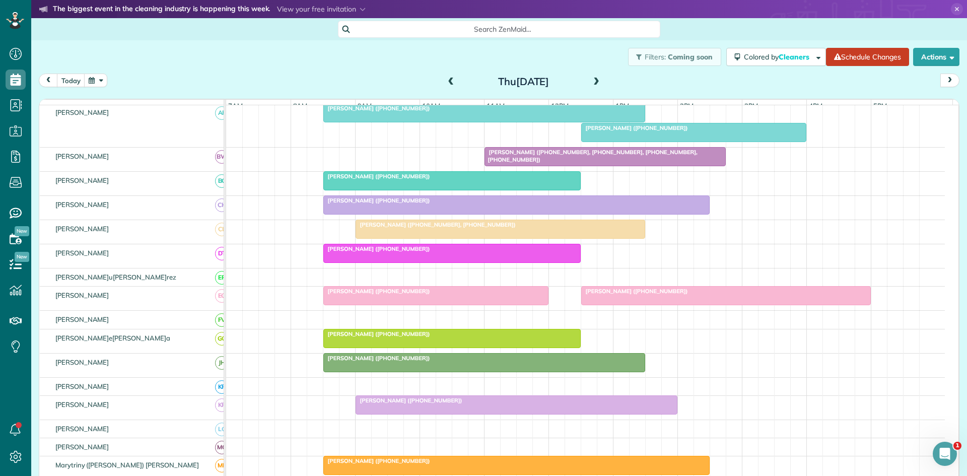
scroll to position [336, 0]
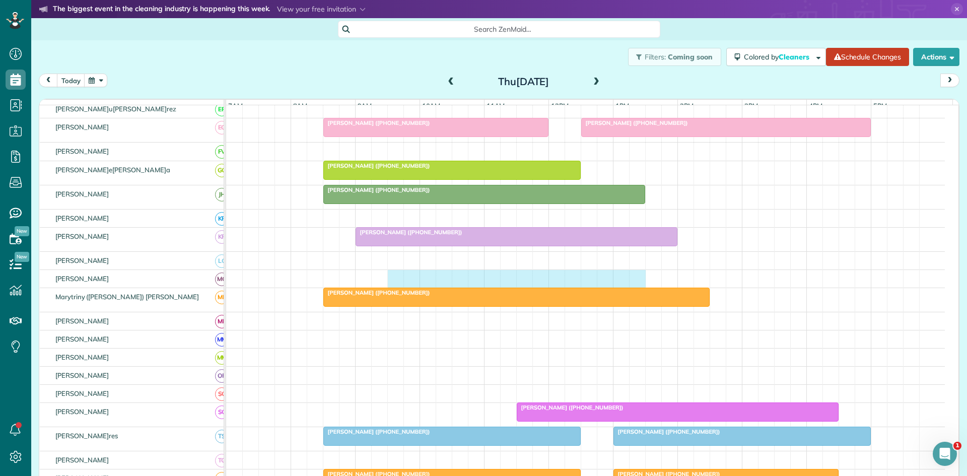
drag, startPoint x: 400, startPoint y: 286, endPoint x: 630, endPoint y: 270, distance: 230.2
click at [630, 270] on tbody "Jana Vaughn (+18176831730) Doug Jones (+18174223154, +18174750979) Patricia Bur…" at bounding box center [585, 204] width 719 height 871
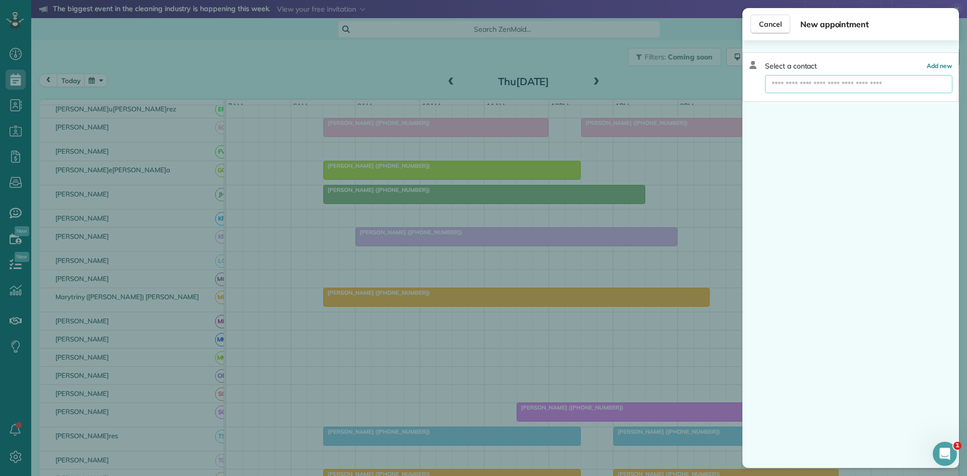
click at [822, 93] on input "text" at bounding box center [858, 84] width 187 height 18
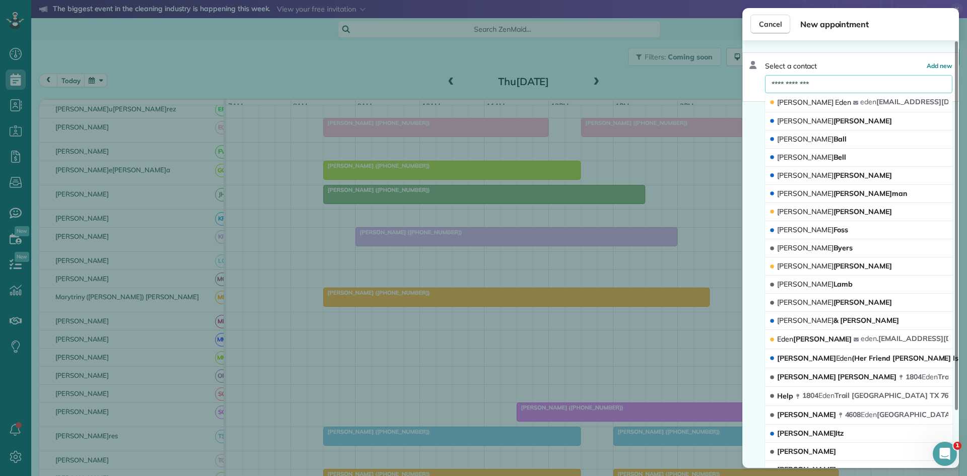
type input "**********"
click at [821, 94] on button "Kimberly Eden eden jodbay@yahoo.com" at bounding box center [858, 102] width 187 height 19
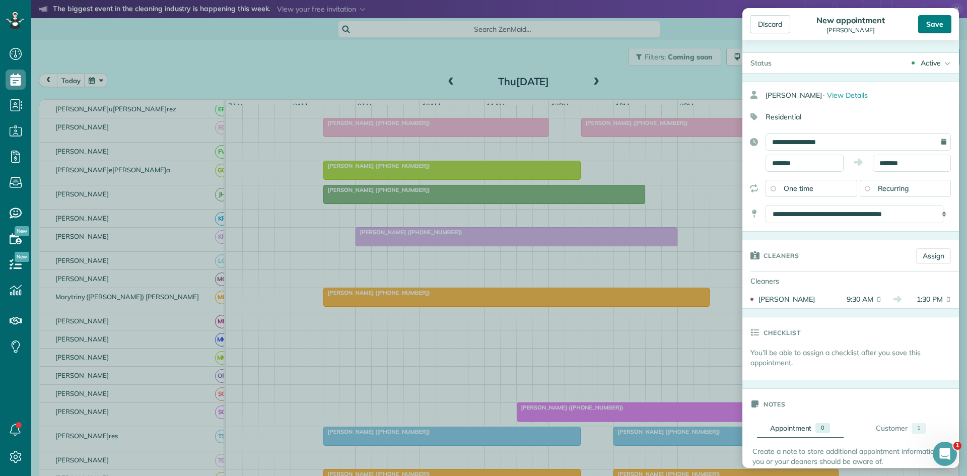
click at [922, 19] on div "Save" at bounding box center [934, 24] width 33 height 18
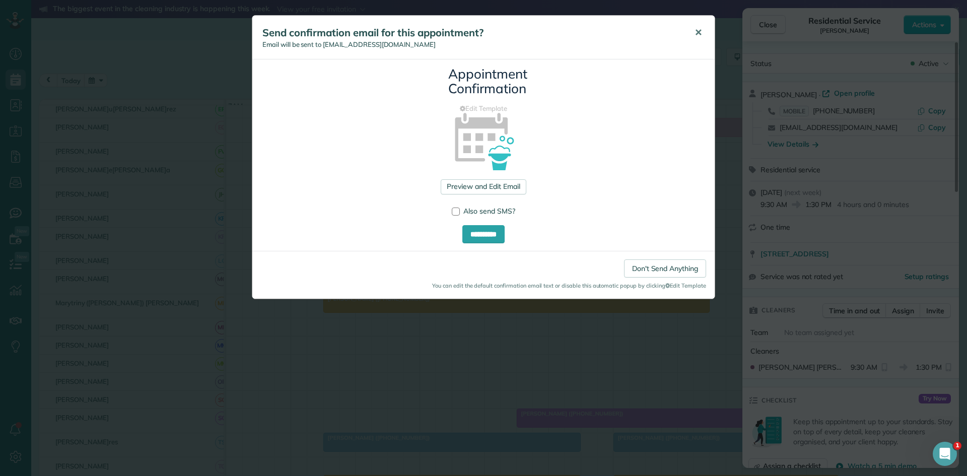
click at [700, 31] on span "✕" at bounding box center [698, 33] width 8 height 12
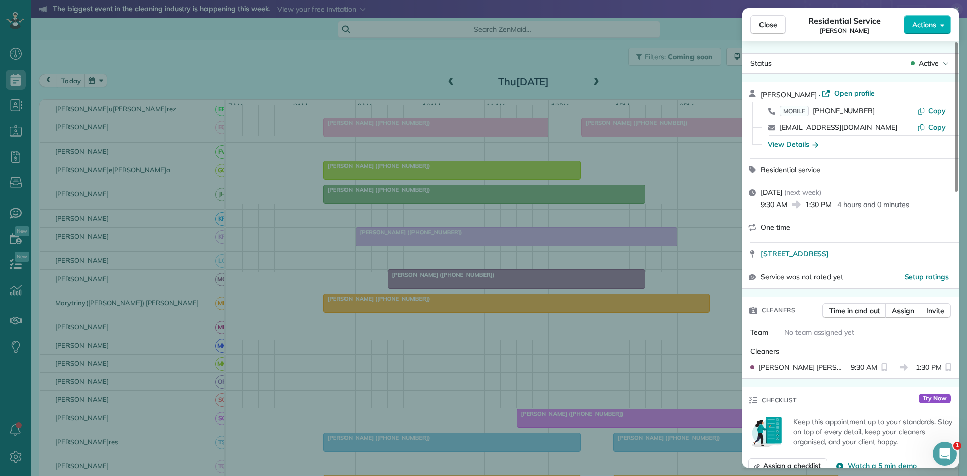
click at [786, 28] on div "Residential Service Kimberly Eden" at bounding box center [845, 25] width 118 height 20
click at [773, 28] on span "Close" at bounding box center [768, 25] width 18 height 10
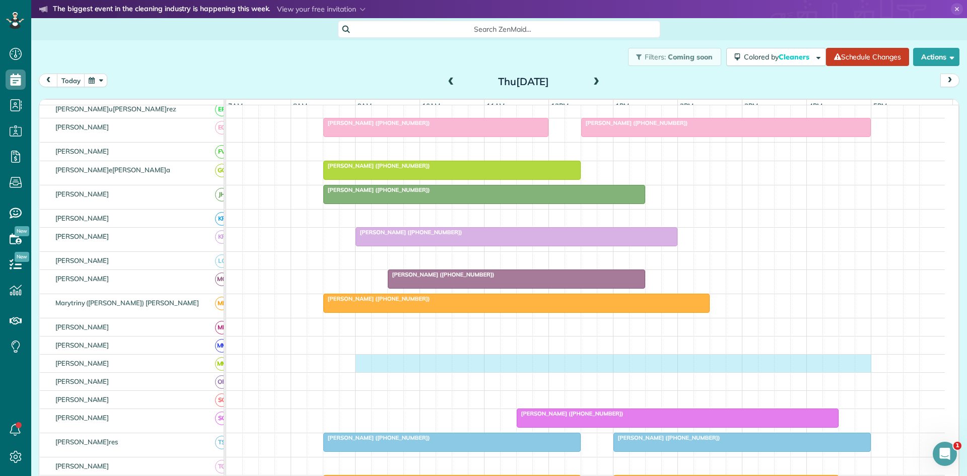
drag, startPoint x: 365, startPoint y: 371, endPoint x: 865, endPoint y: 367, distance: 500.1
click at [866, 367] on div at bounding box center [585, 364] width 719 height 18
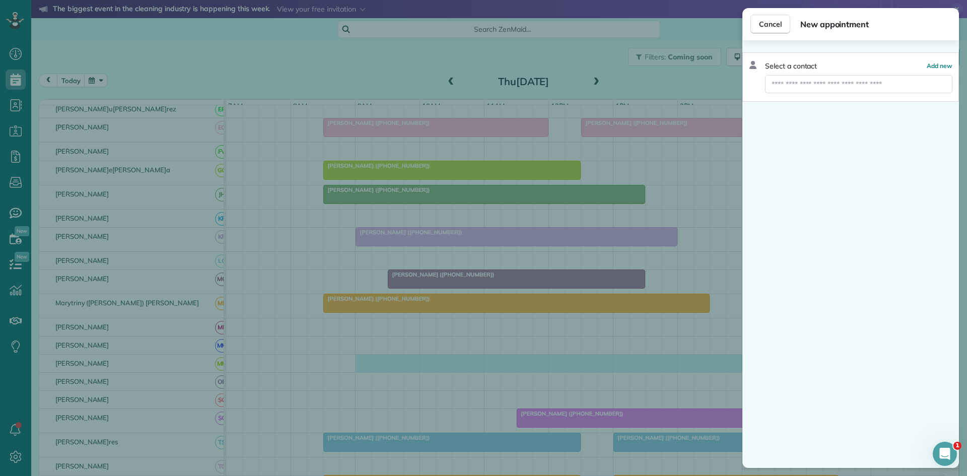
click at [800, 94] on div "Select a contact Add new" at bounding box center [850, 76] width 217 height 49
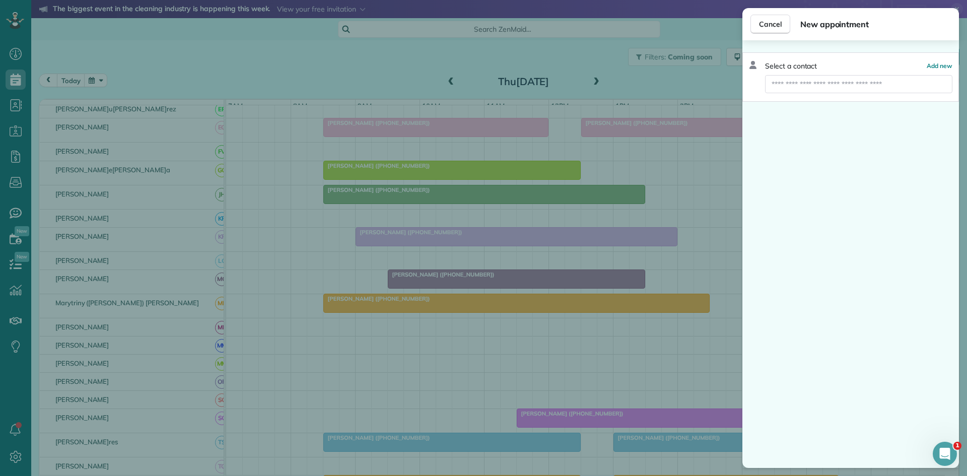
click at [814, 85] on input "text" at bounding box center [858, 84] width 187 height 18
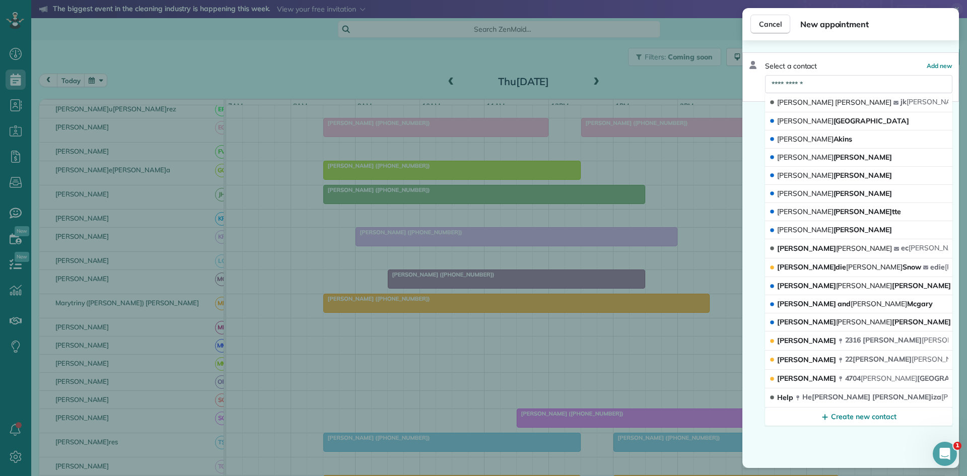
click at [816, 93] on input "**********" at bounding box center [858, 84] width 187 height 18
type input "**********"
click at [816, 94] on button "Jane Hatton jk hatton cpa@verizon.net" at bounding box center [858, 102] width 187 height 19
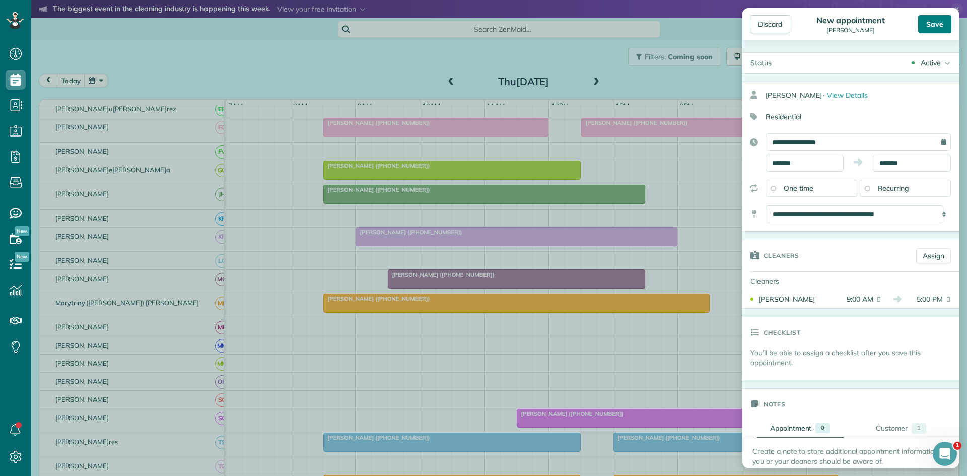
click at [931, 23] on div "Save" at bounding box center [934, 24] width 33 height 18
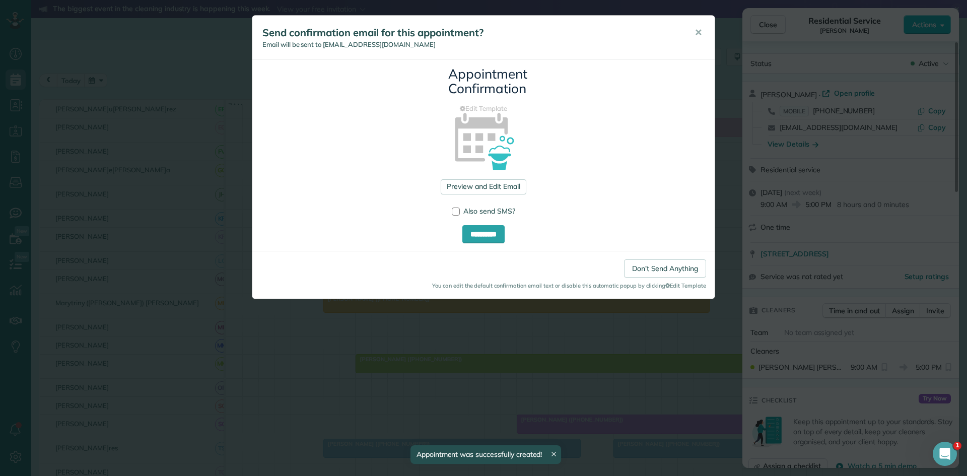
drag, startPoint x: 691, startPoint y: 44, endPoint x: 717, endPoint y: 34, distance: 28.2
click at [691, 43] on button "✕" at bounding box center [698, 33] width 23 height 24
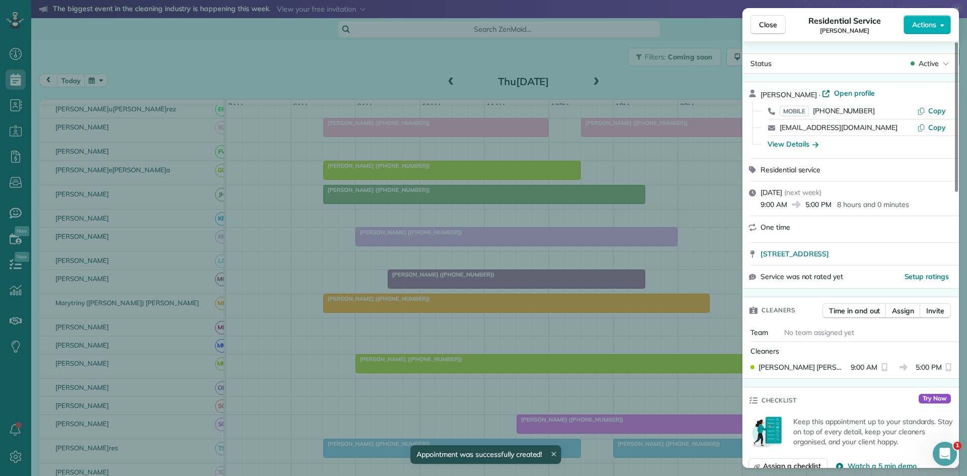
click at [772, 20] on span "Close" at bounding box center [768, 25] width 18 height 10
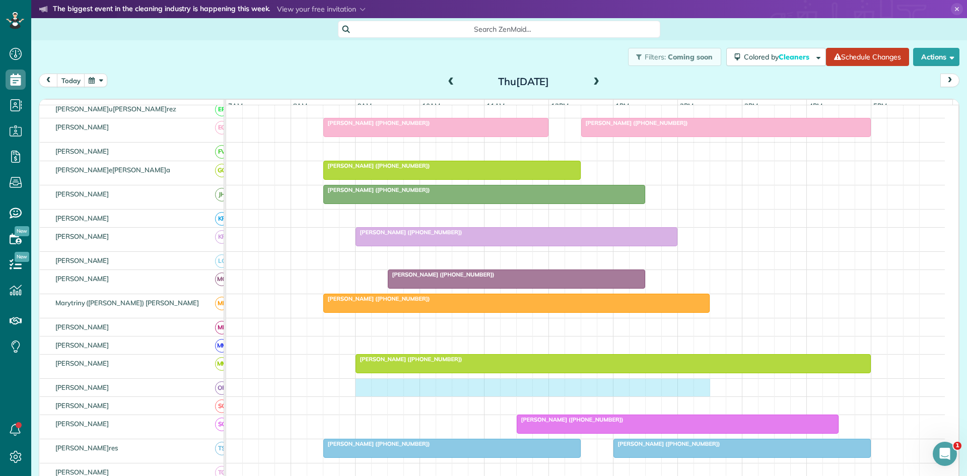
drag, startPoint x: 364, startPoint y: 399, endPoint x: 702, endPoint y: 392, distance: 338.0
click at [698, 393] on div at bounding box center [585, 388] width 719 height 18
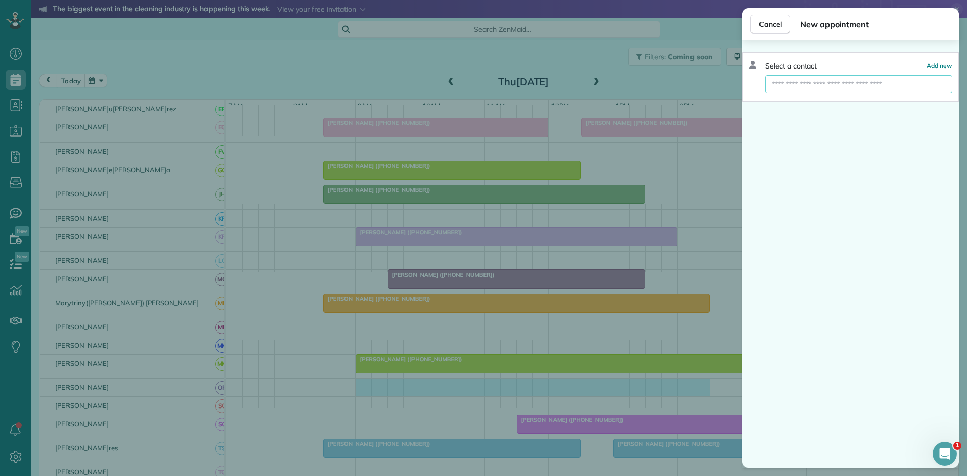
click at [889, 89] on input "text" at bounding box center [858, 84] width 187 height 18
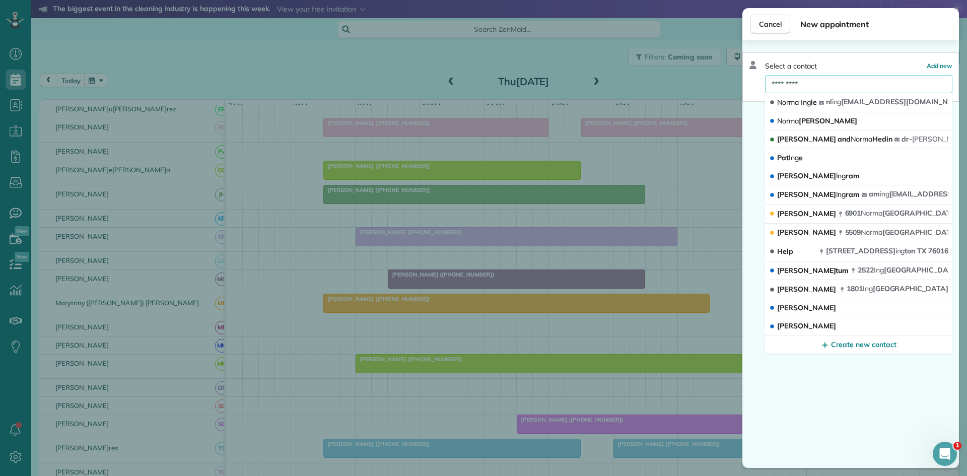
type input "*********"
click at [815, 105] on span "Norma Ing le" at bounding box center [797, 102] width 40 height 9
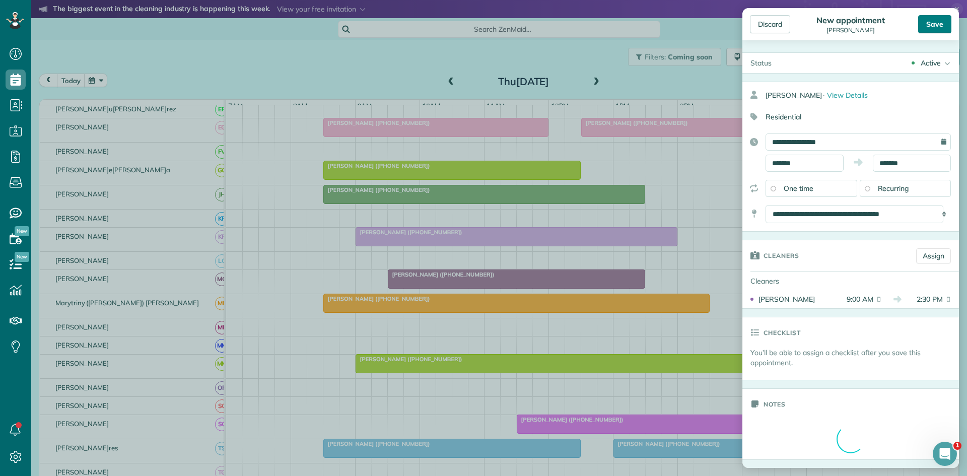
click at [935, 30] on div "Save" at bounding box center [934, 24] width 33 height 18
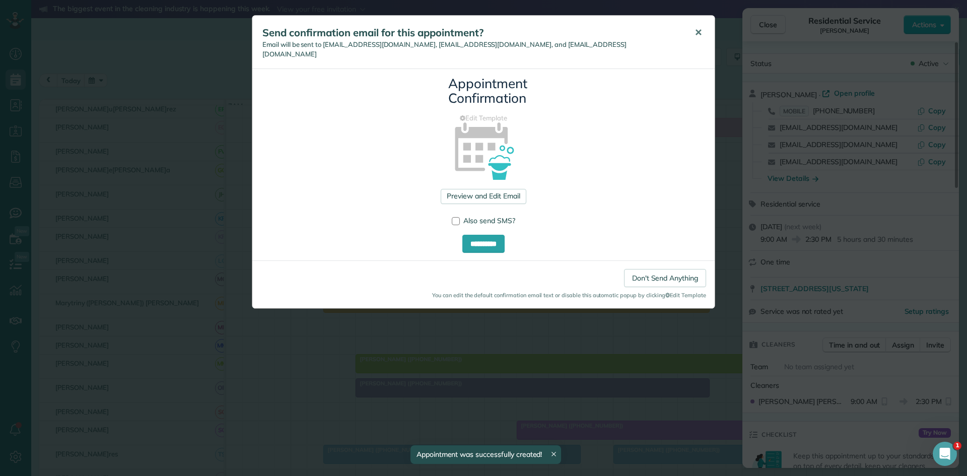
click at [696, 39] on button "✕" at bounding box center [698, 33] width 23 height 24
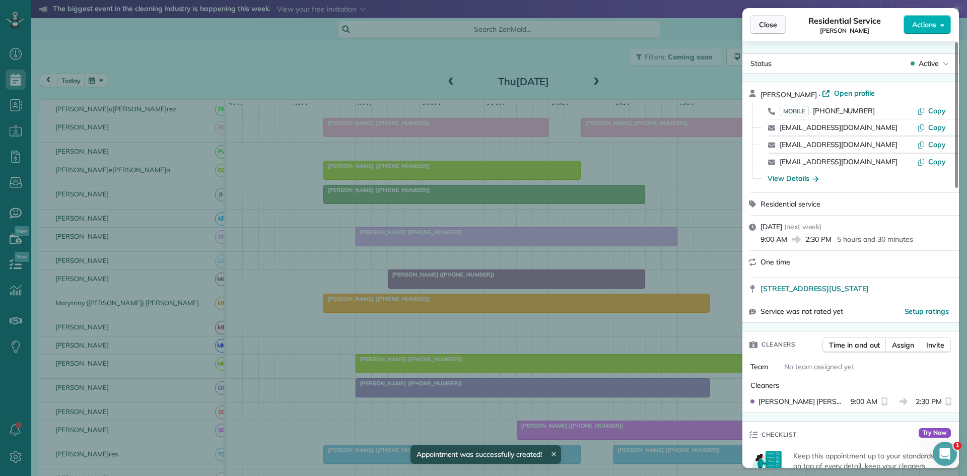
click at [759, 24] on span "Close" at bounding box center [768, 25] width 18 height 10
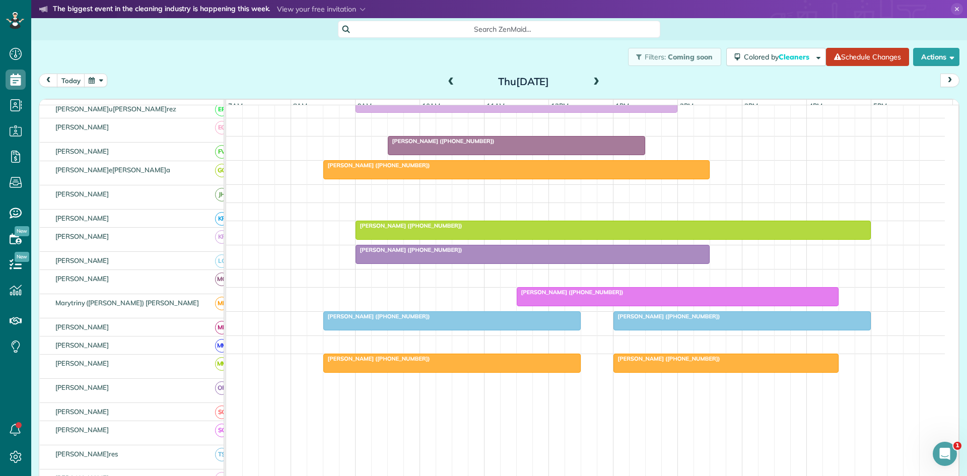
scroll to position [491, 0]
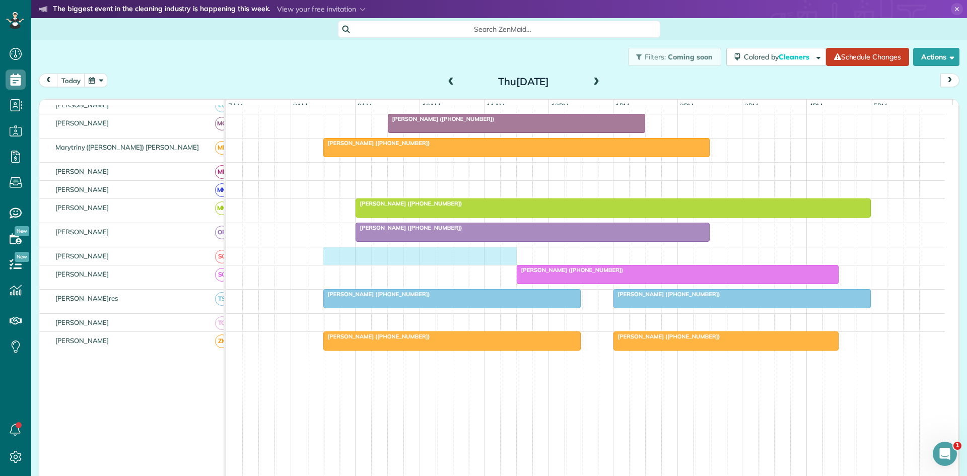
drag, startPoint x: 331, startPoint y: 262, endPoint x: 507, endPoint y: 268, distance: 175.3
click at [507, 265] on div at bounding box center [585, 256] width 719 height 18
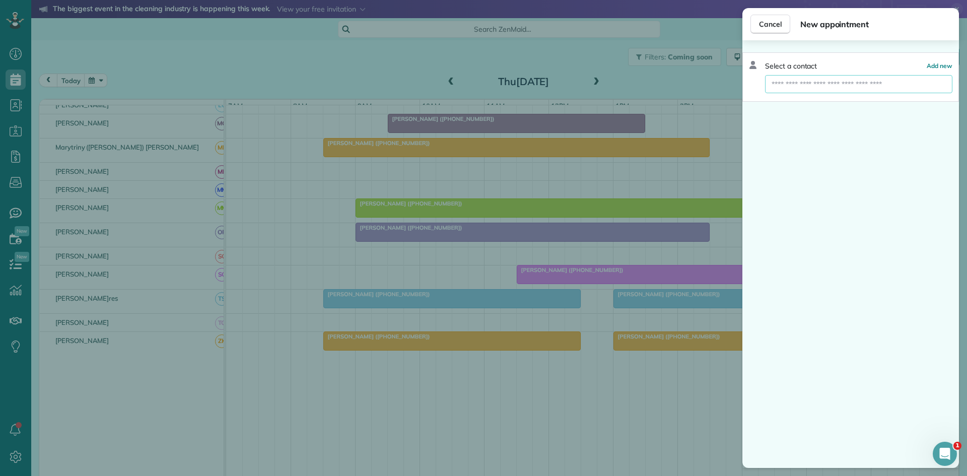
click at [836, 88] on input "text" at bounding box center [858, 84] width 187 height 18
type input "*****"
click at [837, 104] on button "Parra los parra hoang@gmail.com" at bounding box center [858, 102] width 187 height 19
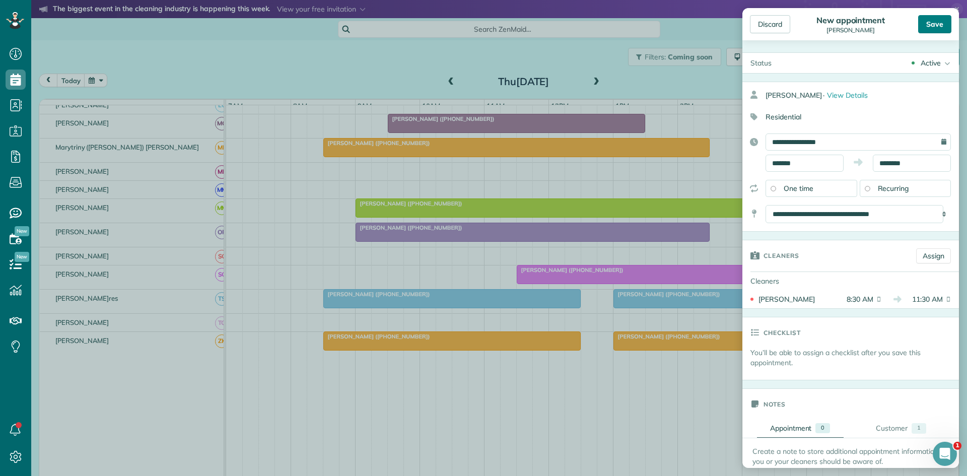
click at [949, 27] on div "Save" at bounding box center [934, 24] width 33 height 18
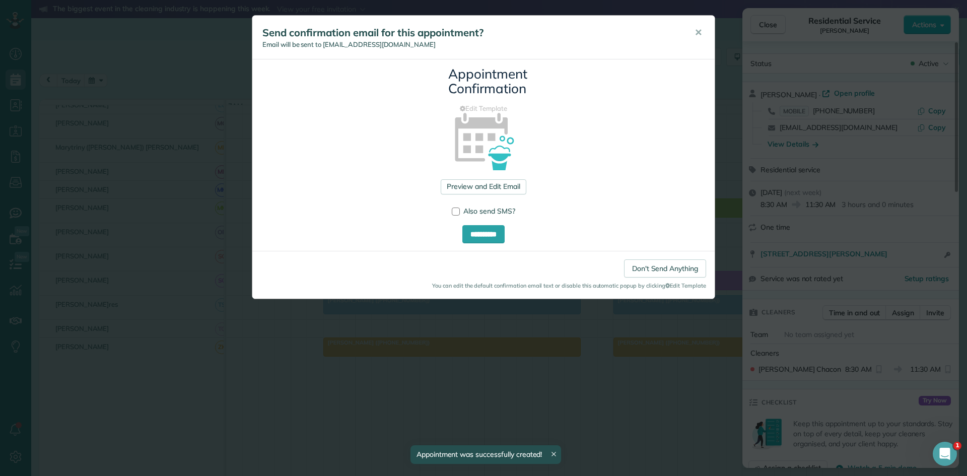
click at [694, 37] on button "✕" at bounding box center [698, 33] width 23 height 24
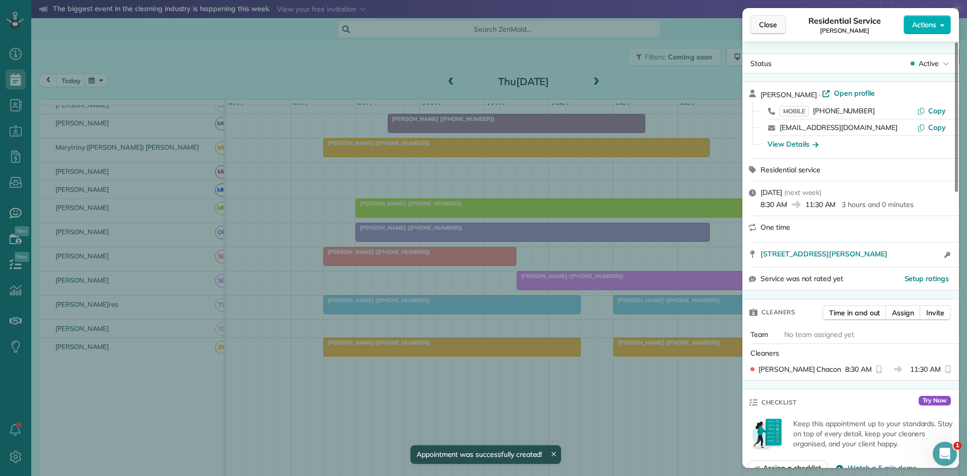
click at [774, 19] on button "Close" at bounding box center [767, 24] width 35 height 19
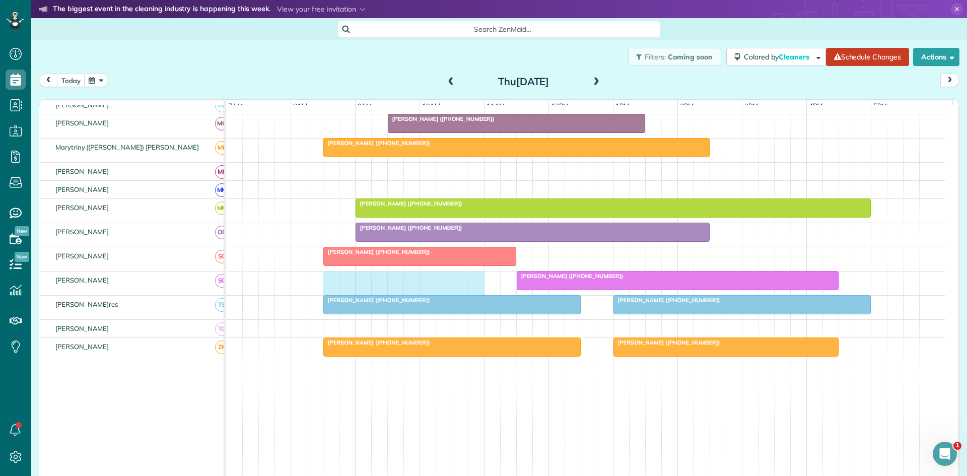
drag, startPoint x: 331, startPoint y: 291, endPoint x: 479, endPoint y: 289, distance: 147.6
click at [479, 289] on div "Leslie Thompson (+16823658015)" at bounding box center [585, 283] width 719 height 24
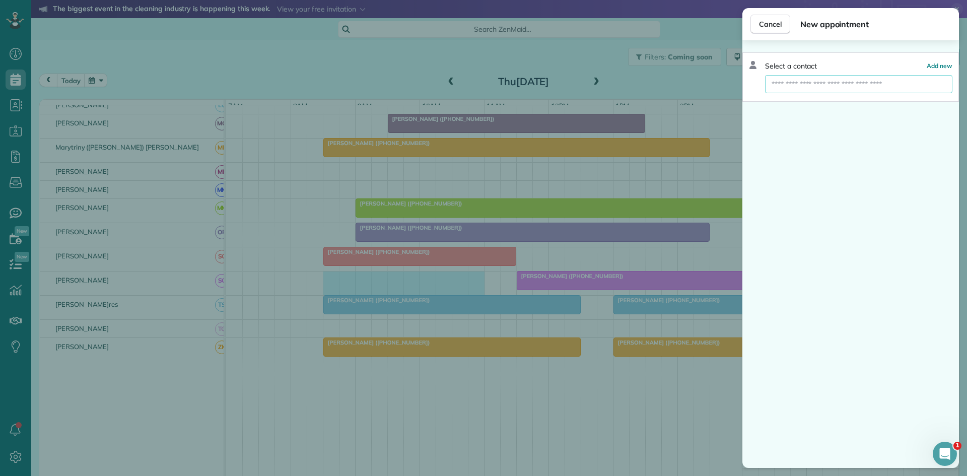
click at [858, 88] on input "text" at bounding box center [858, 84] width 187 height 18
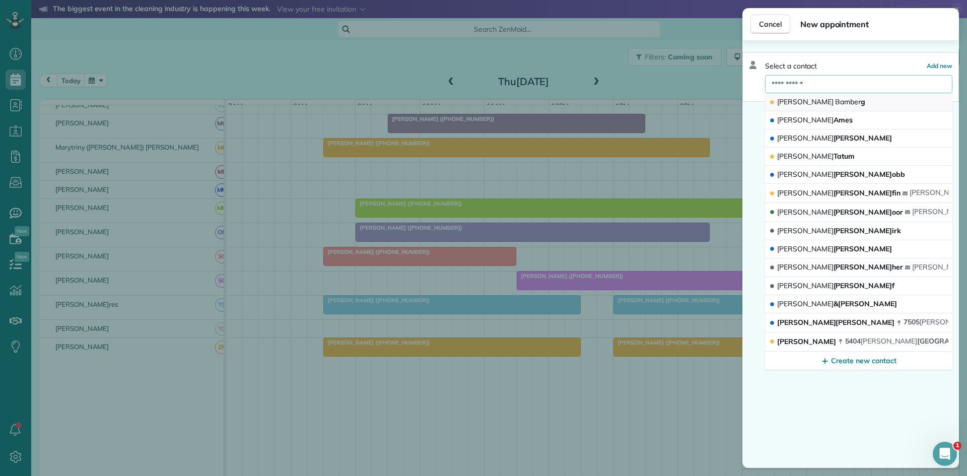
type input "**********"
click at [840, 98] on button "Dana Bamber g" at bounding box center [858, 102] width 187 height 18
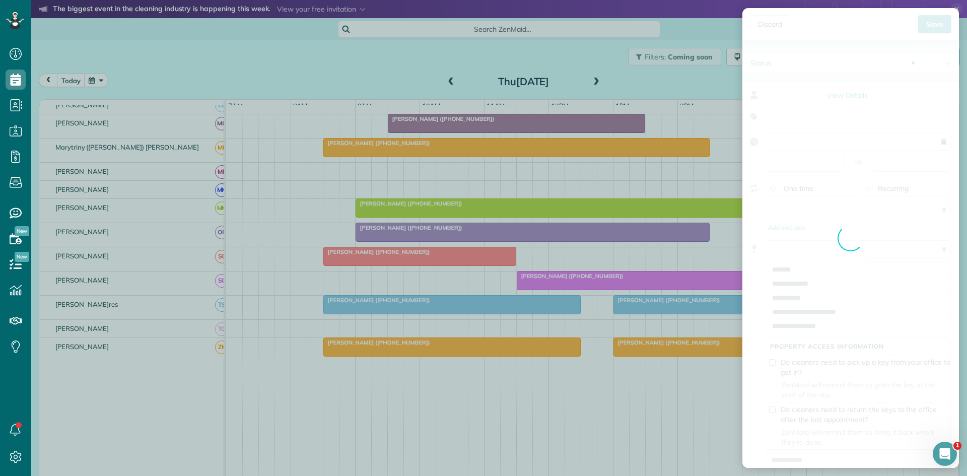
type input "**********"
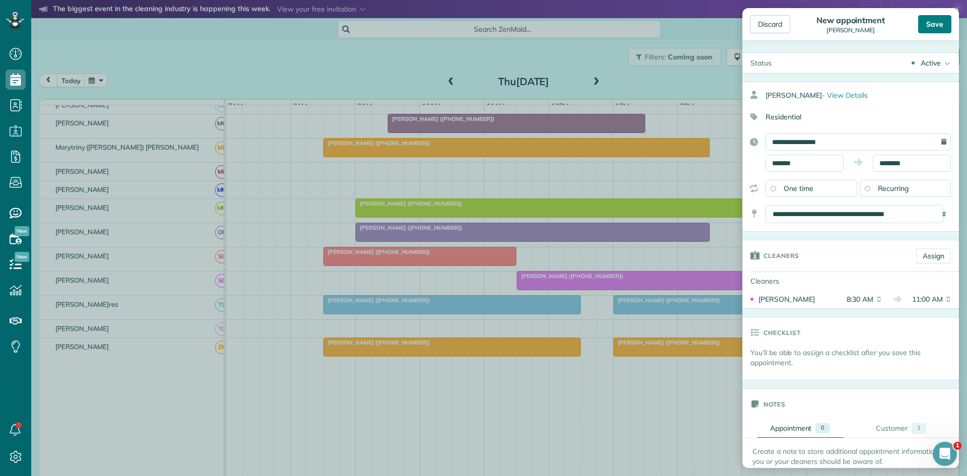
click at [928, 22] on div "Save" at bounding box center [934, 24] width 33 height 18
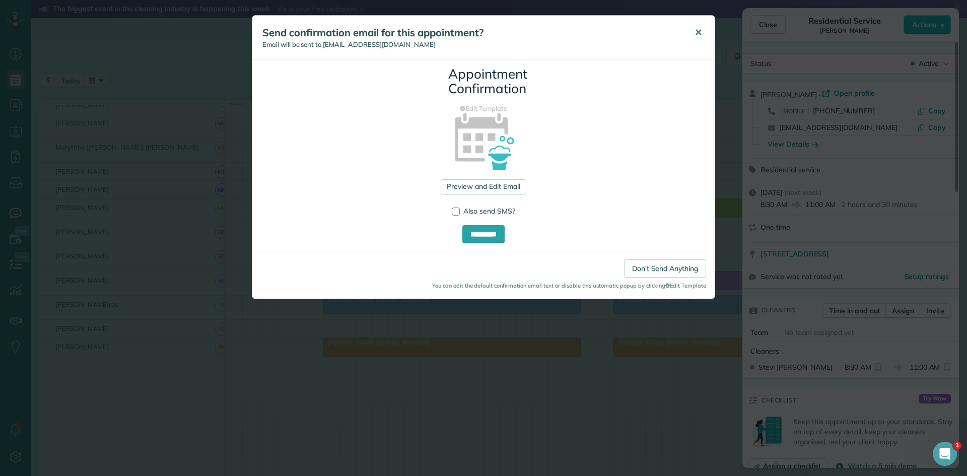
click at [694, 36] on span "✕" at bounding box center [698, 33] width 8 height 12
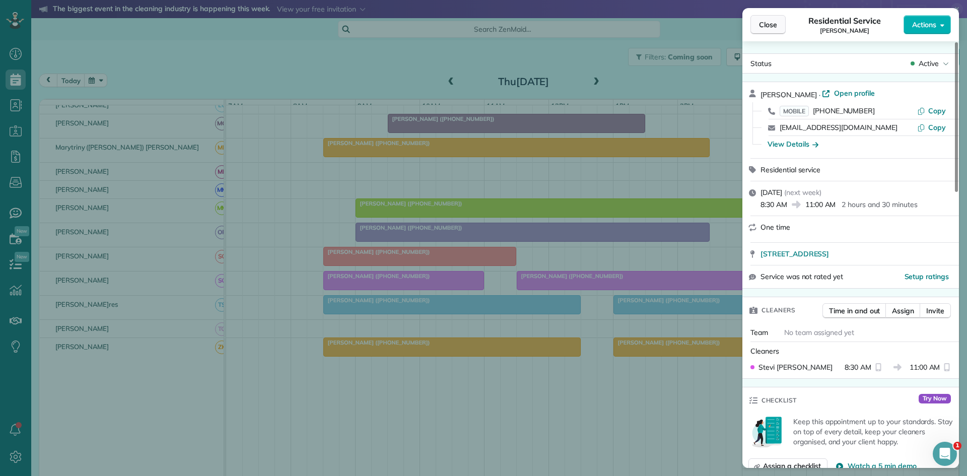
click at [770, 25] on span "Close" at bounding box center [768, 25] width 18 height 10
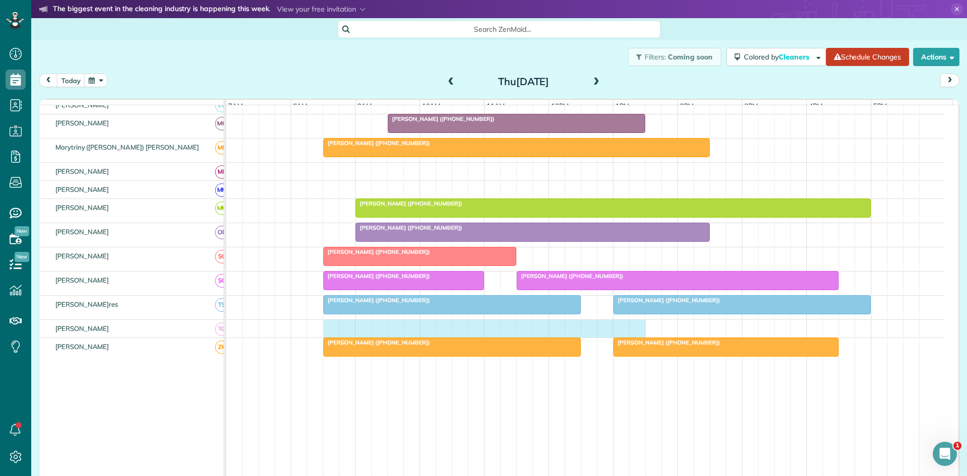
drag, startPoint x: 329, startPoint y: 335, endPoint x: 632, endPoint y: 331, distance: 303.2
click at [632, 331] on div at bounding box center [585, 329] width 719 height 18
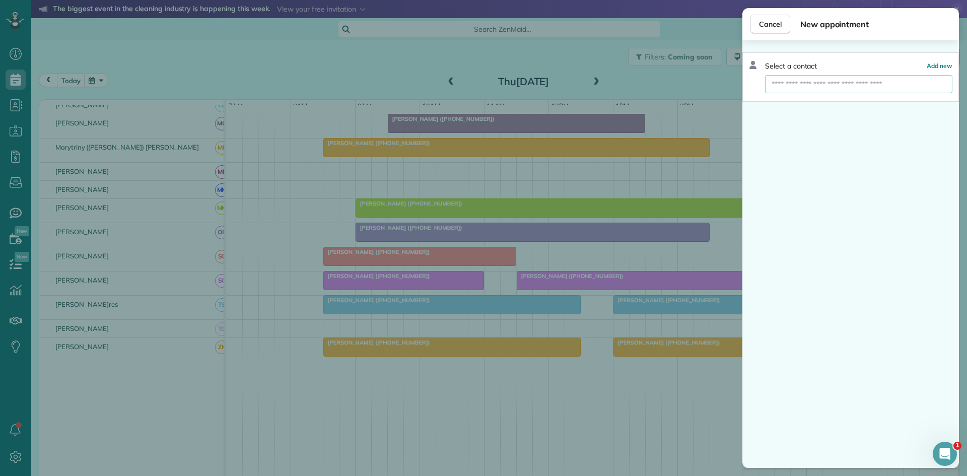
click at [798, 83] on input "text" at bounding box center [858, 84] width 187 height 18
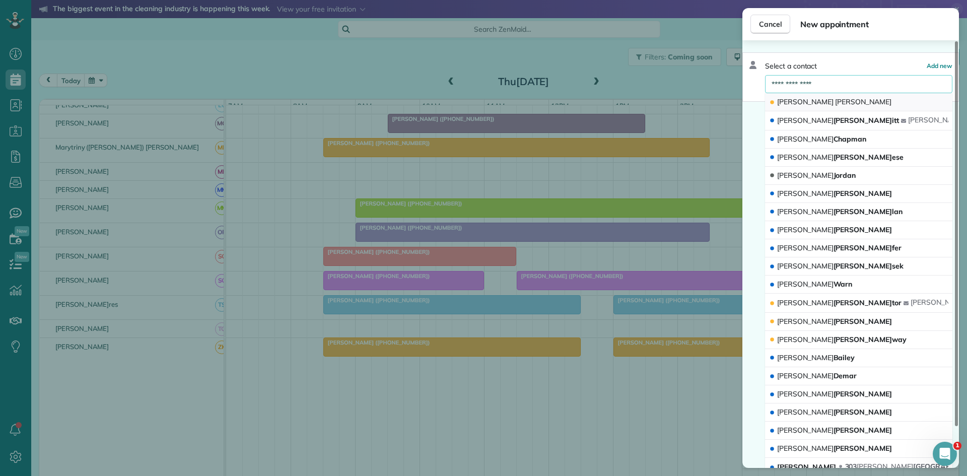
type input "**********"
click at [816, 94] on button "Jennifer Olson" at bounding box center [858, 102] width 187 height 18
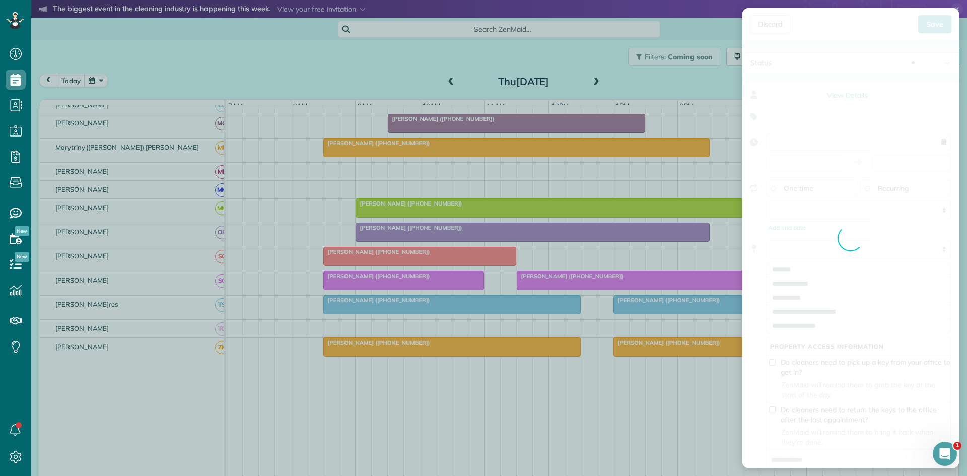
type input "**********"
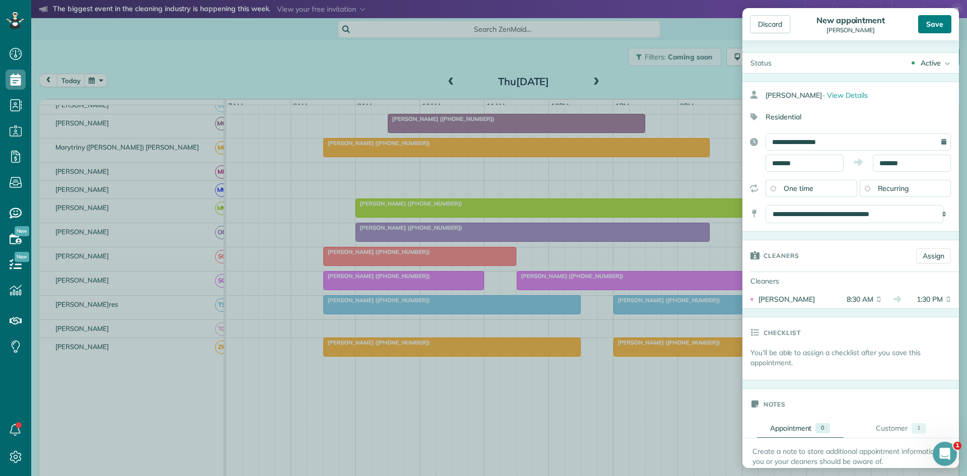
click at [947, 28] on div "Save" at bounding box center [934, 24] width 33 height 18
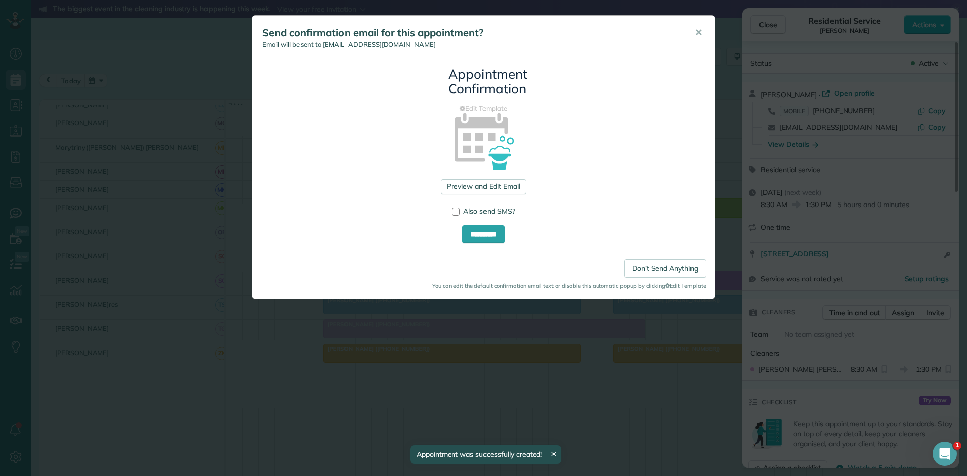
drag, startPoint x: 947, startPoint y: 28, endPoint x: 717, endPoint y: 29, distance: 230.1
click at [700, 35] on span "✕" at bounding box center [698, 33] width 8 height 12
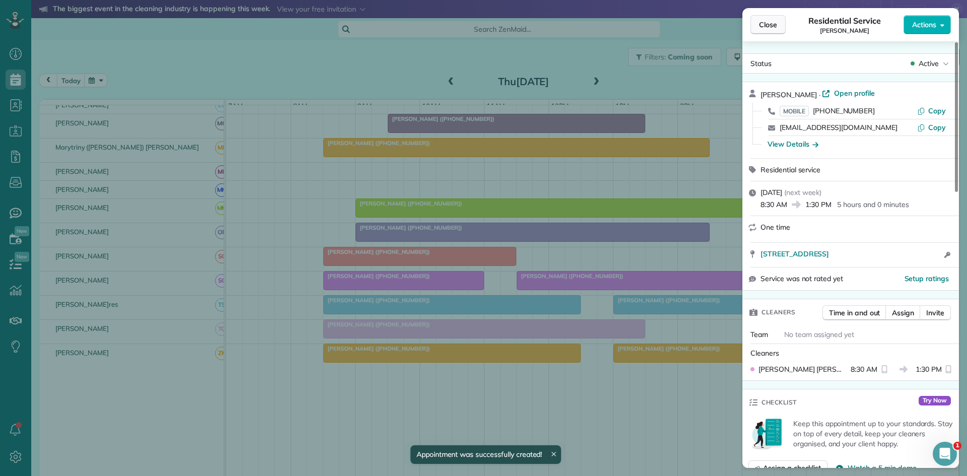
click at [773, 24] on span "Close" at bounding box center [768, 25] width 18 height 10
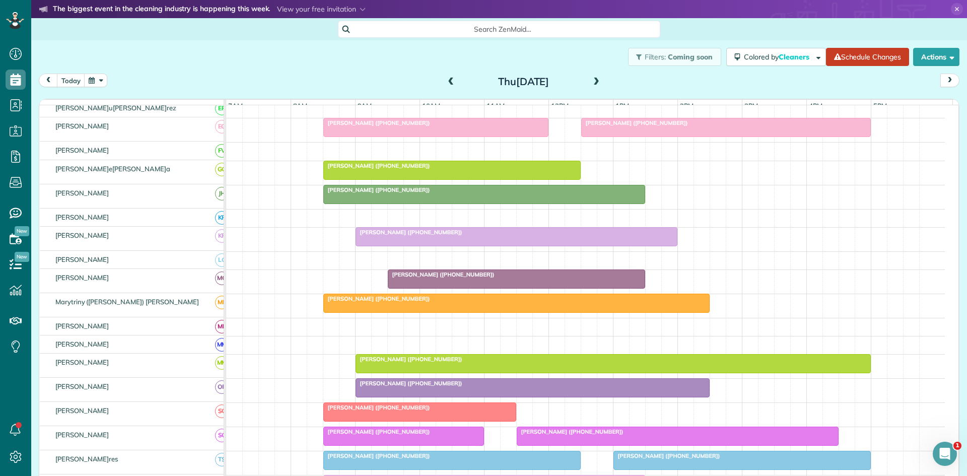
scroll to position [336, 0]
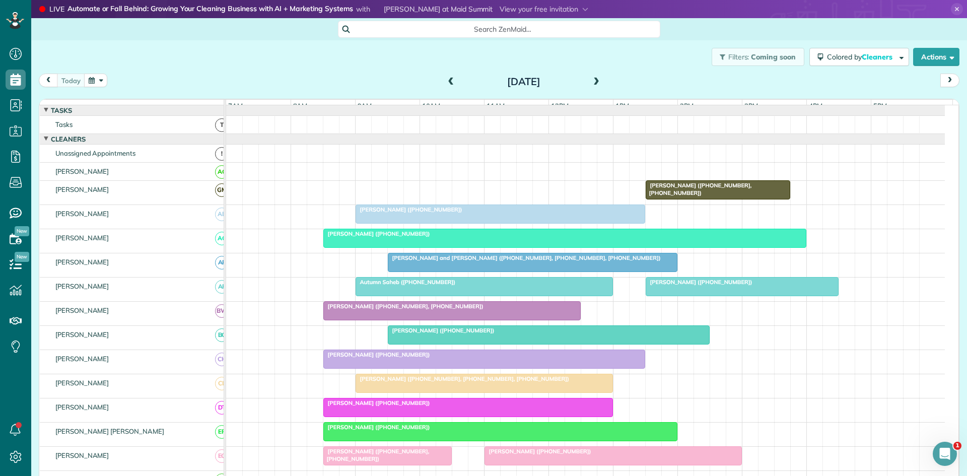
click at [385, 213] on span "[PERSON_NAME] ([PHONE_NUMBER])" at bounding box center [409, 209] width 108 height 7
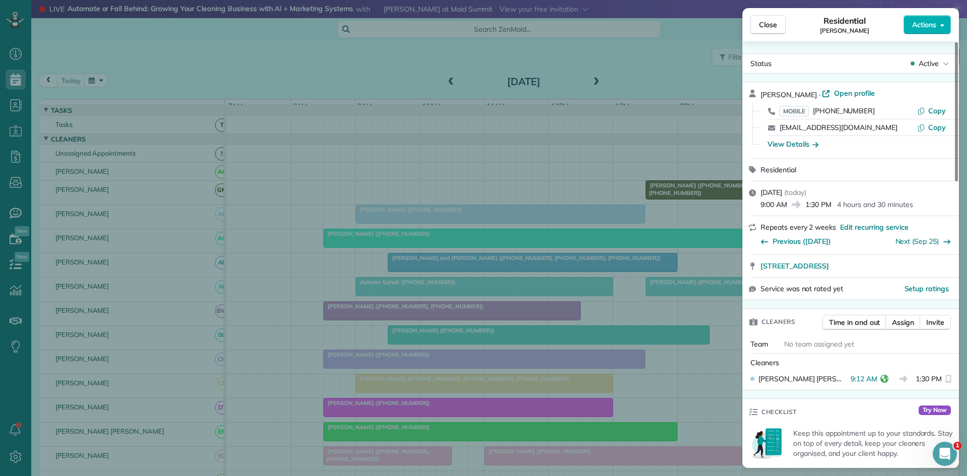
click at [388, 258] on div "Close Residential [PERSON_NAME] Actions Status Active [PERSON_NAME][GEOGRAPHIC_…" at bounding box center [483, 238] width 967 height 476
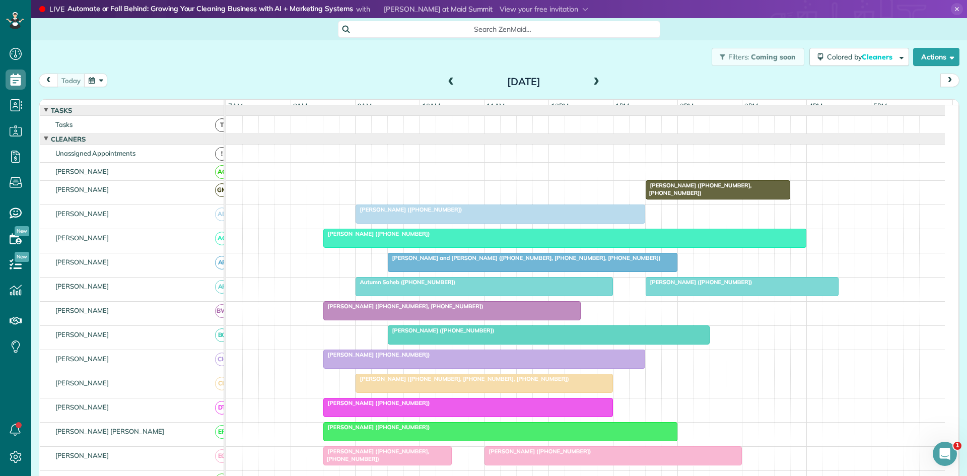
click at [418, 261] on span "[PERSON_NAME] and [PERSON_NAME] ([PHONE_NUMBER], [PHONE_NUMBER], [PHONE_NUMBER])" at bounding box center [524, 257] width 274 height 7
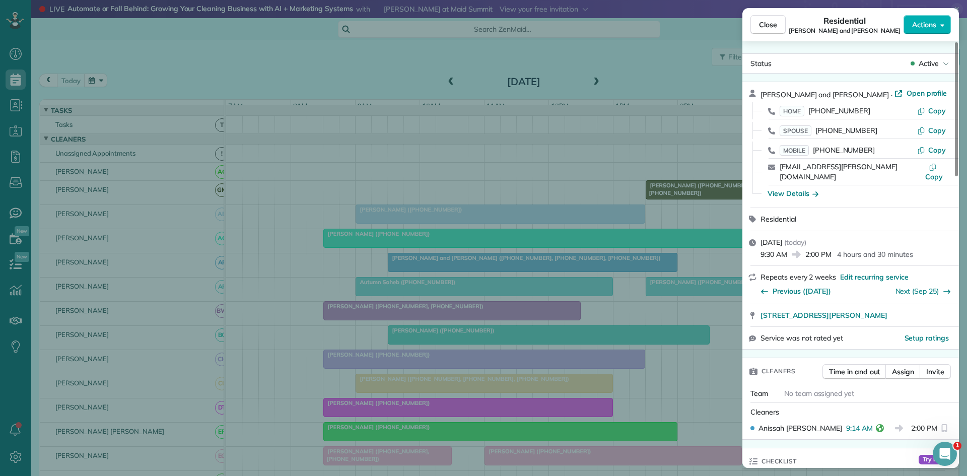
click at [314, 195] on div "Close Residential [PERSON_NAME] and [PERSON_NAME] Actions Status Active [PERSON…" at bounding box center [483, 238] width 967 height 476
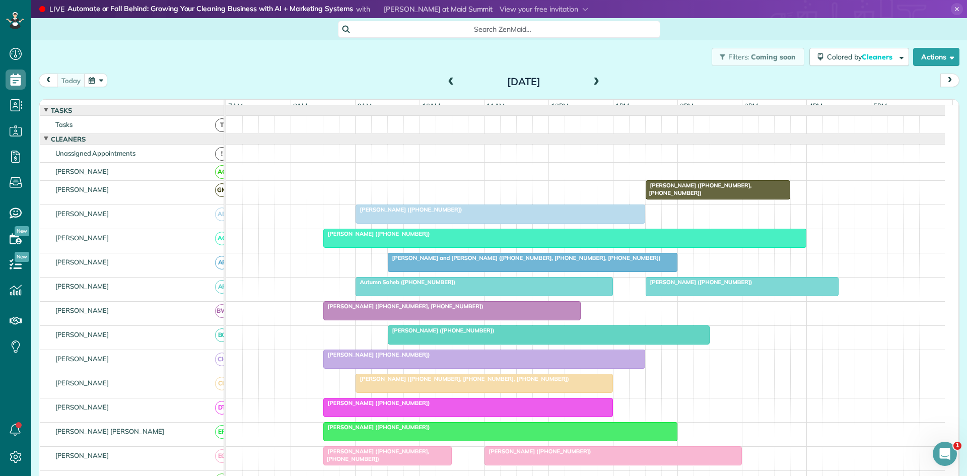
click at [373, 247] on div at bounding box center [565, 238] width 482 height 18
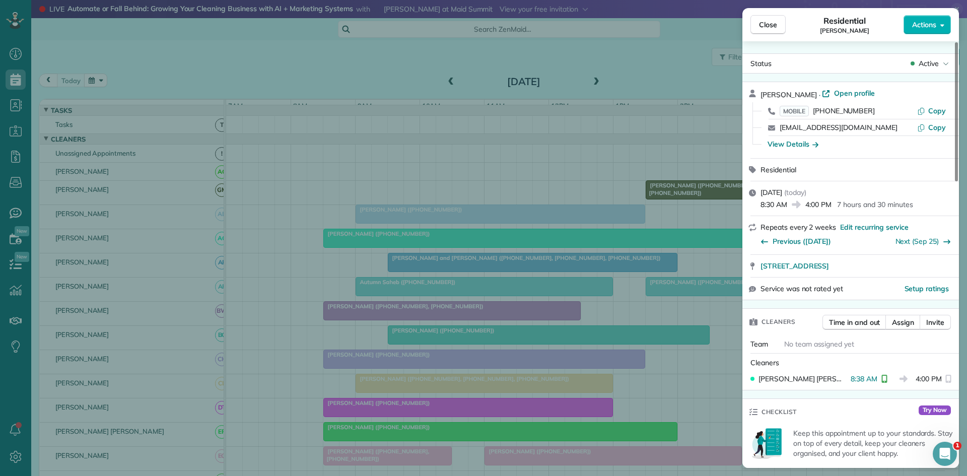
click at [368, 206] on div "Close Residential [PERSON_NAME] Actions Status Active [PERSON_NAME] · Open prof…" at bounding box center [483, 238] width 967 height 476
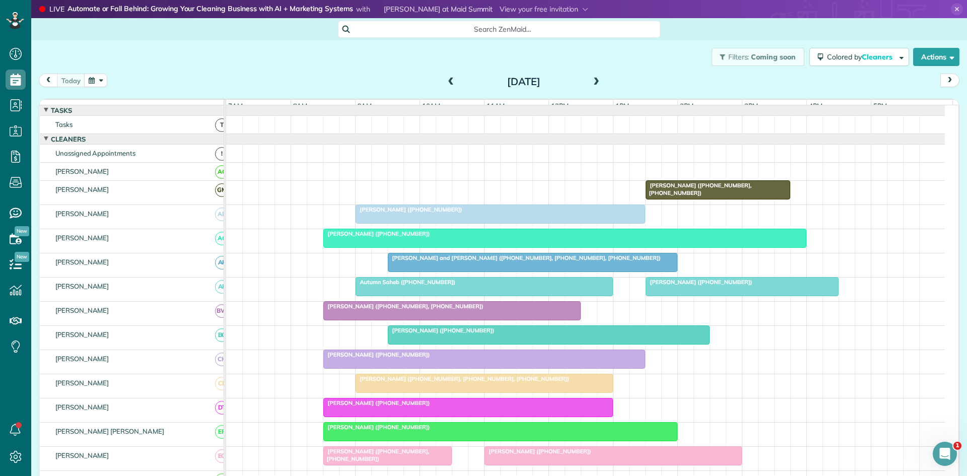
click at [422, 296] on div at bounding box center [484, 286] width 256 height 18
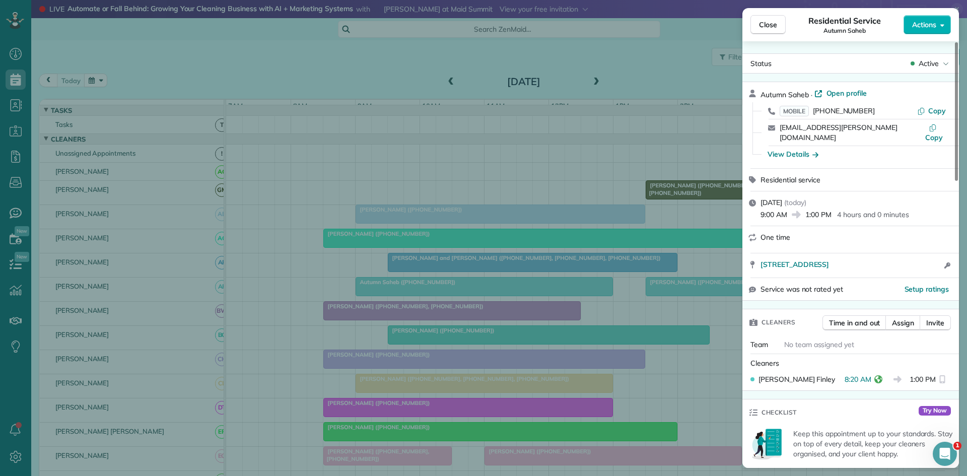
click at [471, 259] on div "Close Residential Service Autumn Saheb Actions Status Active Autumn Saheb · Ope…" at bounding box center [483, 238] width 967 height 476
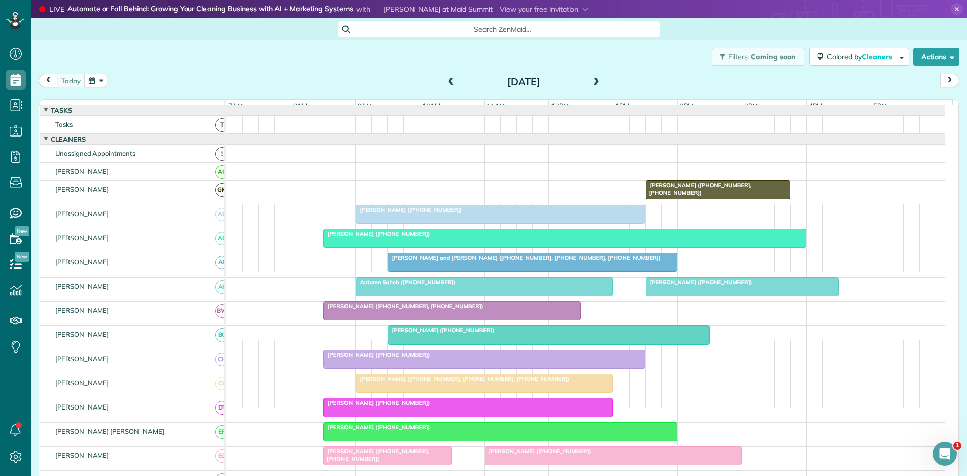
click at [360, 310] on span "[PERSON_NAME] ([PHONE_NUMBER], [PHONE_NUMBER])" at bounding box center [403, 306] width 161 height 7
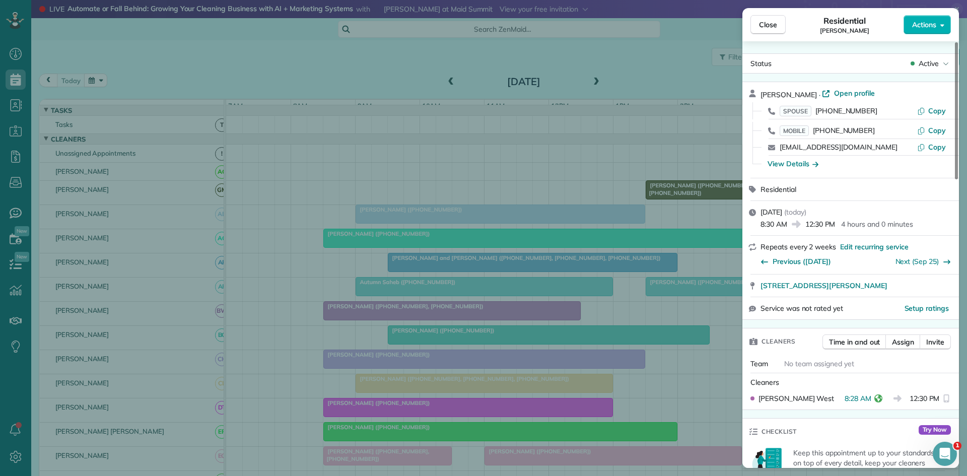
click at [349, 261] on div "Close Residential [PERSON_NAME] Actions Status Active [PERSON_NAME] · Open prof…" at bounding box center [483, 238] width 967 height 476
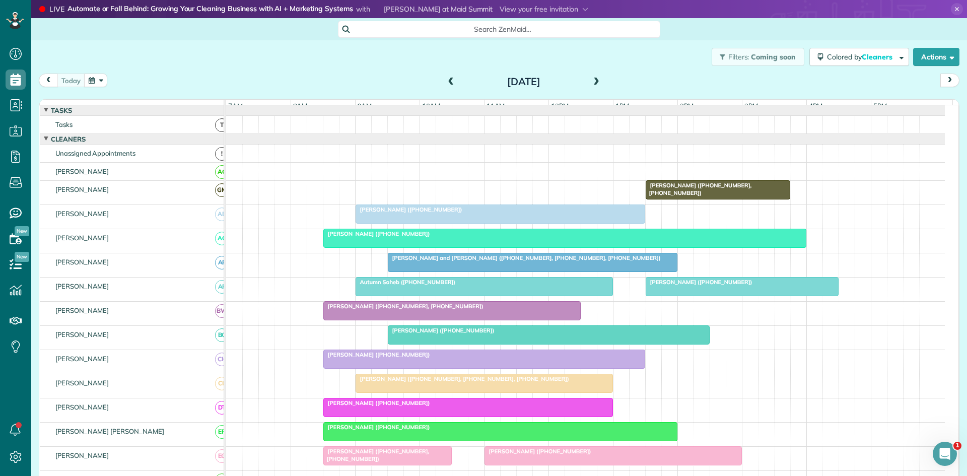
click at [404, 343] on div at bounding box center [548, 335] width 321 height 18
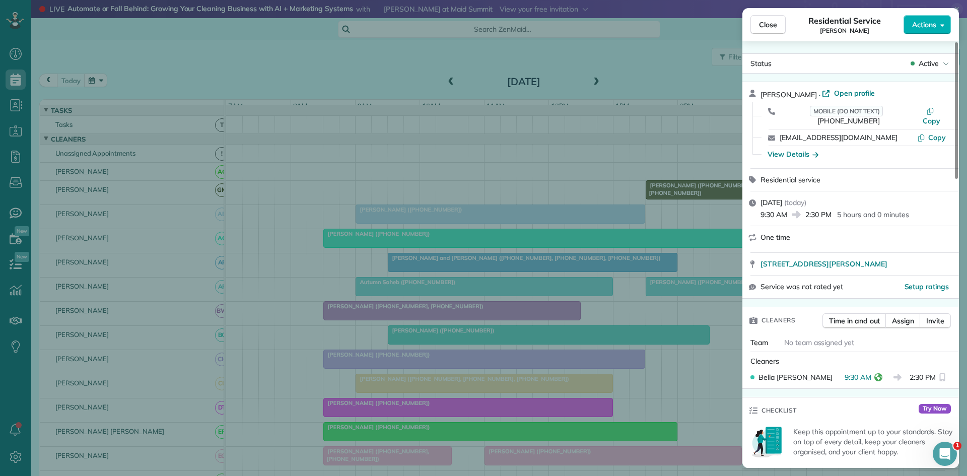
click at [431, 329] on div "Close Residential Service [PERSON_NAME] Actions Status Active [PERSON_NAME] · O…" at bounding box center [483, 238] width 967 height 476
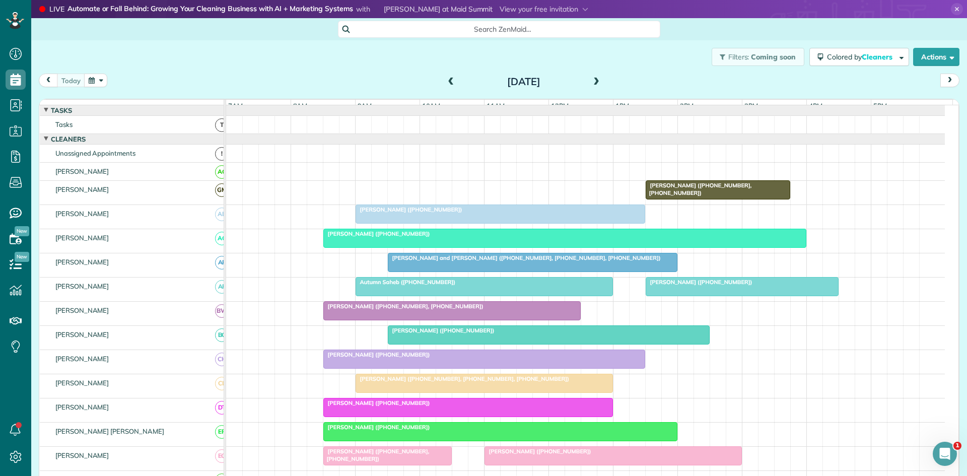
click at [390, 368] on div at bounding box center [484, 359] width 321 height 18
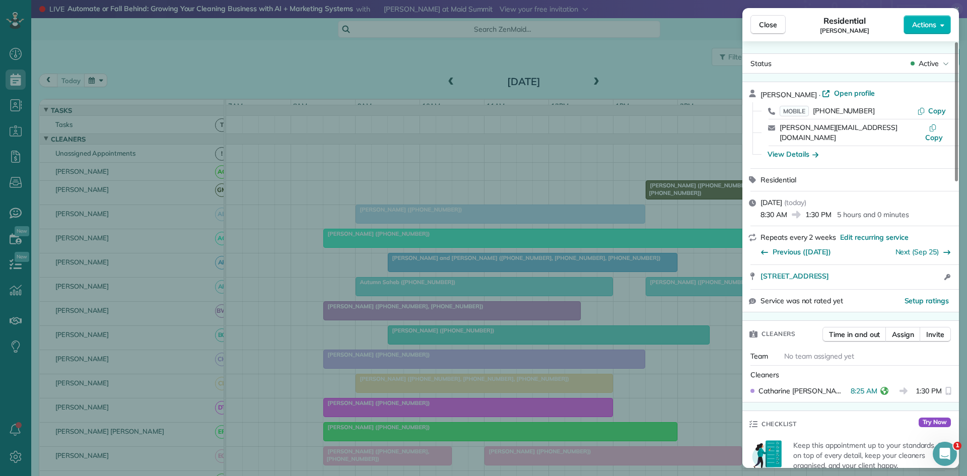
click at [400, 262] on div "Close Residential [PERSON_NAME] Actions Status Active [PERSON_NAME] · Open prof…" at bounding box center [483, 238] width 967 height 476
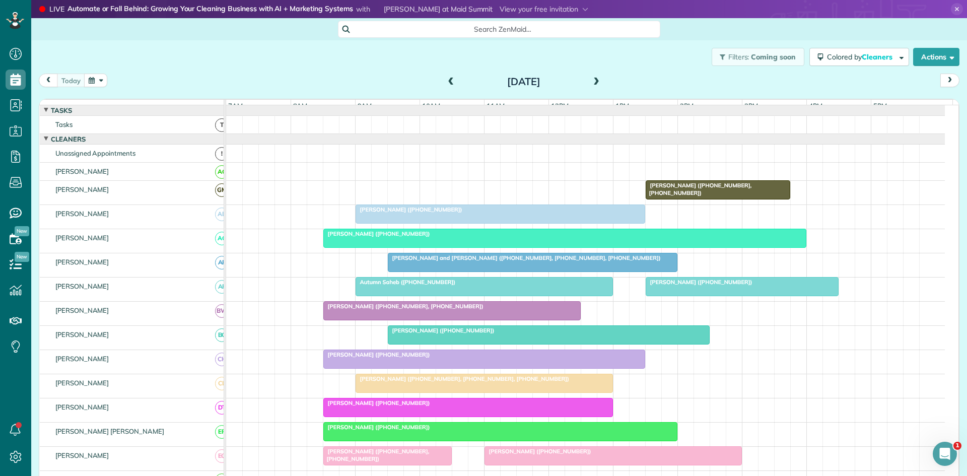
click at [377, 392] on div at bounding box center [484, 383] width 256 height 18
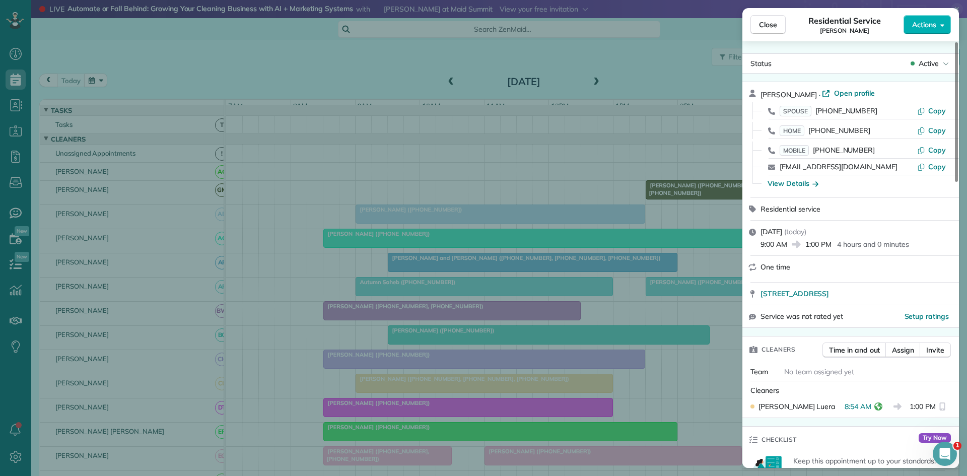
drag, startPoint x: 397, startPoint y: 282, endPoint x: 392, endPoint y: 298, distance: 15.9
click at [399, 282] on div "Close Residential Service [PERSON_NAME] Actions Status Active [PERSON_NAME] · O…" at bounding box center [483, 238] width 967 height 476
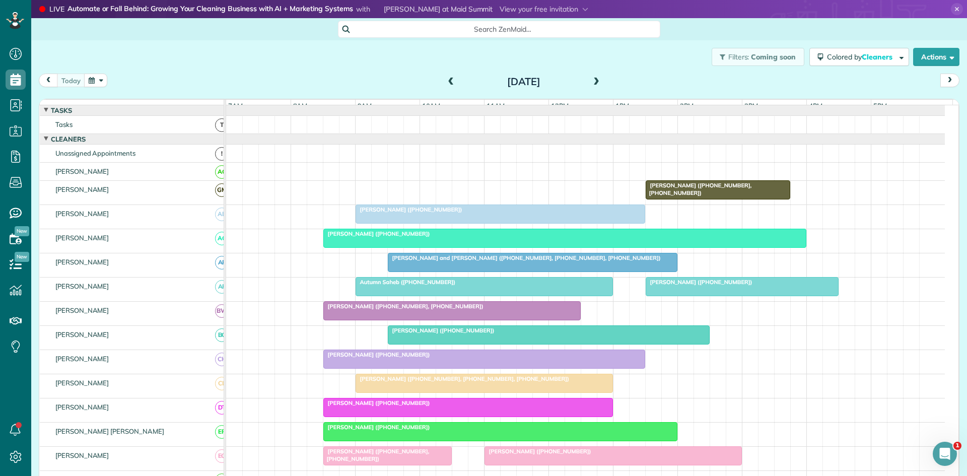
scroll to position [168, 0]
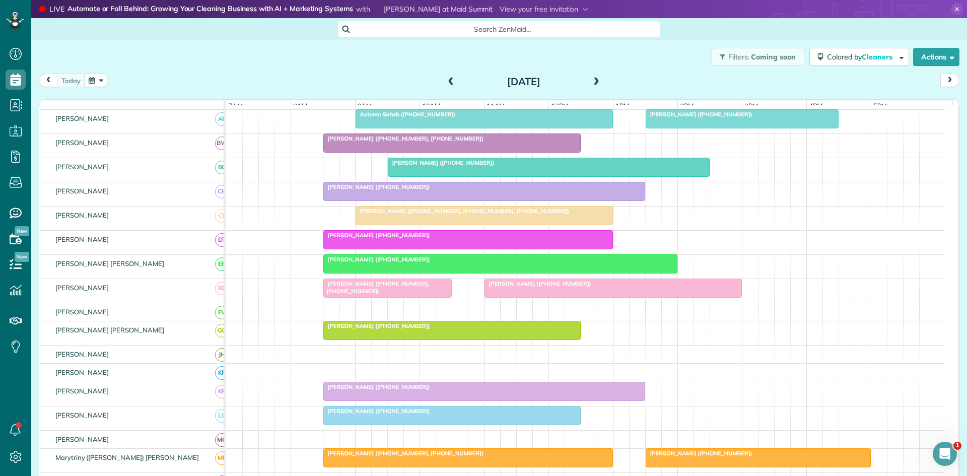
click at [334, 249] on div at bounding box center [468, 240] width 289 height 18
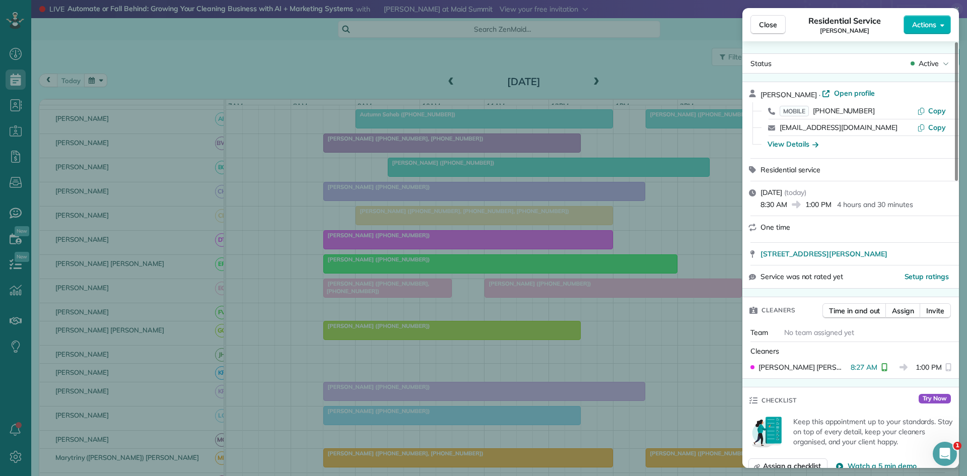
drag, startPoint x: 359, startPoint y: 195, endPoint x: 363, endPoint y: 218, distance: 22.5
click at [363, 197] on div "Close Residential Service [PERSON_NAME] Actions Status Active [PERSON_NAME] · O…" at bounding box center [483, 238] width 967 height 476
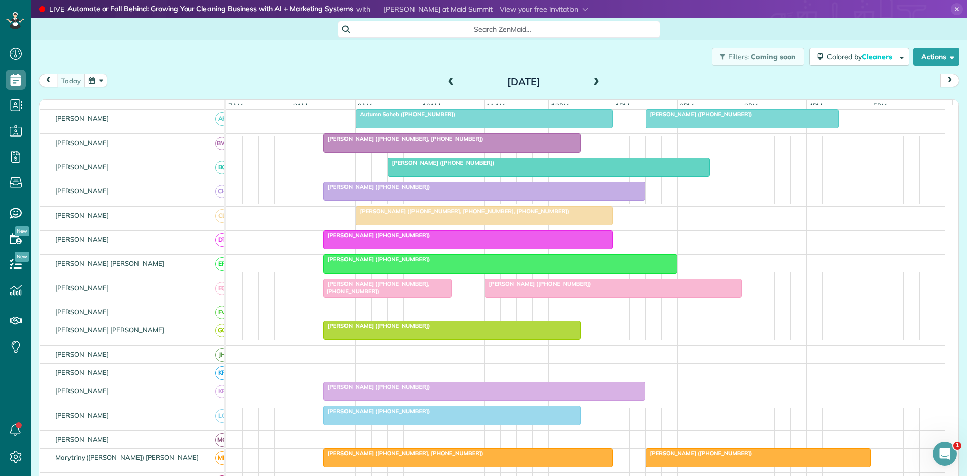
drag, startPoint x: 331, startPoint y: 271, endPoint x: 328, endPoint y: 276, distance: 5.2
click at [332, 271] on div at bounding box center [500, 264] width 353 height 18
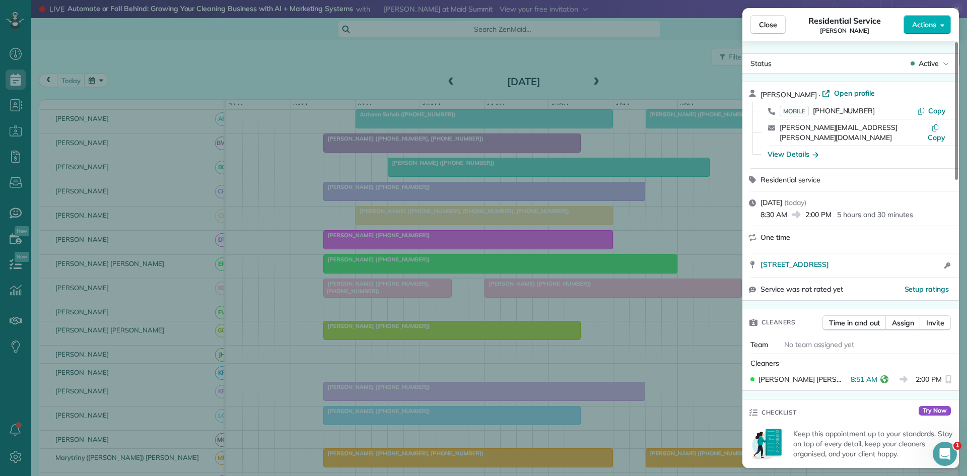
click at [385, 259] on div "Close Residential Service [PERSON_NAME] Actions Status Active [PERSON_NAME] · O…" at bounding box center [483, 238] width 967 height 476
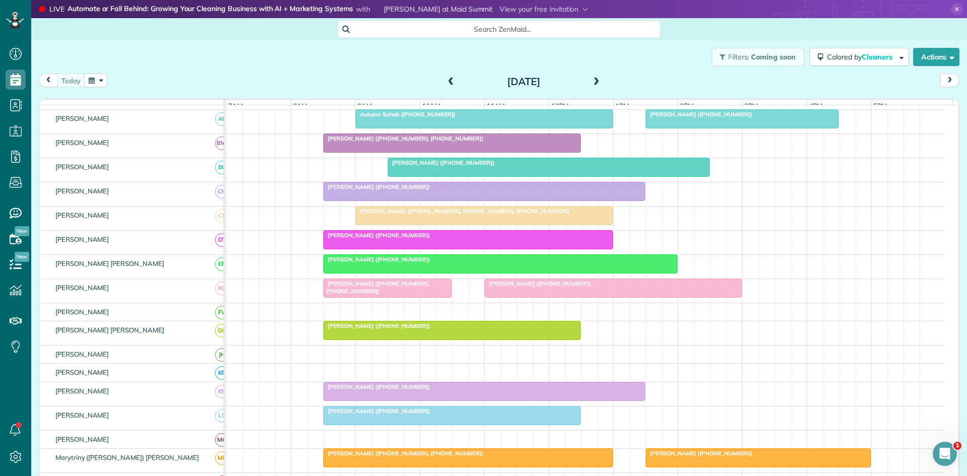
click at [353, 294] on span "[PERSON_NAME] ([PHONE_NUMBER], [PHONE_NUMBER])" at bounding box center [376, 287] width 107 height 14
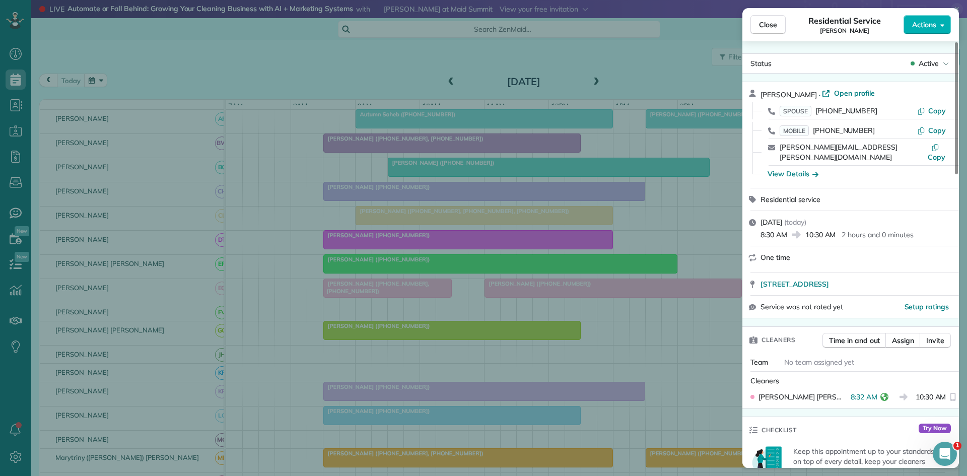
click at [454, 285] on div "Close Residential Service [PERSON_NAME] Actions Status Active [PERSON_NAME] · O…" at bounding box center [483, 238] width 967 height 476
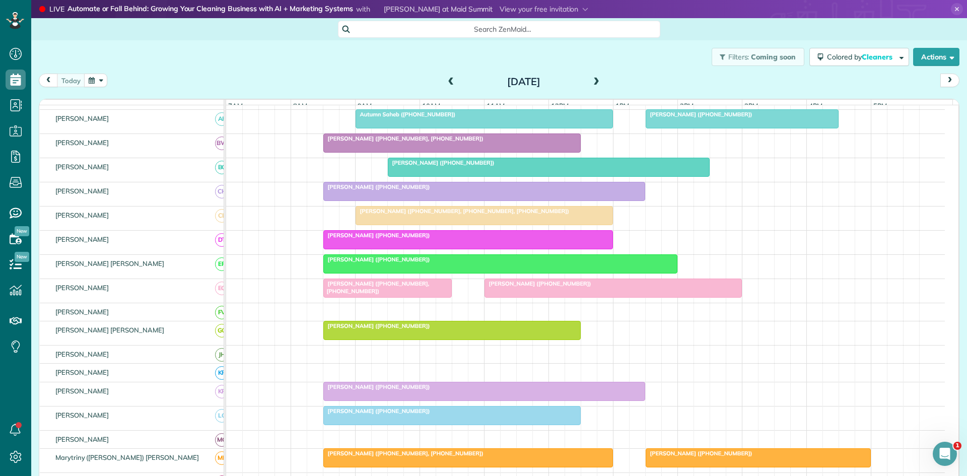
click at [360, 339] on div at bounding box center [452, 330] width 256 height 18
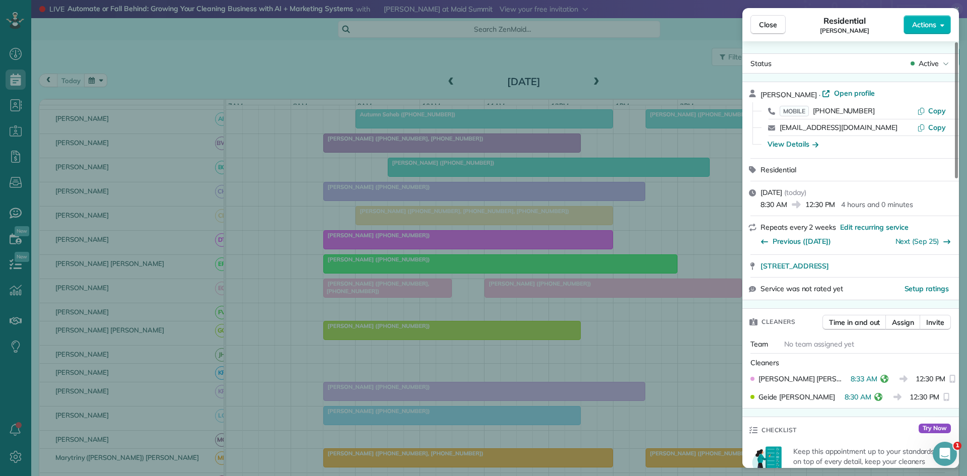
click at [410, 282] on div "Close Residential [PERSON_NAME] Actions Status Active [PERSON_NAME] · Open prof…" at bounding box center [483, 238] width 967 height 476
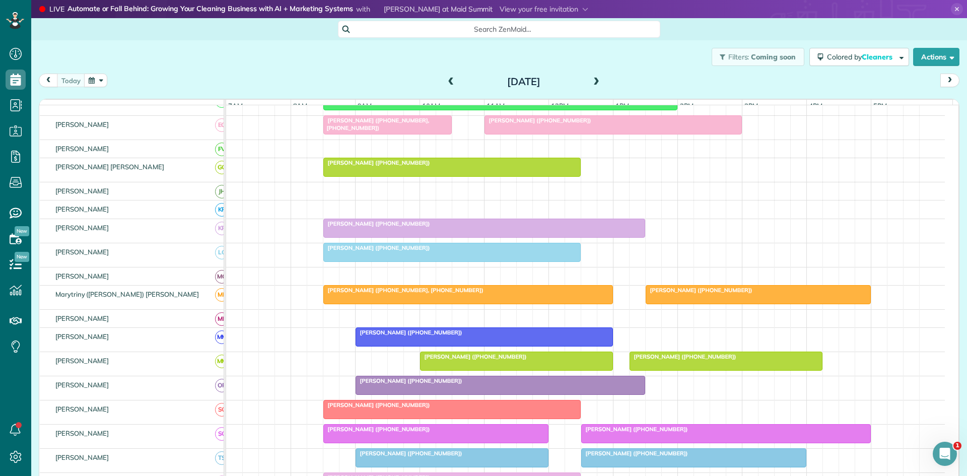
scroll to position [336, 0]
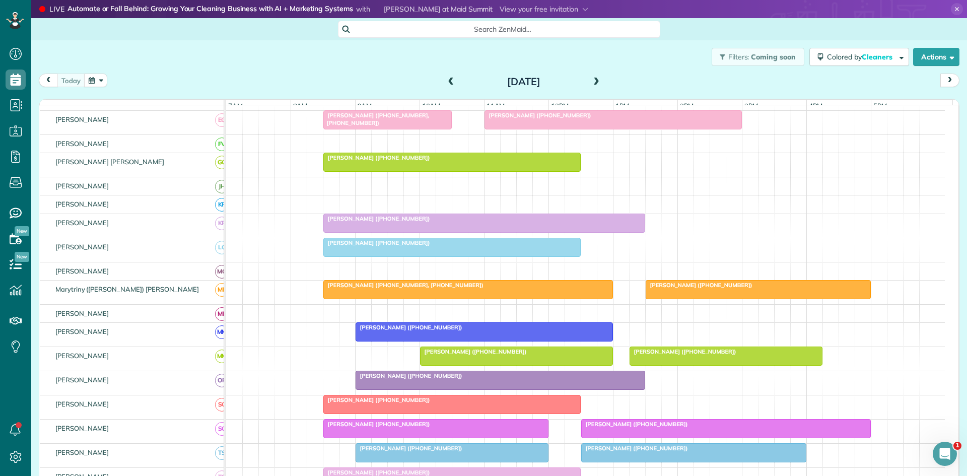
click at [334, 232] on div at bounding box center [484, 223] width 321 height 18
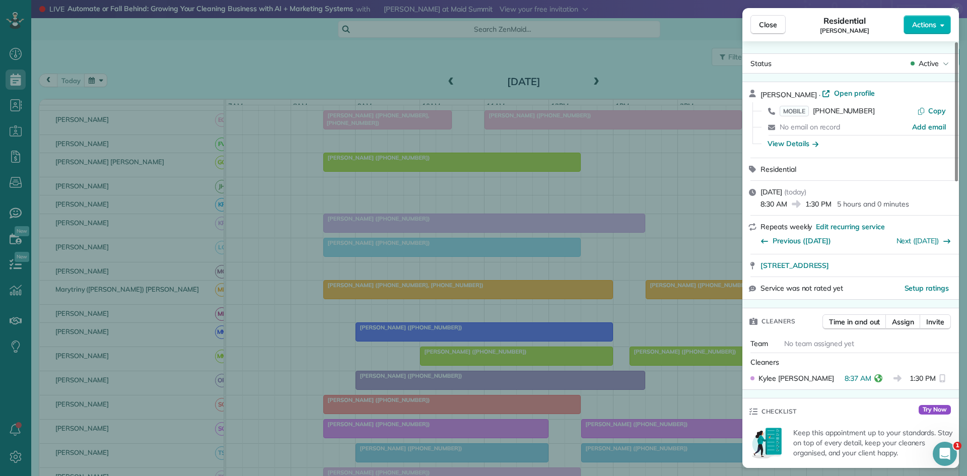
click at [373, 251] on div "Close Residential [PERSON_NAME] Actions Status Active [PERSON_NAME] · Open prof…" at bounding box center [483, 238] width 967 height 476
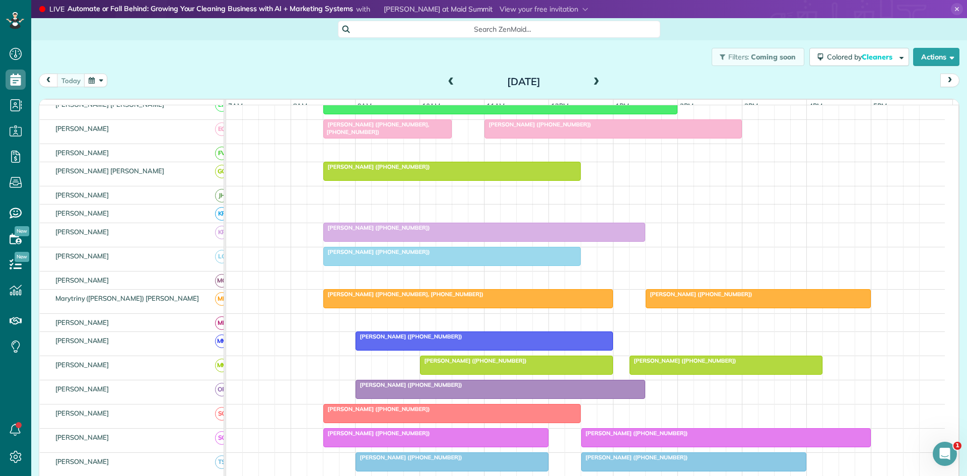
scroll to position [322, 0]
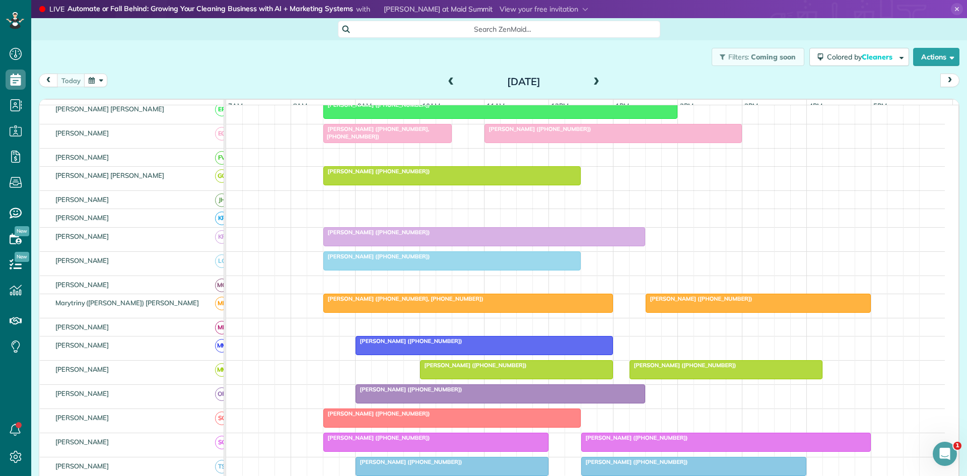
click at [373, 270] on div at bounding box center [452, 261] width 256 height 18
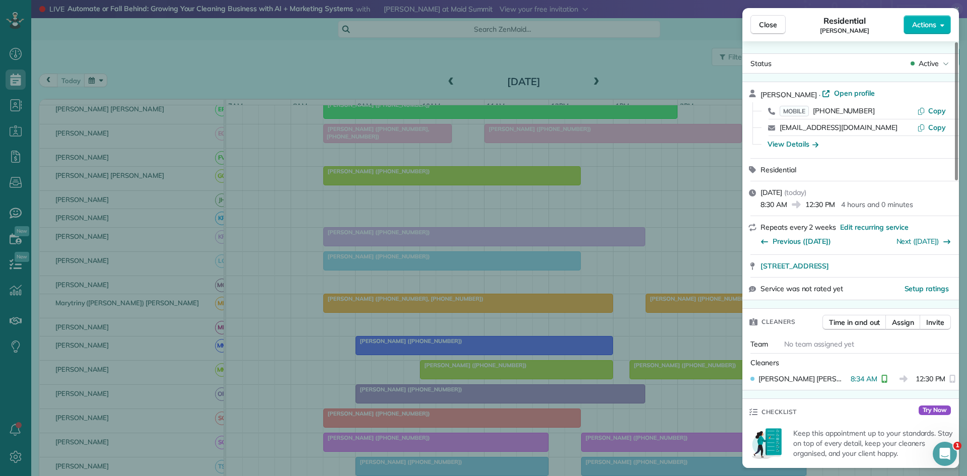
click at [359, 302] on div "Close Residential [PERSON_NAME] Actions Status Active [PERSON_NAME] · Open prof…" at bounding box center [483, 238] width 967 height 476
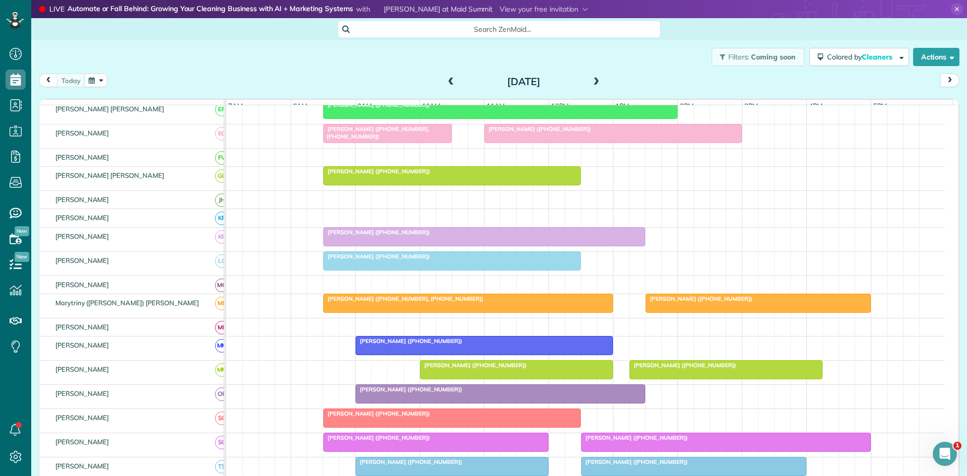
click at [359, 311] on div at bounding box center [468, 303] width 289 height 18
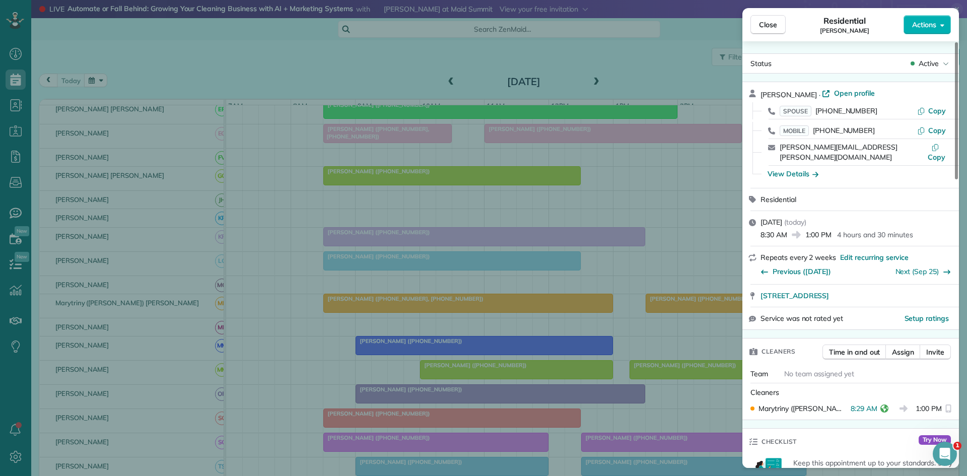
click at [399, 190] on div "Close Residential [PERSON_NAME] Actions Status Active [PERSON_NAME] · Open prof…" at bounding box center [483, 238] width 967 height 476
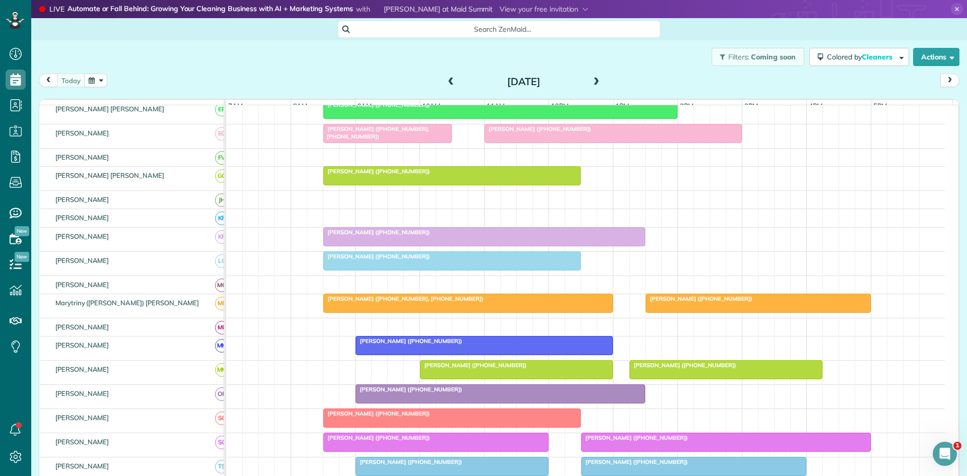
click at [445, 378] on div at bounding box center [516, 370] width 192 height 18
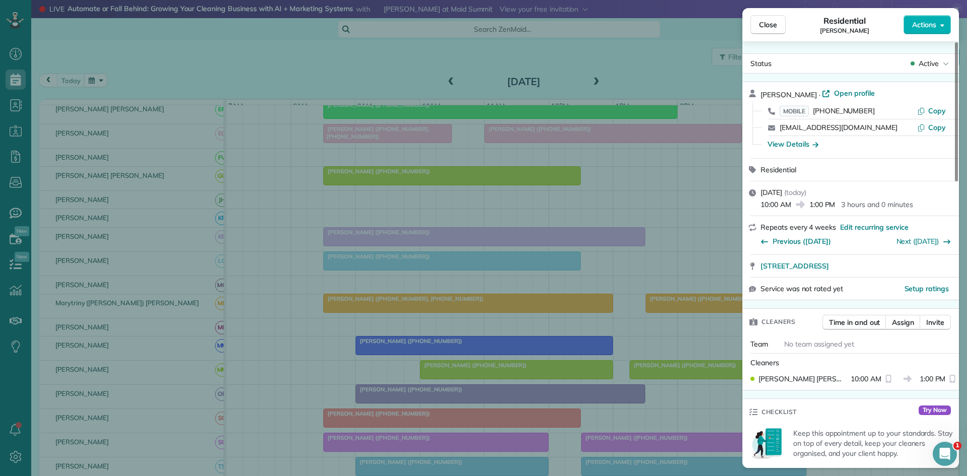
click at [455, 224] on div "Close Residential [PERSON_NAME] Actions Status Active [PERSON_NAME] · Open prof…" at bounding box center [483, 238] width 967 height 476
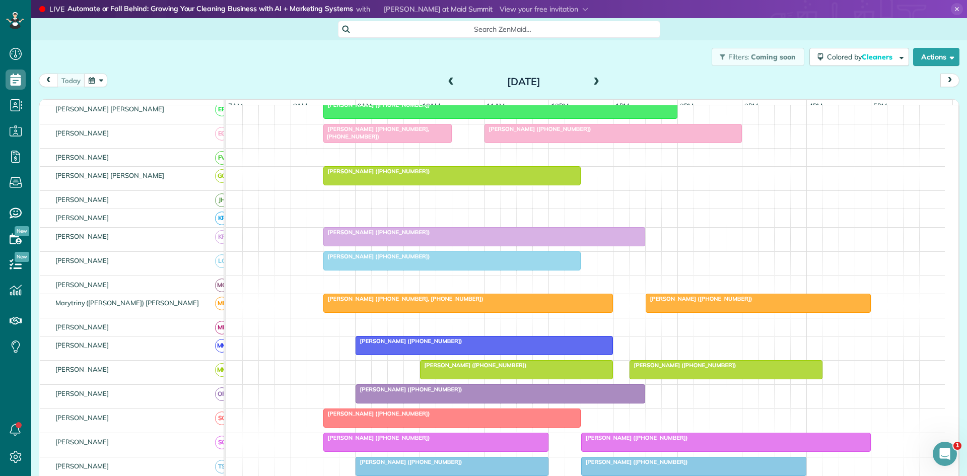
click at [438, 400] on div at bounding box center [500, 394] width 289 height 18
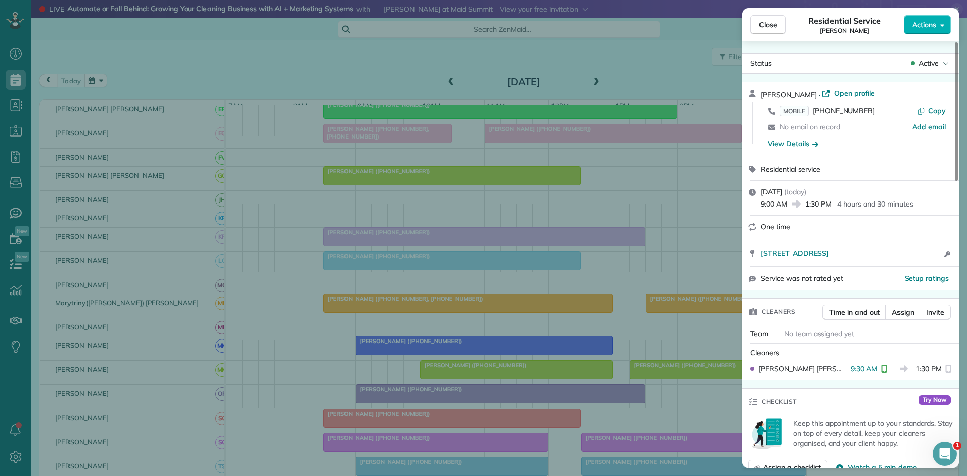
click at [389, 206] on div "Close Residential Service [PERSON_NAME] Actions Status Active [PERSON_NAME] · O…" at bounding box center [483, 238] width 967 height 476
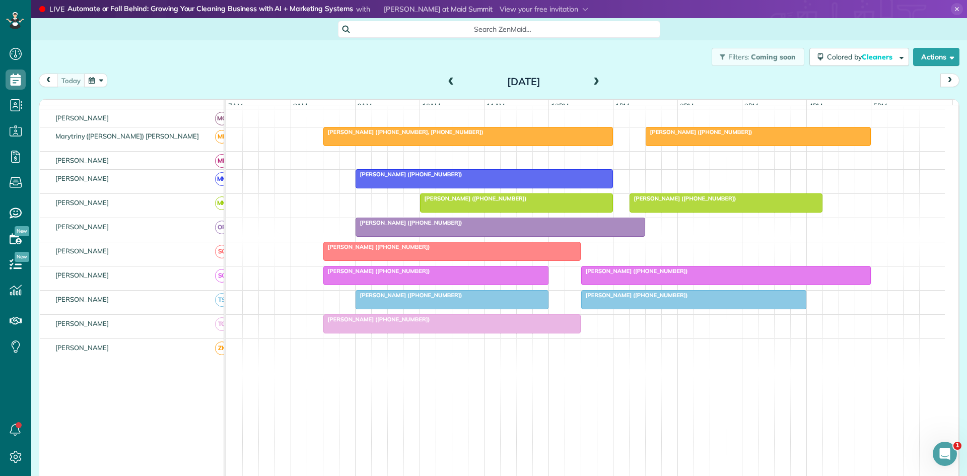
scroll to position [490, 0]
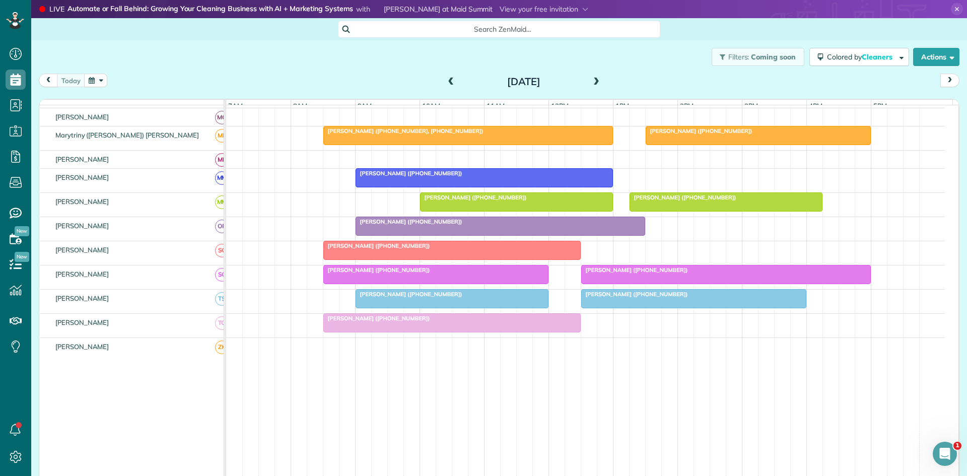
click at [337, 259] on div at bounding box center [452, 250] width 256 height 18
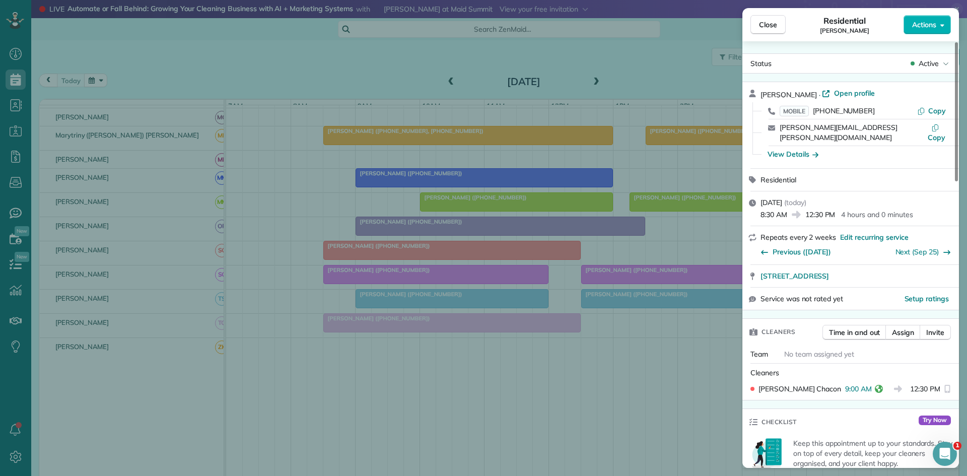
click at [498, 370] on div "Close Residential [PERSON_NAME] Actions Status Active [PERSON_NAME] · Open prof…" at bounding box center [483, 238] width 967 height 476
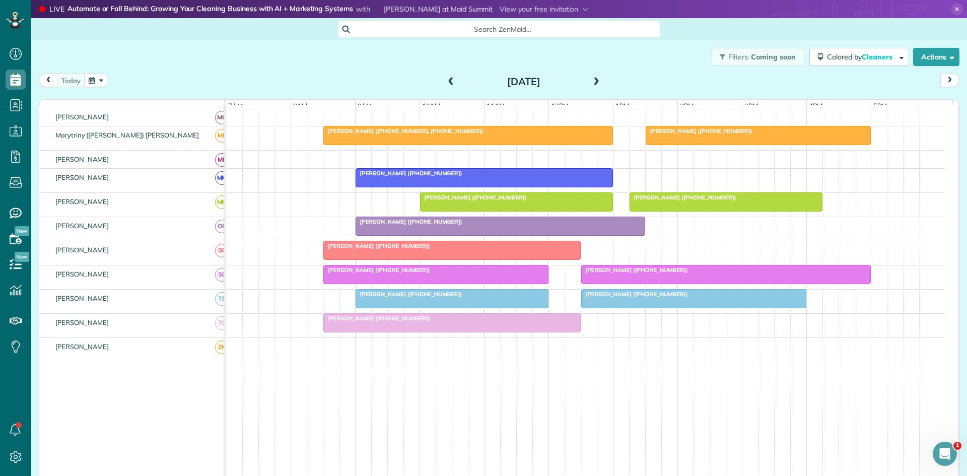
click at [344, 284] on div at bounding box center [436, 274] width 224 height 18
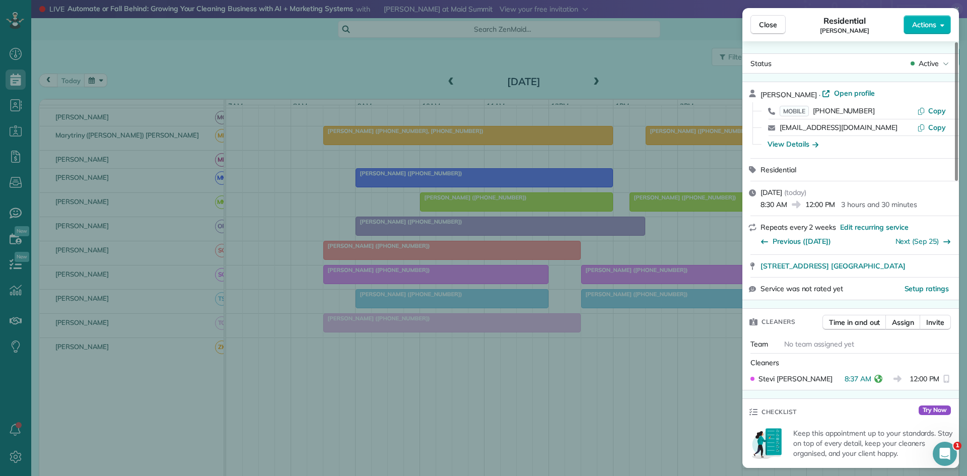
click at [336, 366] on div "Close Residential [PERSON_NAME] Actions Status Active [PERSON_NAME] · Open prof…" at bounding box center [483, 238] width 967 height 476
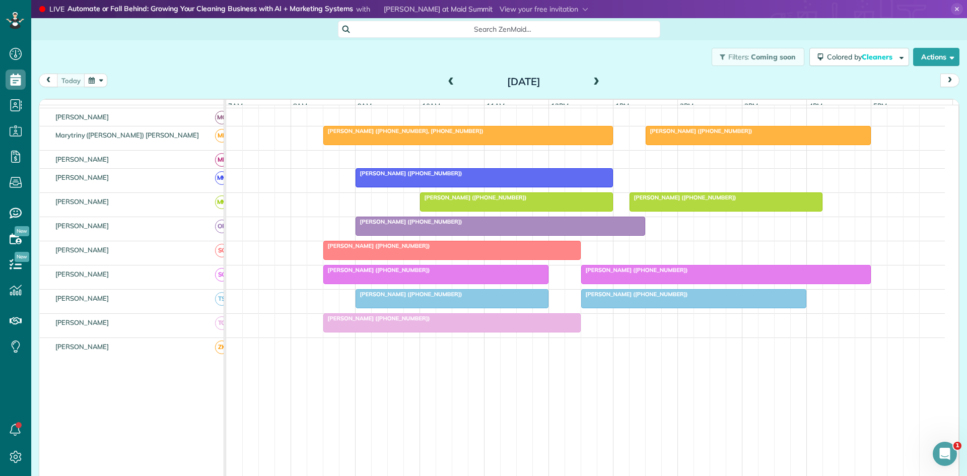
click at [351, 332] on div at bounding box center [452, 323] width 256 height 18
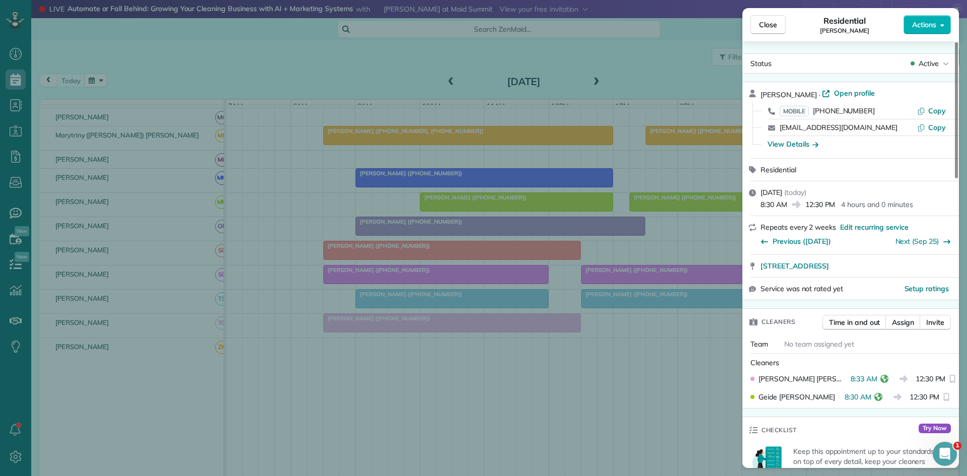
click at [490, 295] on div "Close Residential [PERSON_NAME] Actions Status Active [PERSON_NAME] · Open prof…" at bounding box center [483, 238] width 967 height 476
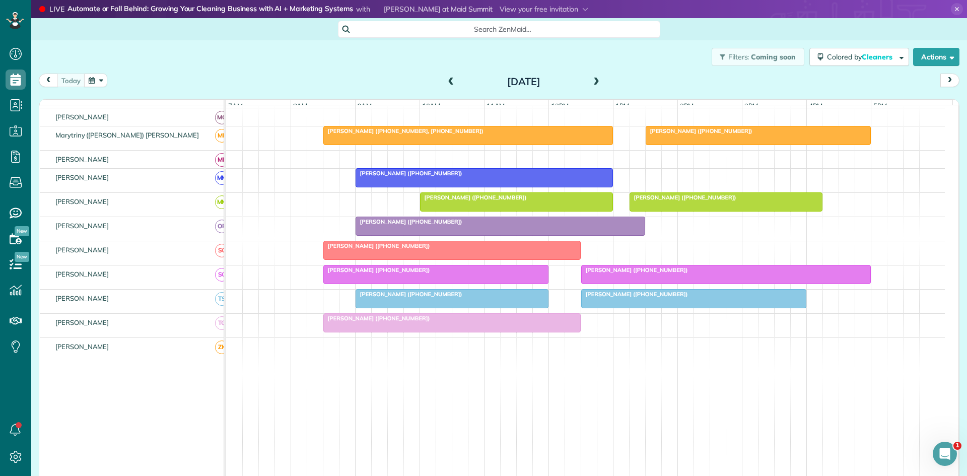
click at [386, 298] on span "[PERSON_NAME] ([PHONE_NUMBER])" at bounding box center [409, 294] width 108 height 7
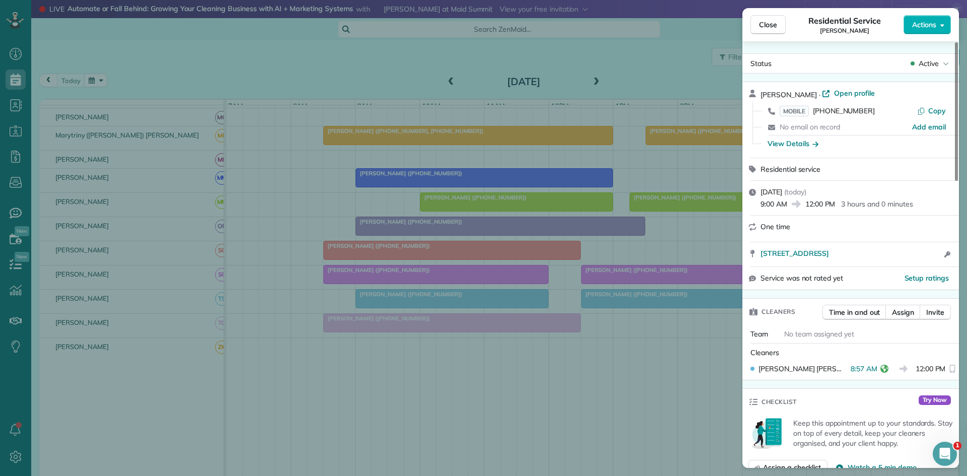
drag, startPoint x: 424, startPoint y: 255, endPoint x: 399, endPoint y: 271, distance: 29.7
click at [426, 255] on div "Close Residential Service [PERSON_NAME] Actions Status Active [PERSON_NAME] · O…" at bounding box center [483, 238] width 967 height 476
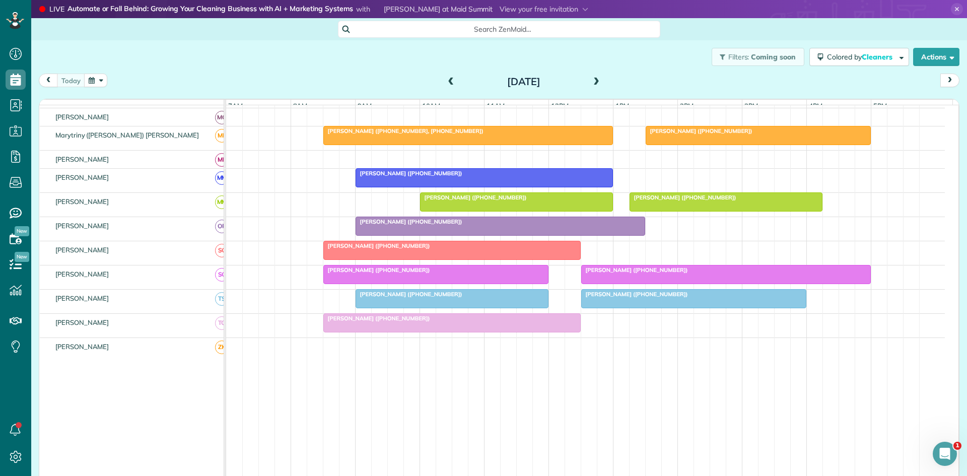
click at [411, 185] on div at bounding box center [484, 178] width 256 height 18
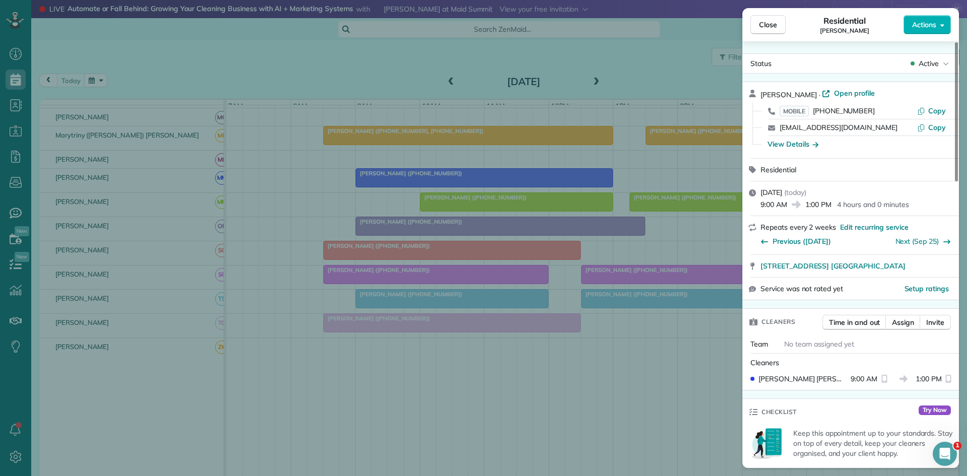
click at [396, 297] on div "Close Residential [PERSON_NAME] Actions Status Active [PERSON_NAME] · Open prof…" at bounding box center [483, 238] width 967 height 476
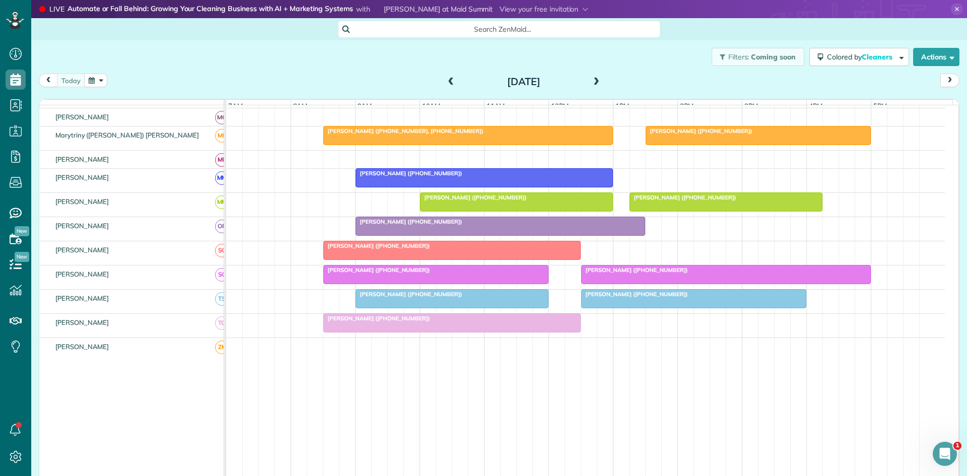
click at [356, 183] on div at bounding box center [358, 177] width 4 height 19
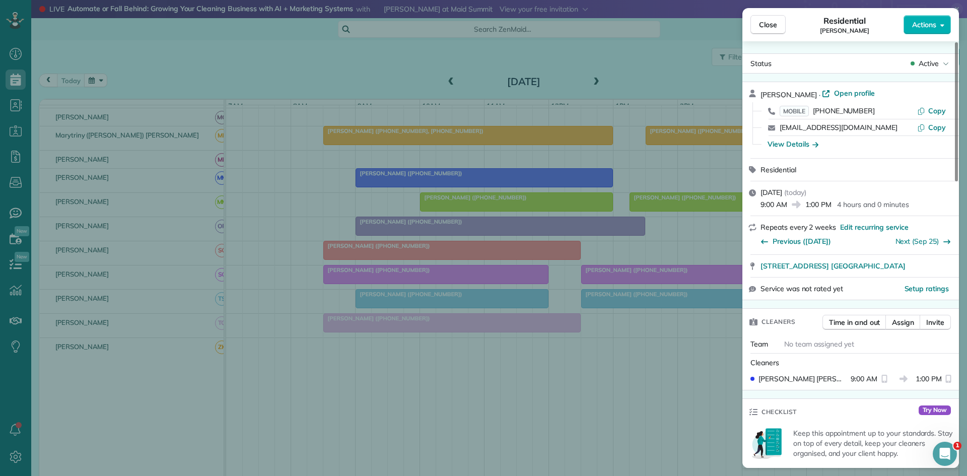
click at [496, 305] on div "Close Residential [PERSON_NAME] Actions Status Active [PERSON_NAME] · Open prof…" at bounding box center [483, 238] width 967 height 476
